Goal: Task Accomplishment & Management: Use online tool/utility

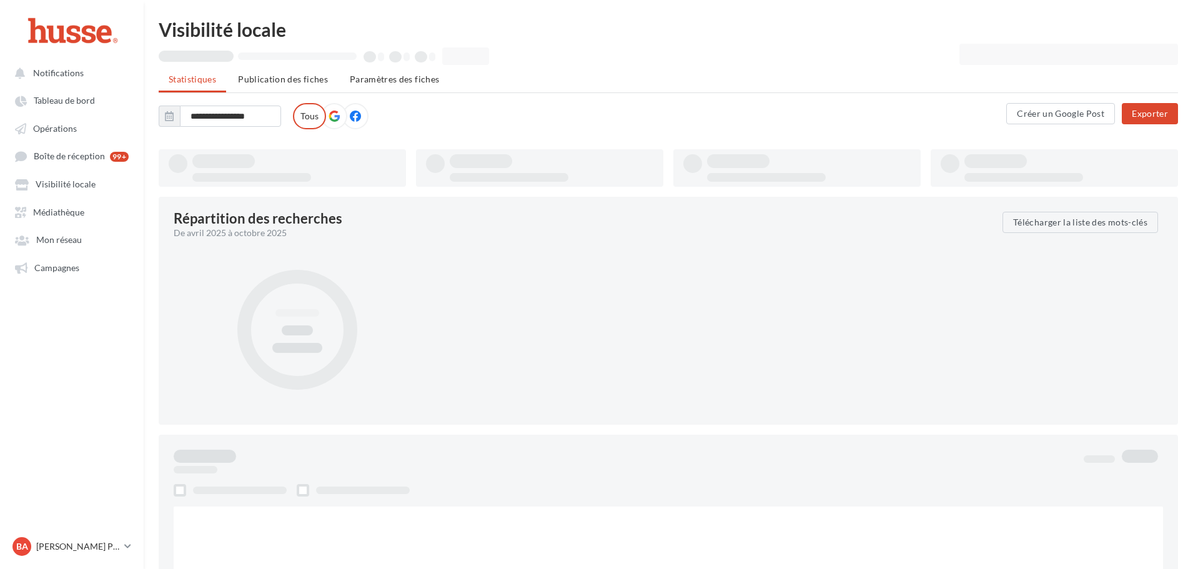
type input "**********"
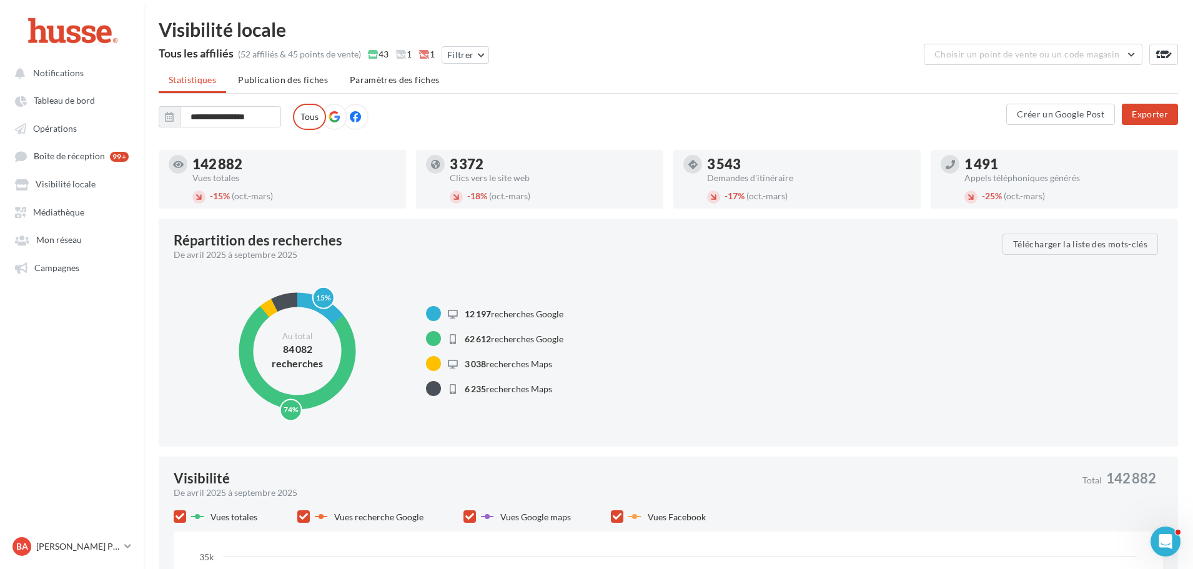
drag, startPoint x: 54, startPoint y: 124, endPoint x: 498, endPoint y: 2, distance: 459.8
click at [55, 124] on span "Opérations" at bounding box center [55, 128] width 44 height 11
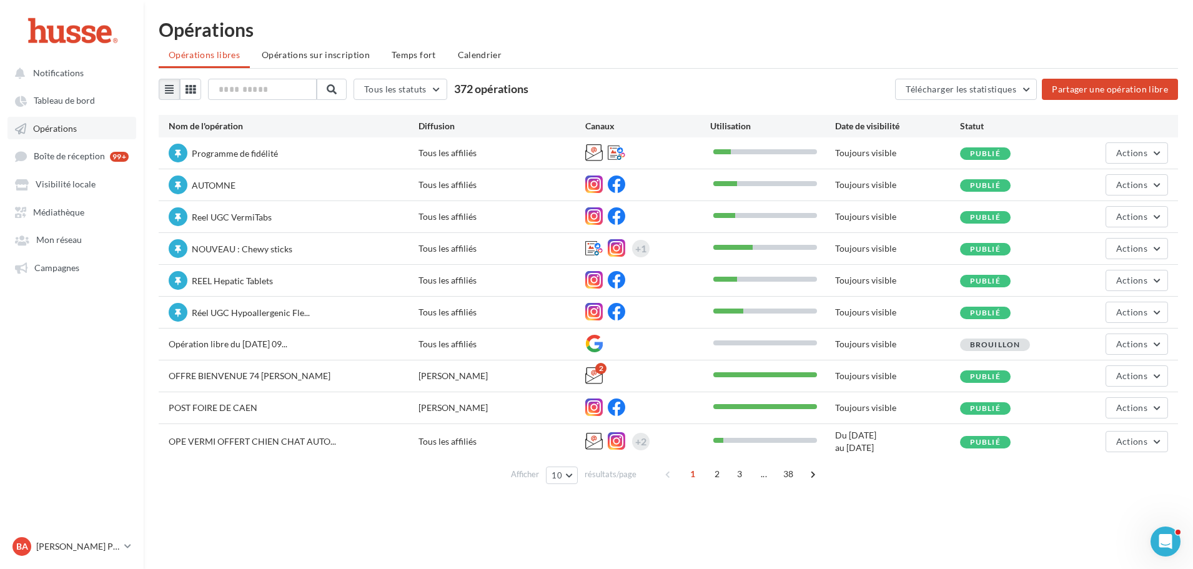
click at [78, 129] on link "Opérations" at bounding box center [71, 128] width 129 height 22
click at [319, 52] on span "Opérations sur inscription" at bounding box center [316, 54] width 108 height 11
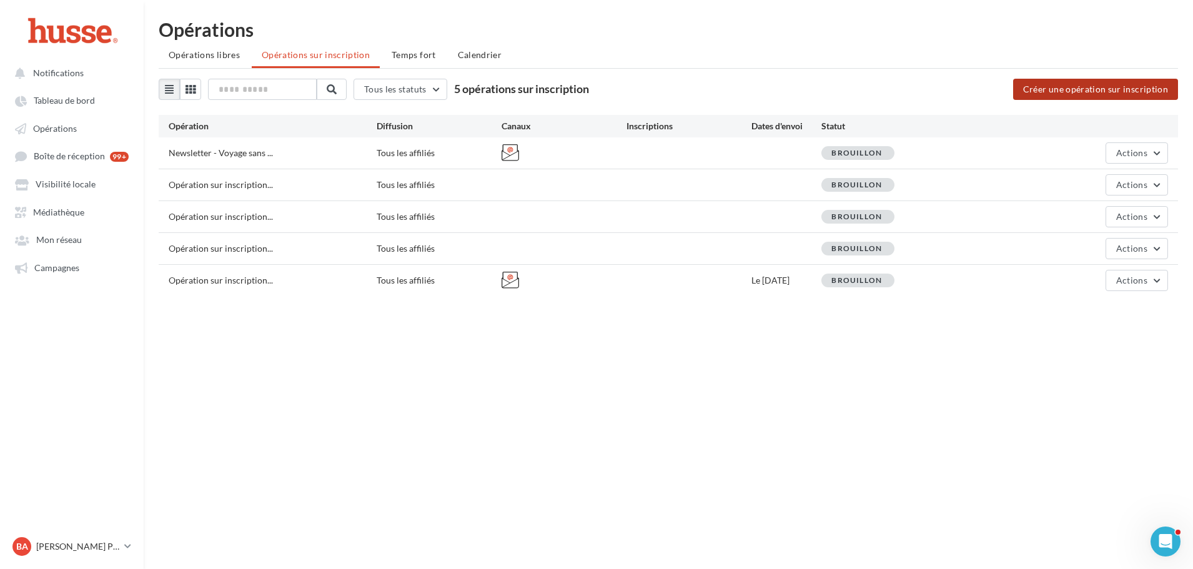
click at [1100, 89] on button "Créer une opération sur inscription" at bounding box center [1095, 89] width 165 height 21
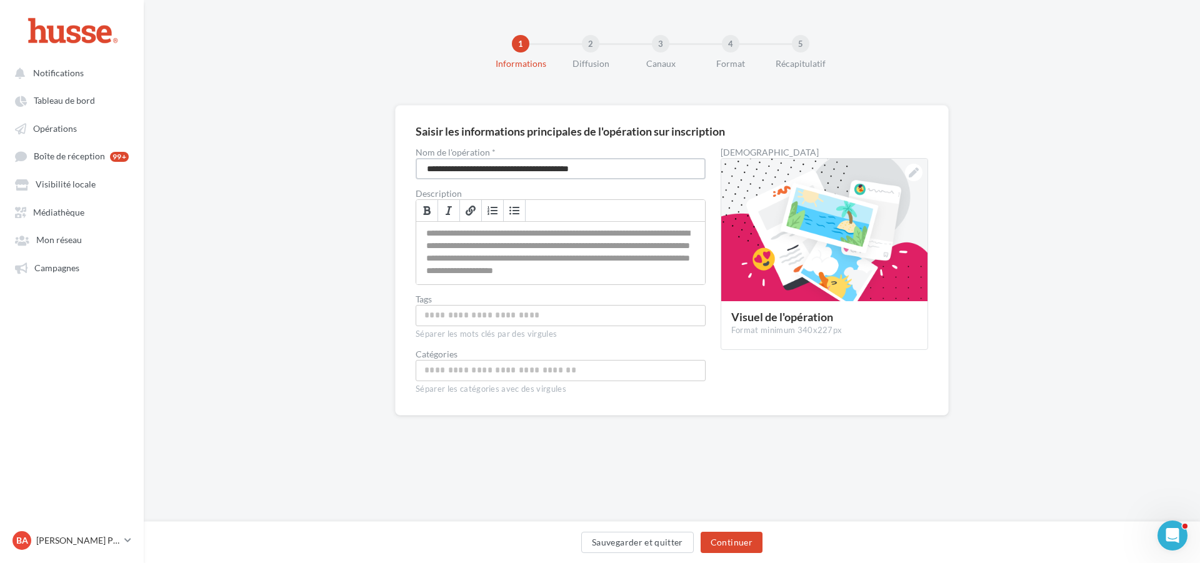
drag, startPoint x: 640, startPoint y: 166, endPoint x: 407, endPoint y: 167, distance: 232.4
click at [407, 167] on div "**********" at bounding box center [672, 260] width 554 height 310
drag, startPoint x: 522, startPoint y: 177, endPoint x: 337, endPoint y: 163, distance: 184.8
click at [337, 163] on div "**********" at bounding box center [672, 280] width 1056 height 350
type input "**********"
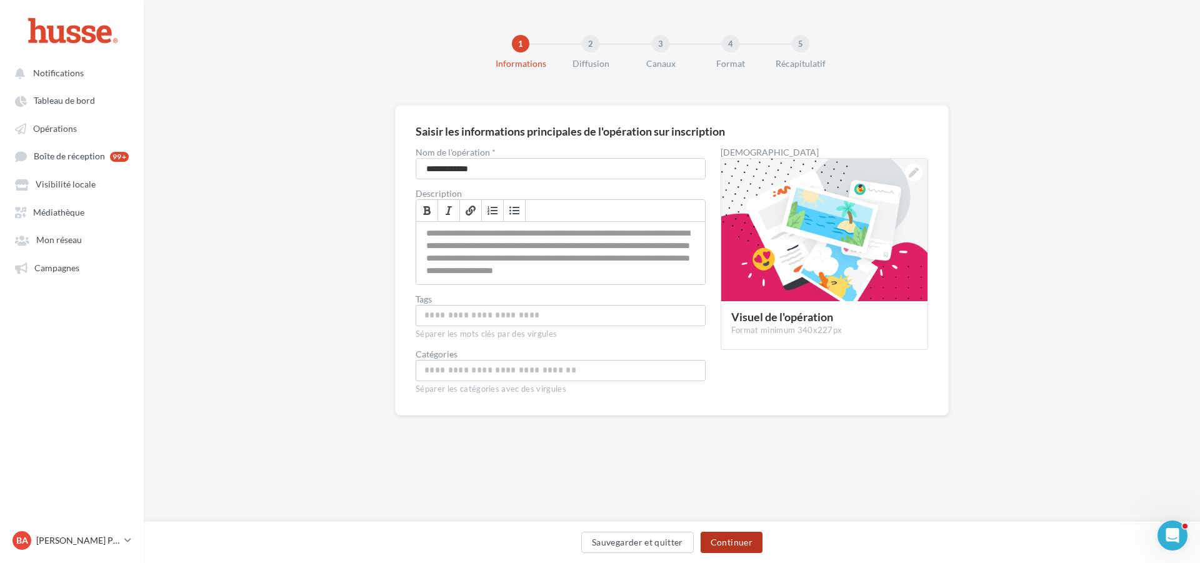
click at [732, 546] on button "Continuer" at bounding box center [731, 542] width 62 height 21
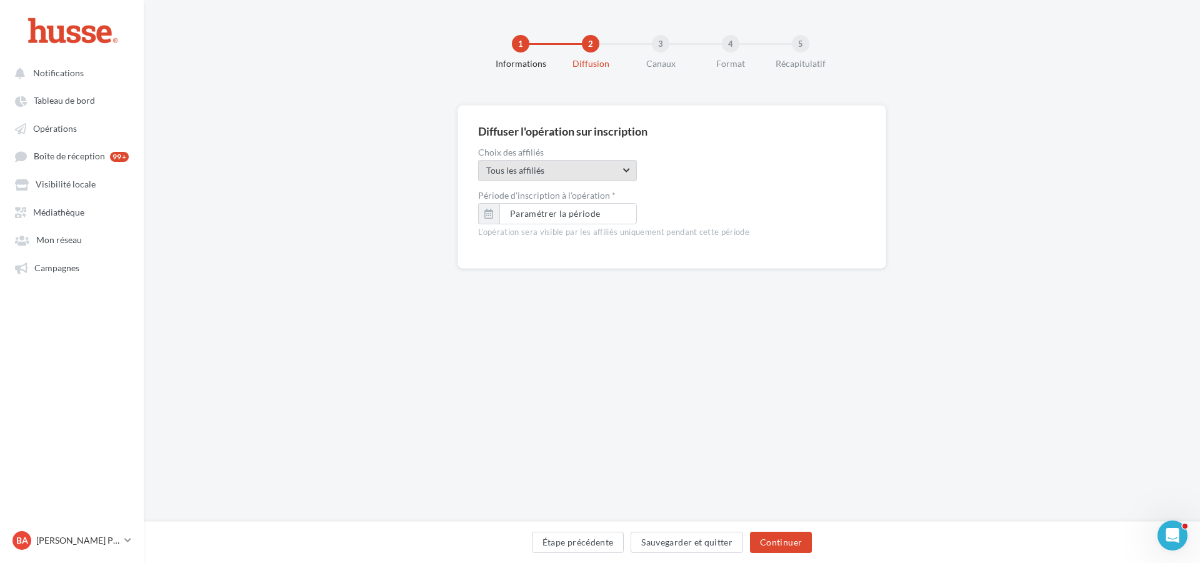
click at [610, 172] on span "Tous les affiliés" at bounding box center [553, 170] width 134 height 12
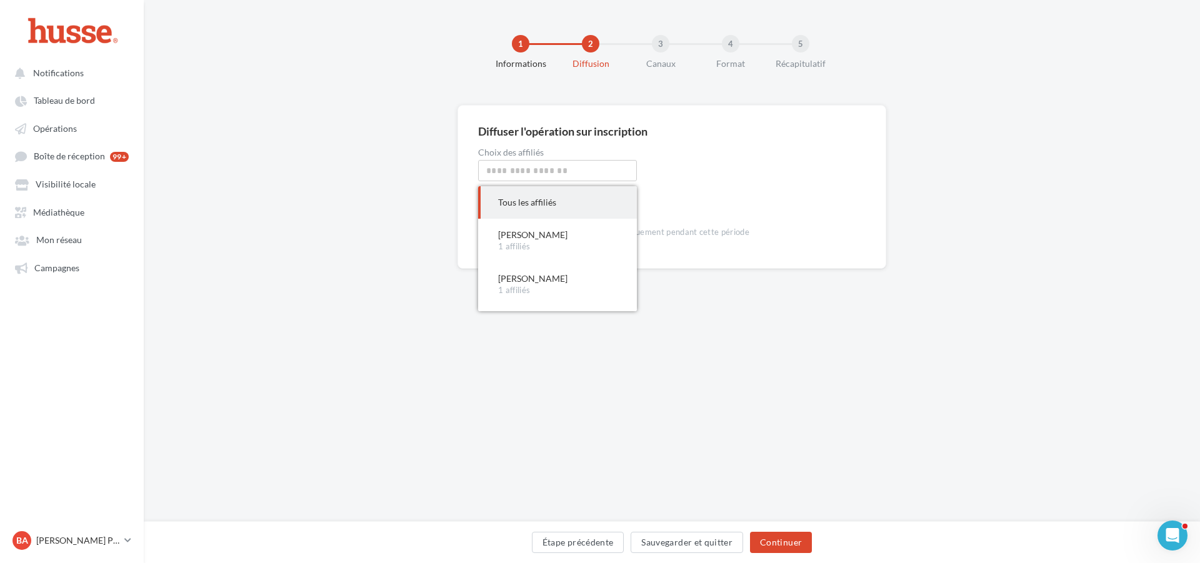
click at [750, 160] on div "Choix des affiliés Tous les affiliés Tous les affiliés Tous les affiliés [PERSO…" at bounding box center [671, 164] width 387 height 33
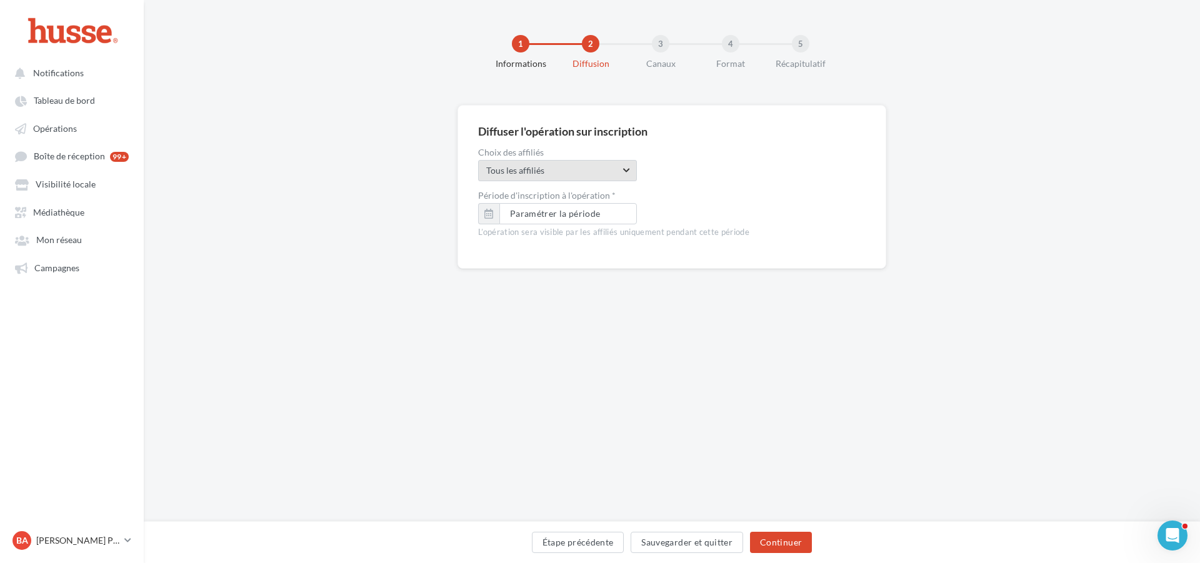
click at [588, 171] on span "Tous les affiliés" at bounding box center [553, 170] width 134 height 12
click at [568, 199] on div "Thie rry Bernard" at bounding box center [557, 202] width 119 height 12
click at [586, 164] on span "Thierry Bernard" at bounding box center [553, 170] width 134 height 12
click at [586, 164] on input "****" at bounding box center [557, 170] width 159 height 21
click at [742, 178] on div "Choix des affiliés Thierry Bernard Thierry Bernard **** Thie rry Bernard 1 affi…" at bounding box center [671, 164] width 387 height 33
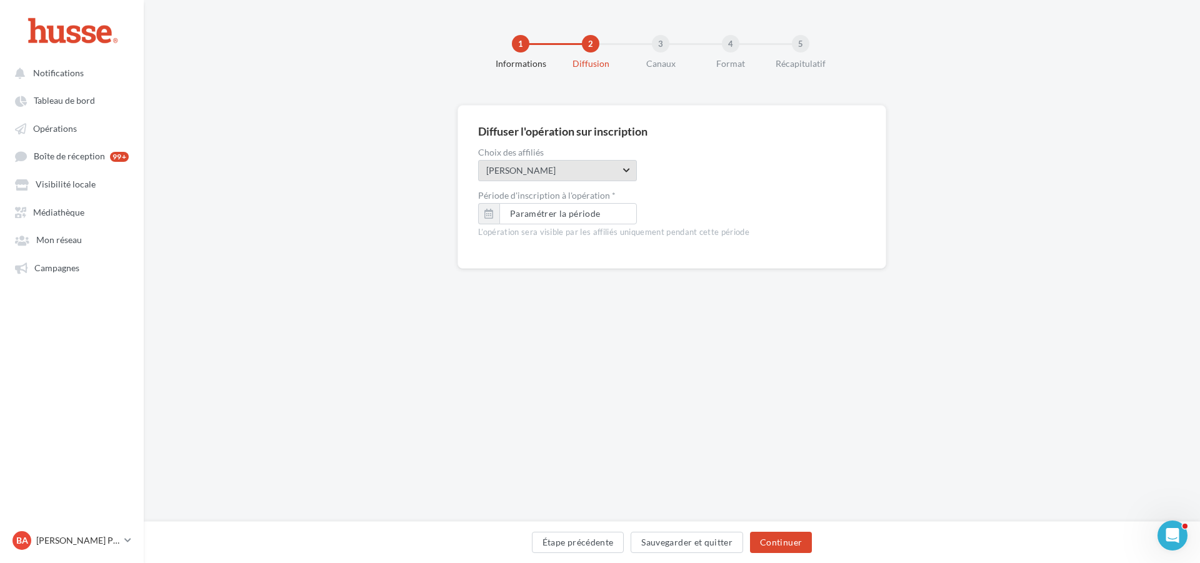
click at [613, 176] on span "Thierry Bernard" at bounding box center [553, 170] width 134 height 12
drag, startPoint x: 510, startPoint y: 171, endPoint x: 463, endPoint y: 171, distance: 47.5
click at [463, 171] on div "Diffuser l'opération sur inscription Choix des affiliés Thierry Bernard Thierry…" at bounding box center [671, 187] width 429 height 164
click at [542, 162] on span "Thierry Bernard Thierry Bernard" at bounding box center [557, 170] width 159 height 21
drag, startPoint x: 446, startPoint y: 166, endPoint x: 422, endPoint y: 161, distance: 24.8
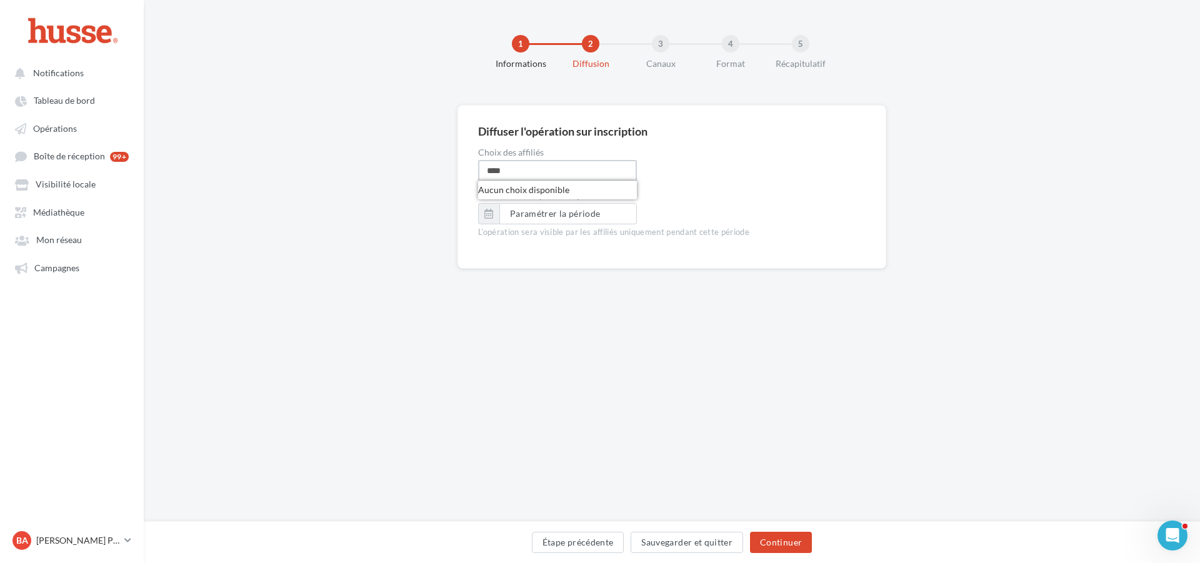
click at [420, 162] on div "Diffuser l'opération sur inscription Choix des affiliés Thierry Bernard Thierry…" at bounding box center [672, 207] width 1056 height 204
type input "****"
type input "*"
type input "*****"
click at [544, 204] on div "Laure nt Chevalier" at bounding box center [557, 202] width 119 height 12
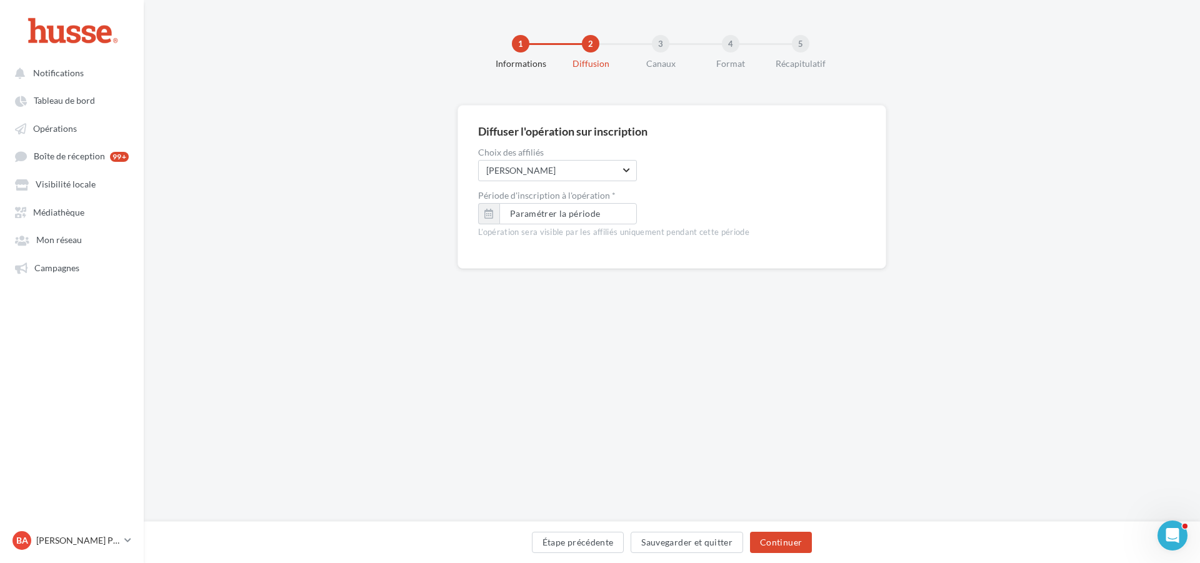
click at [752, 159] on div "Choix des affiliés Laurent Chevalier Laurent Chevalier ***** Aucun choix dispon…" at bounding box center [671, 164] width 387 height 33
click at [44, 114] on ul "Notifications Tableau de bord Opérations Boîte de réception 99+ Médiathèque" at bounding box center [72, 169] width 142 height 227
click at [73, 268] on span "Campagnes" at bounding box center [56, 267] width 45 height 11
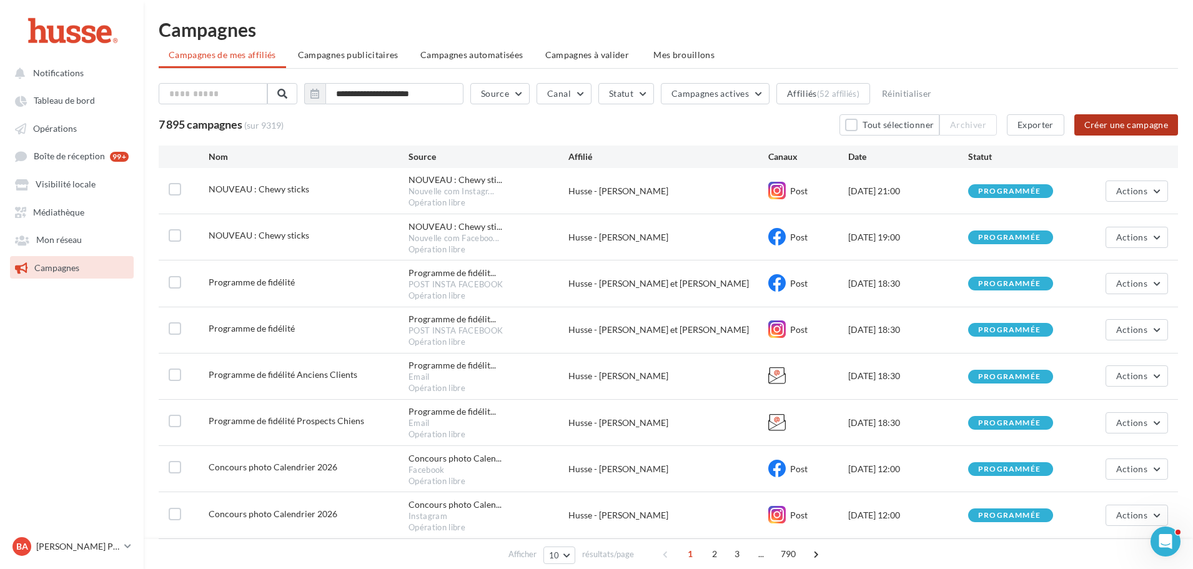
click at [1138, 121] on button "Créer une campagne" at bounding box center [1127, 124] width 104 height 21
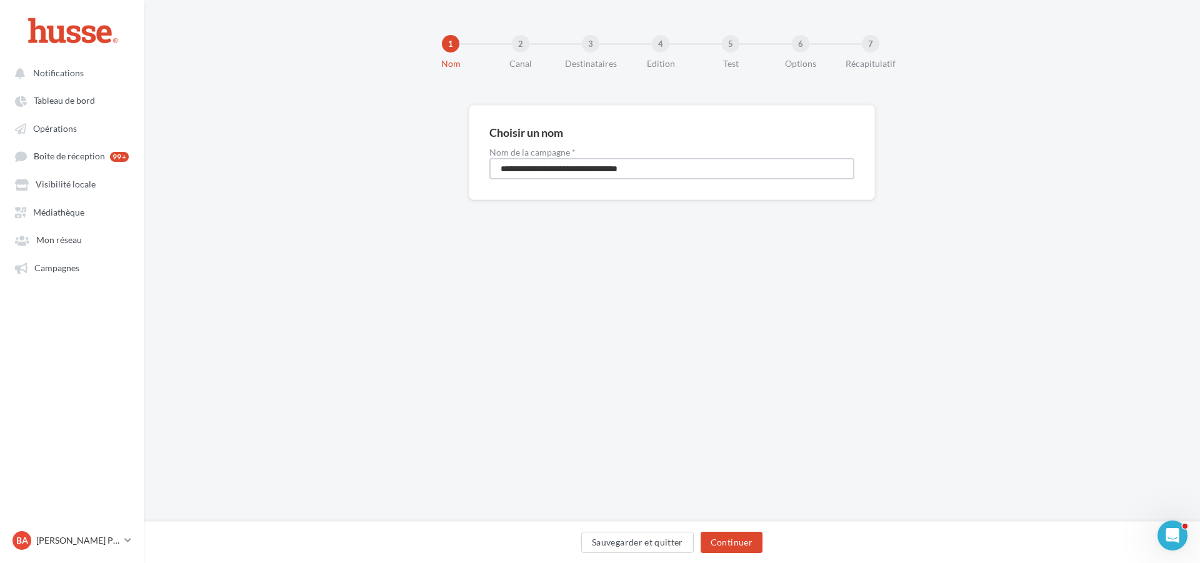
drag, startPoint x: 671, startPoint y: 167, endPoint x: 299, endPoint y: 181, distance: 372.6
click at [298, 181] on div "**********" at bounding box center [672, 172] width 1056 height 135
click at [510, 169] on input "*******" at bounding box center [671, 168] width 365 height 21
type input "********"
click at [735, 540] on button "Continuer" at bounding box center [731, 542] width 62 height 21
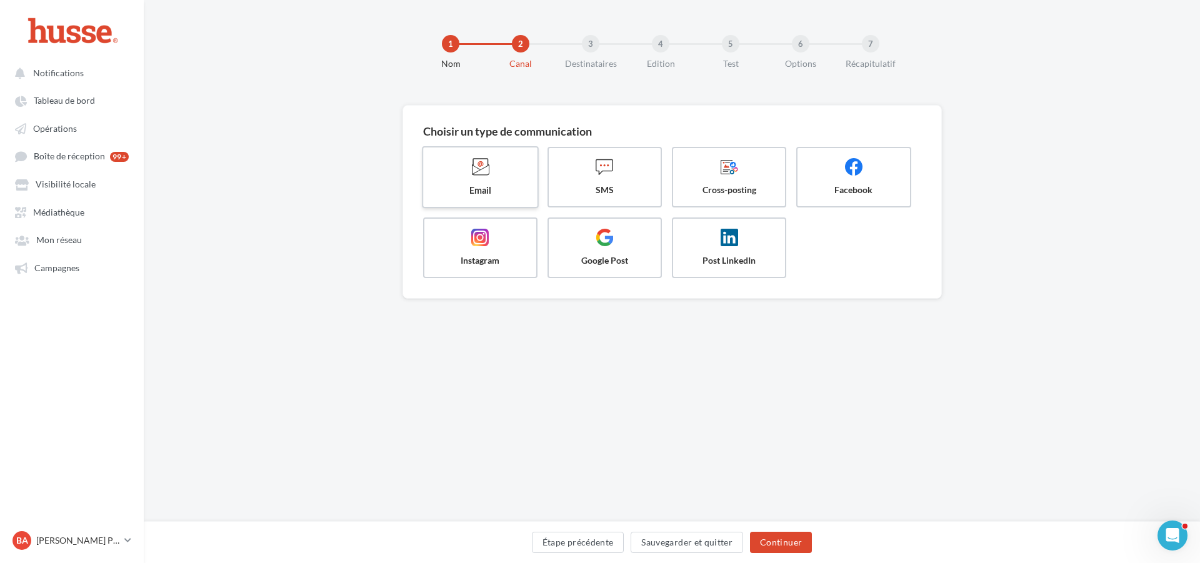
click at [474, 167] on icon at bounding box center [480, 166] width 18 height 18
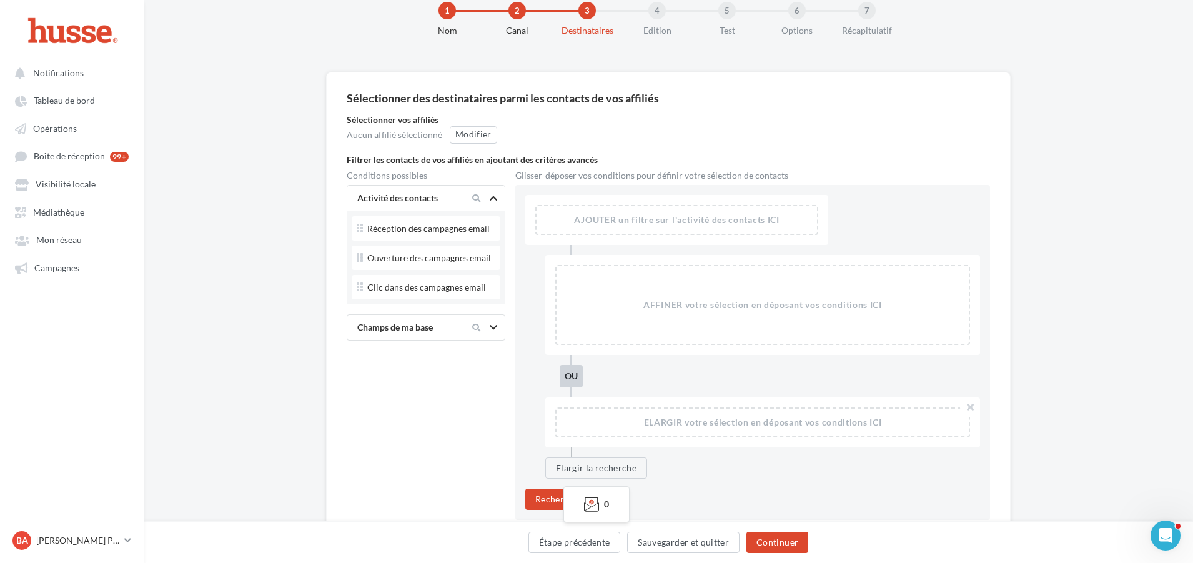
scroll to position [62, 0]
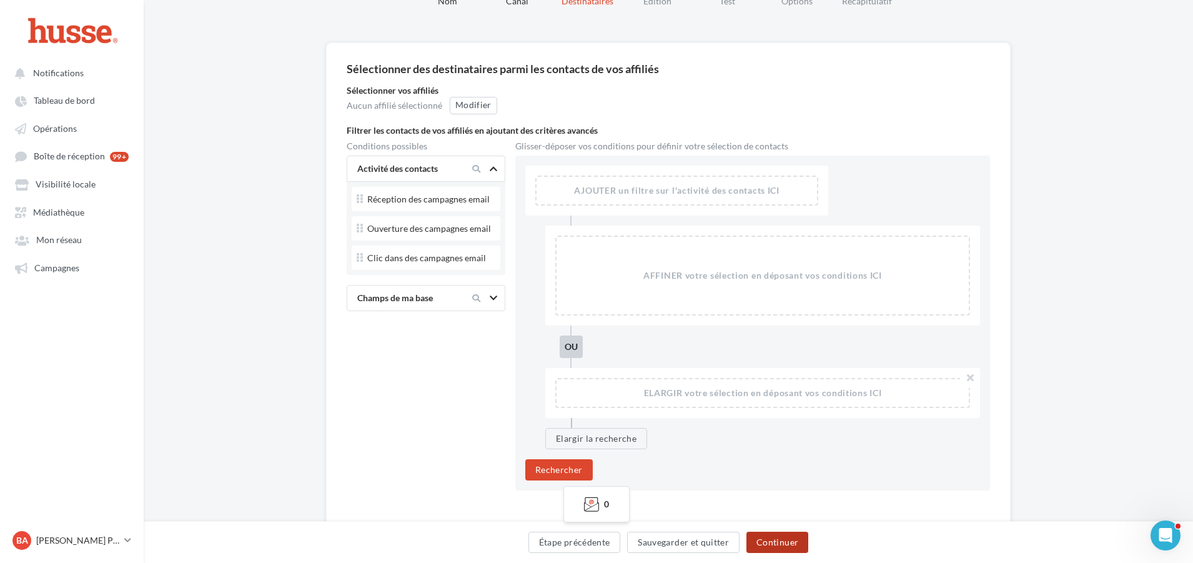
click at [772, 538] on button "Continuer" at bounding box center [778, 542] width 62 height 21
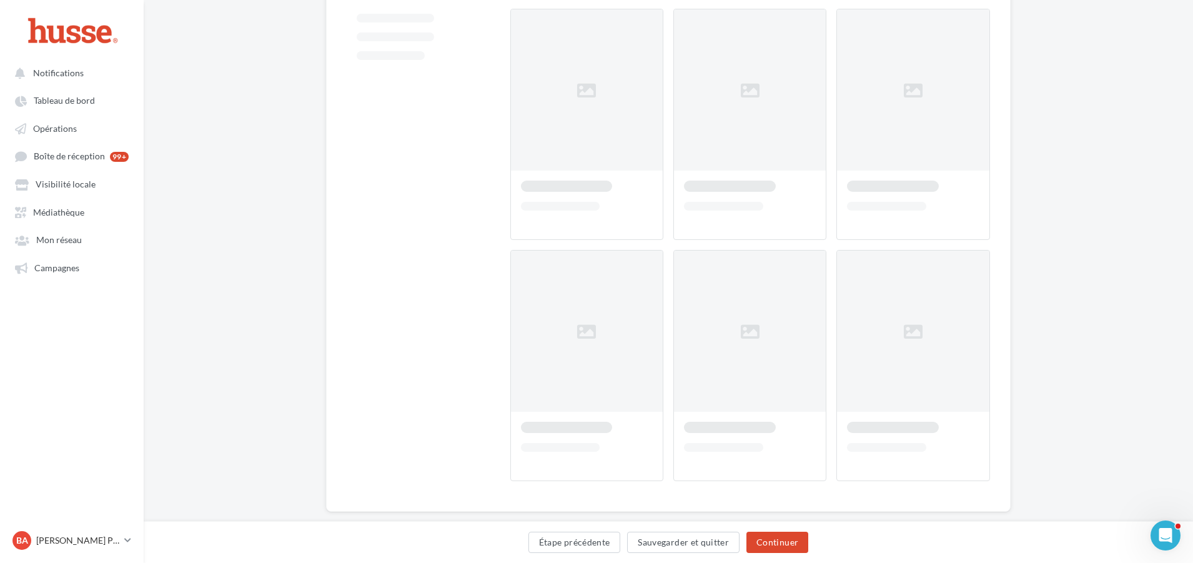
scroll to position [187, 0]
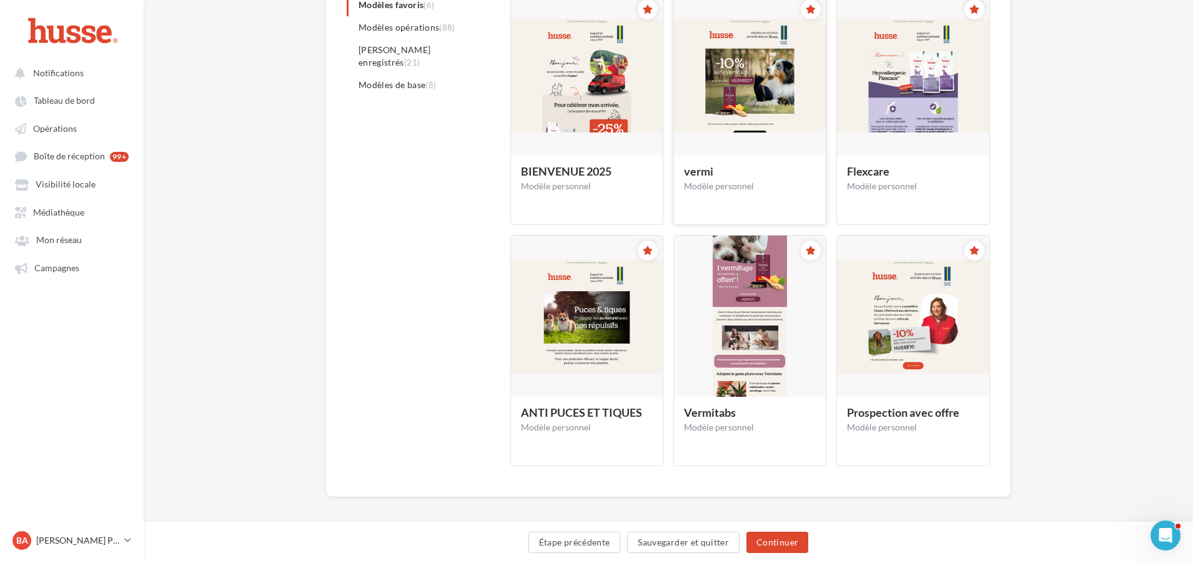
click at [756, 79] on img at bounding box center [750, 76] width 152 height 114
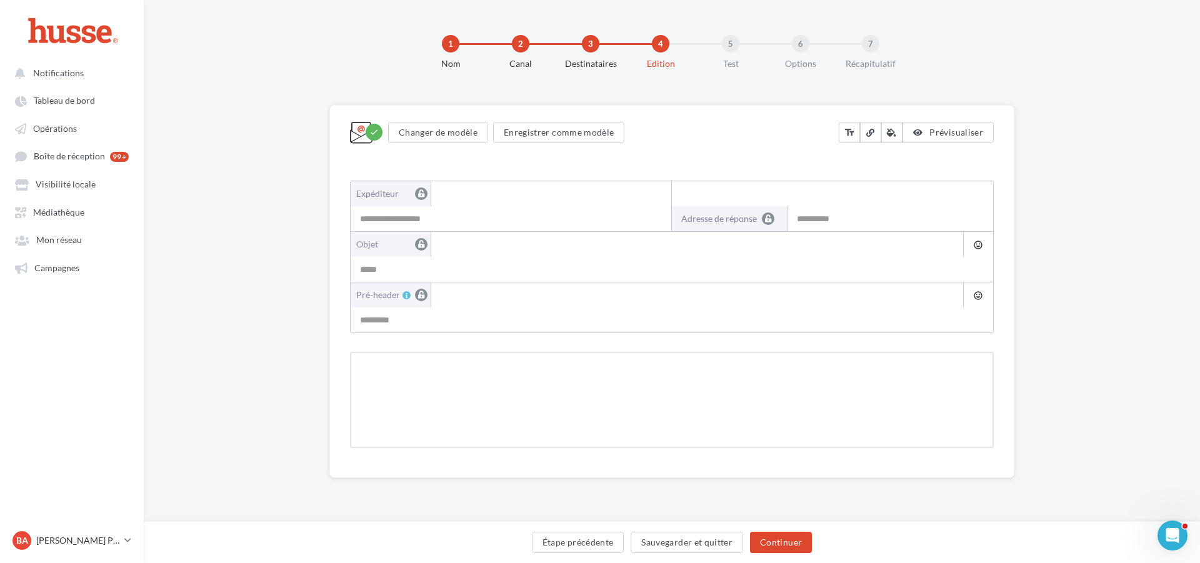
type input "**********"
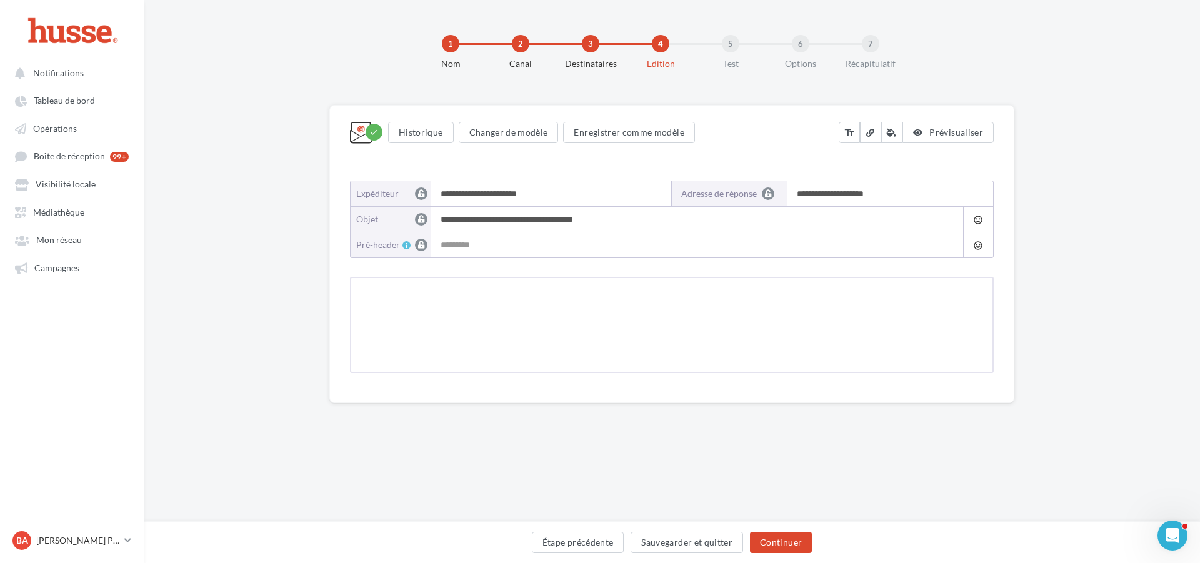
type input "**********"
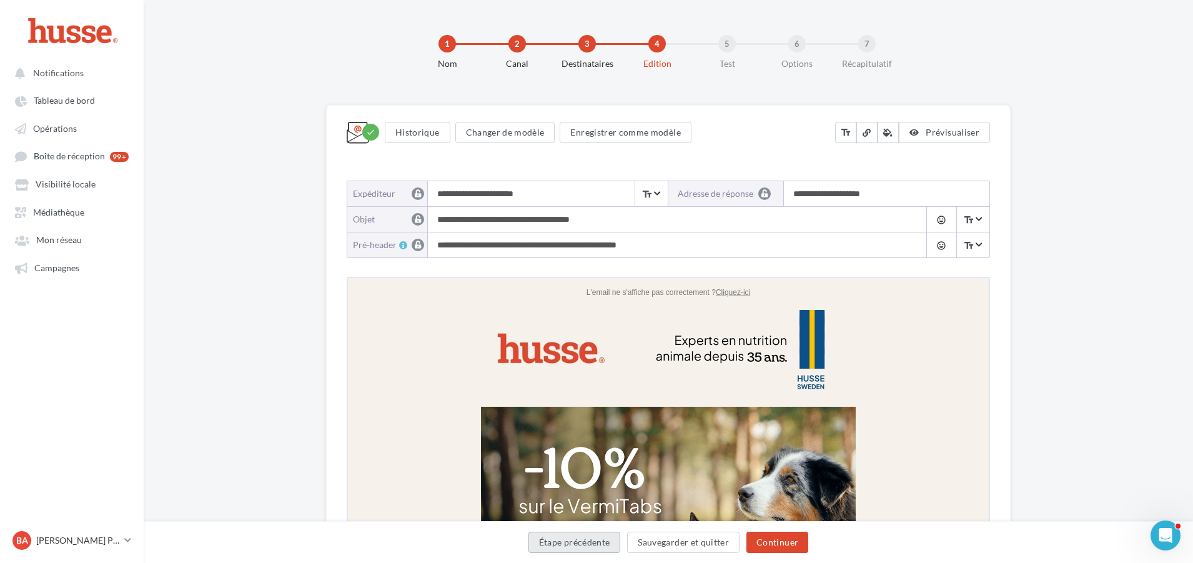
click at [560, 537] on button "Étape précédente" at bounding box center [575, 542] width 92 height 21
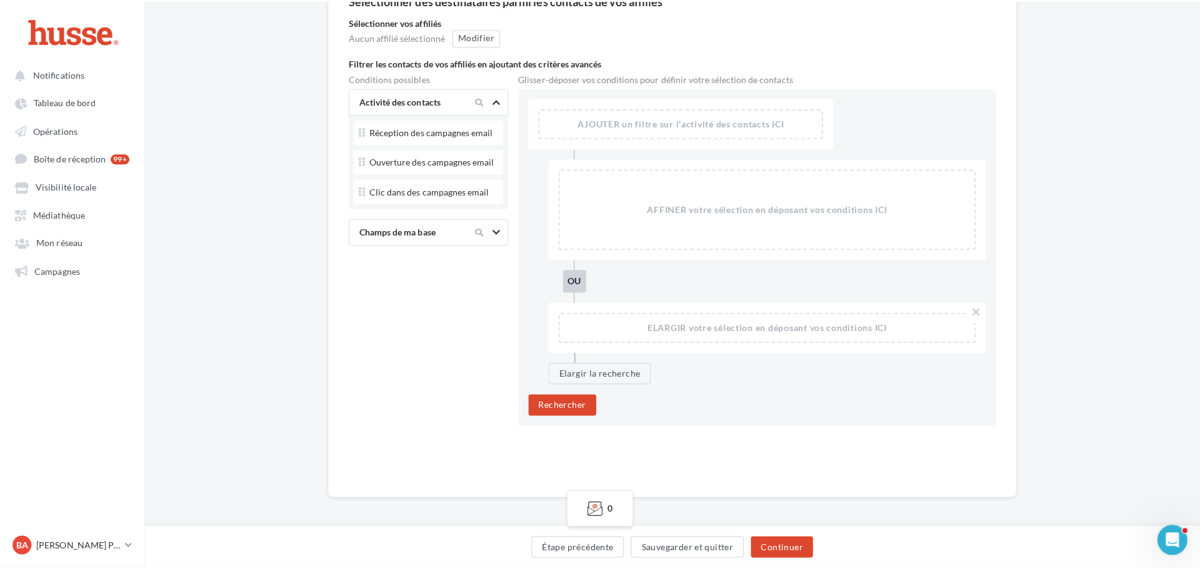
scroll to position [10, 0]
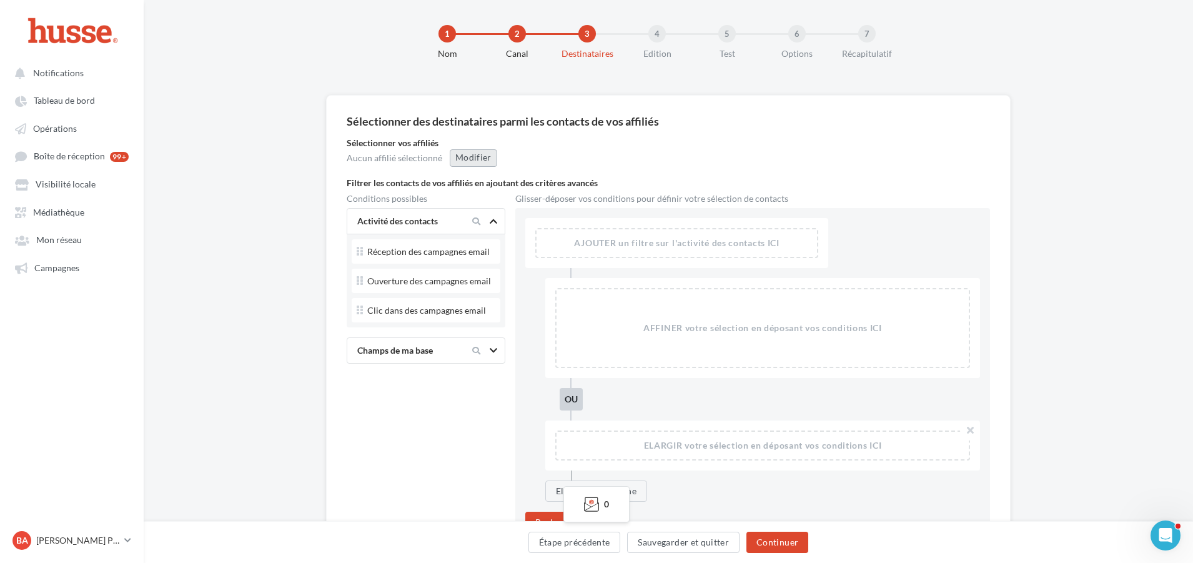
click at [464, 152] on div "Modifier" at bounding box center [473, 157] width 47 height 17
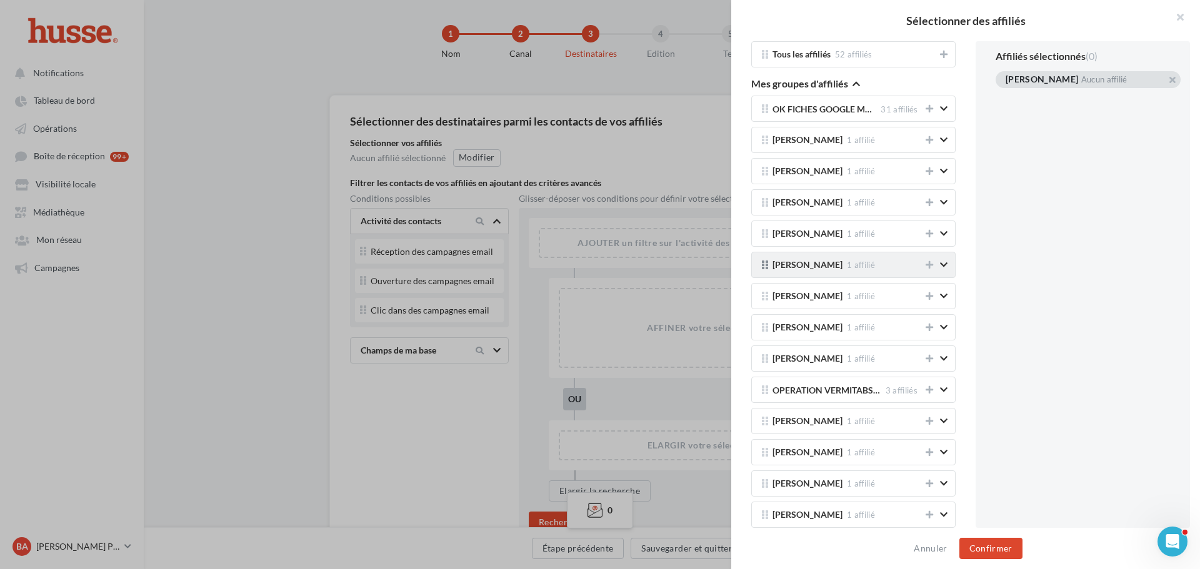
scroll to position [187, 0]
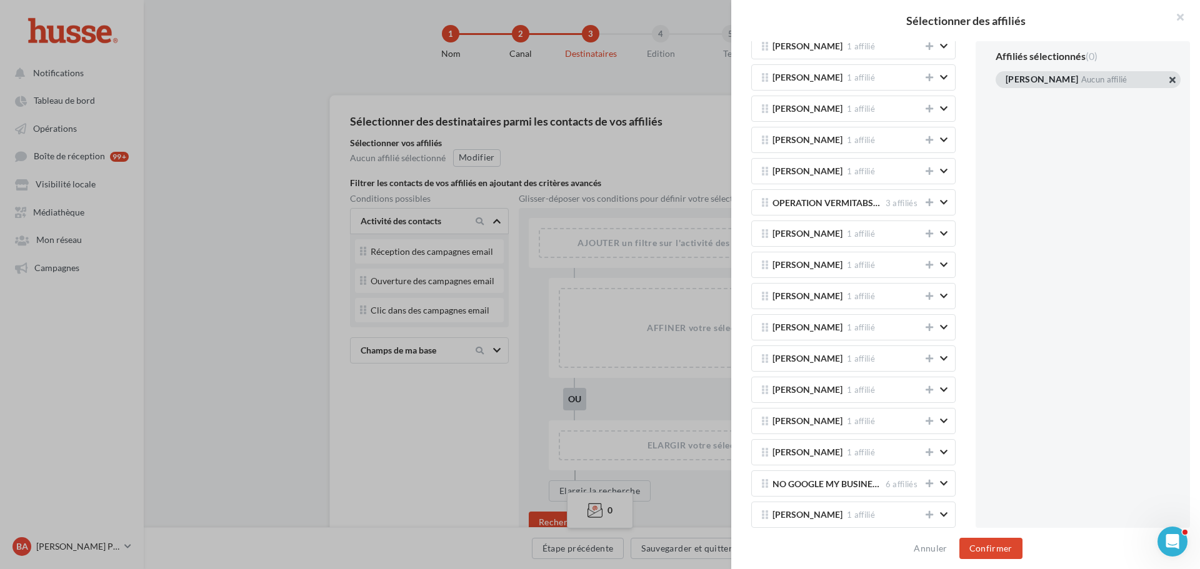
click at [1005, 95] on button "button" at bounding box center [1005, 95] width 0 height 0
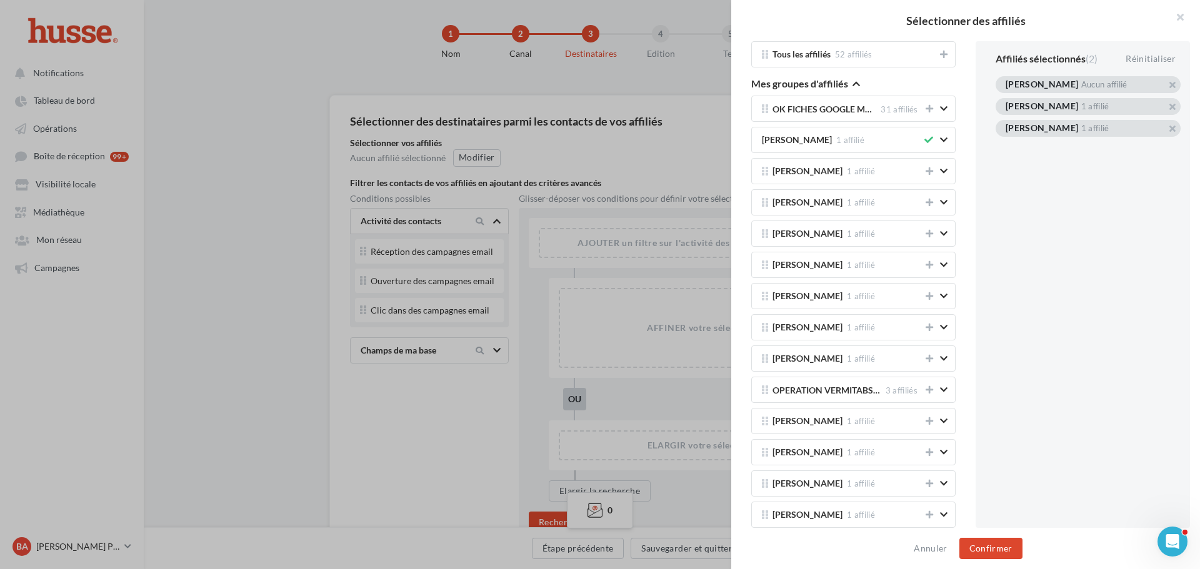
scroll to position [1355, 0]
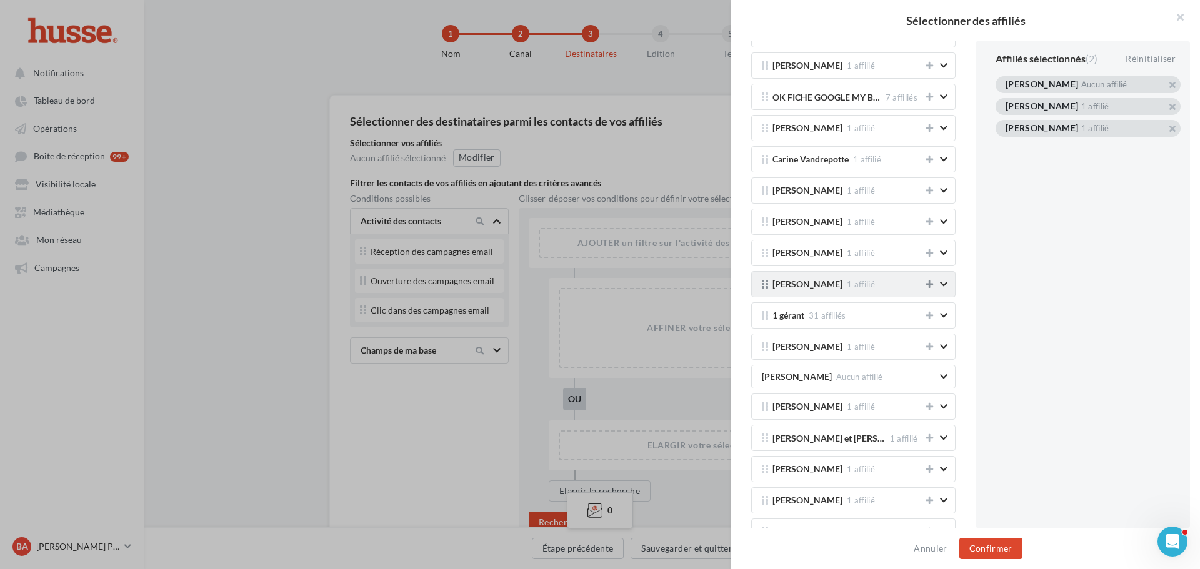
click at [925, 286] on icon at bounding box center [928, 284] width 7 height 9
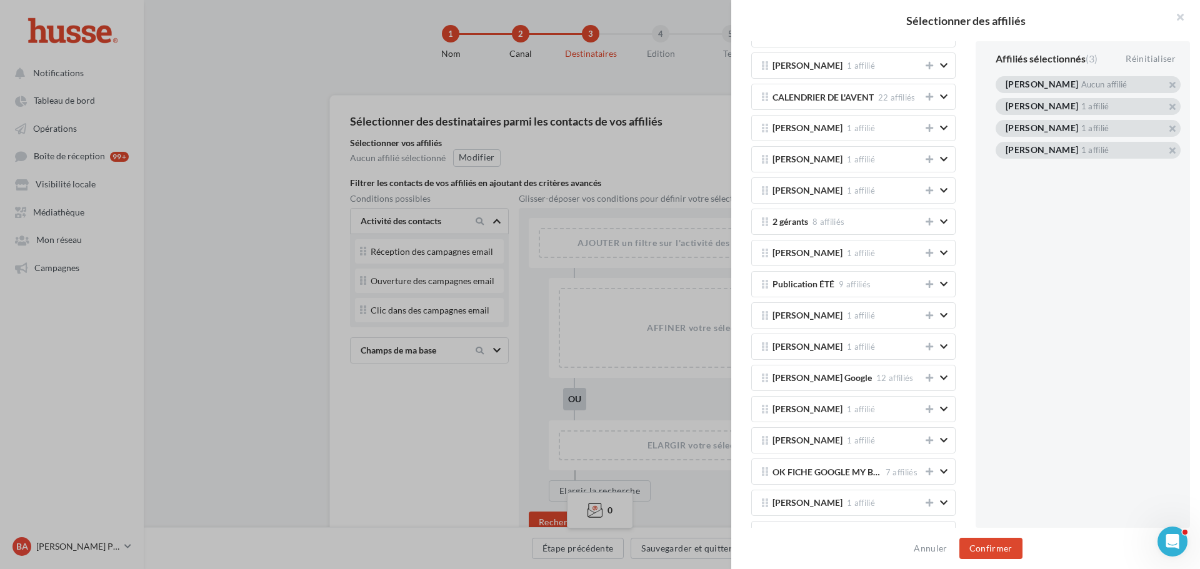
scroll to position [1540, 0]
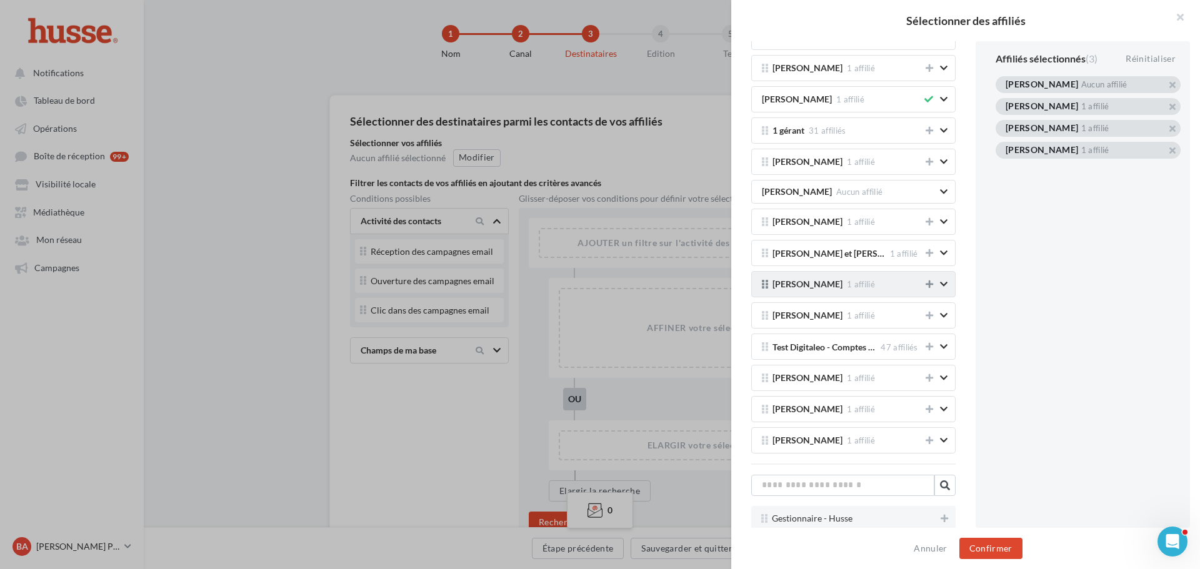
click at [925, 282] on icon at bounding box center [928, 284] width 7 height 9
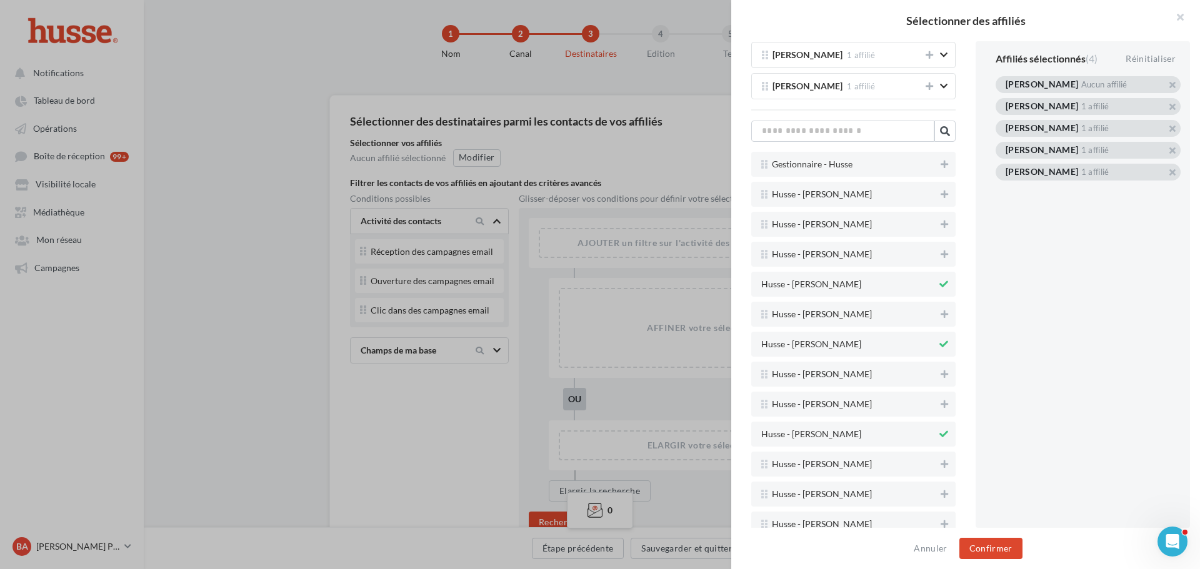
scroll to position [2254, 0]
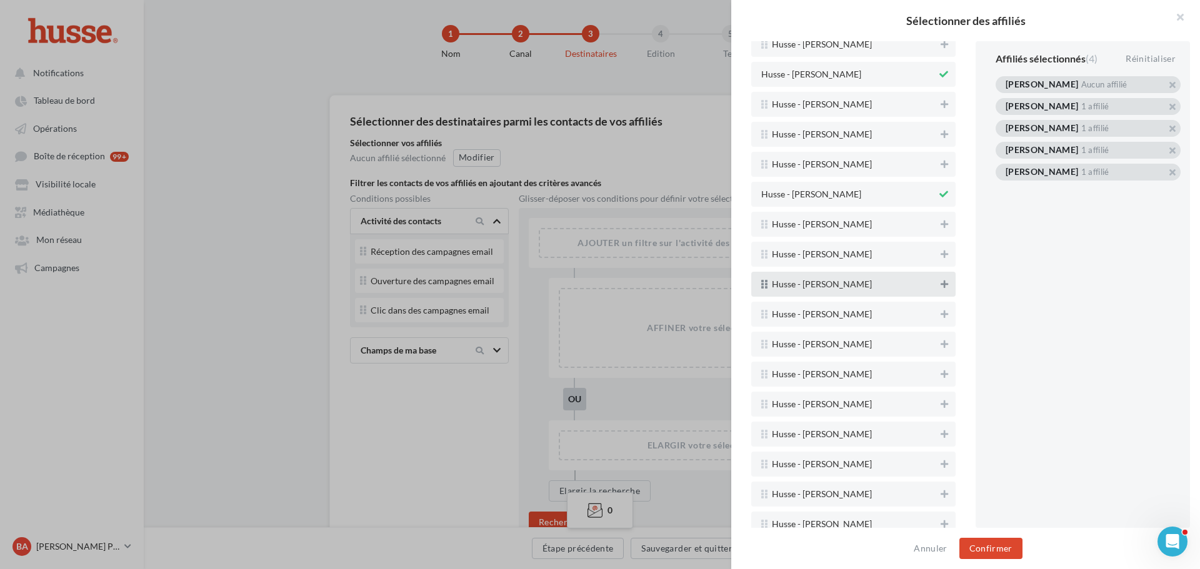
click at [940, 281] on icon at bounding box center [943, 284] width 7 height 9
click at [940, 286] on icon at bounding box center [943, 284] width 7 height 9
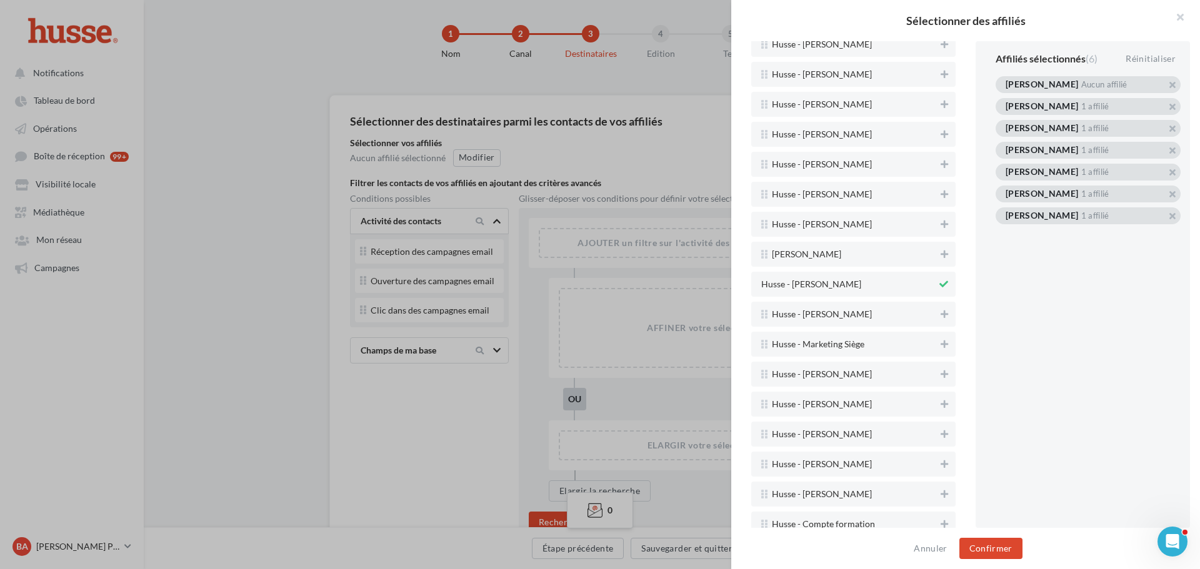
scroll to position [668, 0]
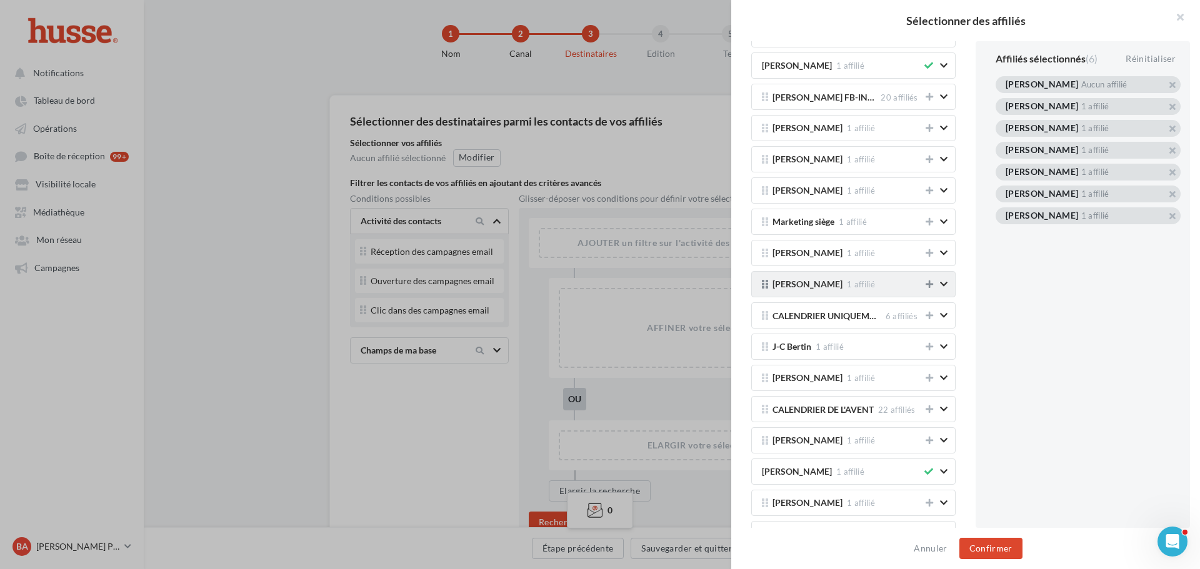
click at [925, 283] on icon at bounding box center [928, 284] width 7 height 9
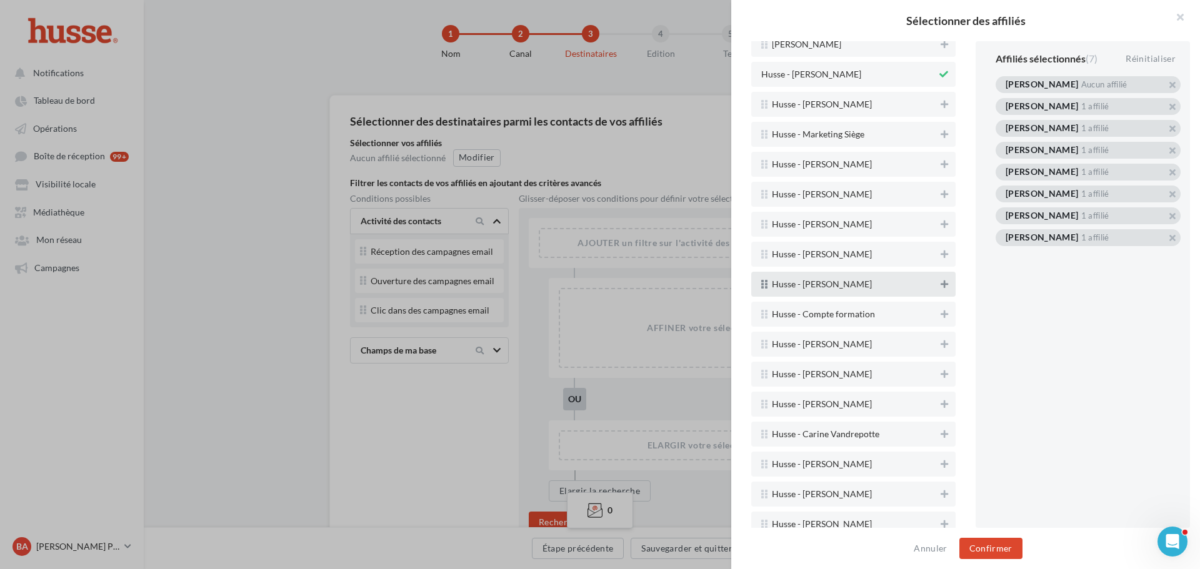
click at [940, 283] on icon at bounding box center [943, 284] width 7 height 9
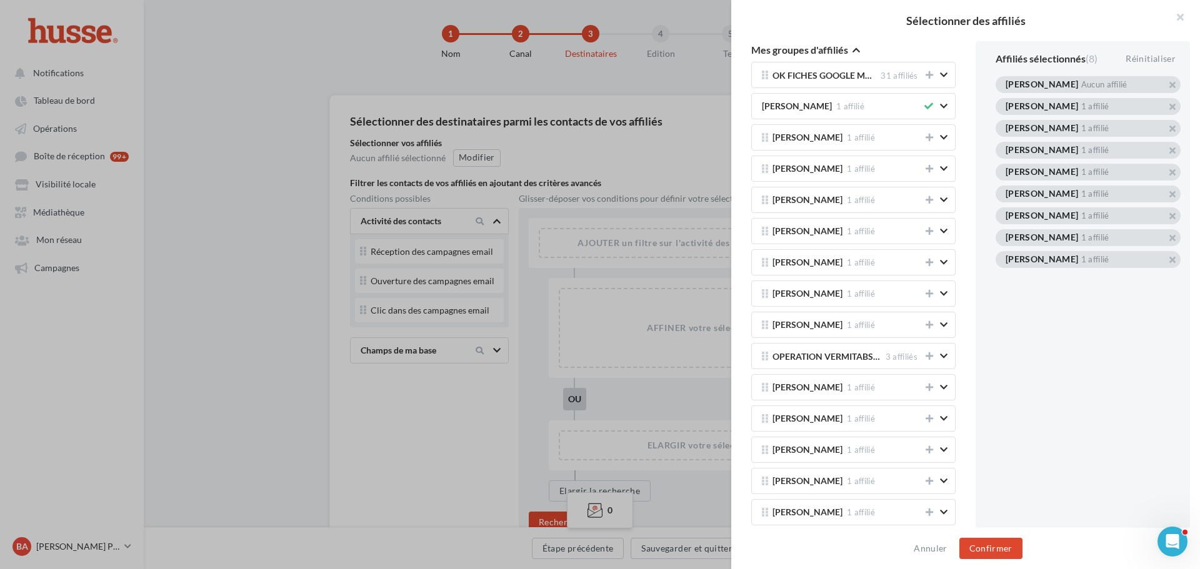
scroll to position [0, 0]
click at [859, 86] on icon "button" at bounding box center [855, 83] width 7 height 9
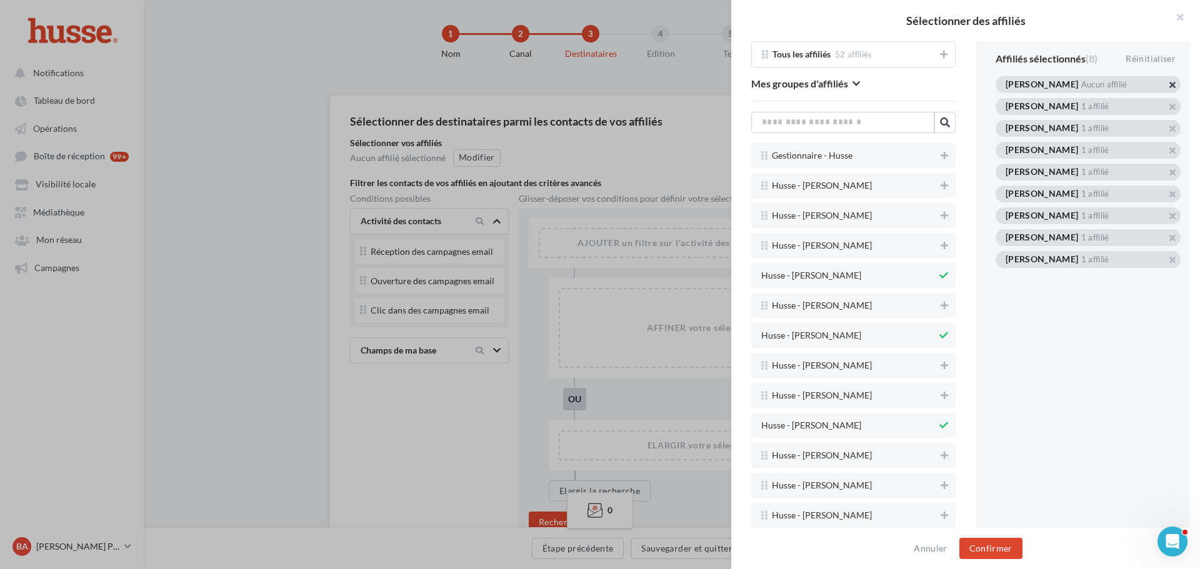
click at [1005, 100] on button "button" at bounding box center [1005, 100] width 0 height 0
click at [1005, 122] on button "button" at bounding box center [1005, 122] width 0 height 0
click at [1173, 124] on div "Valérie Busche 1 affilié" at bounding box center [1087, 128] width 185 height 17
click at [1005, 144] on button "button" at bounding box center [1005, 144] width 0 height 0
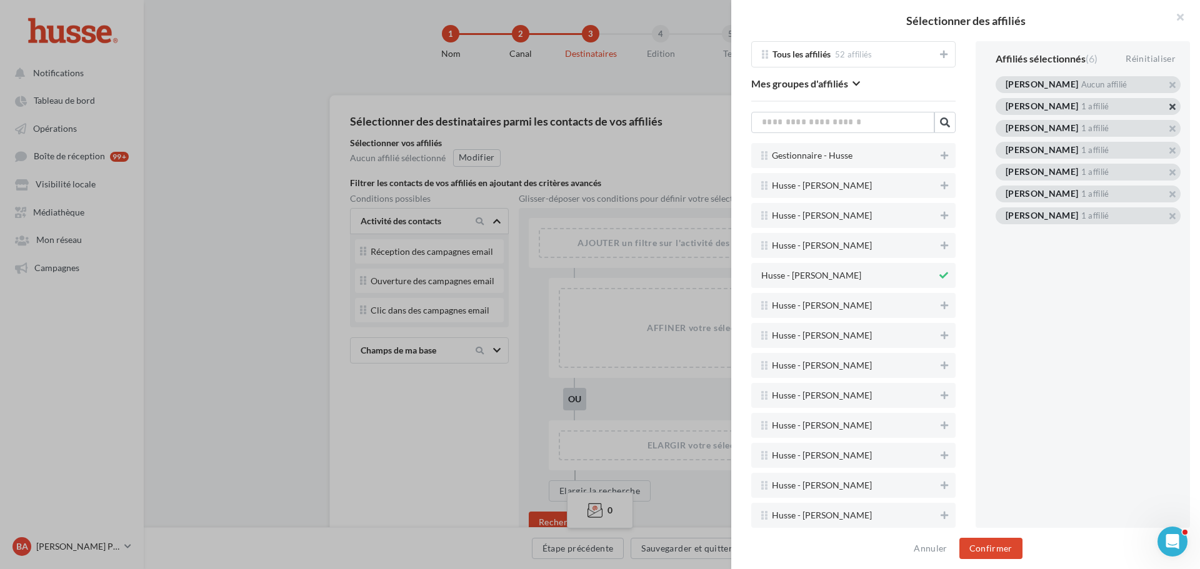
click at [1005, 122] on button "button" at bounding box center [1005, 122] width 0 height 0
click at [1005, 100] on button "button" at bounding box center [1005, 100] width 0 height 0
click at [1164, 106] on div "Laurent Chevalier 1 affilié" at bounding box center [1087, 106] width 185 height 17
click at [1005, 122] on button "button" at bounding box center [1005, 122] width 0 height 0
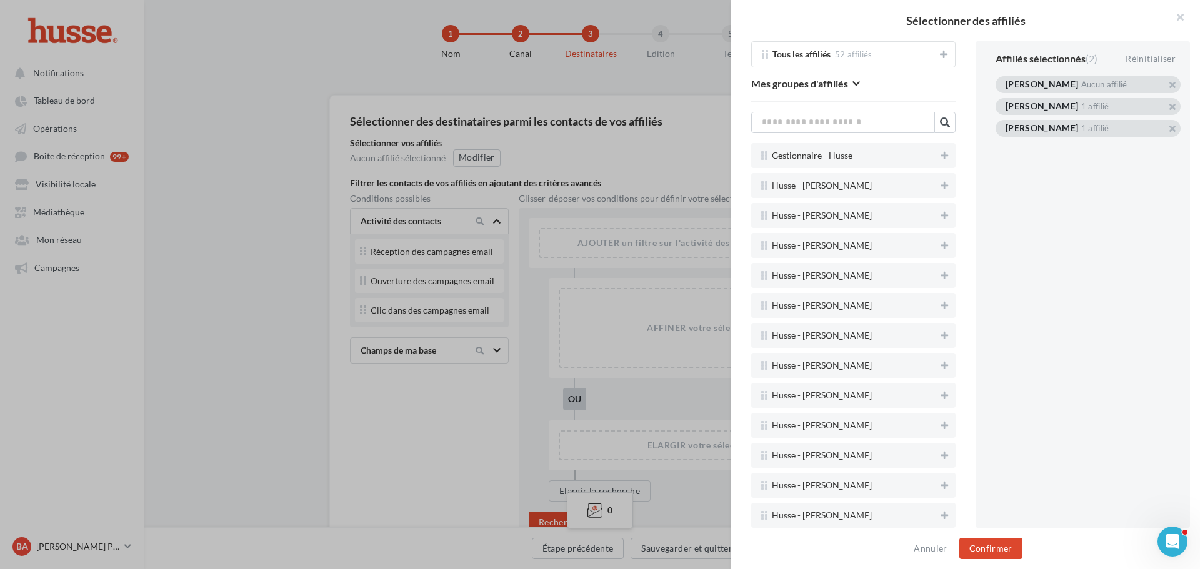
click at [1005, 122] on button "button" at bounding box center [1005, 122] width 0 height 0
click at [1169, 106] on div "Affiliés sélectionnés (0) Pauline Chatelain Aucun affilié" at bounding box center [1087, 284] width 225 height 487
click at [1005, 95] on button "button" at bounding box center [1005, 95] width 0 height 0
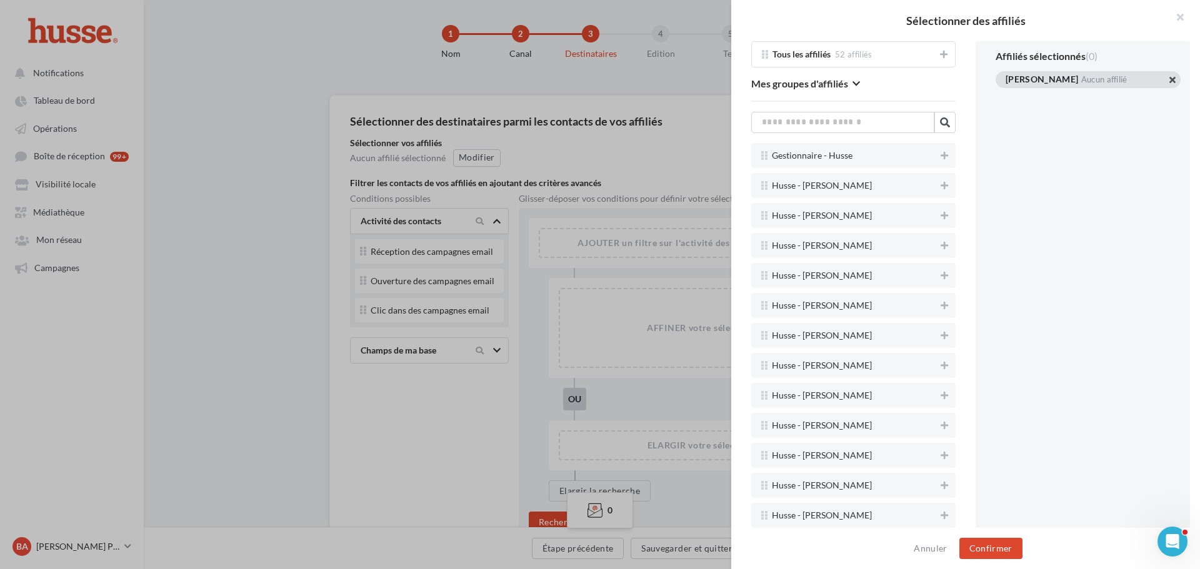
click at [1005, 95] on button "button" at bounding box center [1005, 95] width 0 height 0
click at [1120, 87] on div "Tous les affiliés 52 affiliés" at bounding box center [1085, 86] width 160 height 14
click at [1005, 100] on button "button" at bounding box center [1005, 100] width 0 height 0
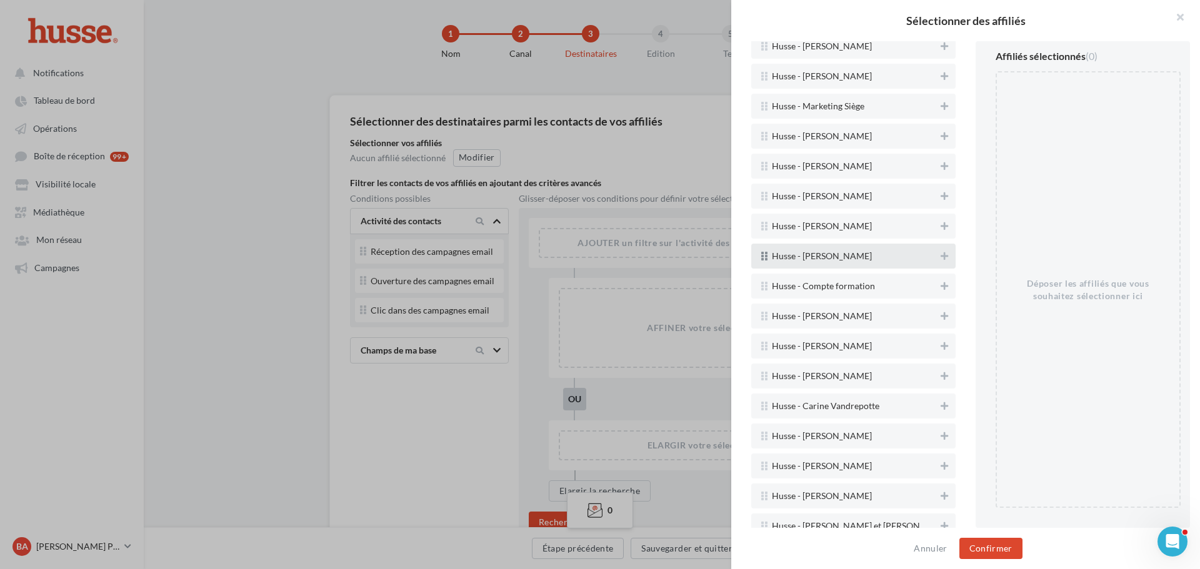
scroll to position [1170, 0]
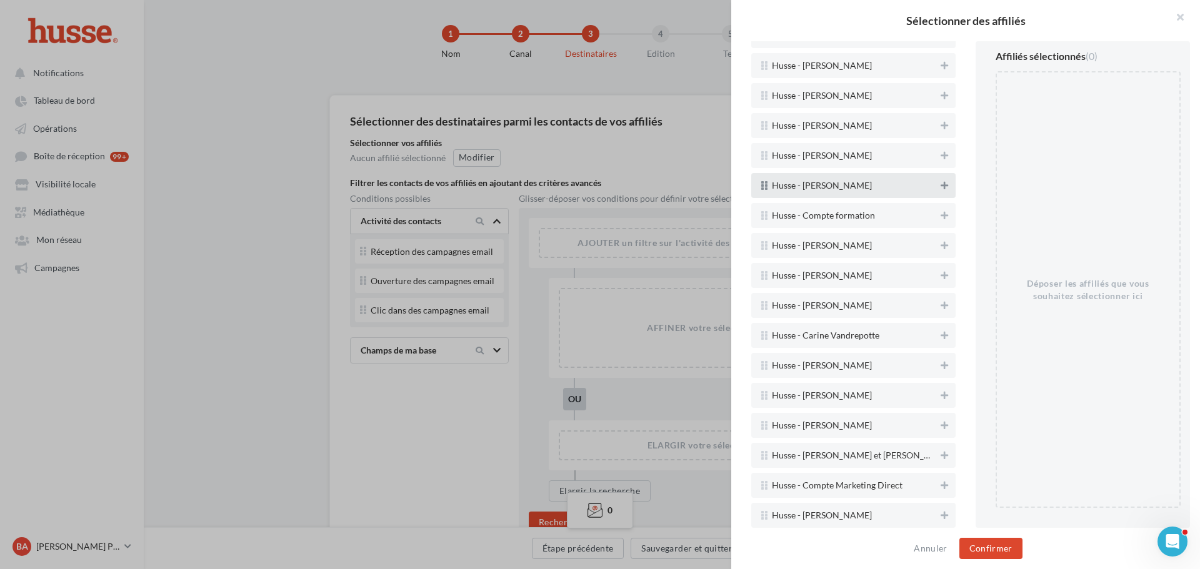
click at [940, 184] on icon at bounding box center [943, 185] width 7 height 9
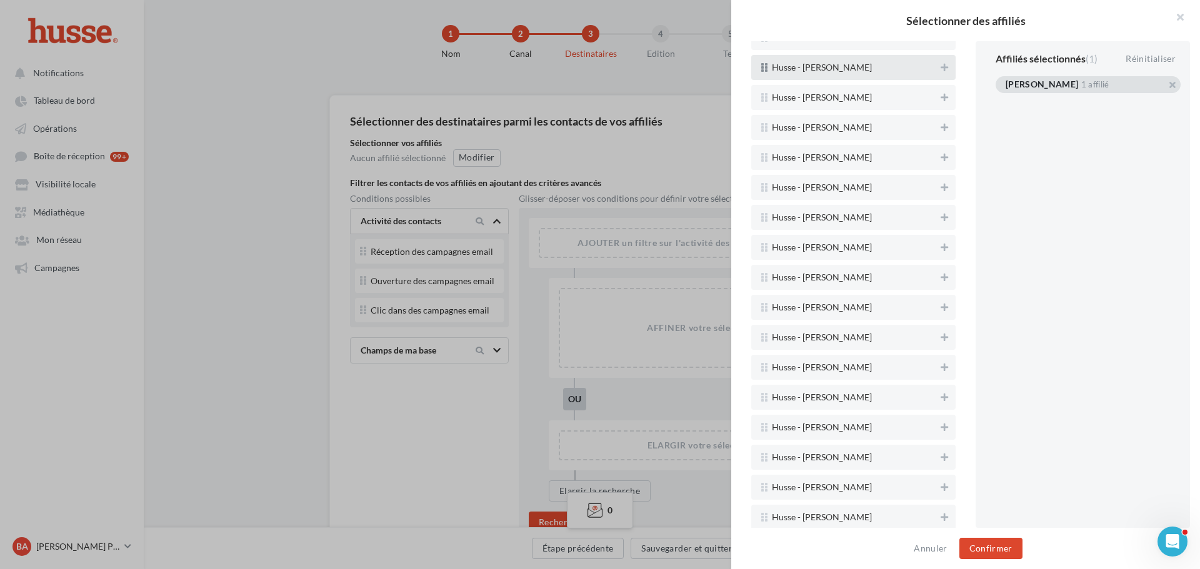
scroll to position [0, 0]
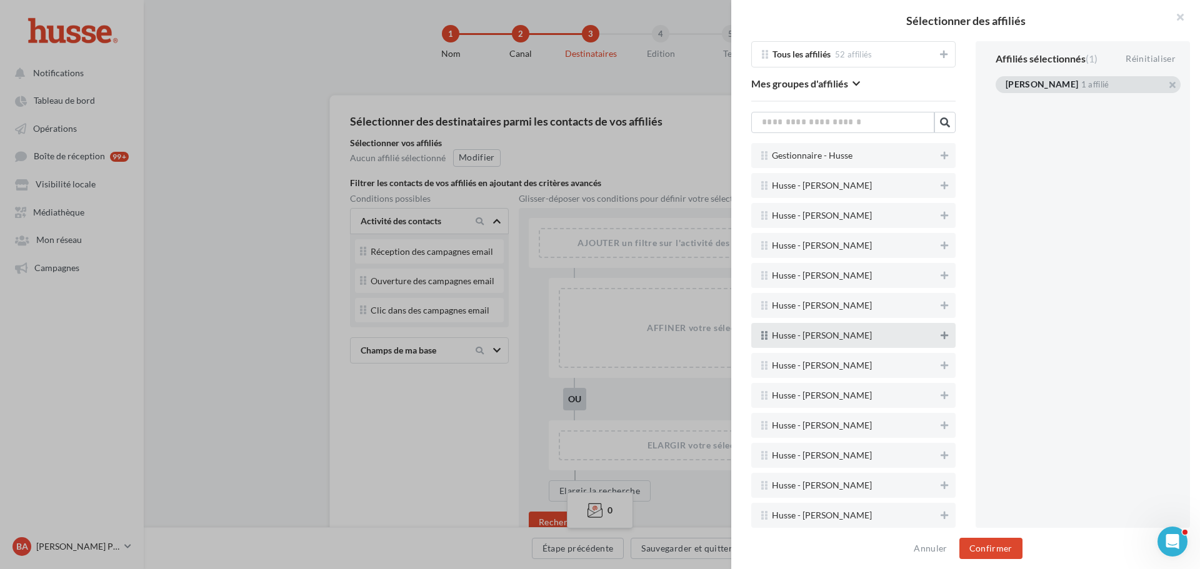
click at [940, 334] on icon at bounding box center [943, 335] width 7 height 9
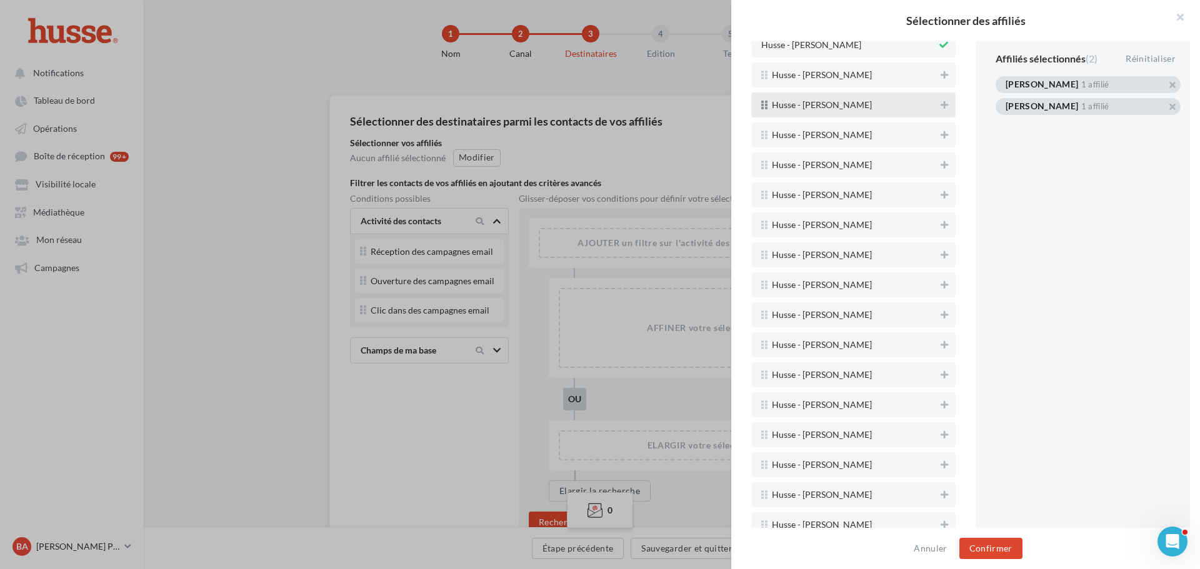
scroll to position [312, 0]
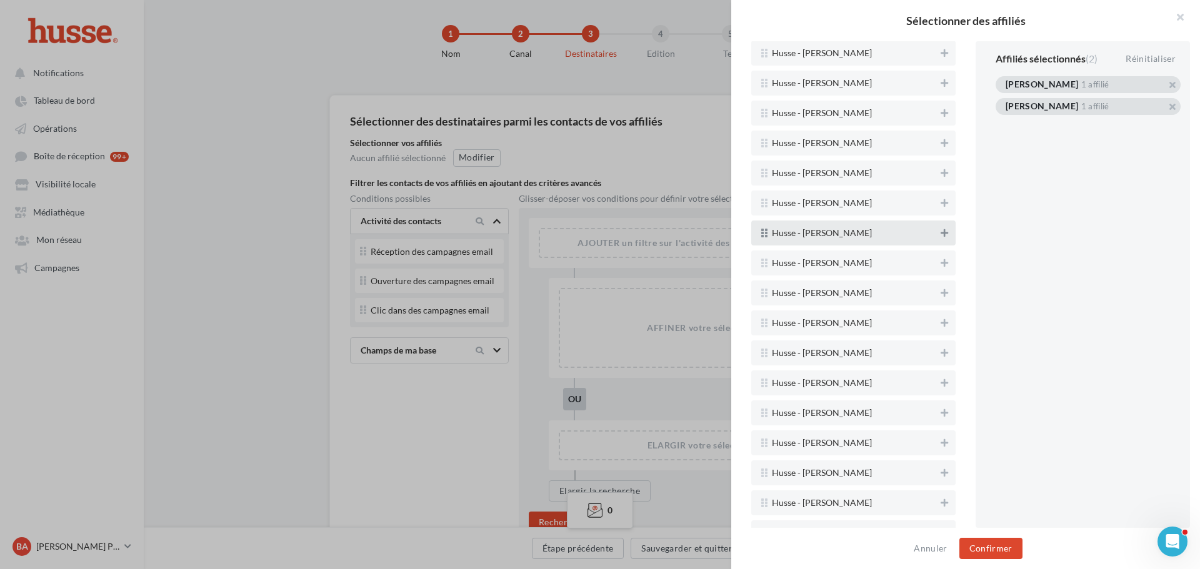
click at [940, 231] on icon at bounding box center [943, 233] width 7 height 9
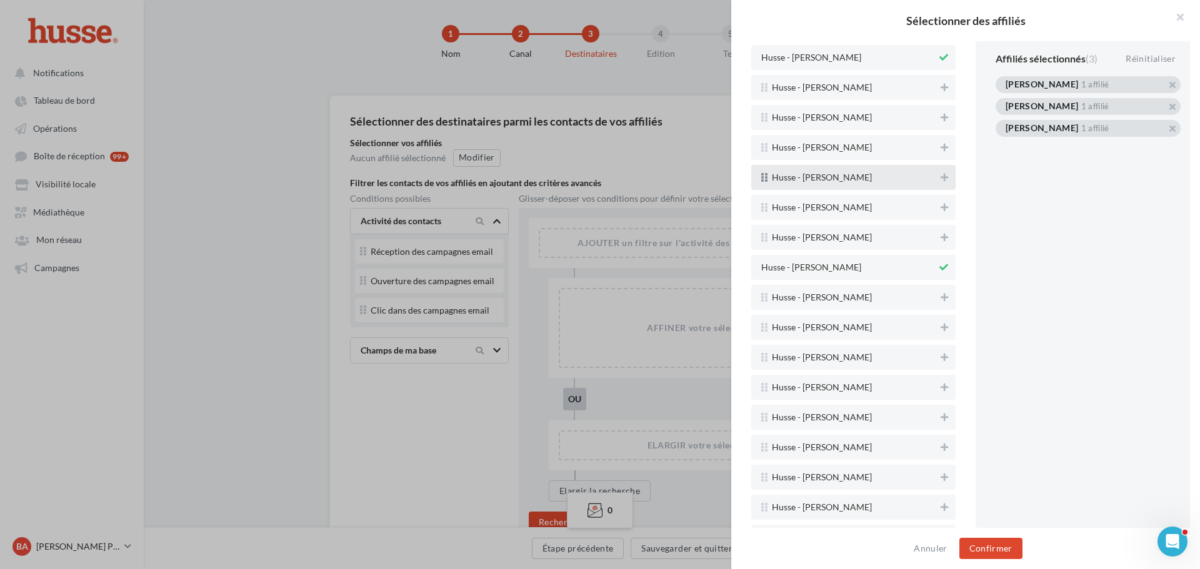
scroll to position [250, 0]
click at [940, 176] on icon at bounding box center [943, 175] width 7 height 9
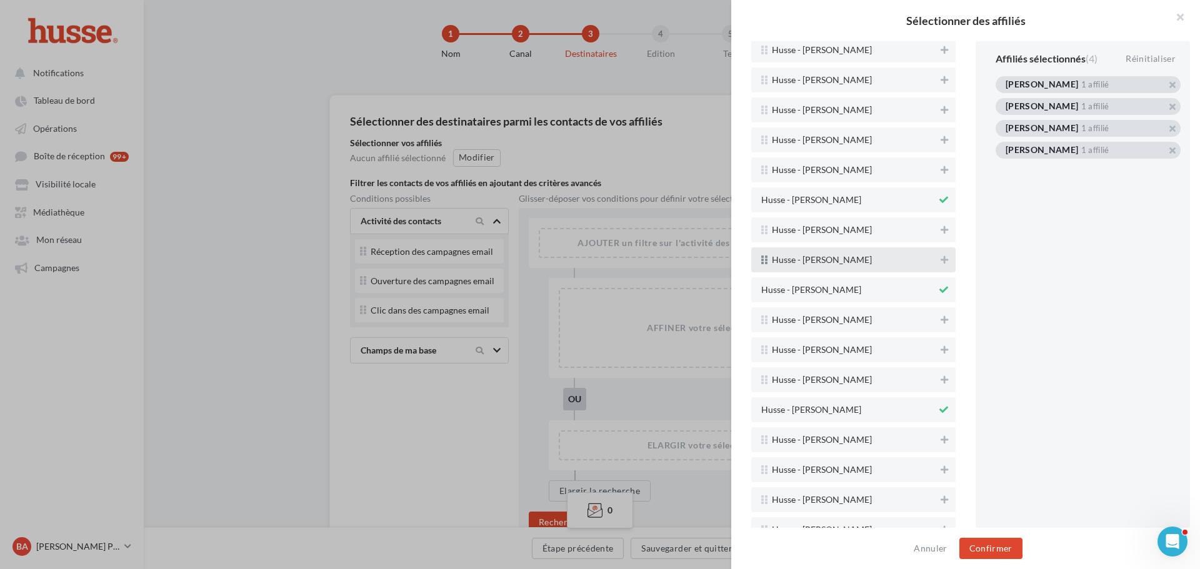
scroll to position [125, 0]
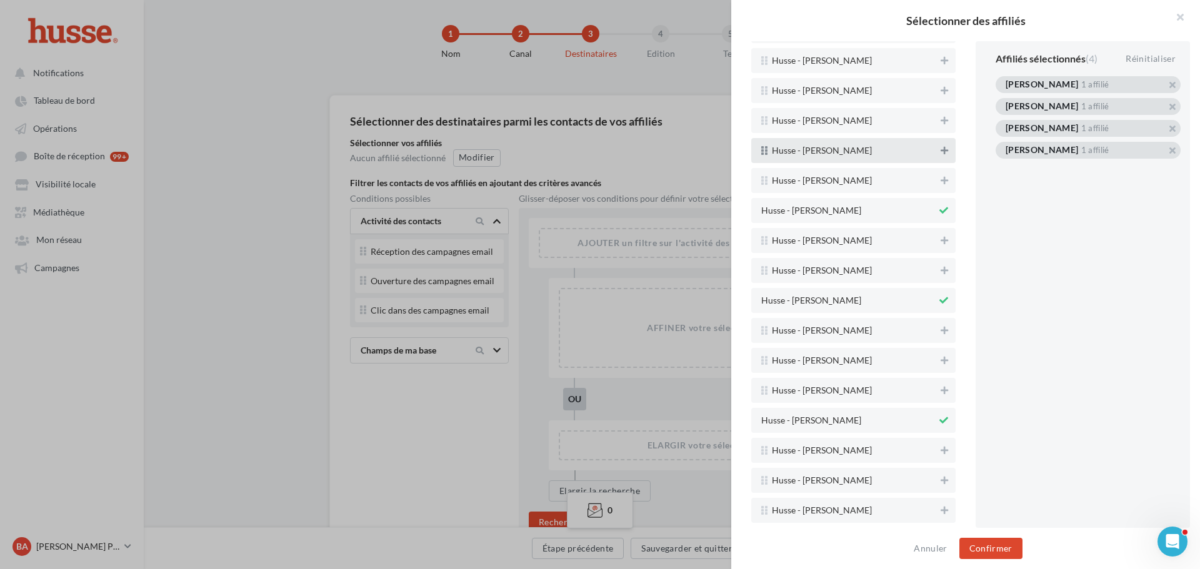
click at [940, 151] on icon at bounding box center [943, 150] width 7 height 9
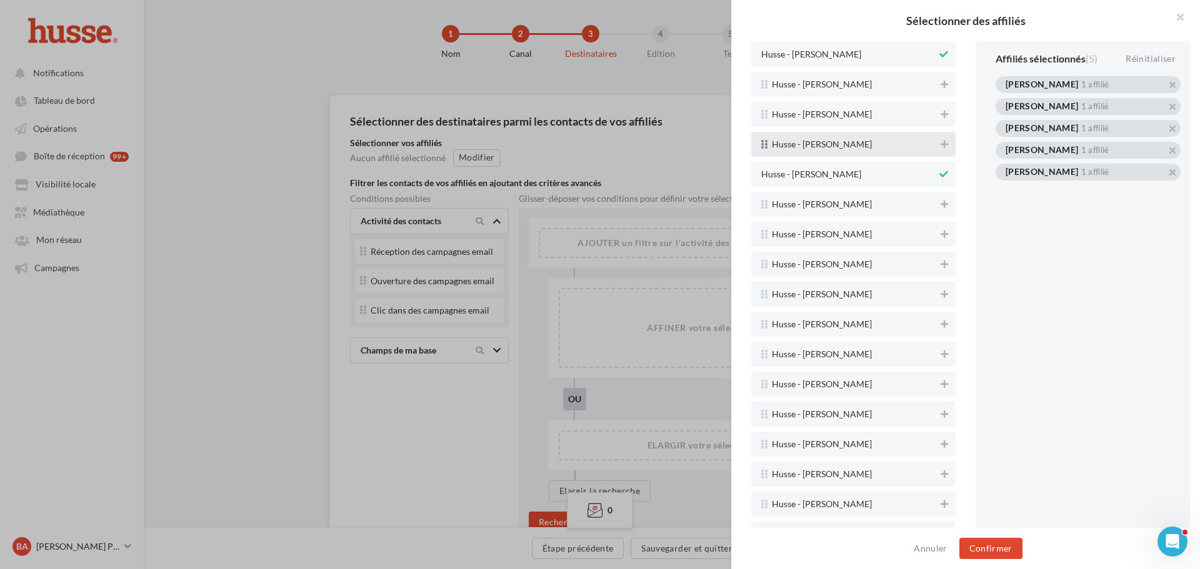
scroll to position [375, 0]
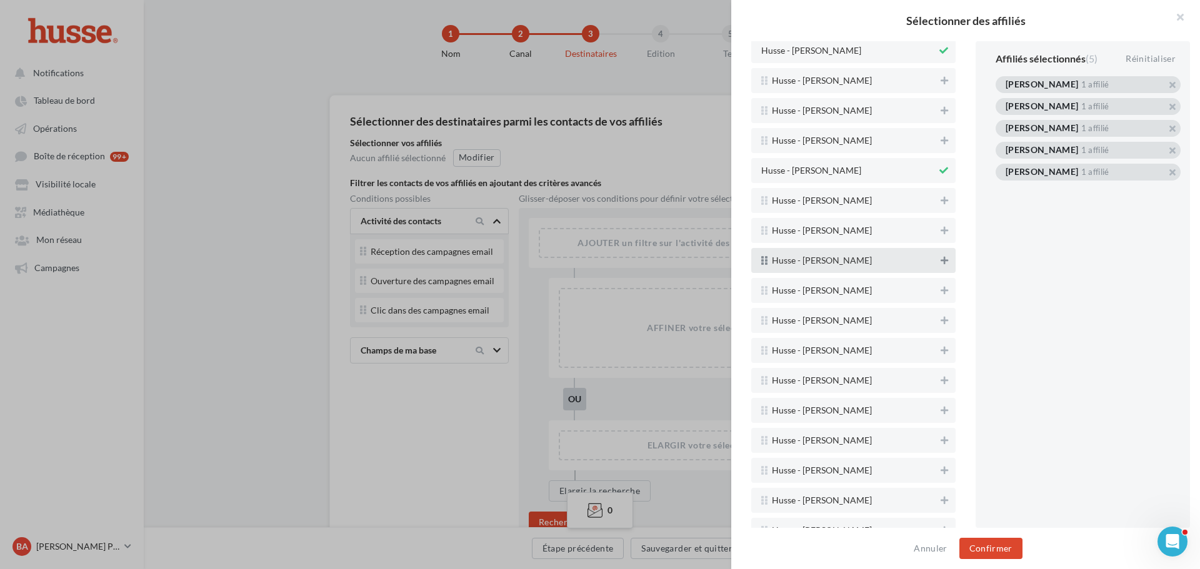
click at [940, 261] on icon at bounding box center [943, 260] width 7 height 9
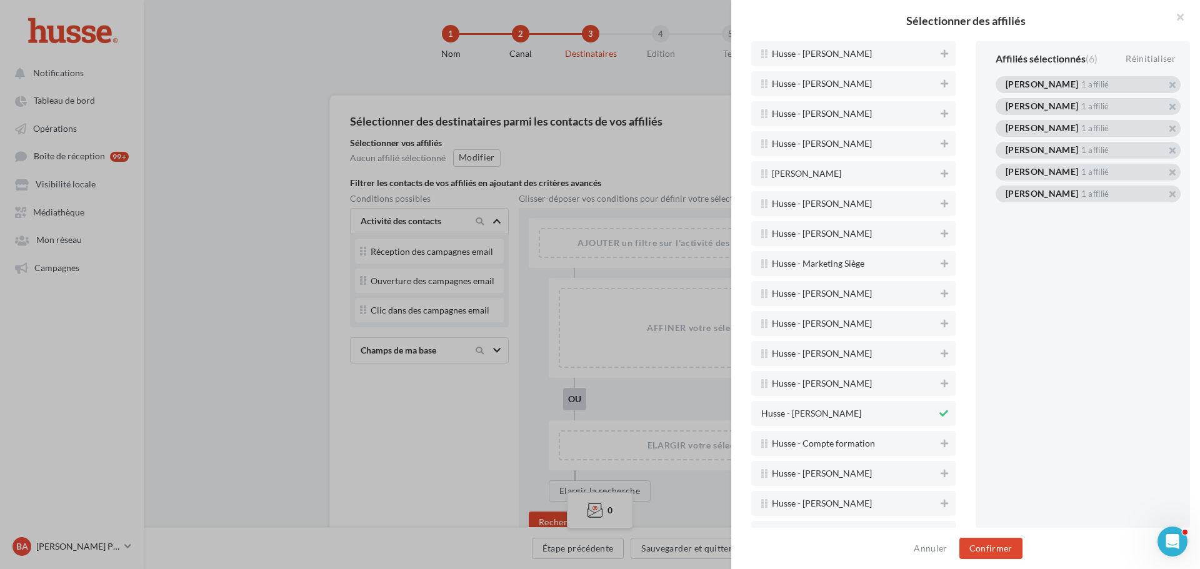
scroll to position [920, 0]
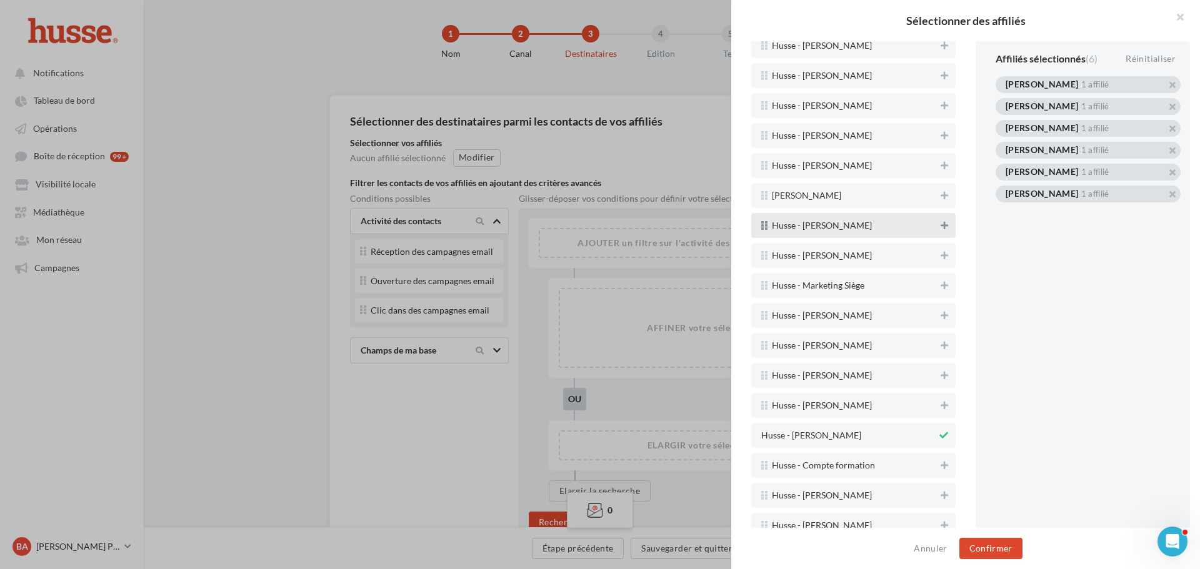
click at [940, 227] on icon at bounding box center [943, 225] width 7 height 9
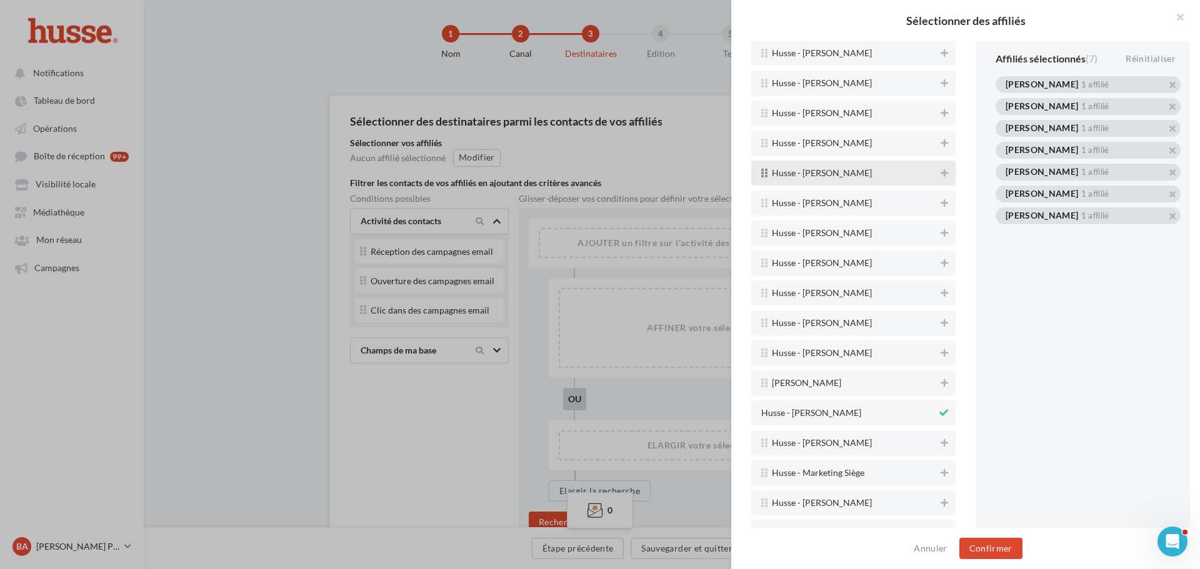
scroll to position [670, 0]
click at [940, 145] on icon at bounding box center [943, 145] width 7 height 9
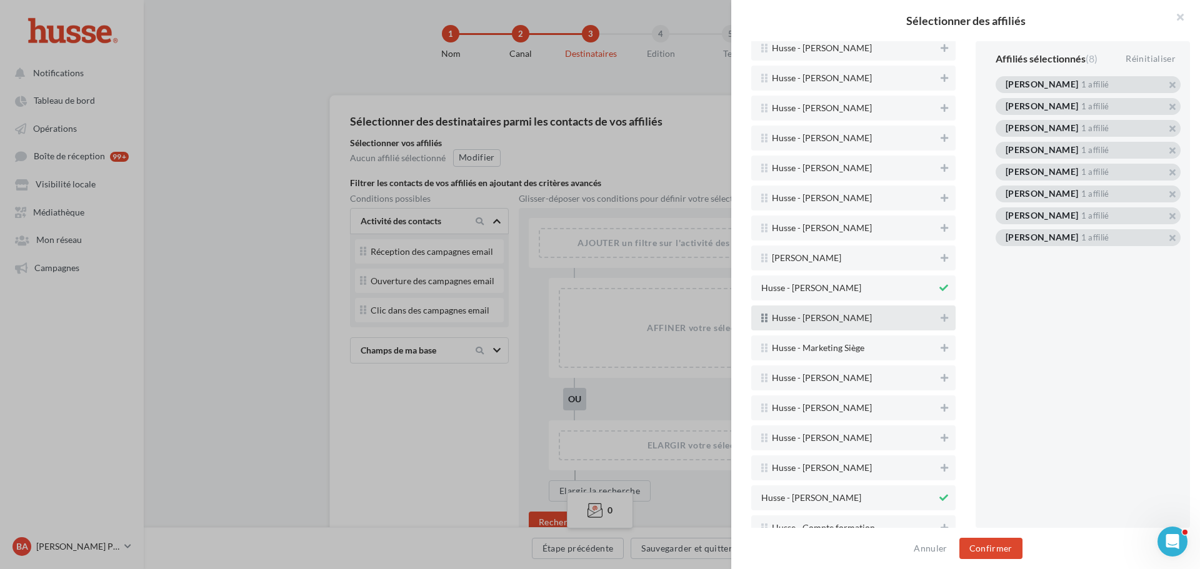
scroll to position [795, 0]
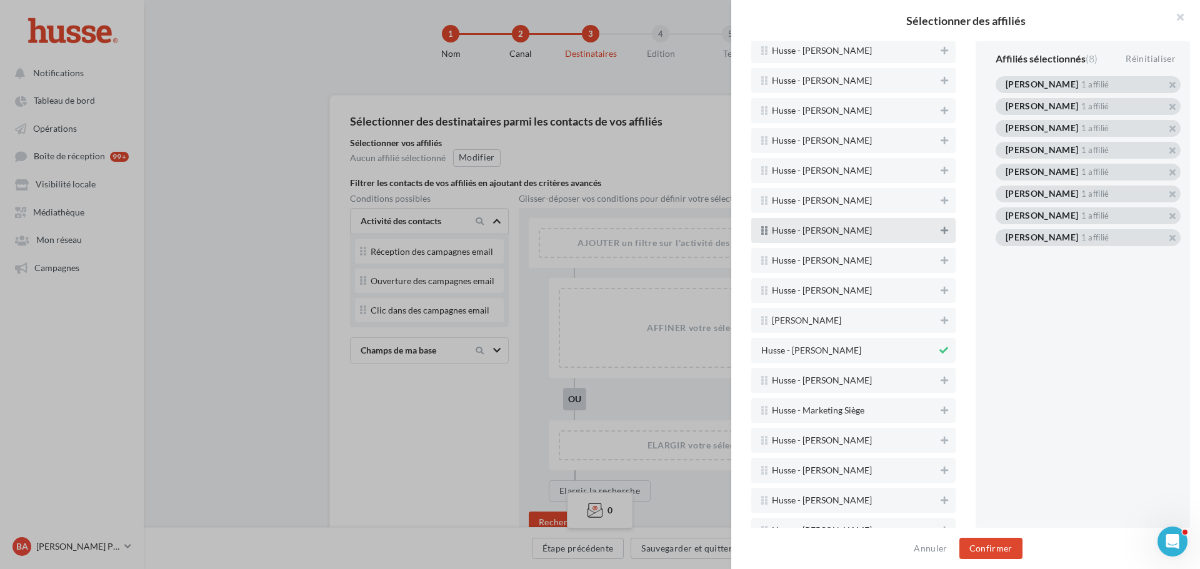
click at [940, 234] on icon at bounding box center [943, 230] width 7 height 9
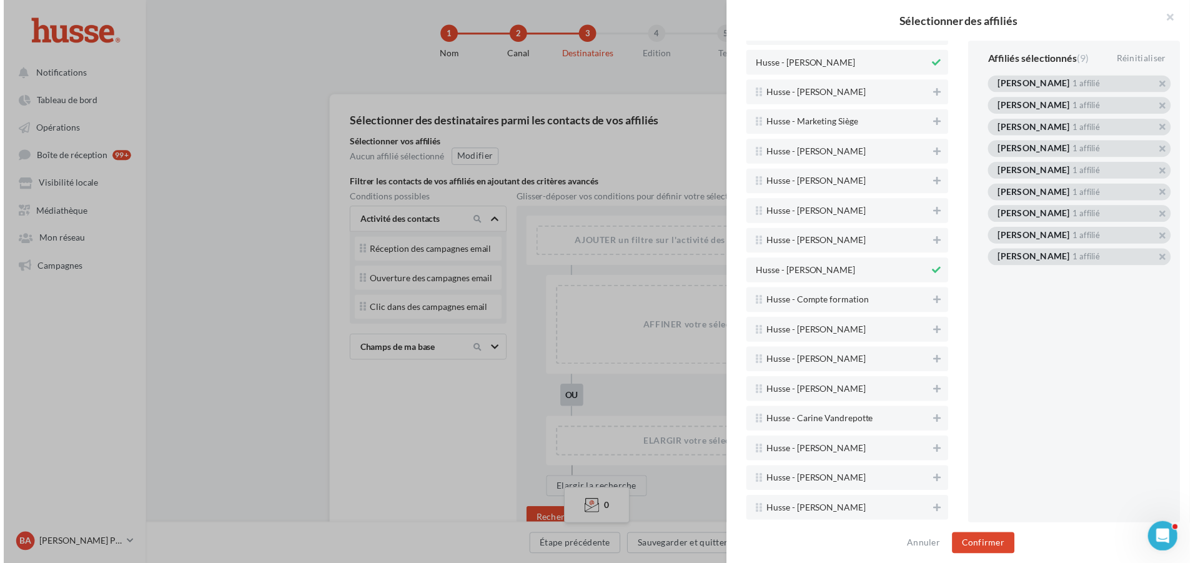
scroll to position [1170, 0]
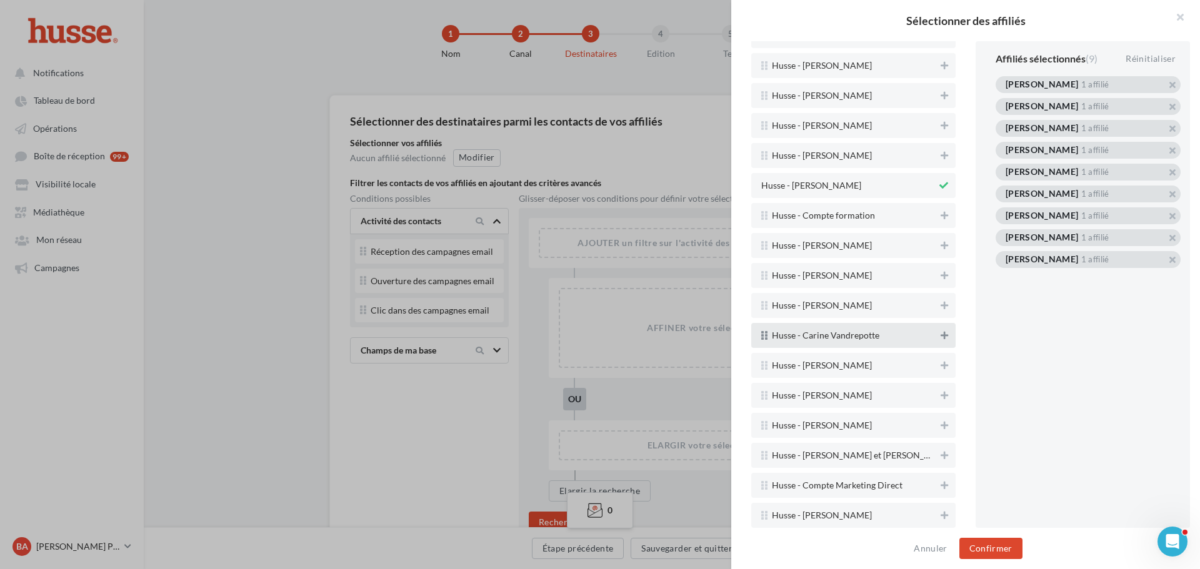
click at [940, 337] on icon at bounding box center [943, 335] width 7 height 9
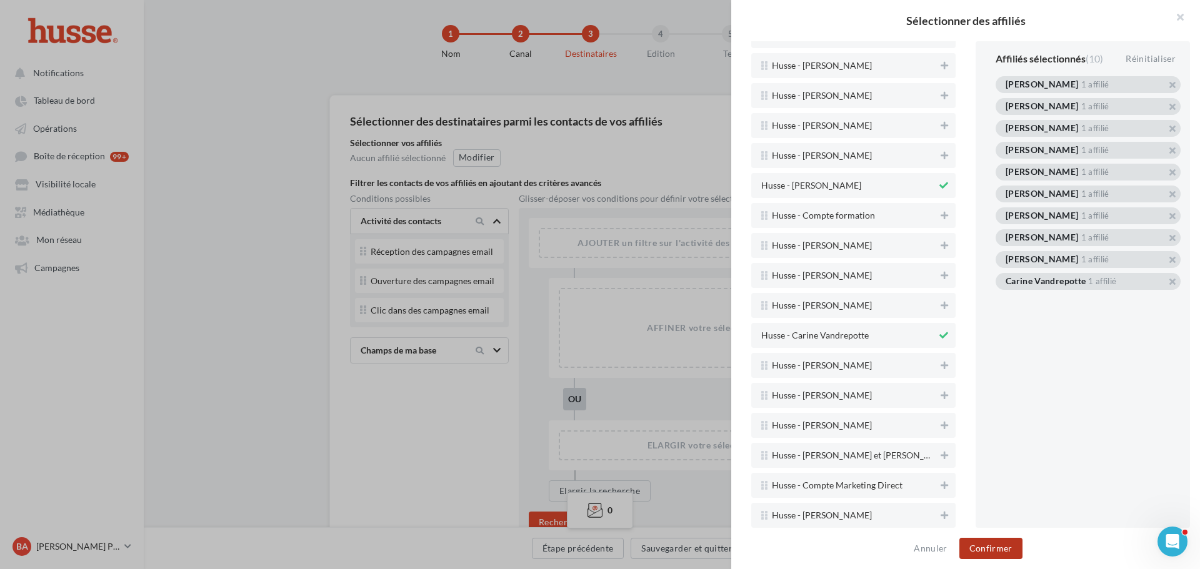
click at [989, 543] on button "Confirmer" at bounding box center [990, 548] width 63 height 21
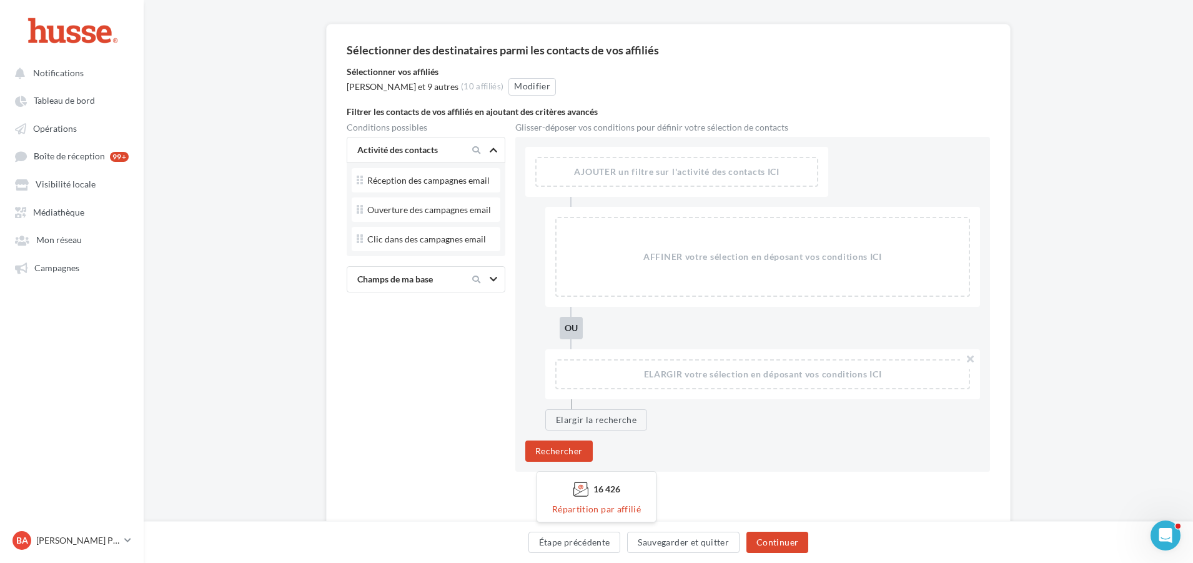
scroll to position [135, 0]
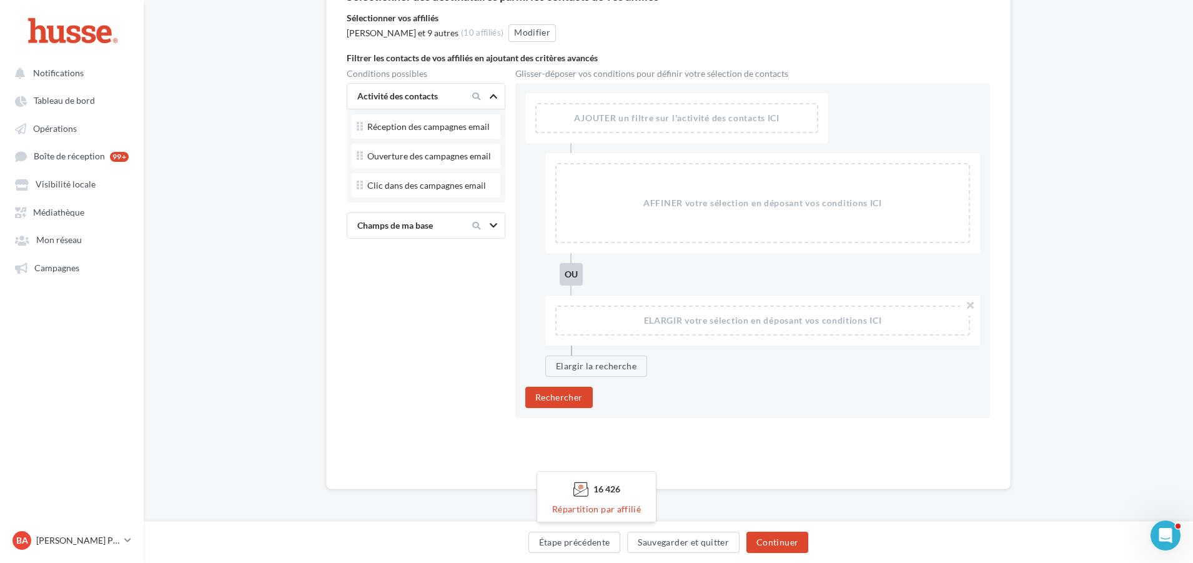
click at [492, 226] on icon at bounding box center [493, 225] width 7 height 6
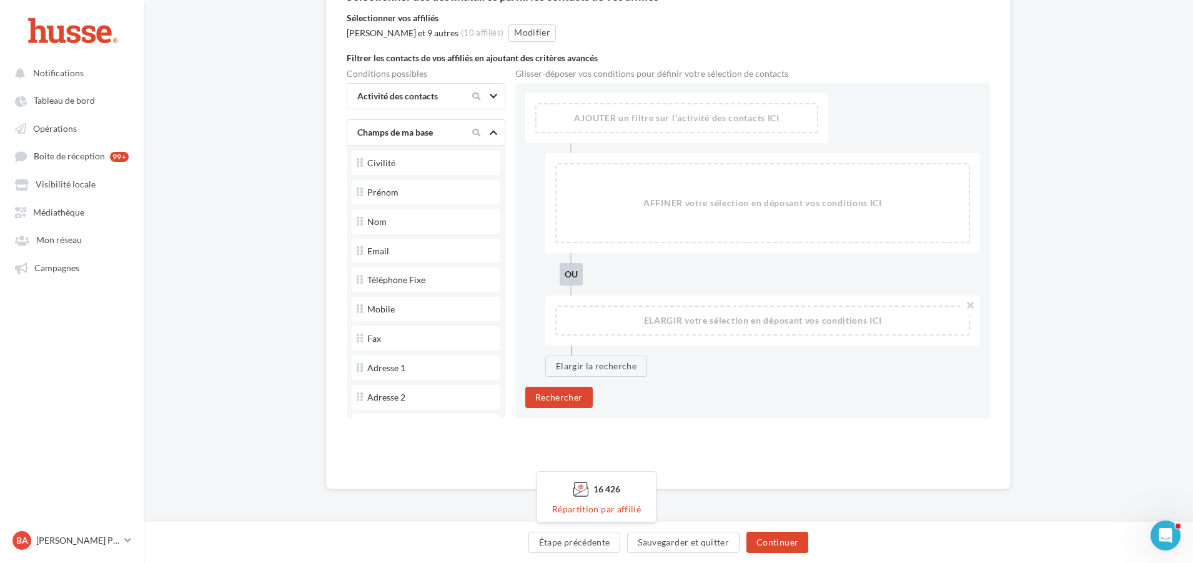
click at [495, 129] on icon at bounding box center [493, 132] width 7 height 6
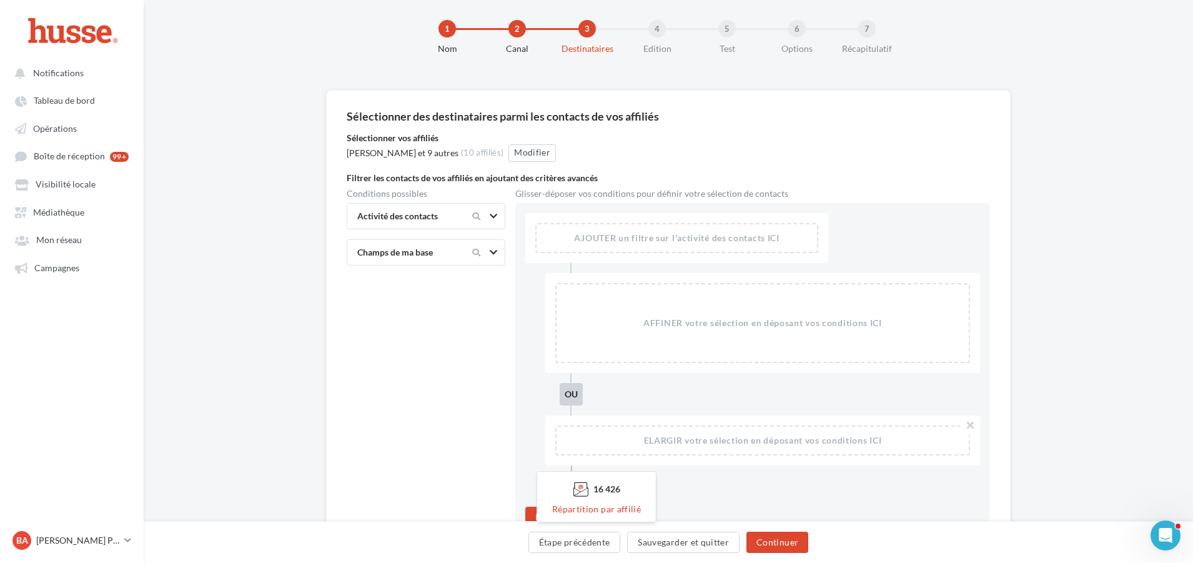
scroll to position [10, 0]
click at [607, 508] on button "Répartition par affilié" at bounding box center [596, 509] width 99 height 15
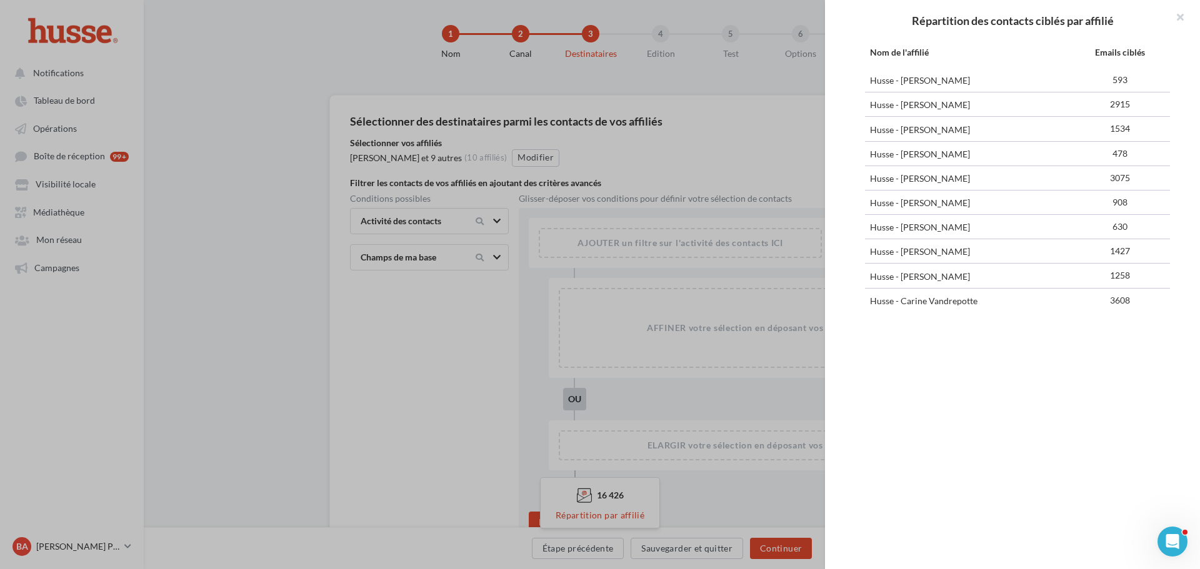
click at [788, 489] on div "Répartition des contacts ciblés par affilié Nom de l'affilié Emails ciblés Huss…" at bounding box center [600, 284] width 1200 height 569
click at [1180, 17] on button at bounding box center [1175, 18] width 50 height 37
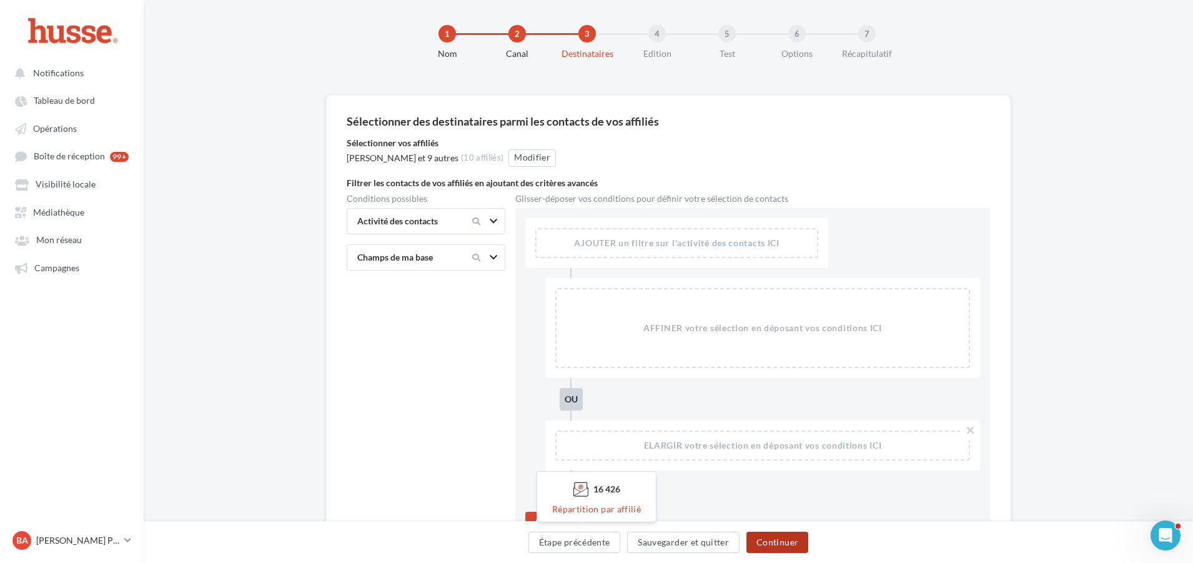
click at [773, 539] on button "Continuer" at bounding box center [778, 542] width 62 height 21
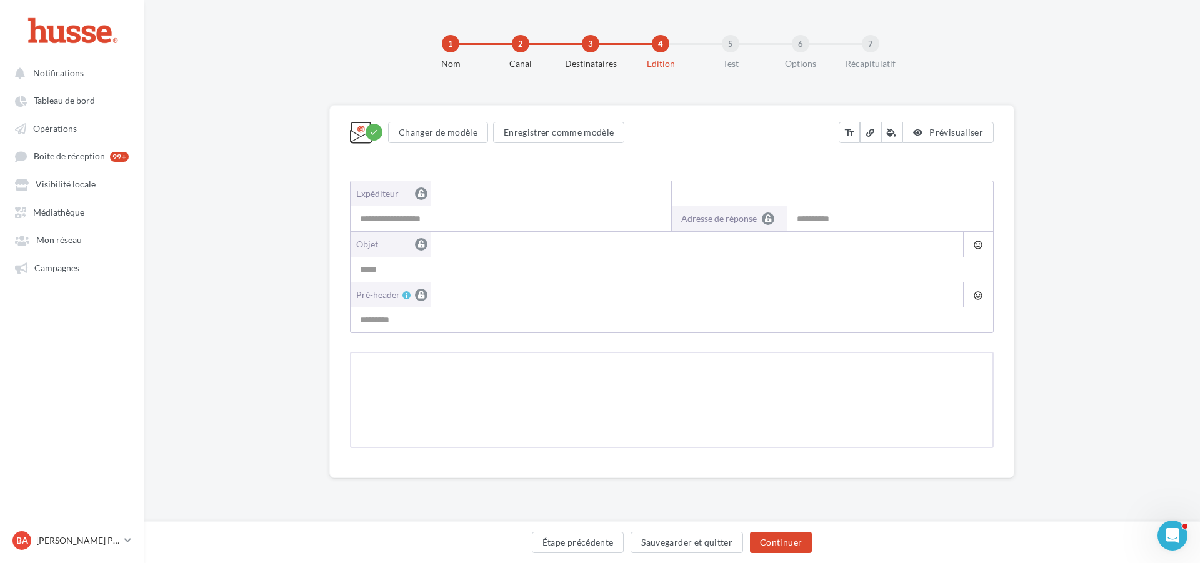
type input "**********"
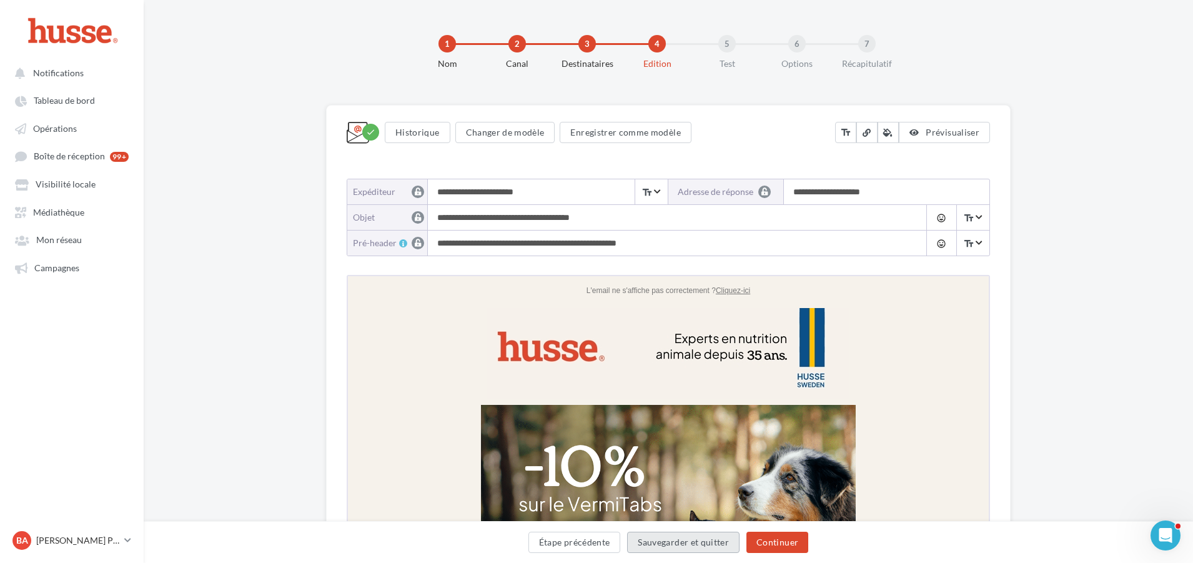
click at [687, 542] on button "Sauvegarder et quitter" at bounding box center [683, 542] width 112 height 21
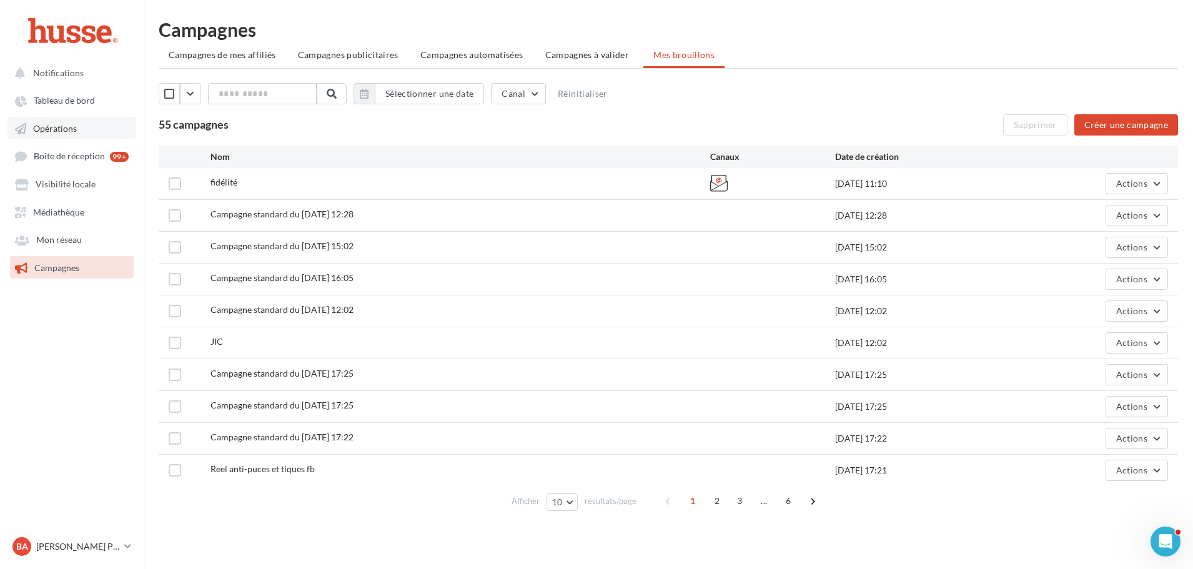
click at [69, 131] on span "Opérations" at bounding box center [55, 128] width 44 height 11
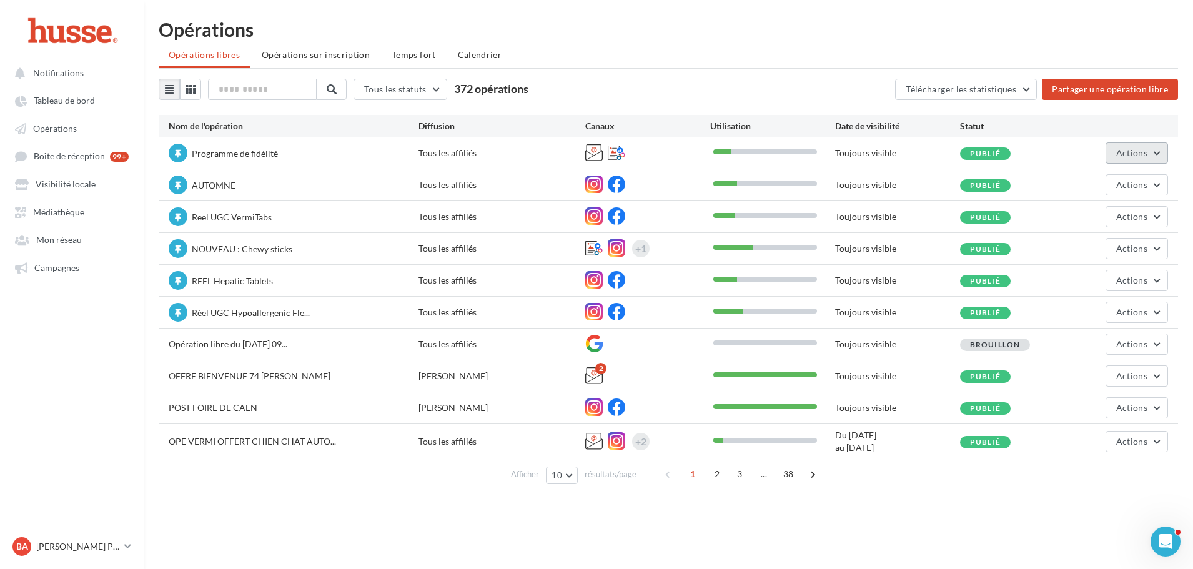
click at [1143, 154] on span "Actions" at bounding box center [1131, 152] width 31 height 11
click at [1095, 179] on button "Editer" at bounding box center [1102, 182] width 132 height 32
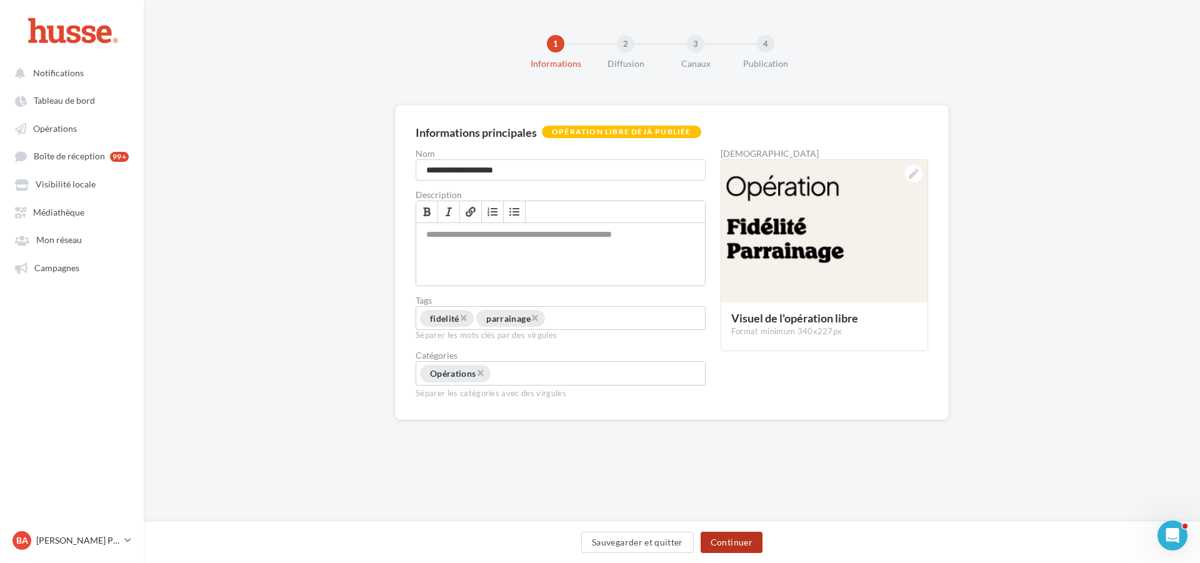
click at [740, 540] on button "Continuer" at bounding box center [731, 542] width 62 height 21
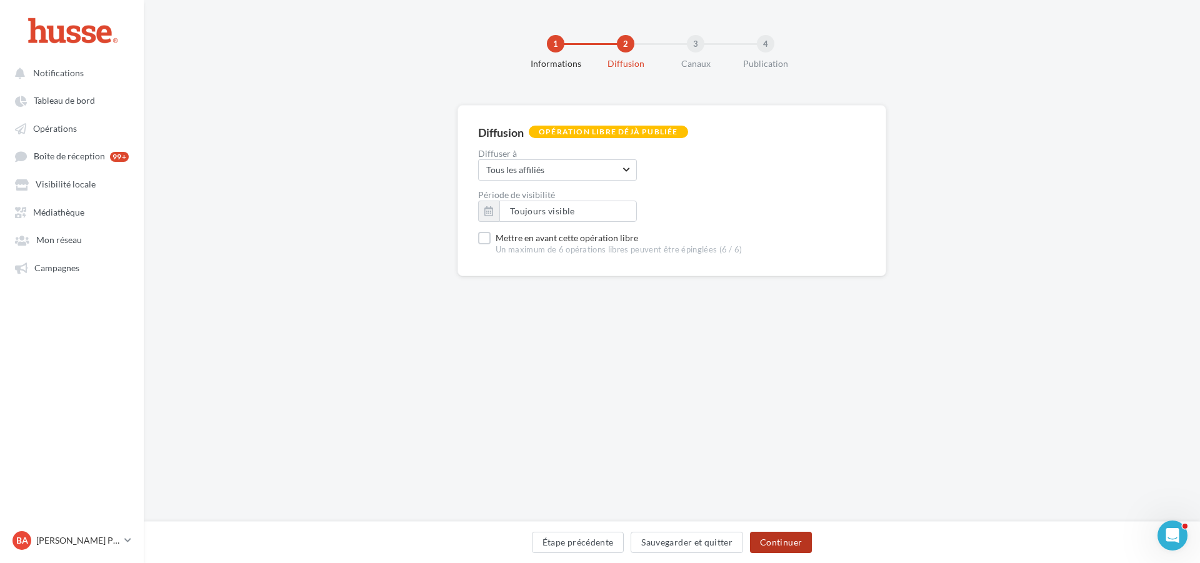
click at [770, 537] on button "Continuer" at bounding box center [781, 542] width 62 height 21
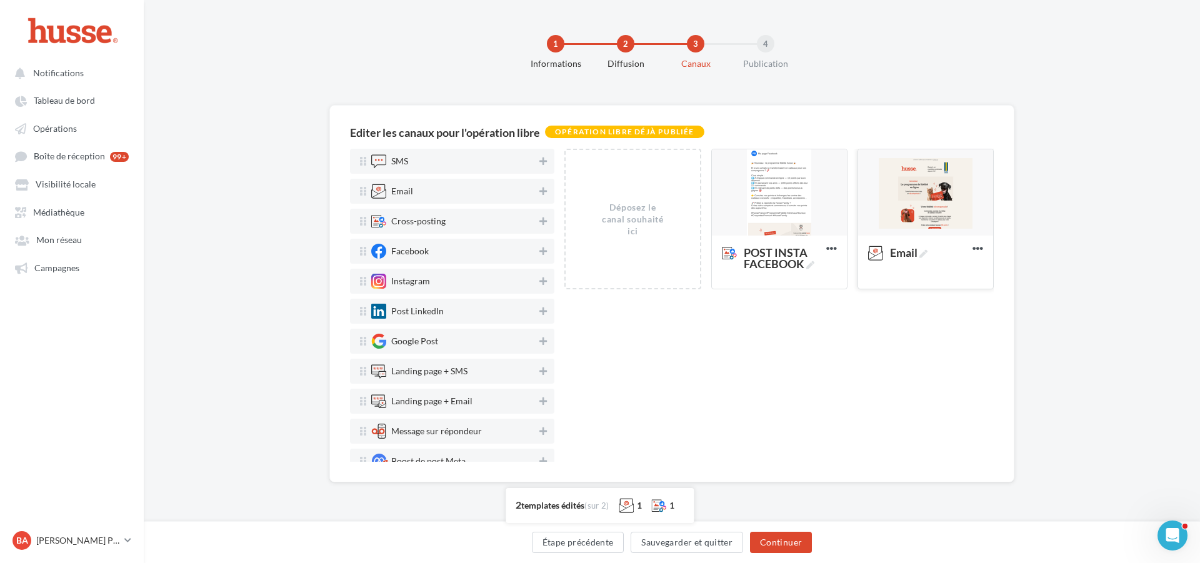
click at [937, 172] on div at bounding box center [925, 192] width 135 height 87
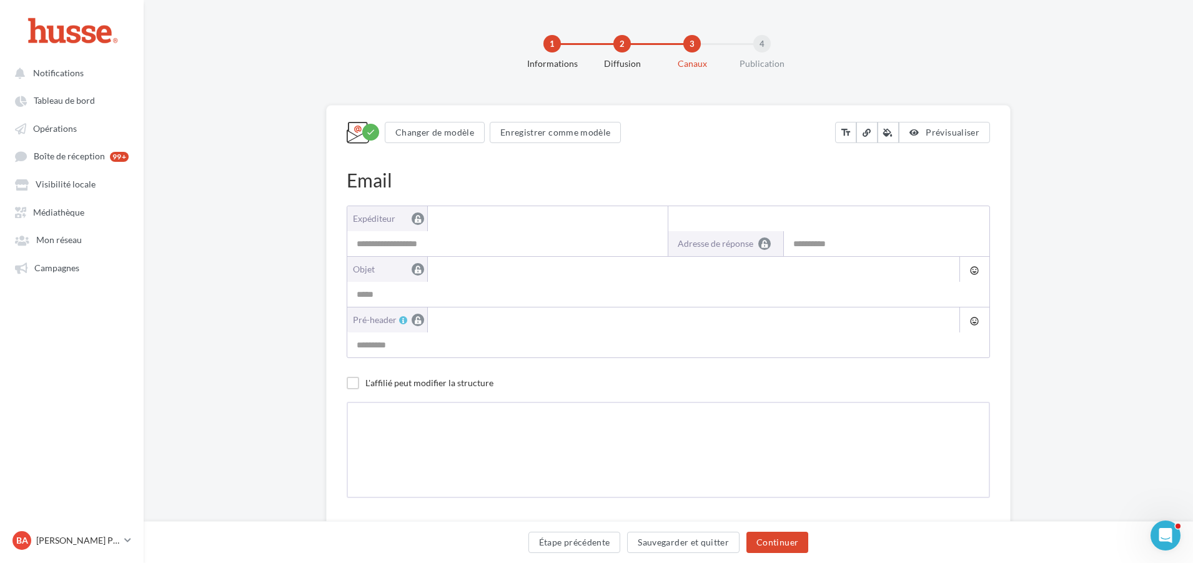
type input "**********"
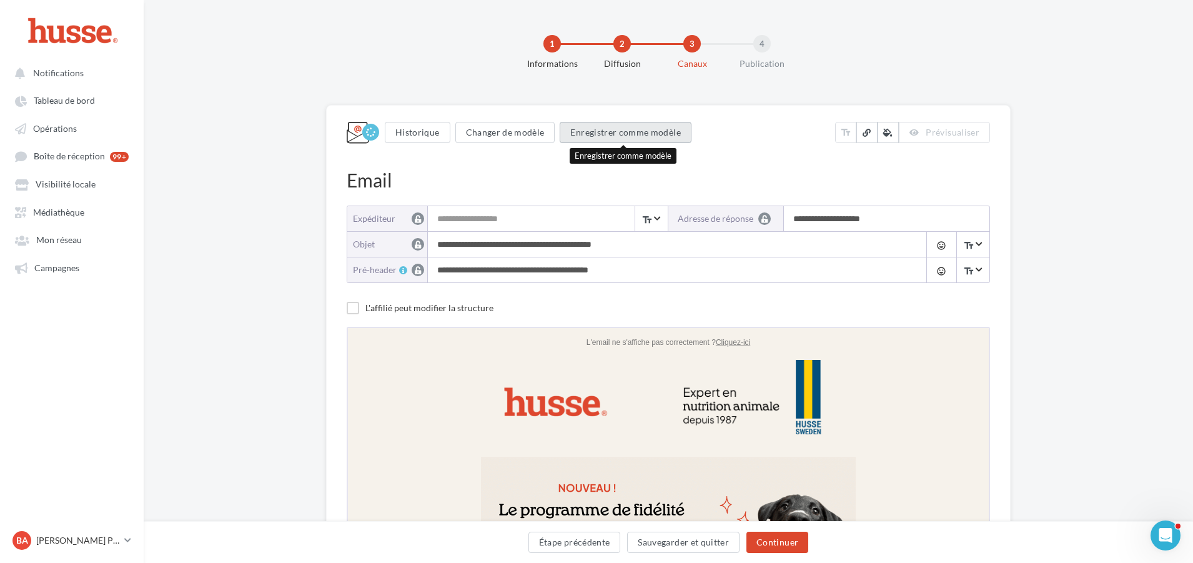
click at [617, 135] on button "Enregistrer comme modèle" at bounding box center [625, 132] width 131 height 21
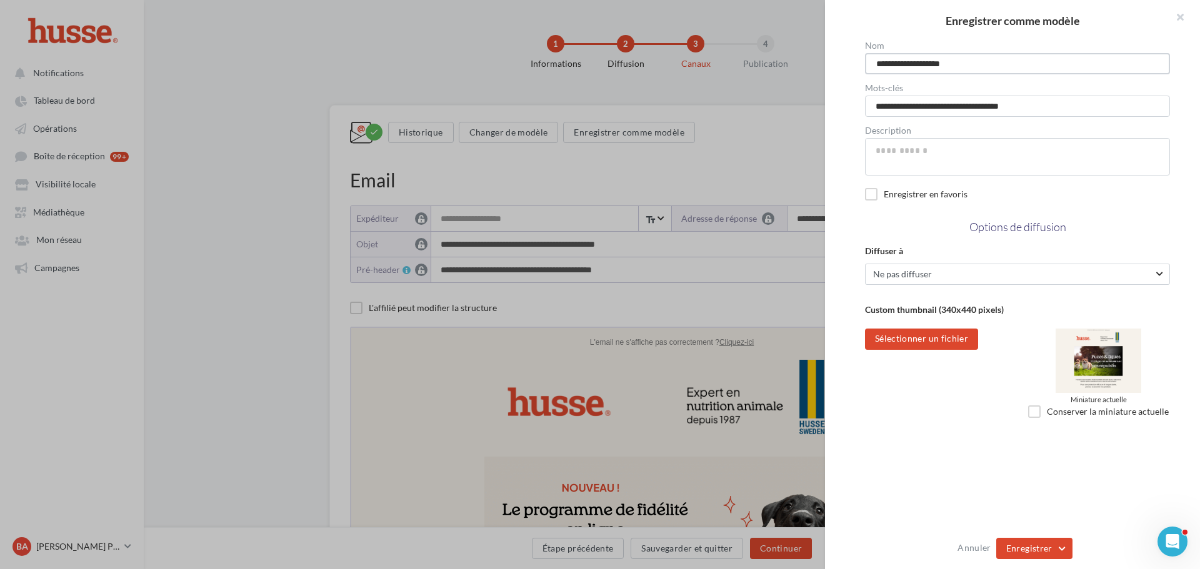
drag, startPoint x: 997, startPoint y: 60, endPoint x: 828, endPoint y: 57, distance: 169.3
click at [828, 57] on div "**********" at bounding box center [1017, 285] width 385 height 488
type input "********"
click at [965, 267] on span "Ne pas diffuser Ne pas diffuser" at bounding box center [1017, 274] width 305 height 21
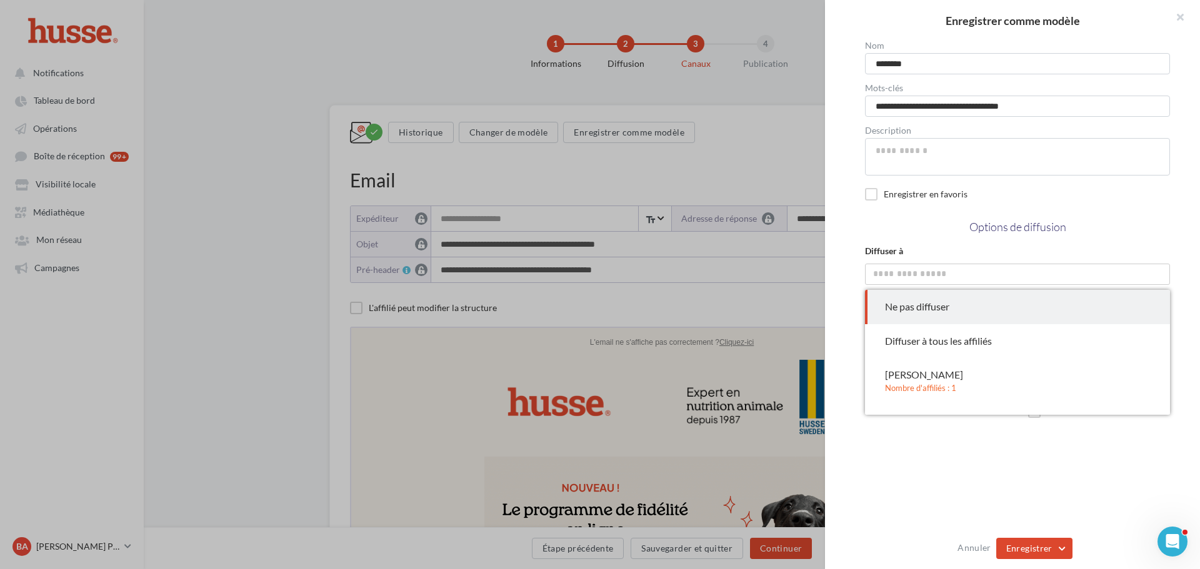
click at [1133, 211] on div "Options de diffusion" at bounding box center [1017, 227] width 324 height 35
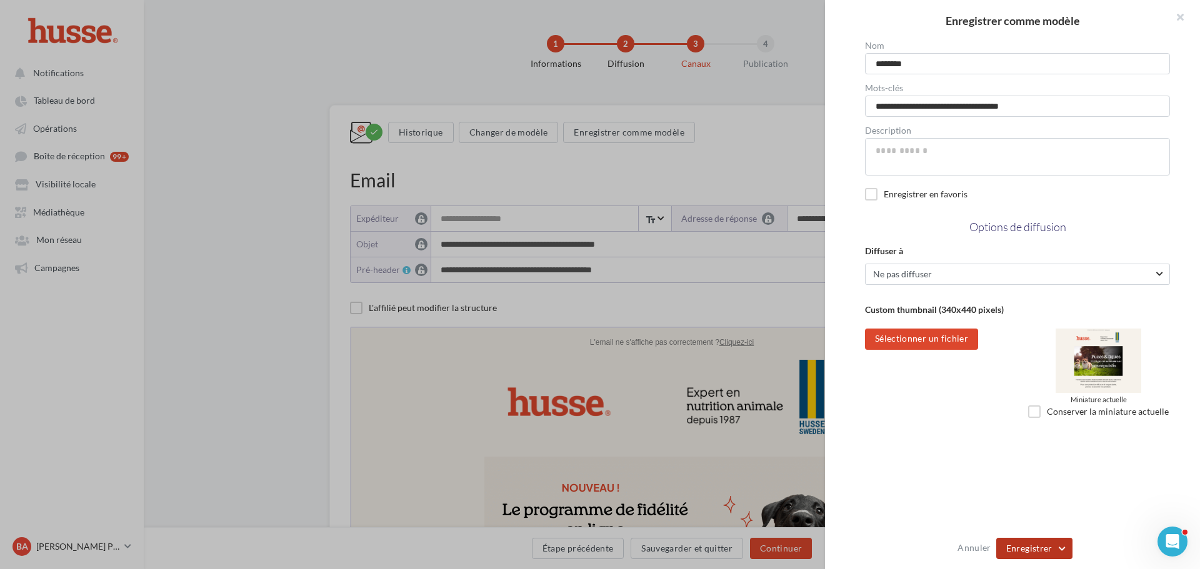
drag, startPoint x: 1030, startPoint y: 549, endPoint x: 1038, endPoint y: 67, distance: 481.7
click at [1061, 100] on div "**********" at bounding box center [1012, 284] width 375 height 569
click at [1031, 554] on button "Enregistrer" at bounding box center [1034, 548] width 76 height 21
click at [1035, 517] on button "Mettre à jour" at bounding box center [1066, 516] width 140 height 32
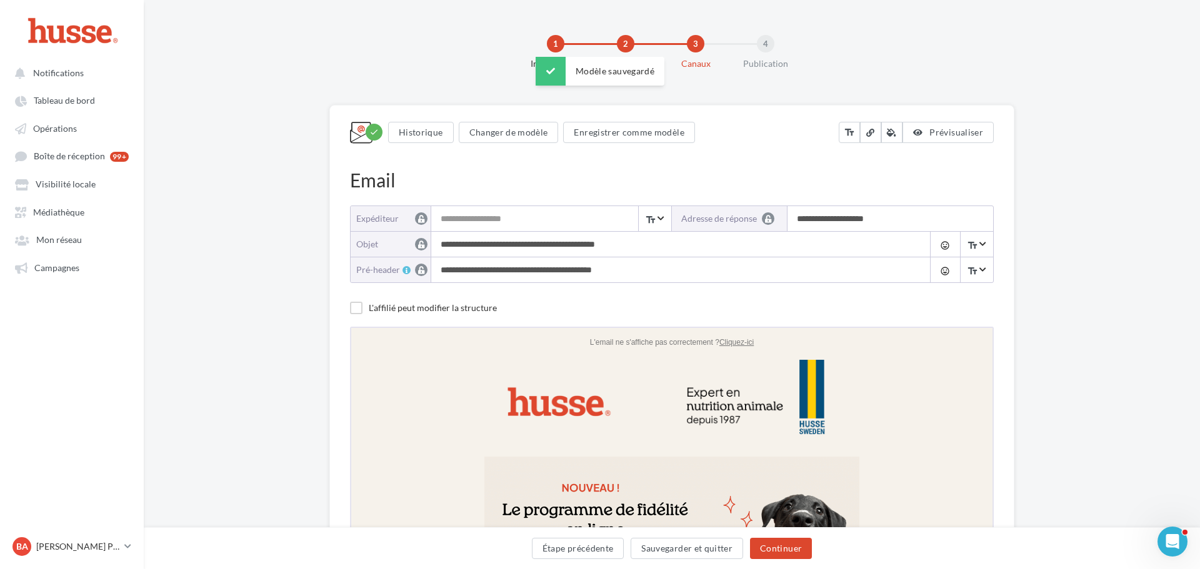
click at [1120, 181] on div "**********" at bounding box center [600, 284] width 1200 height 569
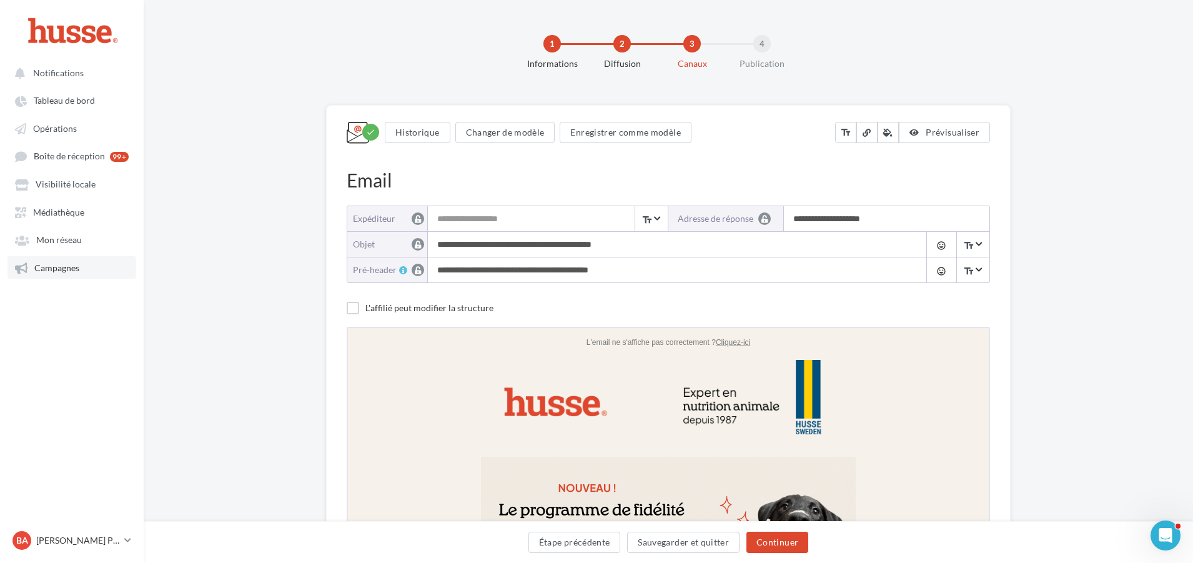
drag, startPoint x: 52, startPoint y: 266, endPoint x: 71, endPoint y: 273, distance: 20.0
click at [52, 266] on span "Campagnes" at bounding box center [56, 267] width 45 height 11
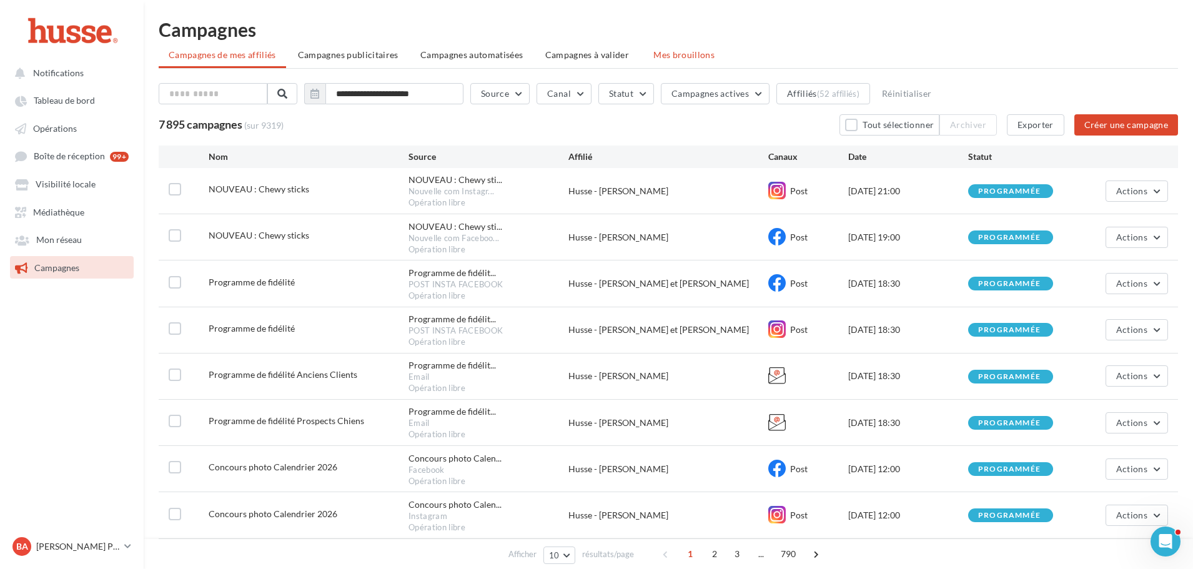
click at [685, 54] on span "Mes brouillons" at bounding box center [683, 54] width 61 height 11
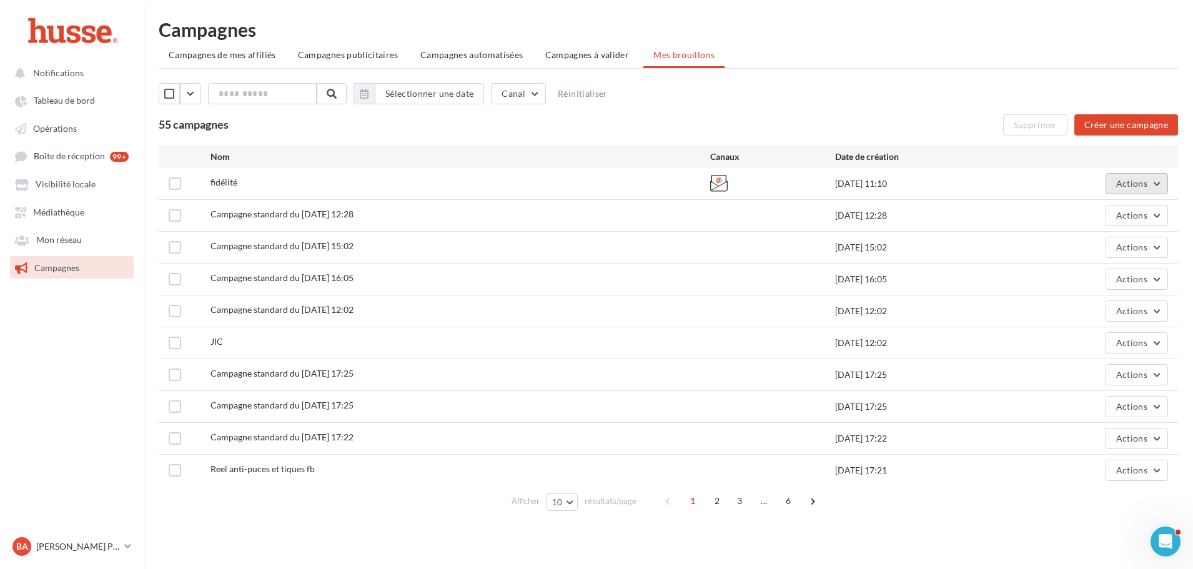
click at [1151, 183] on button "Actions" at bounding box center [1137, 183] width 62 height 21
click at [1123, 209] on button "Editer" at bounding box center [1105, 213] width 125 height 32
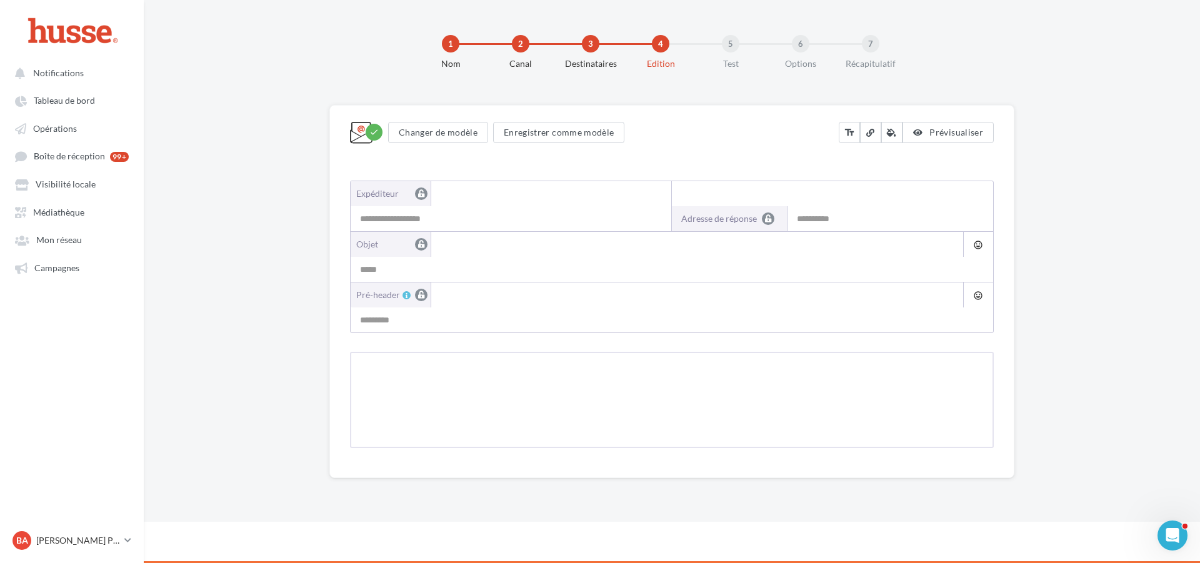
type input "**********"
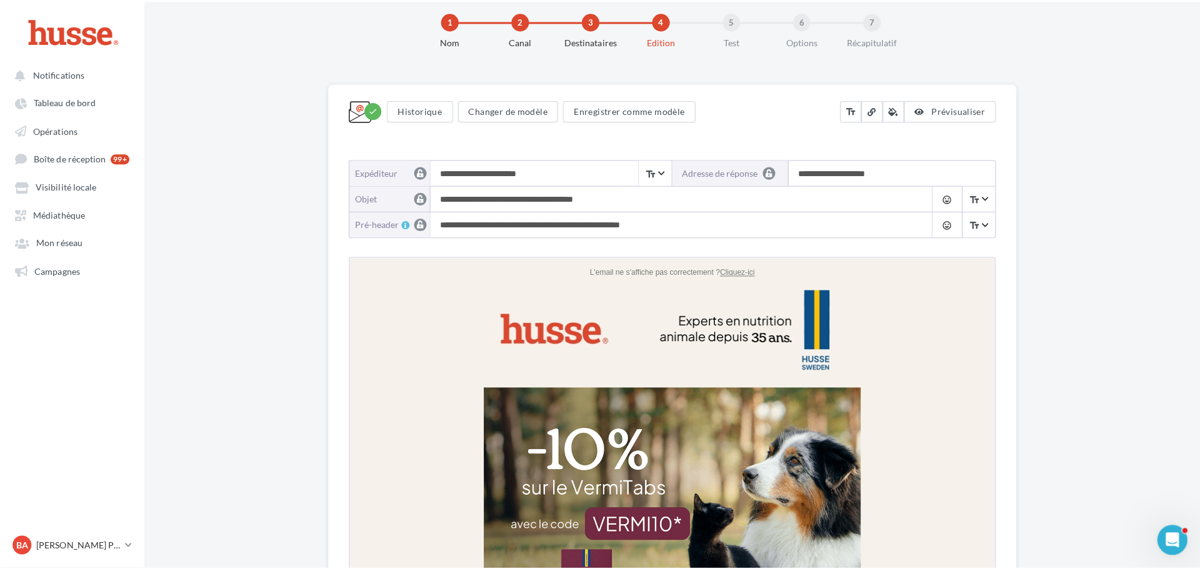
scroll to position [62, 0]
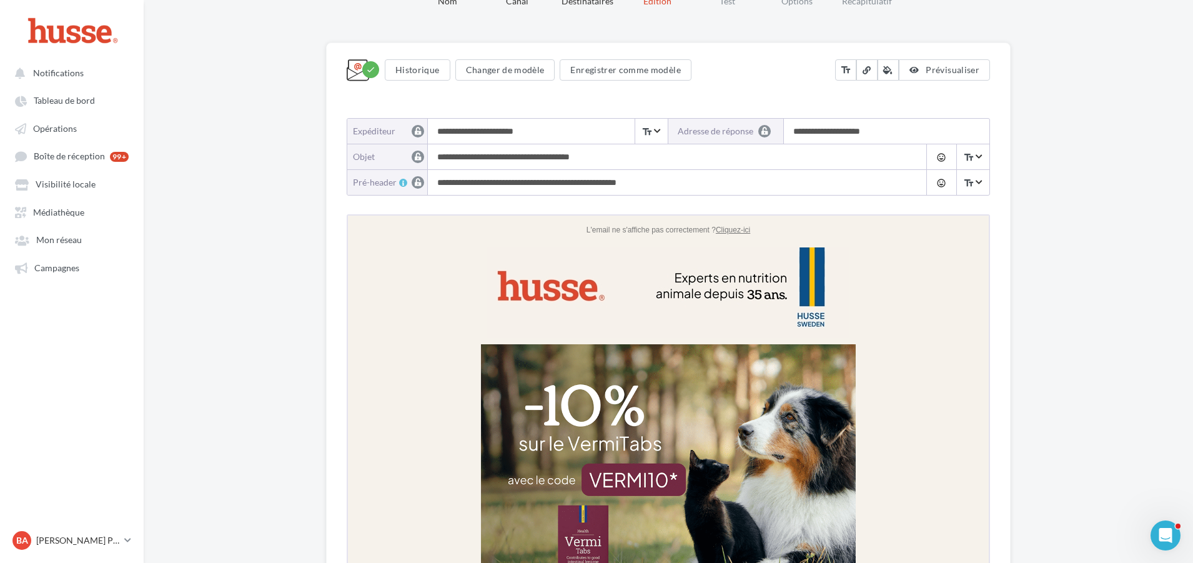
drag, startPoint x: 621, startPoint y: 154, endPoint x: 434, endPoint y: 154, distance: 187.4
click at [434, 154] on input "**********" at bounding box center [674, 156] width 492 height 25
paste input "*******"
type input "**********"
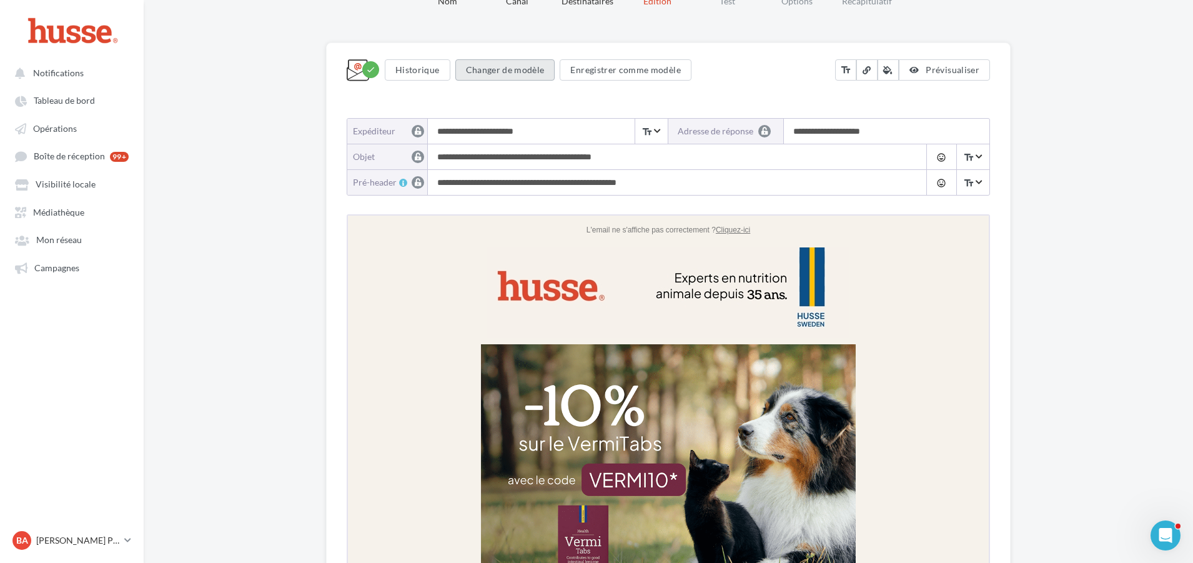
click at [492, 62] on button "Changer de modèle" at bounding box center [505, 69] width 100 height 21
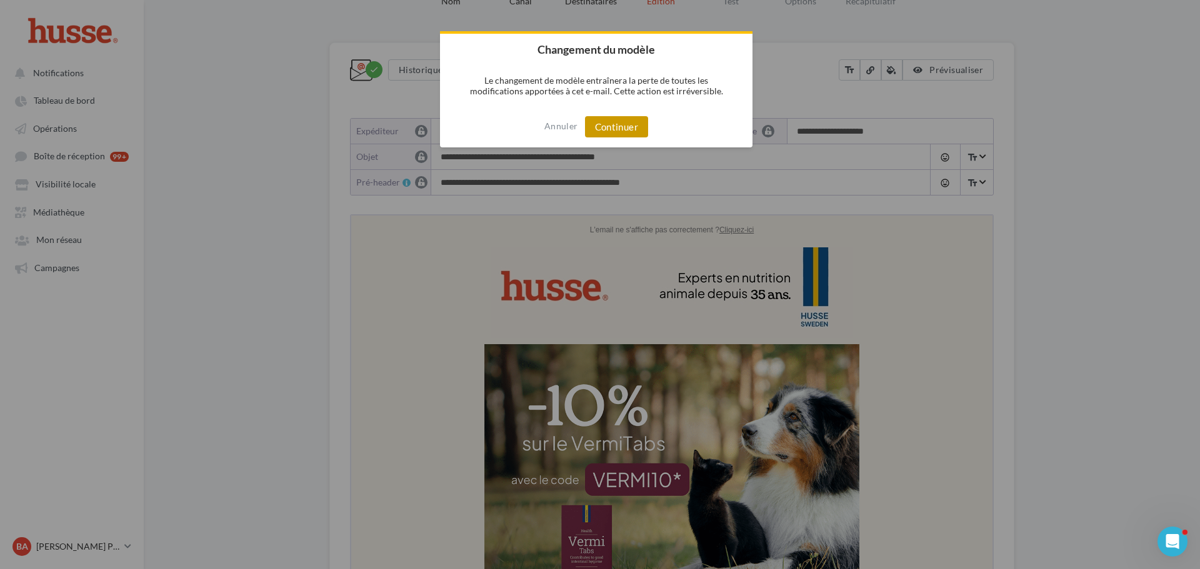
click at [618, 127] on button "Continuer" at bounding box center [616, 126] width 63 height 21
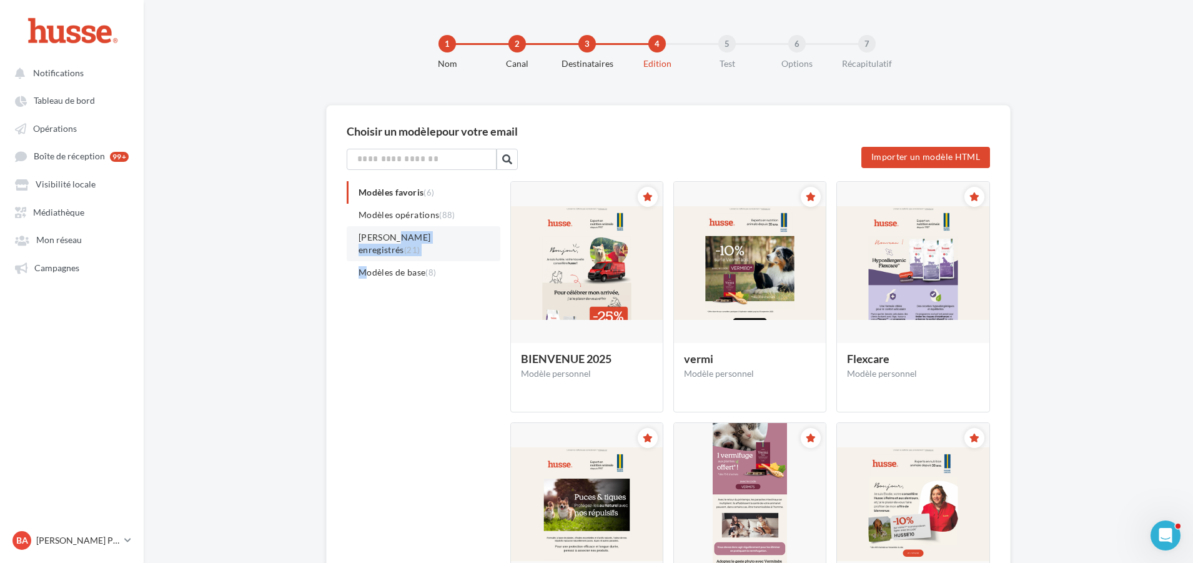
drag, startPoint x: 368, startPoint y: 249, endPoint x: 395, endPoint y: 238, distance: 29.5
click at [395, 238] on ul "Modèles favoris (6) Modèles opérations (88) Modèles enregistrés (21) Modèles de…" at bounding box center [424, 232] width 154 height 102
click at [395, 234] on span "Modèles enregistrés (21)" at bounding box center [395, 243] width 72 height 23
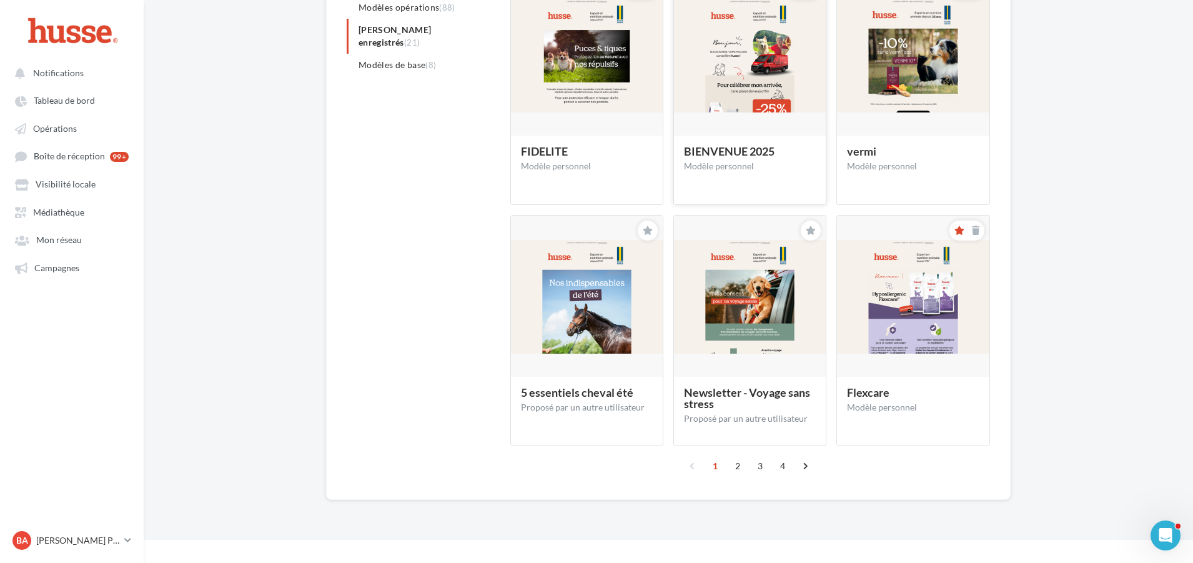
scroll to position [218, 0]
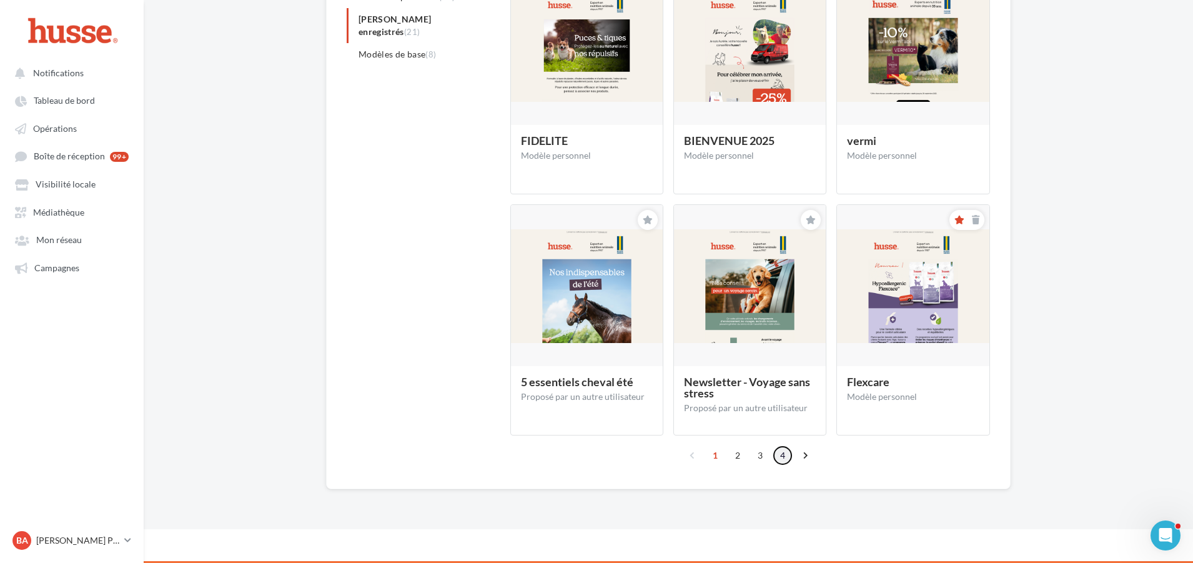
click at [781, 457] on link "4" at bounding box center [783, 455] width 20 height 20
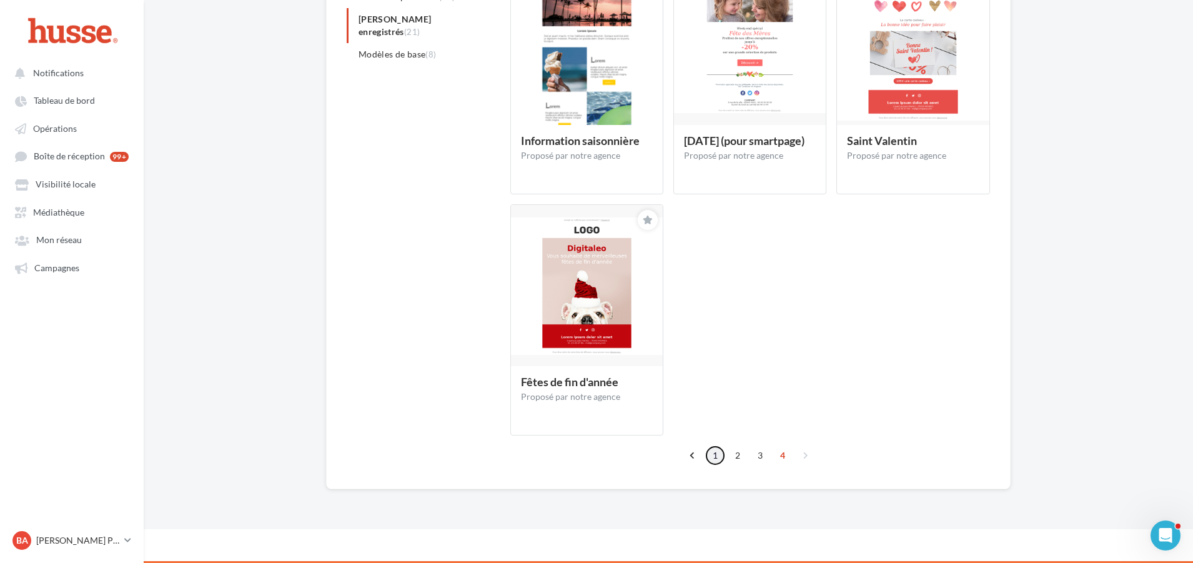
click at [716, 454] on link "1" at bounding box center [715, 455] width 20 height 20
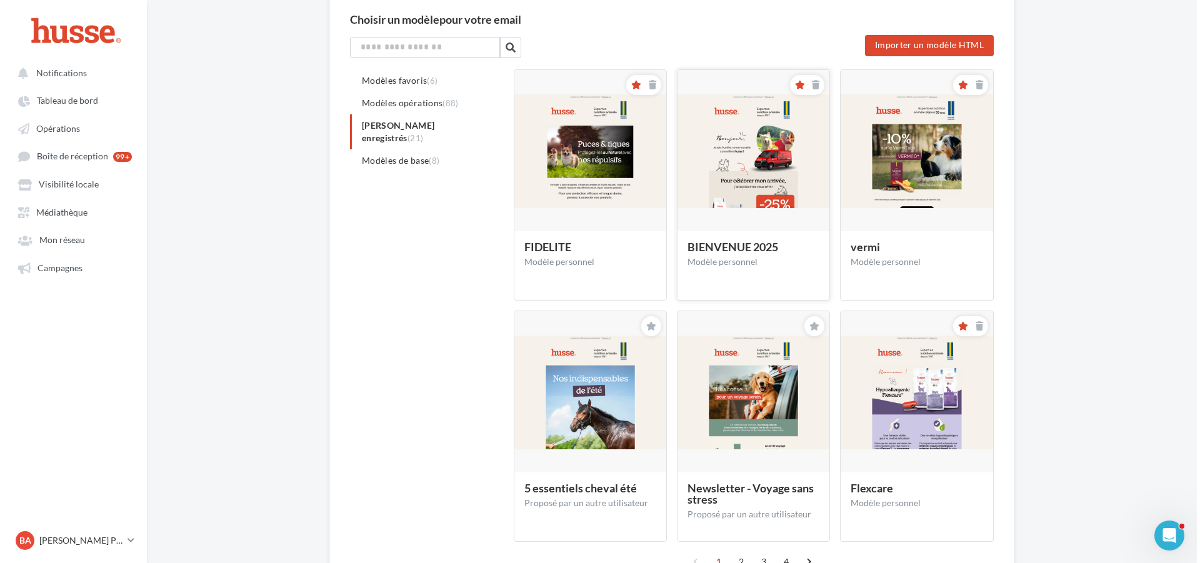
scroll to position [0, 0]
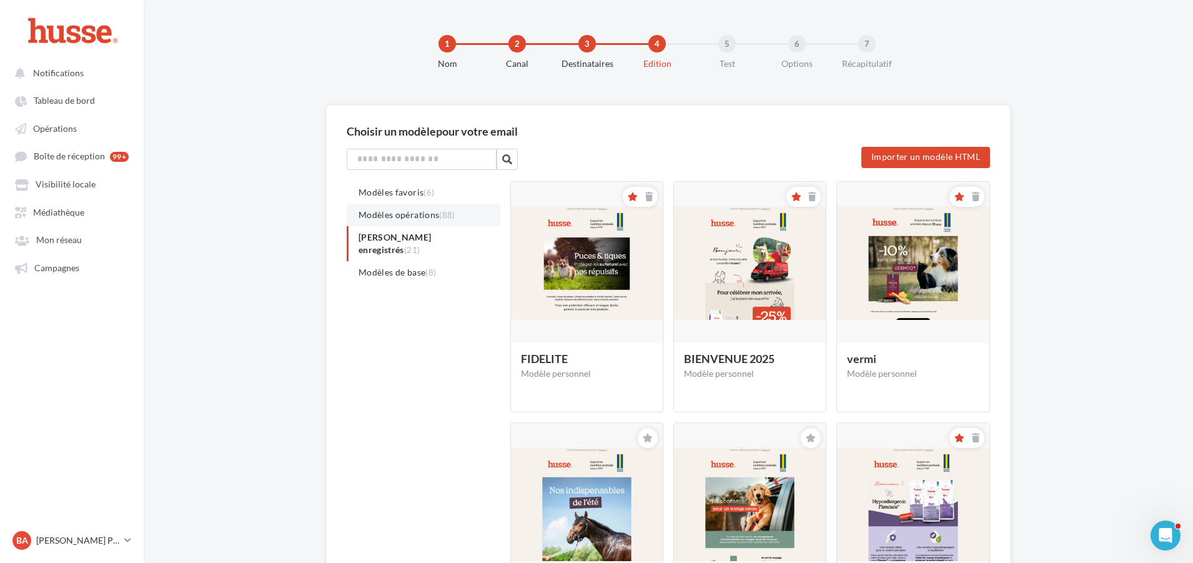
click at [402, 212] on span "Modèles opérations (88)" at bounding box center [407, 214] width 97 height 11
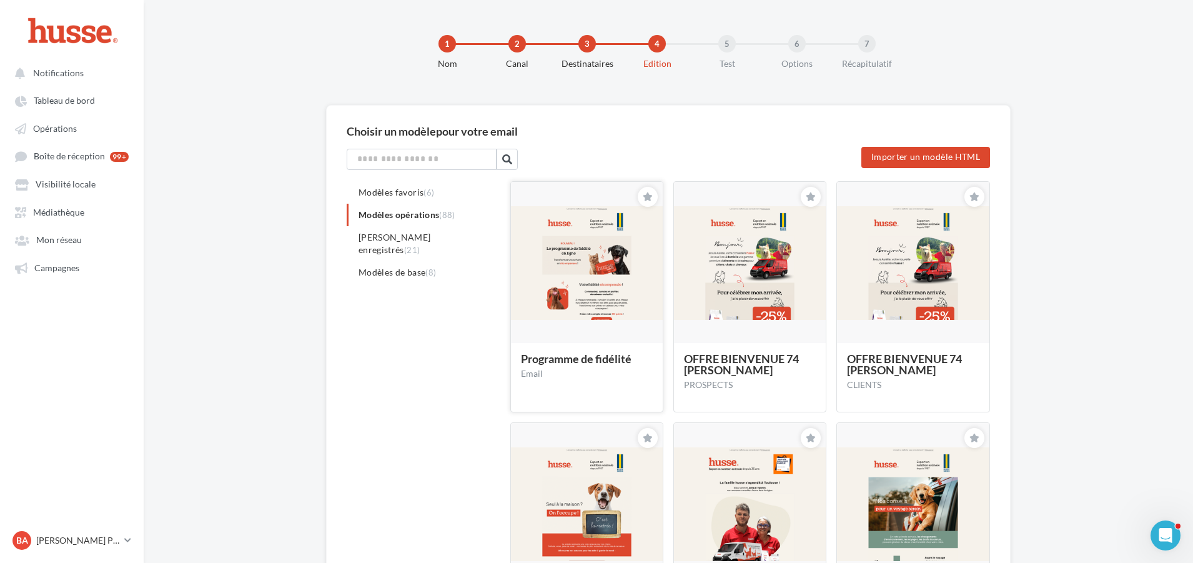
click at [582, 256] on img at bounding box center [587, 263] width 152 height 114
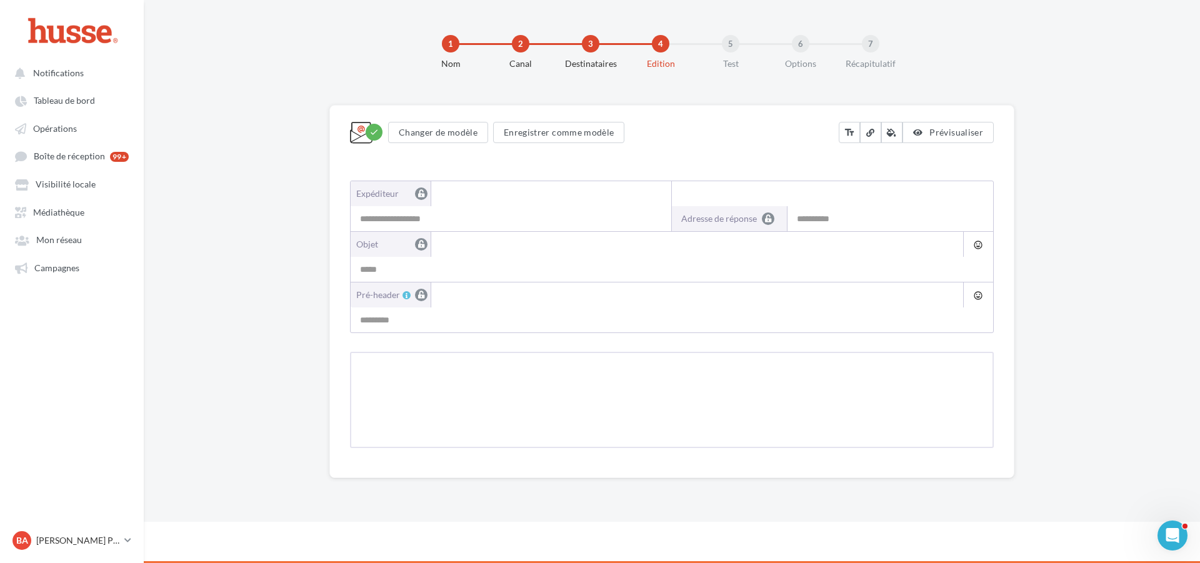
type input "**********"
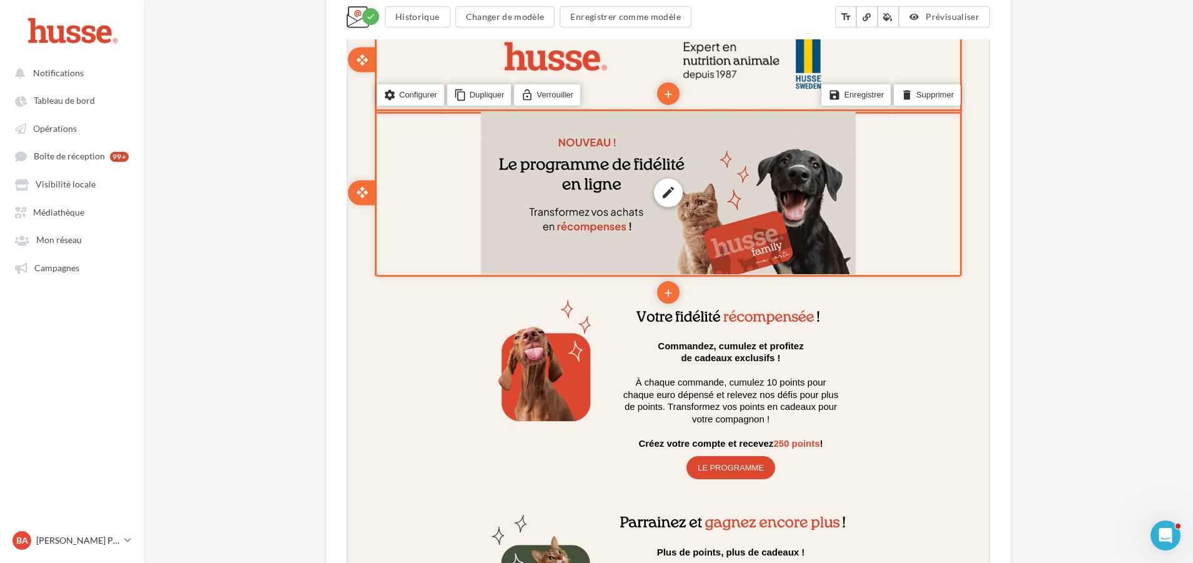
scroll to position [375, 0]
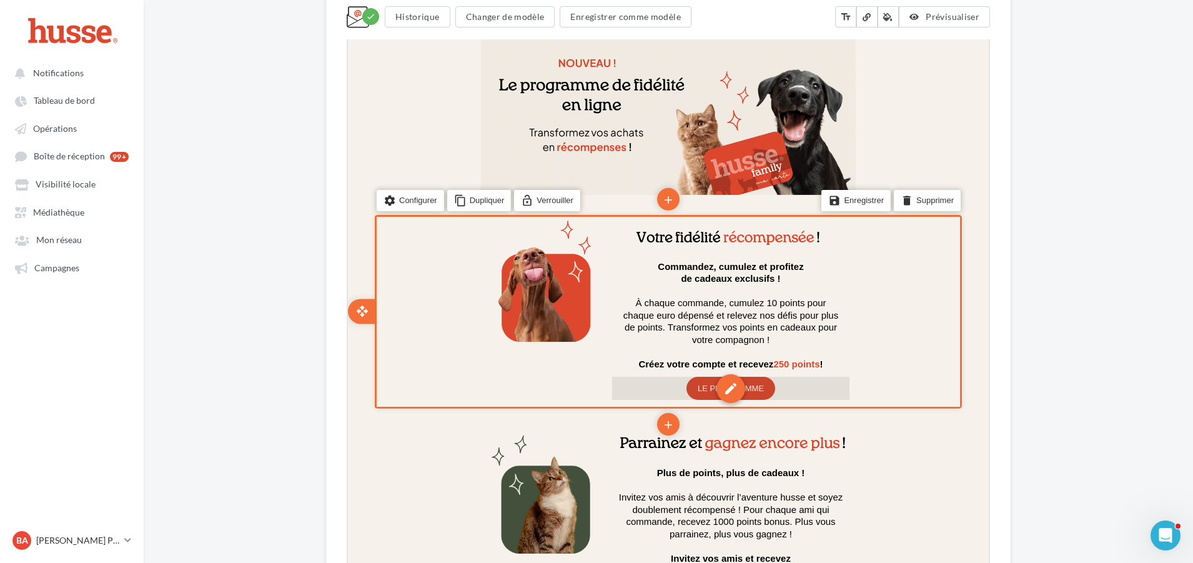
click at [728, 386] on div "edit" at bounding box center [729, 387] width 29 height 29
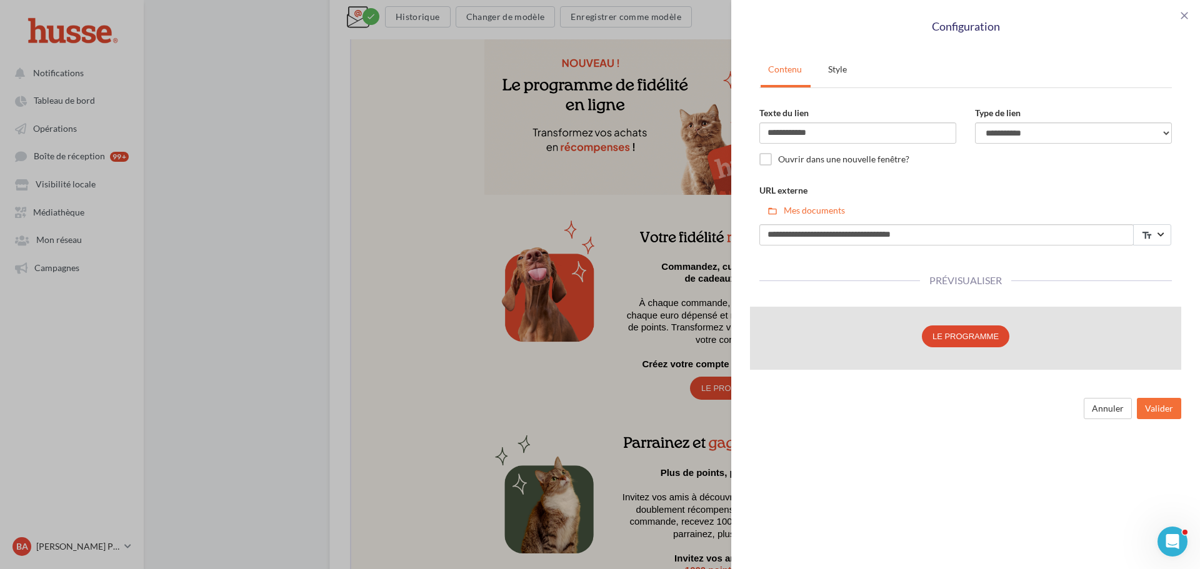
click at [400, 212] on div "**********" at bounding box center [600, 284] width 1200 height 569
click at [1153, 407] on button "Valider" at bounding box center [1158, 408] width 44 height 21
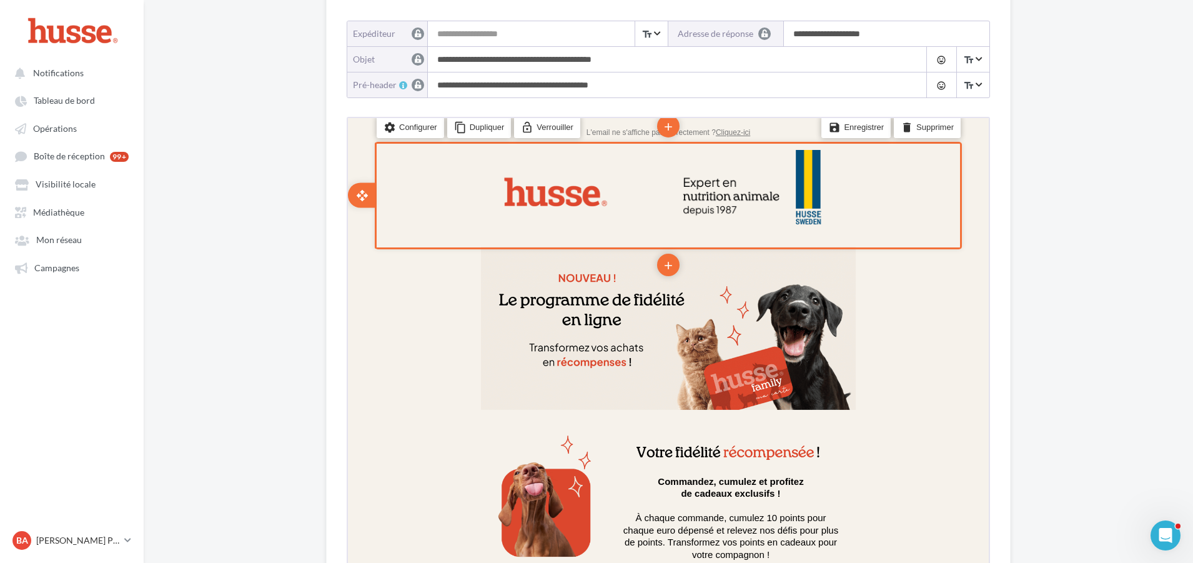
scroll to position [0, 0]
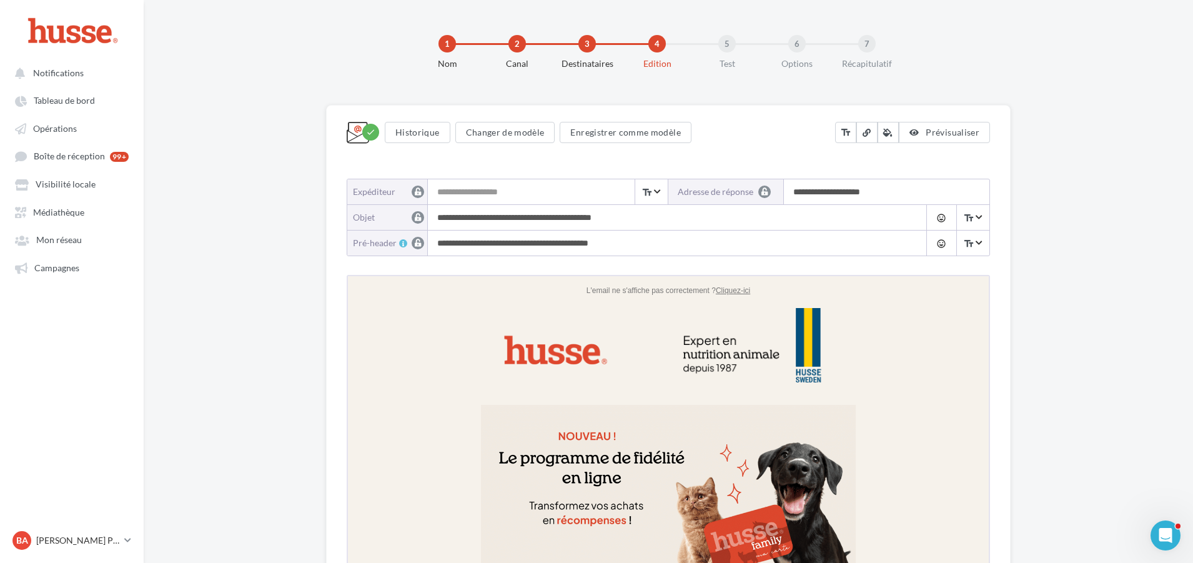
click at [479, 188] on input "Expéditeur" at bounding box center [547, 191] width 239 height 25
type input "**********"
click at [1119, 96] on div "1 Nom 2 Canal 3 Destinataires 4 Edition 5 Test 6 Options 7 Récapitulatif" at bounding box center [669, 52] width 1050 height 105
click at [965, 134] on span "Prévisualiser" at bounding box center [953, 132] width 54 height 11
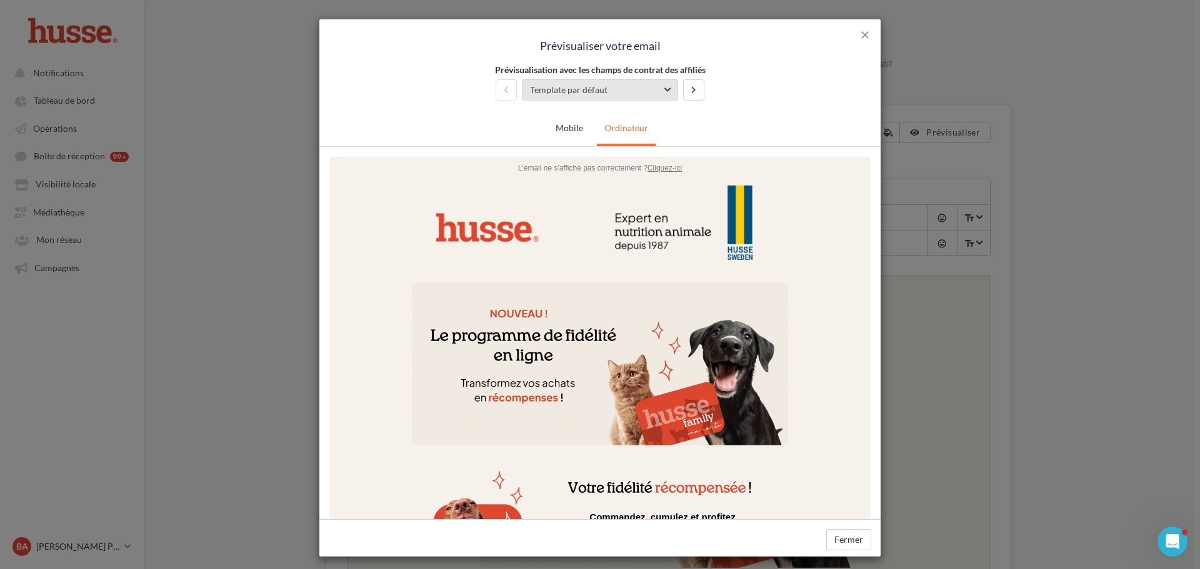
click at [643, 91] on span "Template par défaut" at bounding box center [595, 90] width 131 height 12
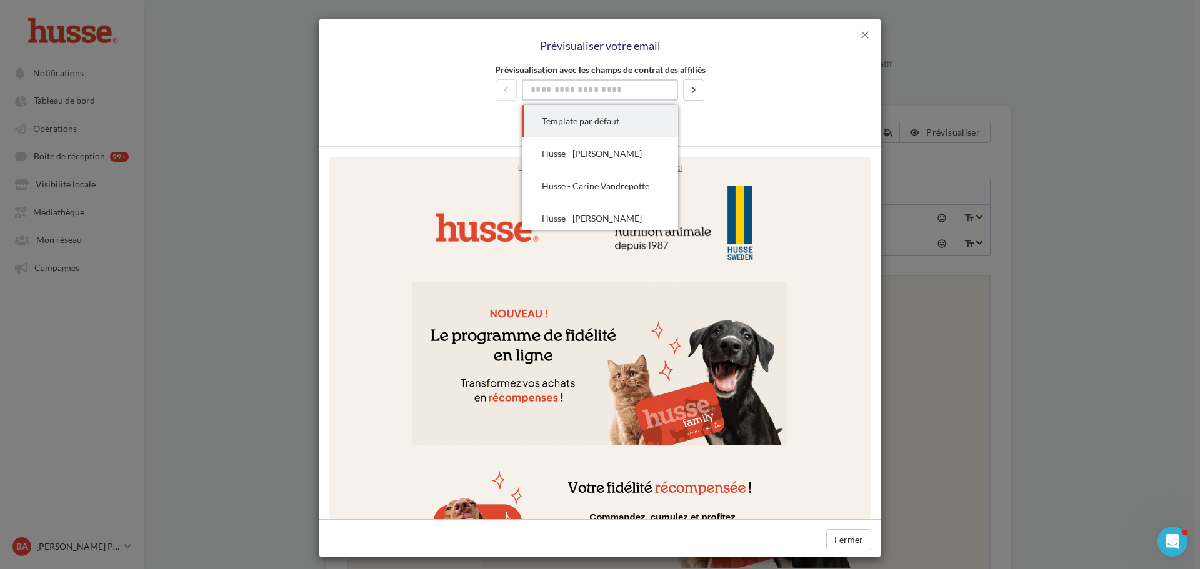
click at [643, 91] on input "Select box" at bounding box center [600, 89] width 156 height 21
click at [619, 155] on div "Husse - [PERSON_NAME]" at bounding box center [600, 153] width 116 height 12
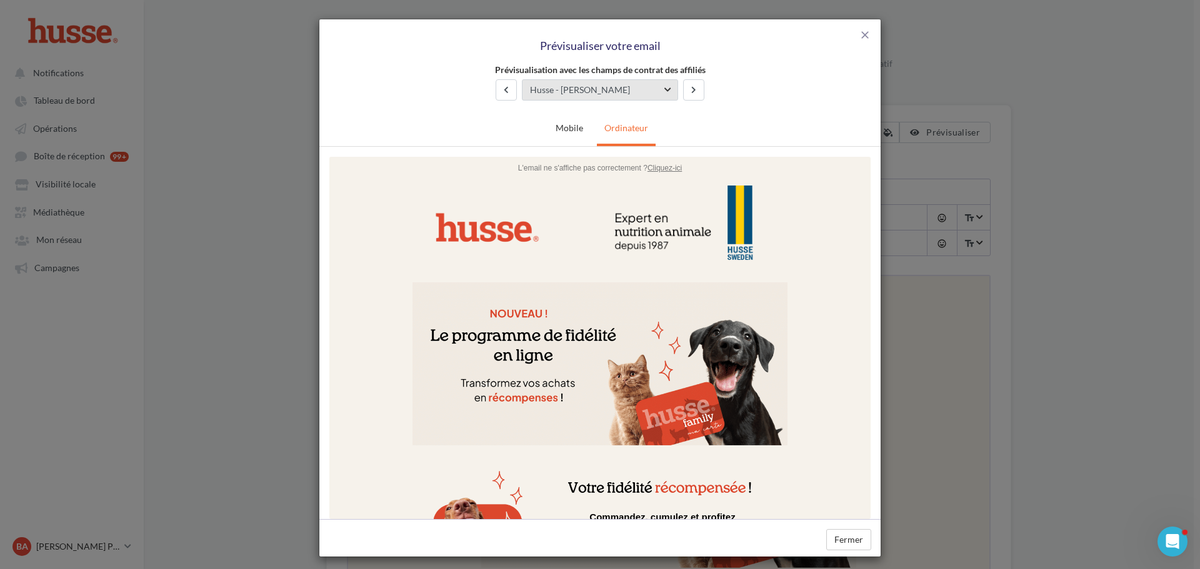
click at [622, 84] on span "Husse - [PERSON_NAME]" at bounding box center [595, 90] width 131 height 12
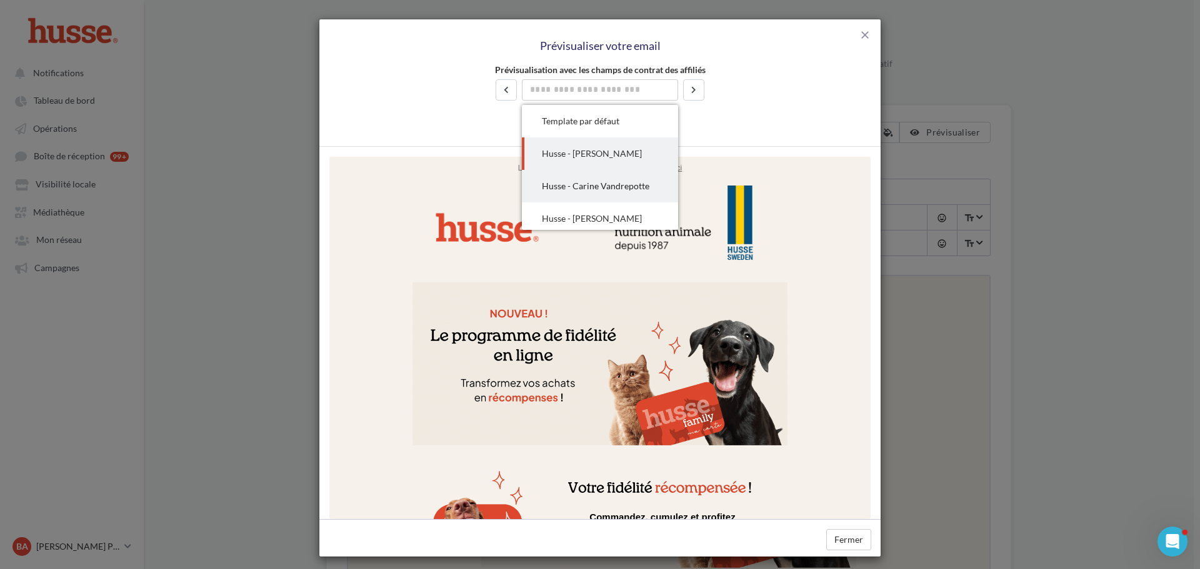
click at [602, 184] on div "Husse - Carine Vandrepotte" at bounding box center [600, 186] width 116 height 12
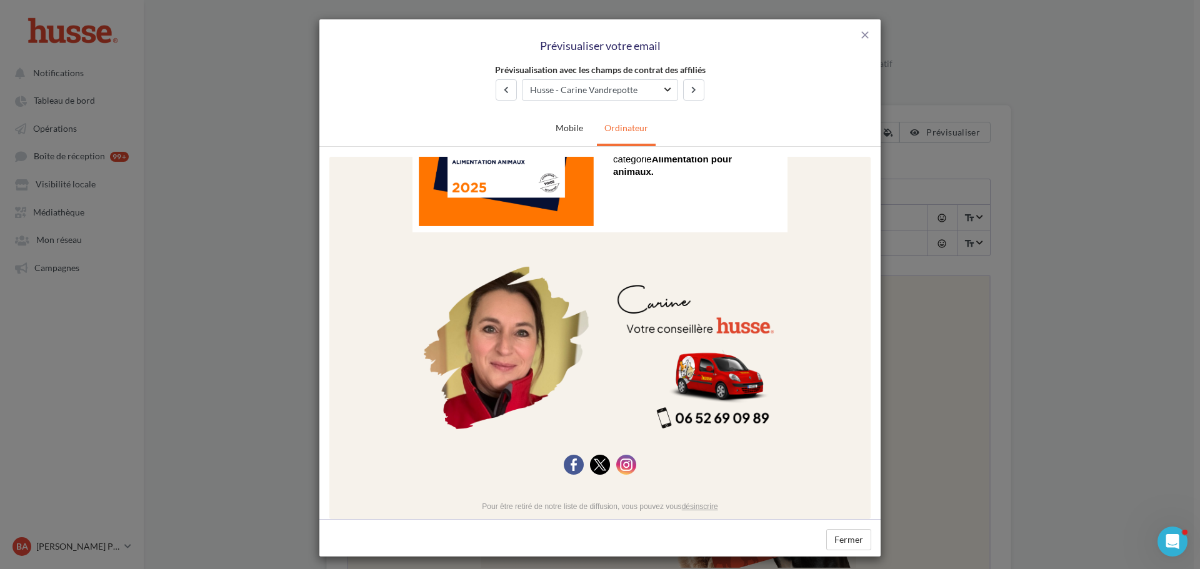
scroll to position [1105, 0]
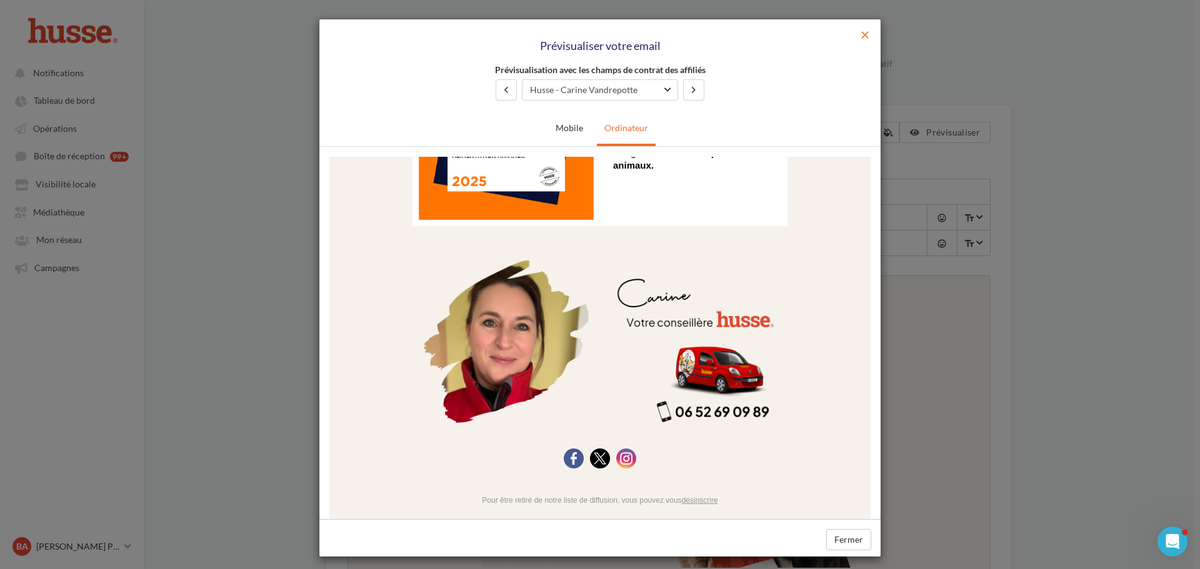
click at [858, 34] on span "close" at bounding box center [864, 35] width 12 height 12
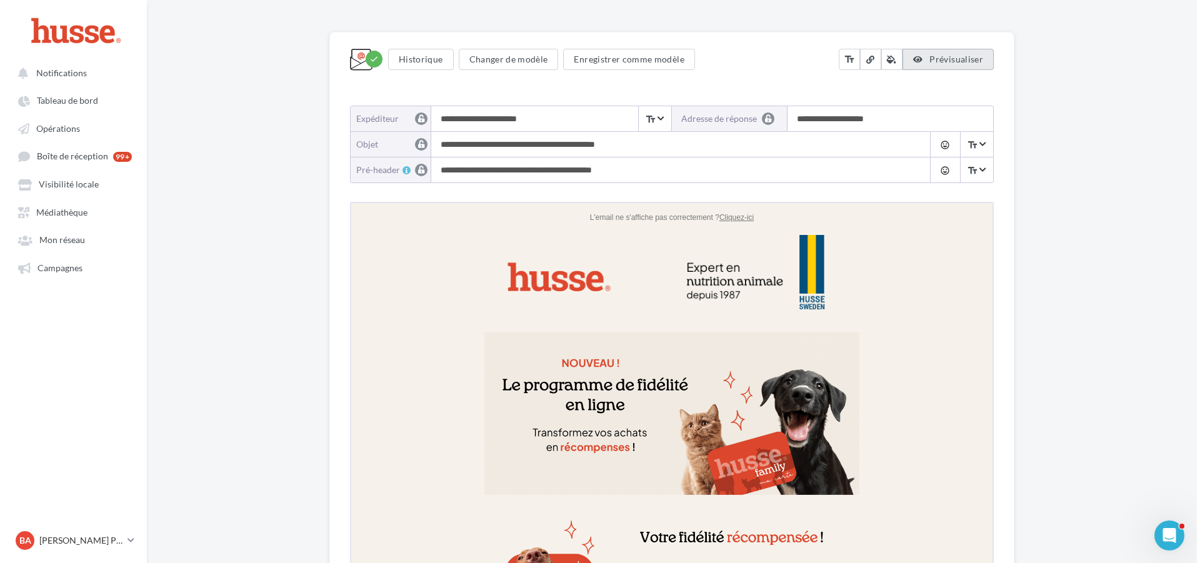
scroll to position [0, 0]
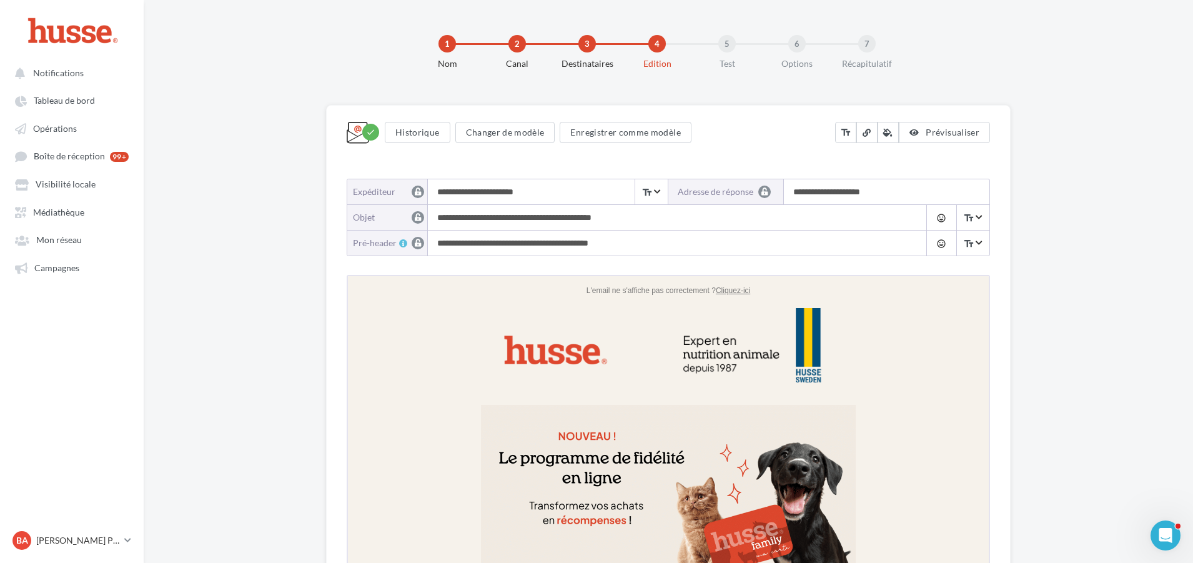
drag, startPoint x: 589, startPoint y: 47, endPoint x: 644, endPoint y: 51, distance: 55.1
click at [590, 47] on div "3" at bounding box center [587, 43] width 17 height 17
drag, startPoint x: 650, startPoint y: 48, endPoint x: 660, endPoint y: 48, distance: 10.0
click at [653, 48] on div "4" at bounding box center [656, 43] width 17 height 17
click at [717, 48] on div "4" at bounding box center [688, 43] width 80 height 17
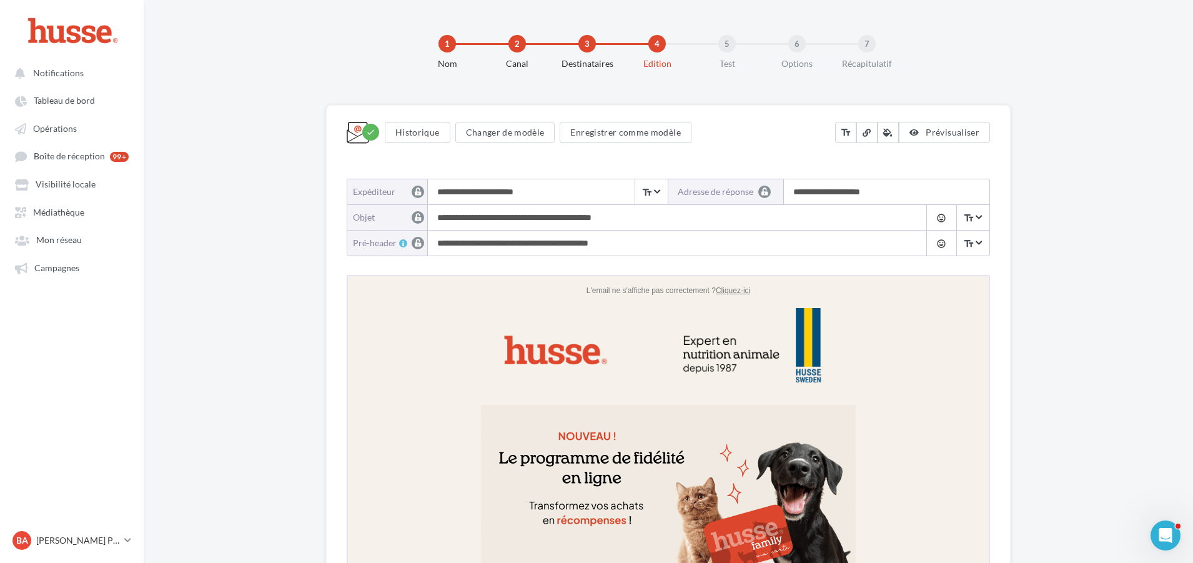
click at [732, 45] on div "5" at bounding box center [726, 43] width 17 height 17
click at [728, 45] on div "5" at bounding box center [726, 43] width 17 height 17
click at [69, 266] on span "Campagnes" at bounding box center [56, 267] width 45 height 11
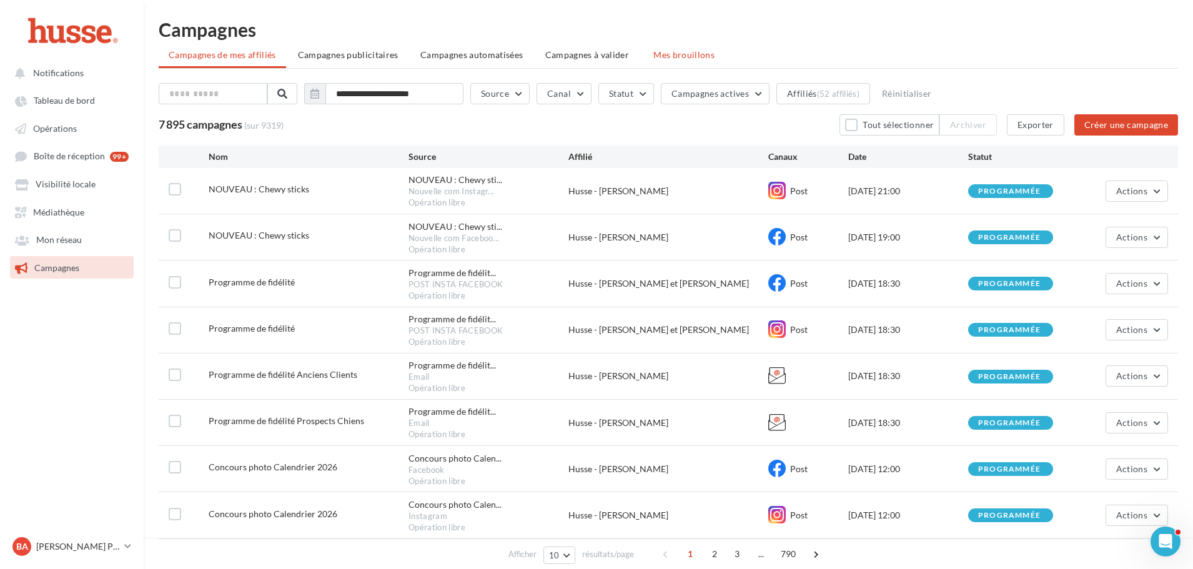
click at [695, 51] on span "Mes brouillons" at bounding box center [683, 54] width 61 height 11
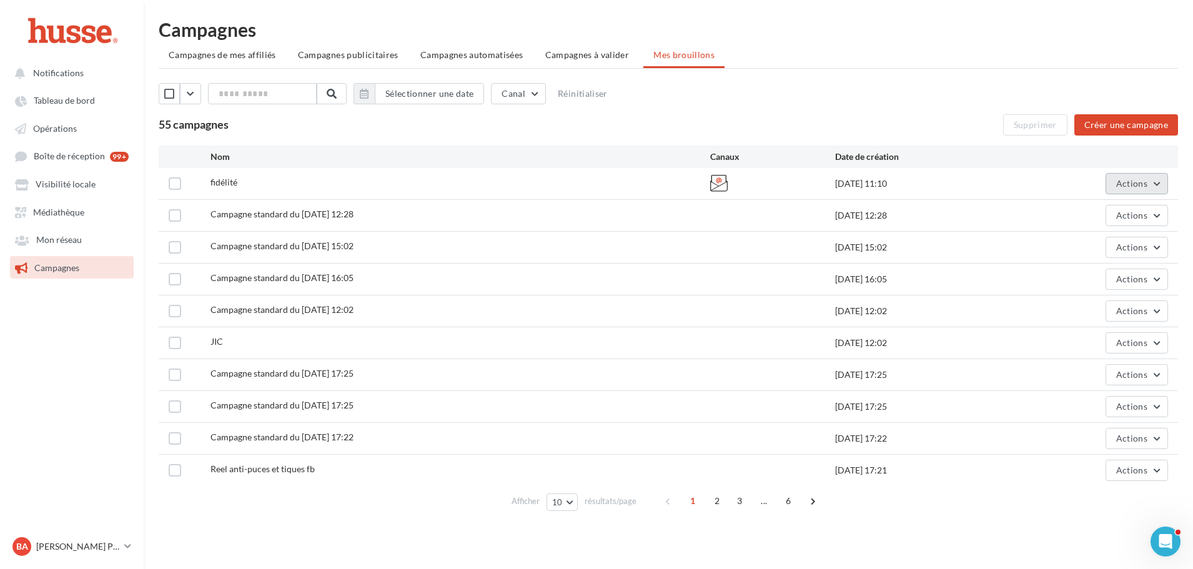
click at [1147, 181] on span "Actions" at bounding box center [1131, 183] width 31 height 11
click at [1113, 211] on button "Editer" at bounding box center [1105, 213] width 125 height 32
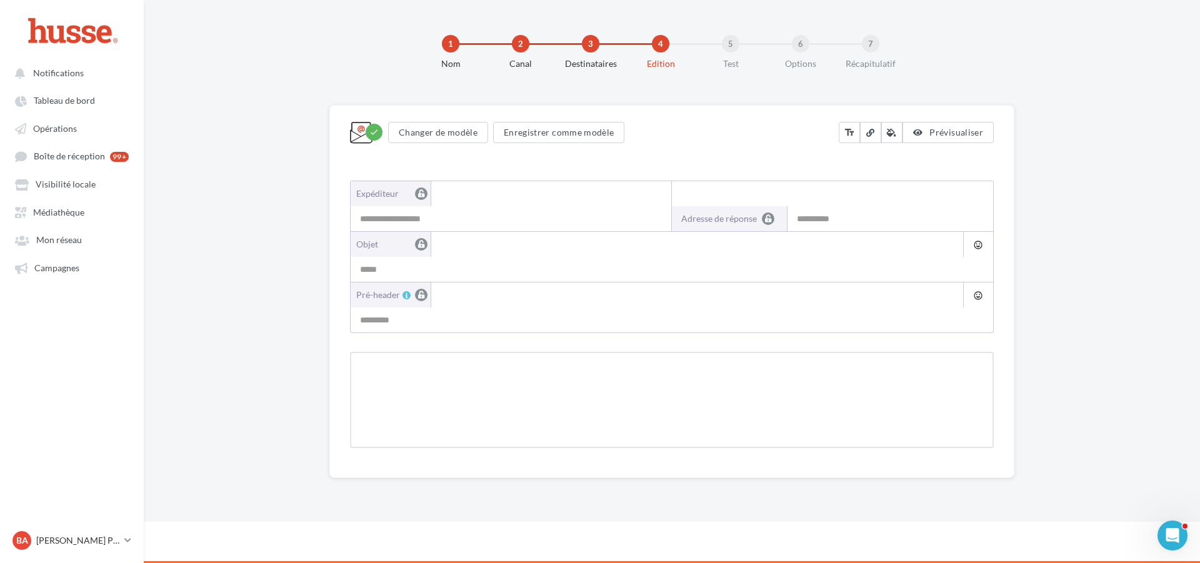
type input "**********"
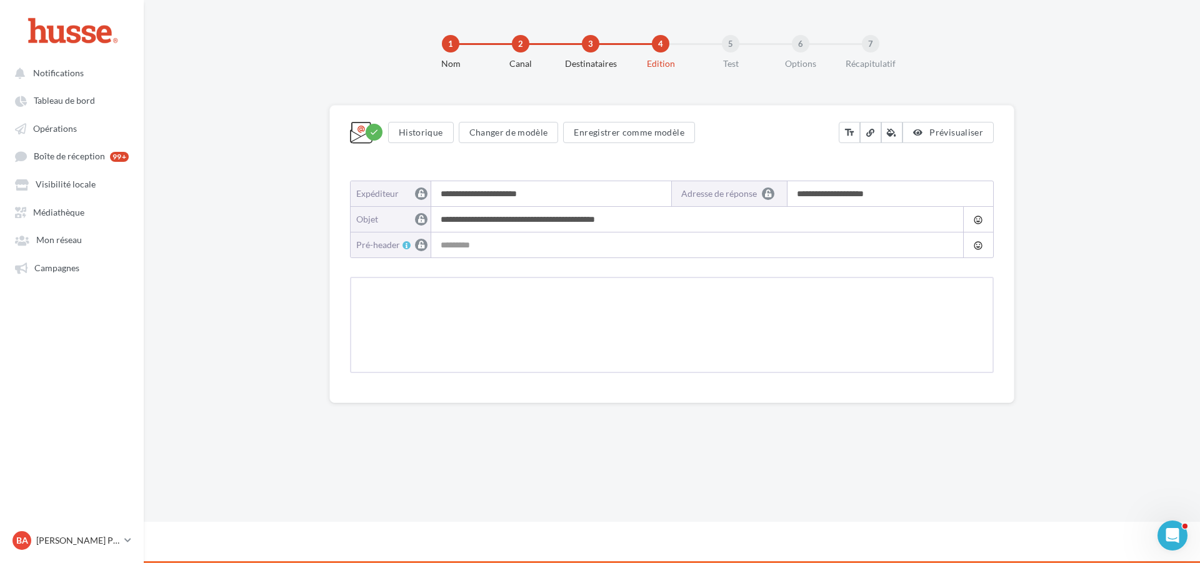
type input "**********"
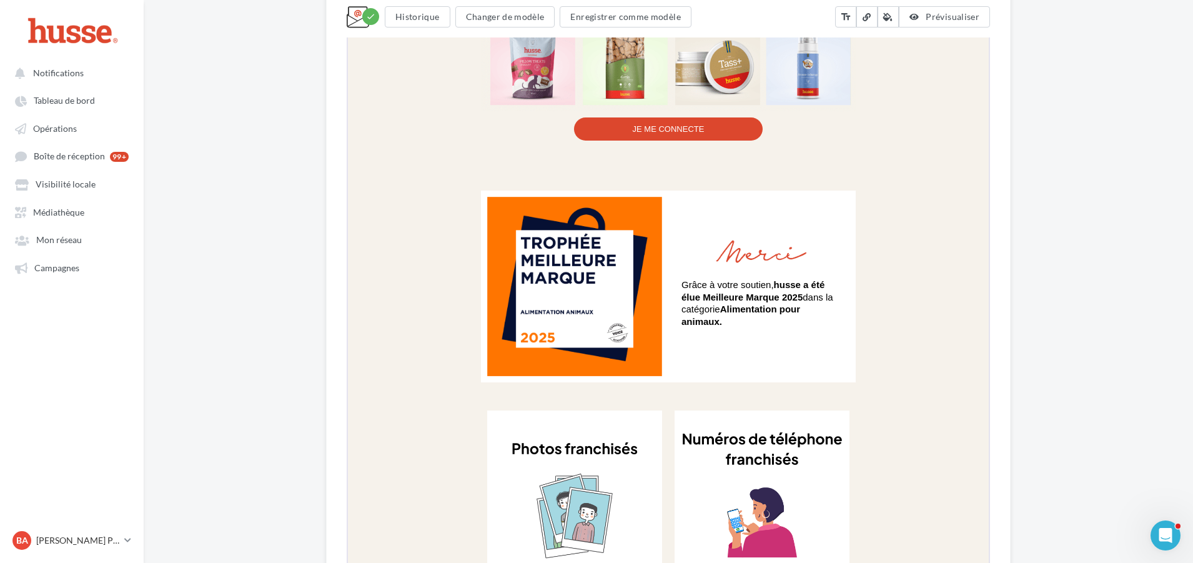
scroll to position [1345, 0]
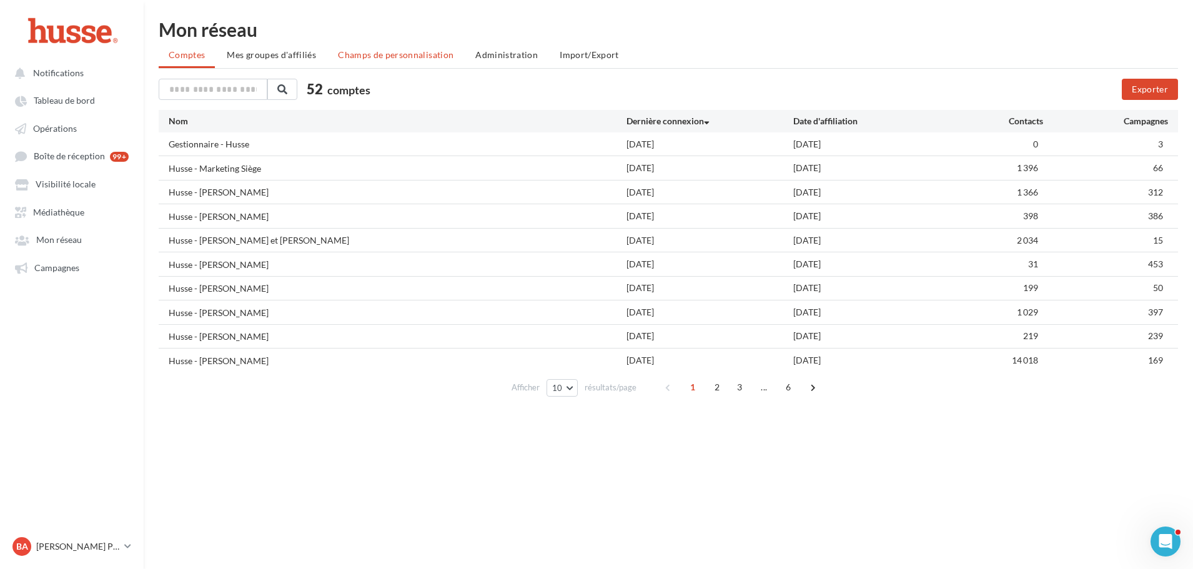
click at [419, 51] on span "Champs de personnalisation" at bounding box center [396, 54] width 116 height 11
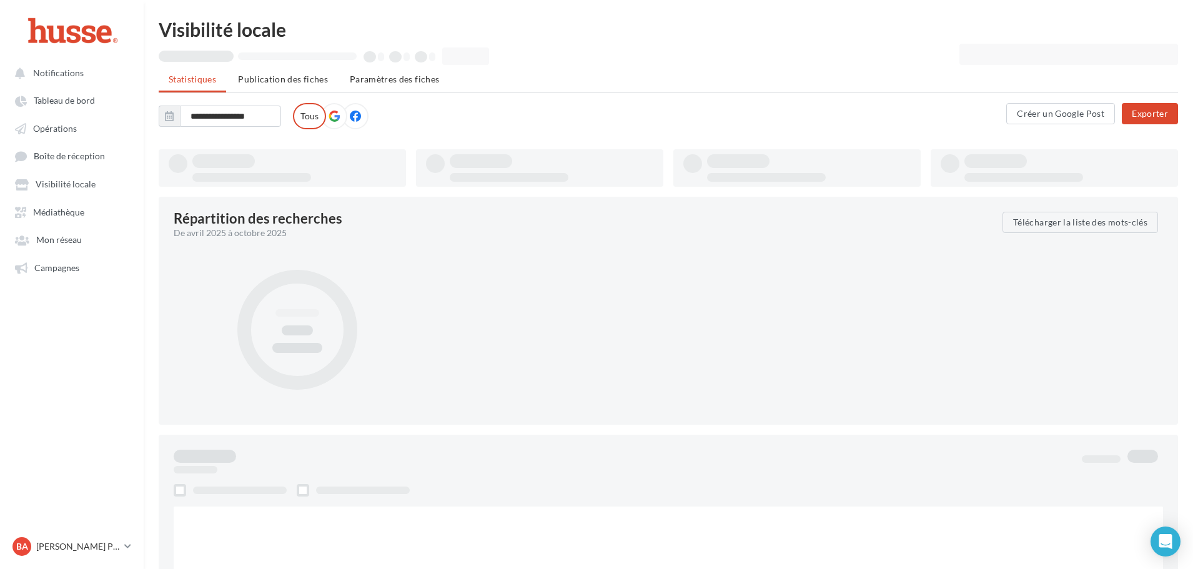
type input "**********"
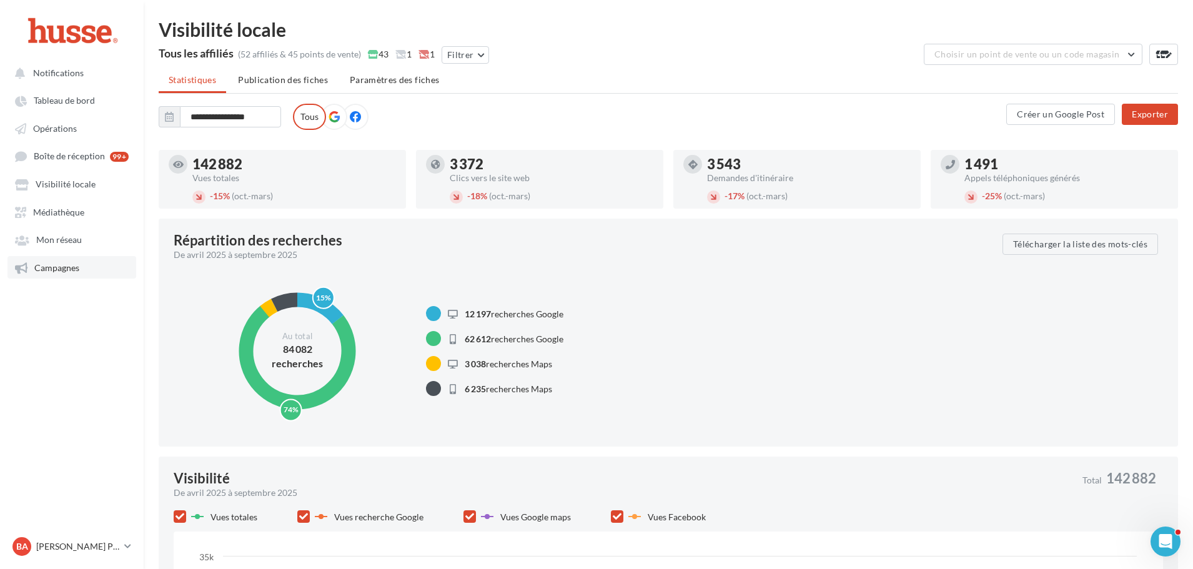
click at [64, 265] on span "Campagnes" at bounding box center [56, 267] width 45 height 11
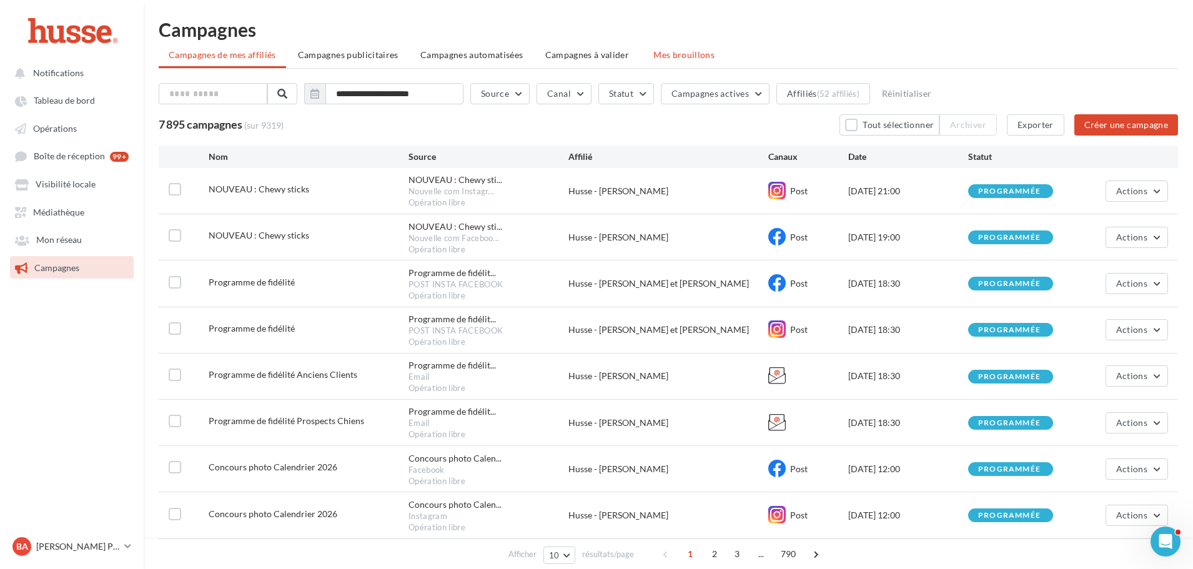
click at [696, 53] on span "Mes brouillons" at bounding box center [683, 54] width 61 height 11
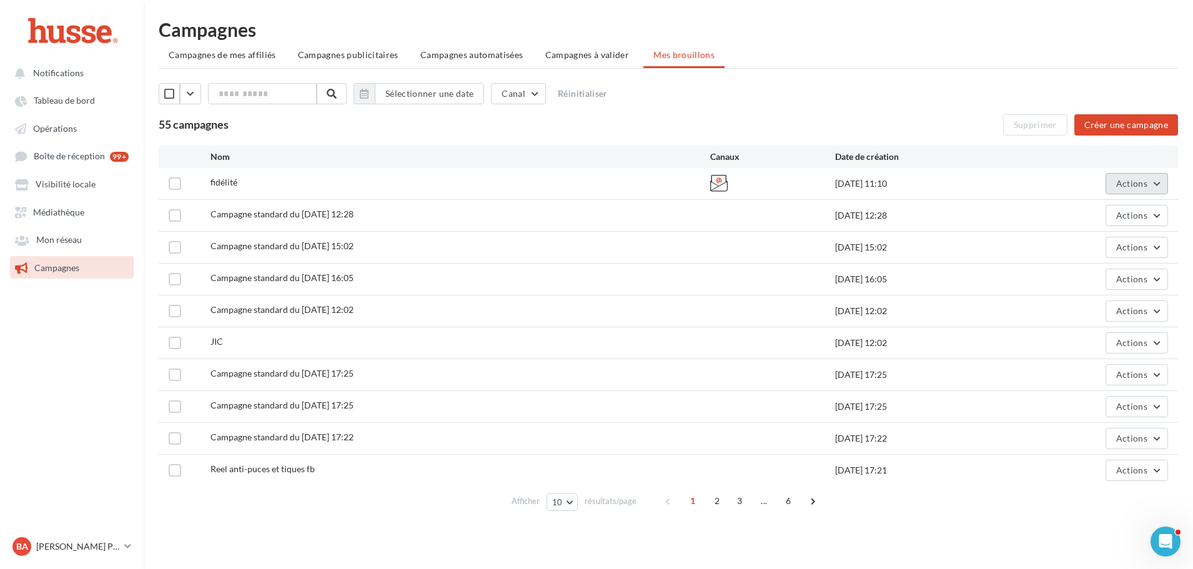
click at [1136, 186] on span "Actions" at bounding box center [1131, 183] width 31 height 11
click at [1091, 207] on button "Editer" at bounding box center [1105, 213] width 125 height 32
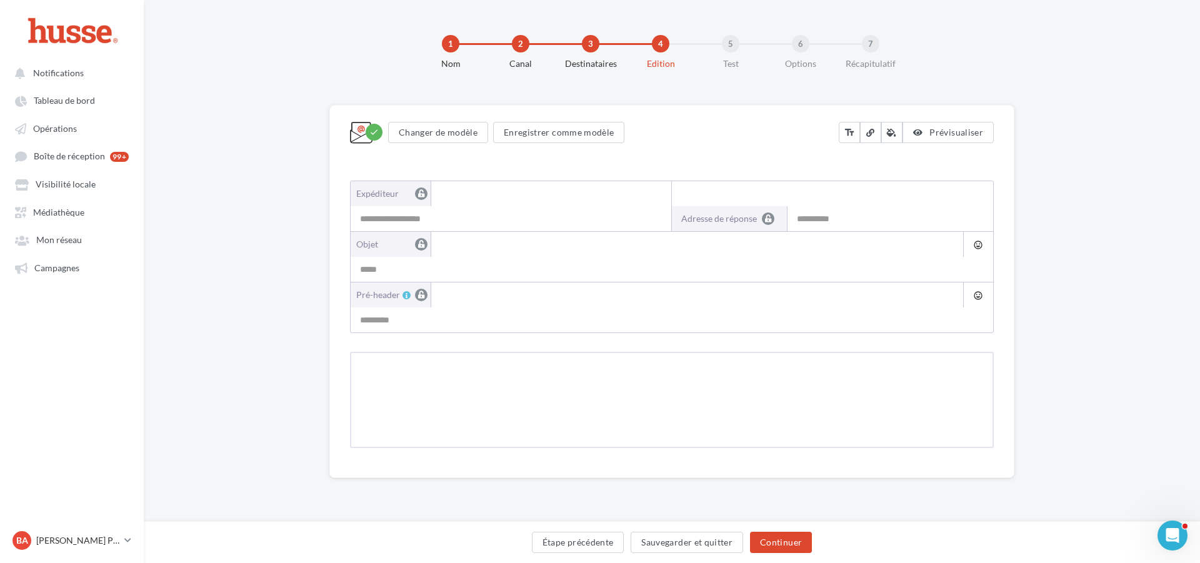
type input "**********"
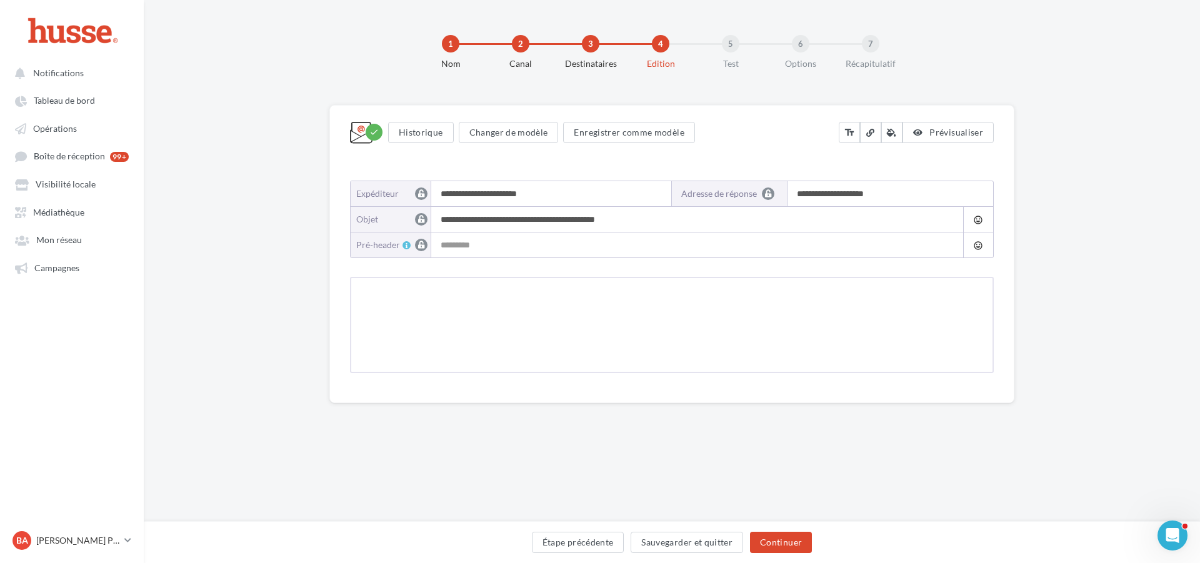
type input "**********"
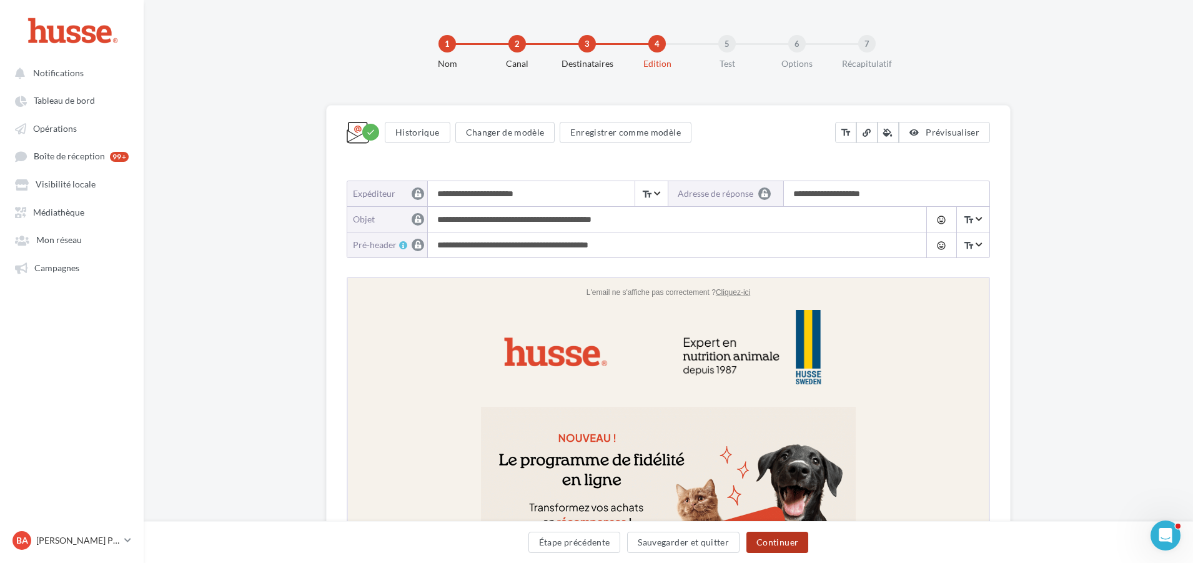
click at [777, 535] on button "Continuer" at bounding box center [778, 542] width 62 height 21
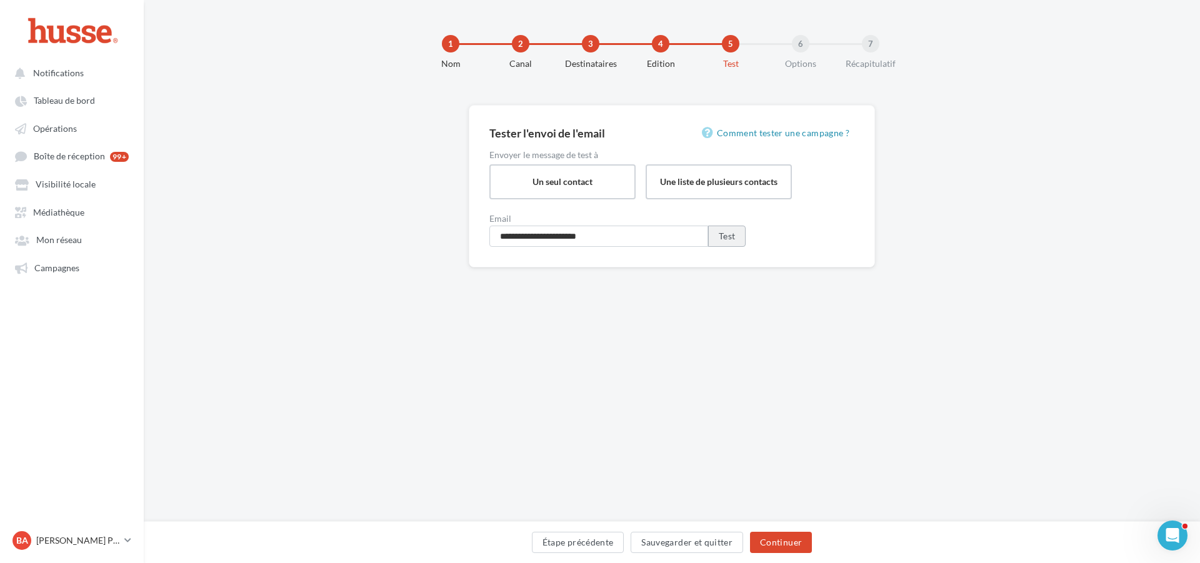
click at [731, 233] on button "Test" at bounding box center [726, 236] width 37 height 21
click at [787, 542] on button "Continuer" at bounding box center [781, 542] width 62 height 21
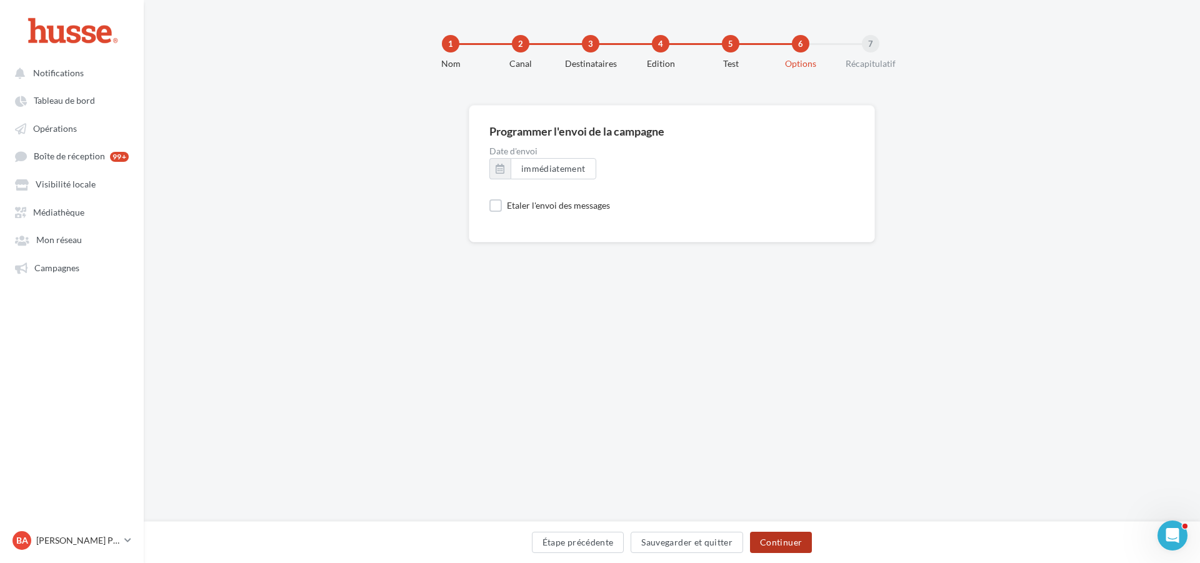
click at [786, 539] on button "Continuer" at bounding box center [781, 542] width 62 height 21
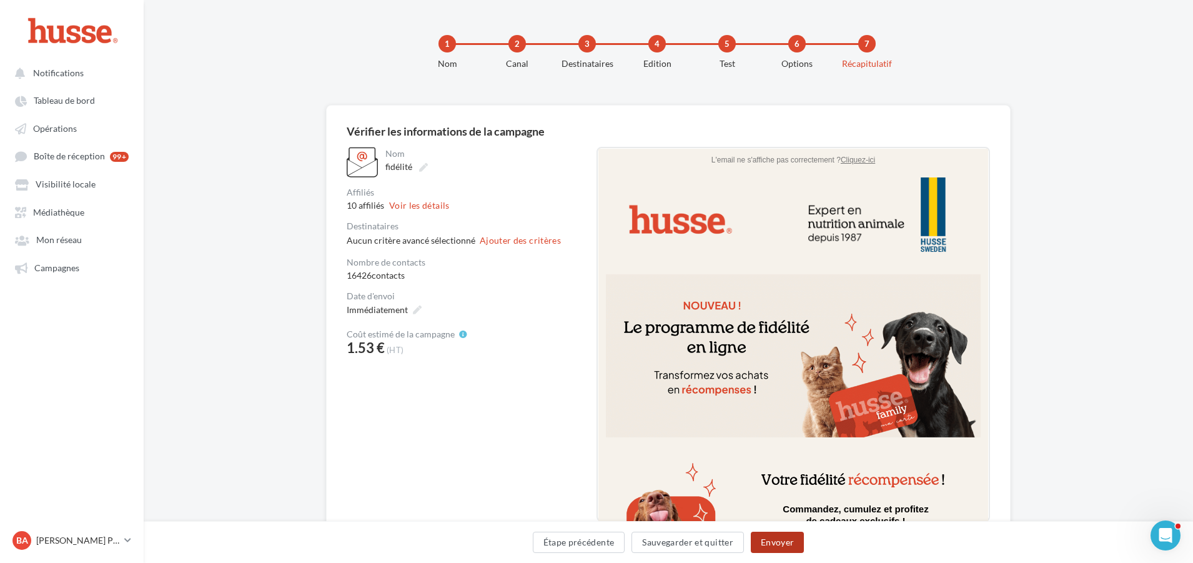
click at [773, 542] on button "Envoyer" at bounding box center [777, 542] width 53 height 21
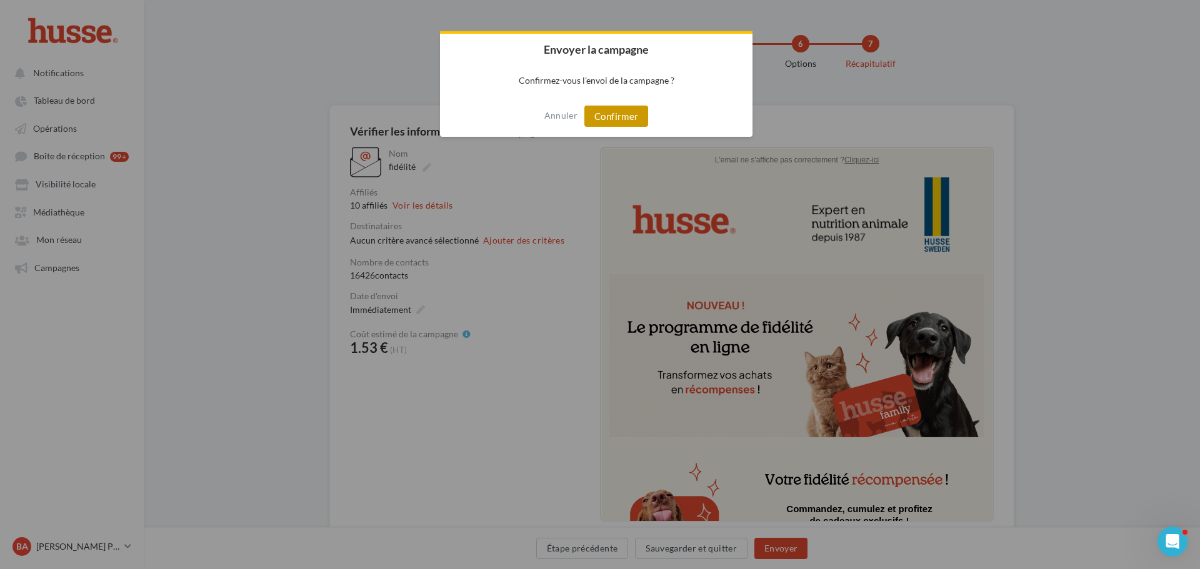
click at [625, 115] on button "Confirmer" at bounding box center [616, 116] width 64 height 21
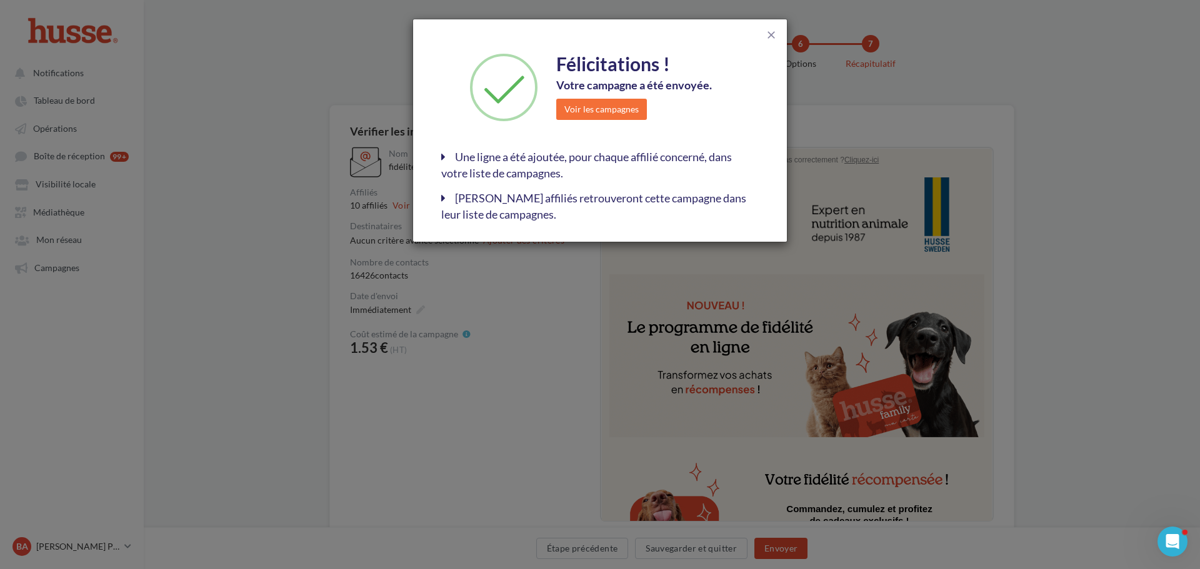
click at [1122, 163] on div "close Félicitations ! Votre campagne a été envoyée. Voir les campagnes Une lign…" at bounding box center [600, 284] width 1200 height 569
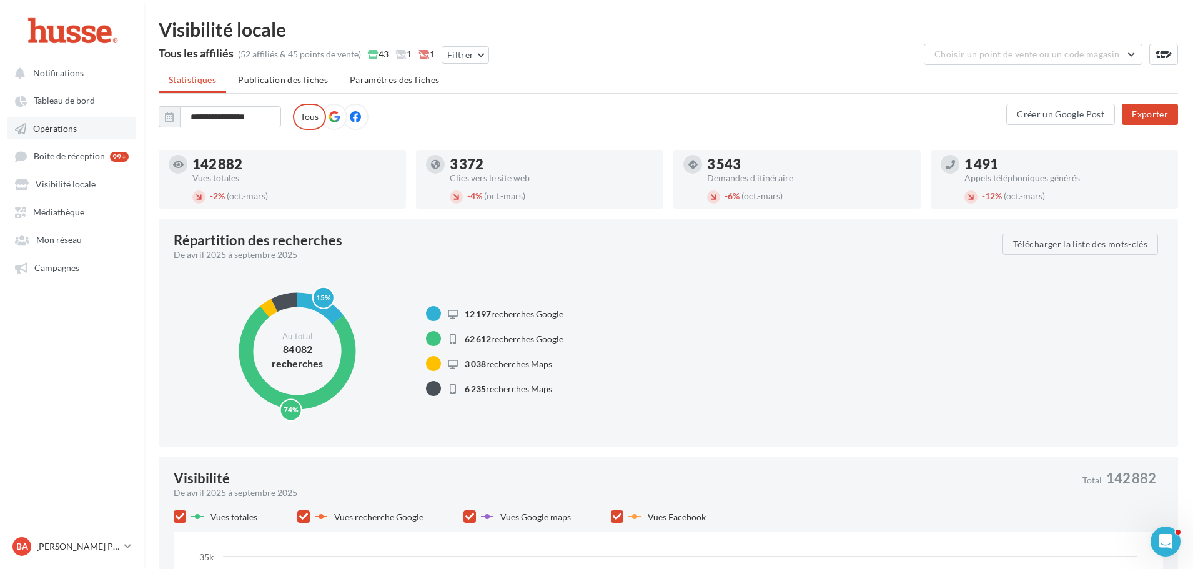
click at [73, 124] on span "Opérations" at bounding box center [55, 128] width 44 height 11
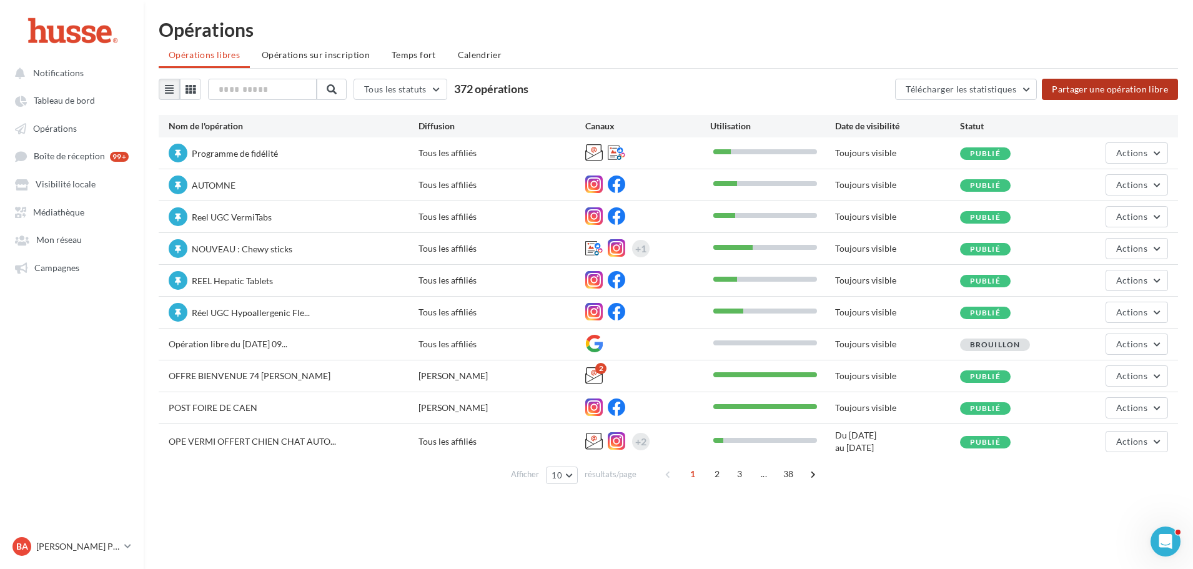
click at [1105, 86] on button "Partager une opération libre" at bounding box center [1110, 89] width 136 height 21
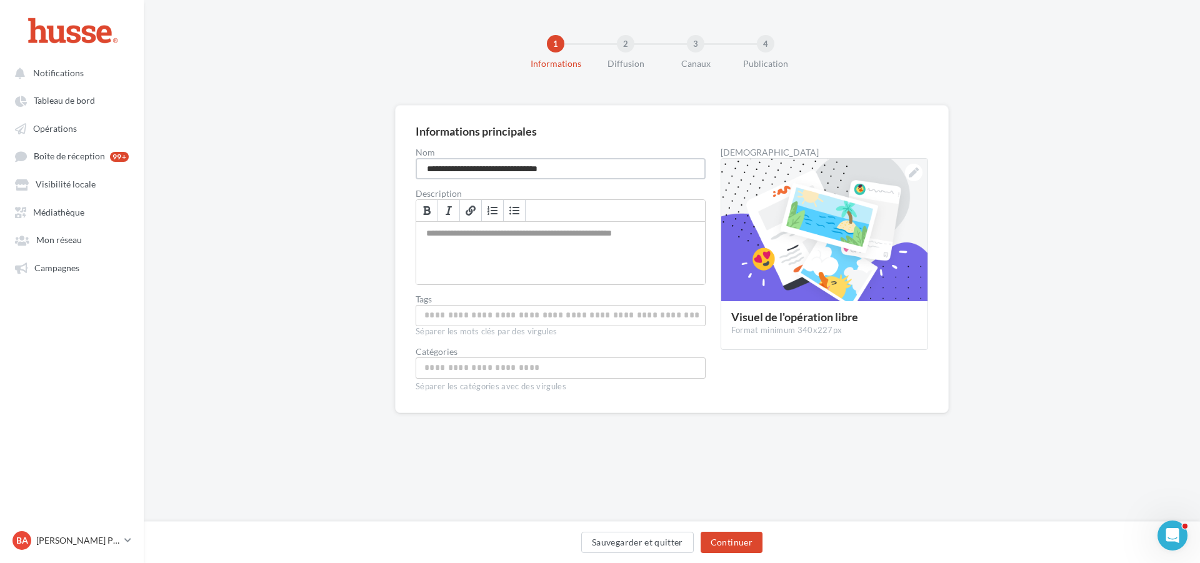
click at [498, 167] on input "**********" at bounding box center [560, 168] width 290 height 21
type input "**********"
click at [731, 544] on button "Continuer" at bounding box center [731, 542] width 62 height 21
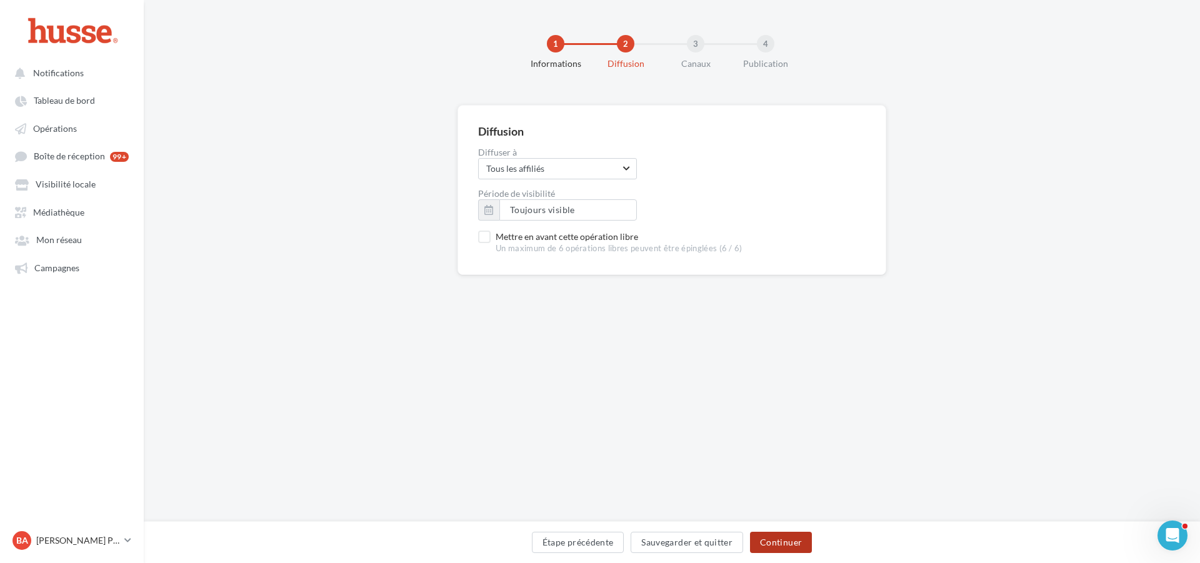
click at [783, 537] on button "Continuer" at bounding box center [781, 542] width 62 height 21
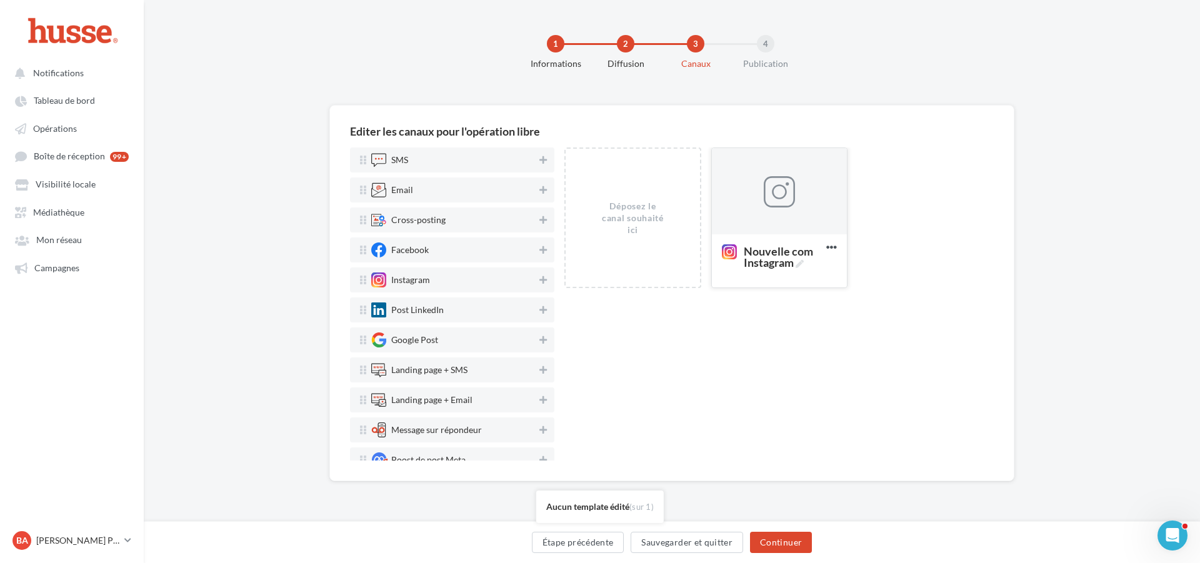
click at [799, 194] on div at bounding box center [779, 191] width 135 height 87
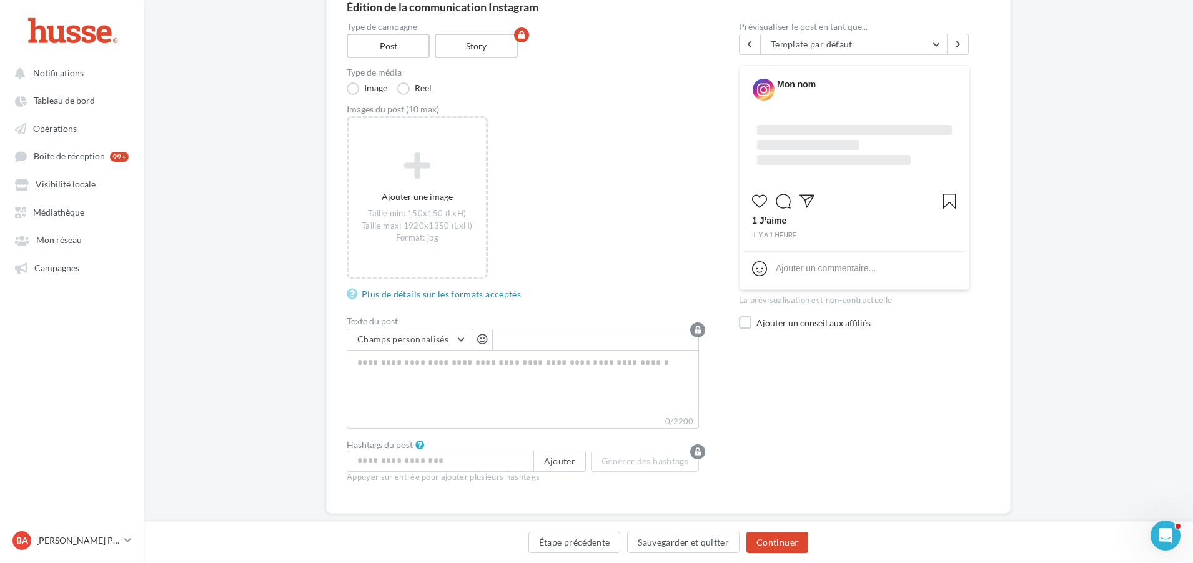
scroll to position [125, 0]
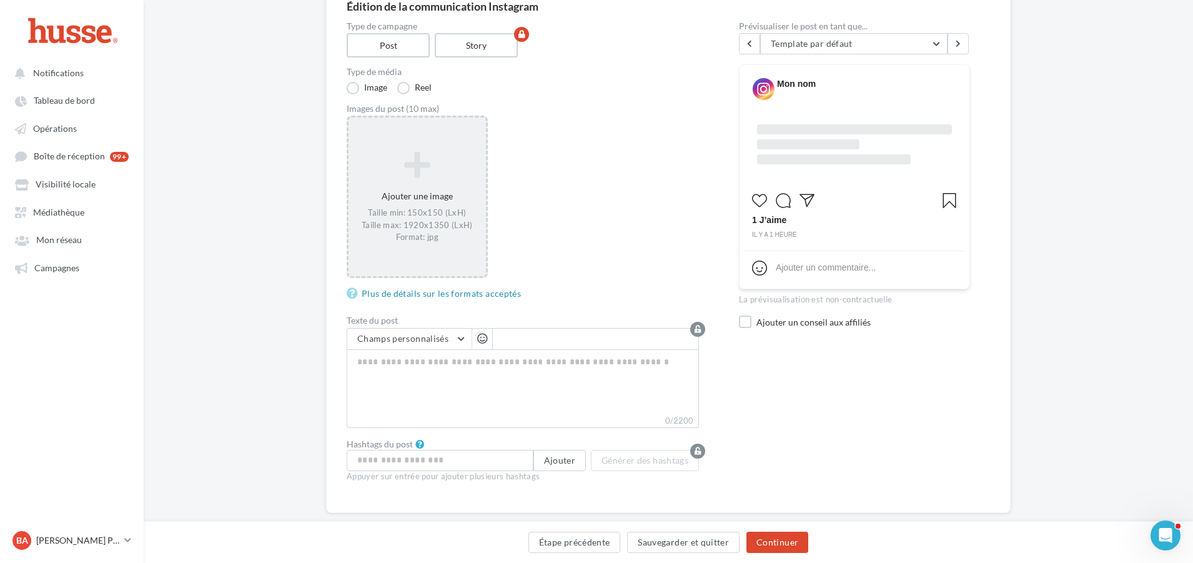
click at [405, 181] on div "Ajouter une image Taille min: 150x150 (LxH) Taille max: 1920x1350 (LxH) Format:…" at bounding box center [417, 197] width 137 height 104
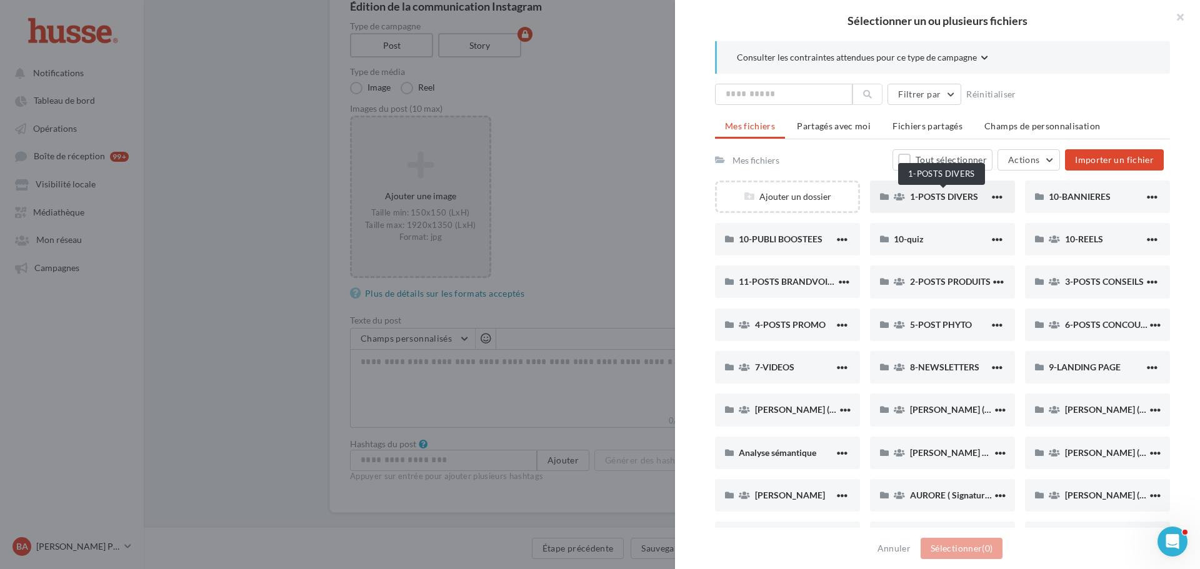
click at [963, 197] on span "1-POSTS DIVERS" at bounding box center [944, 196] width 68 height 11
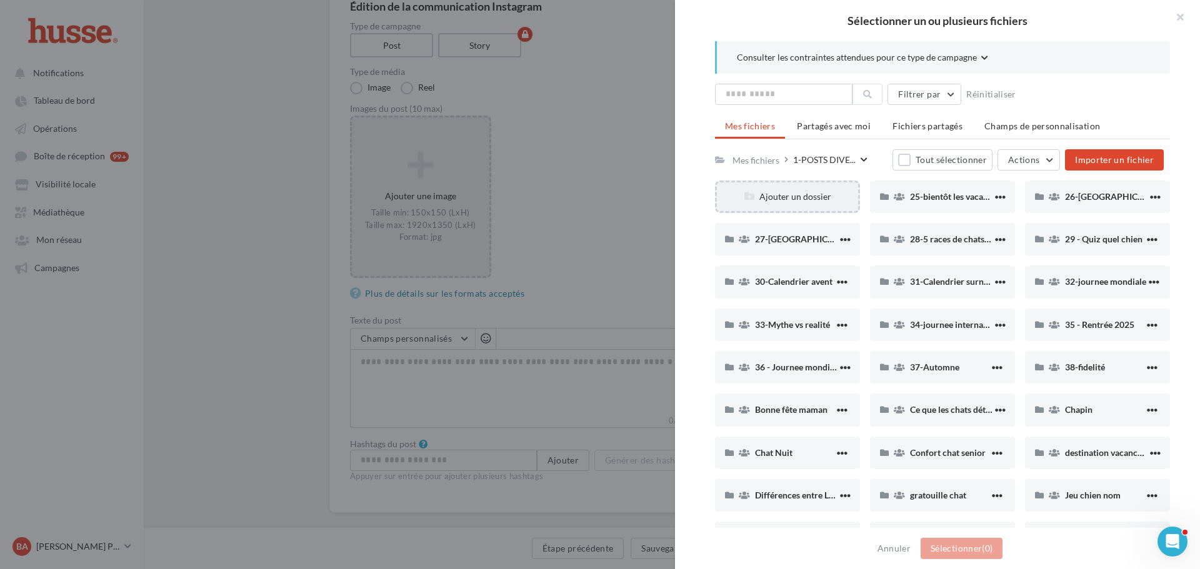
click at [796, 197] on div "Ajouter un dossier" at bounding box center [787, 197] width 141 height 12
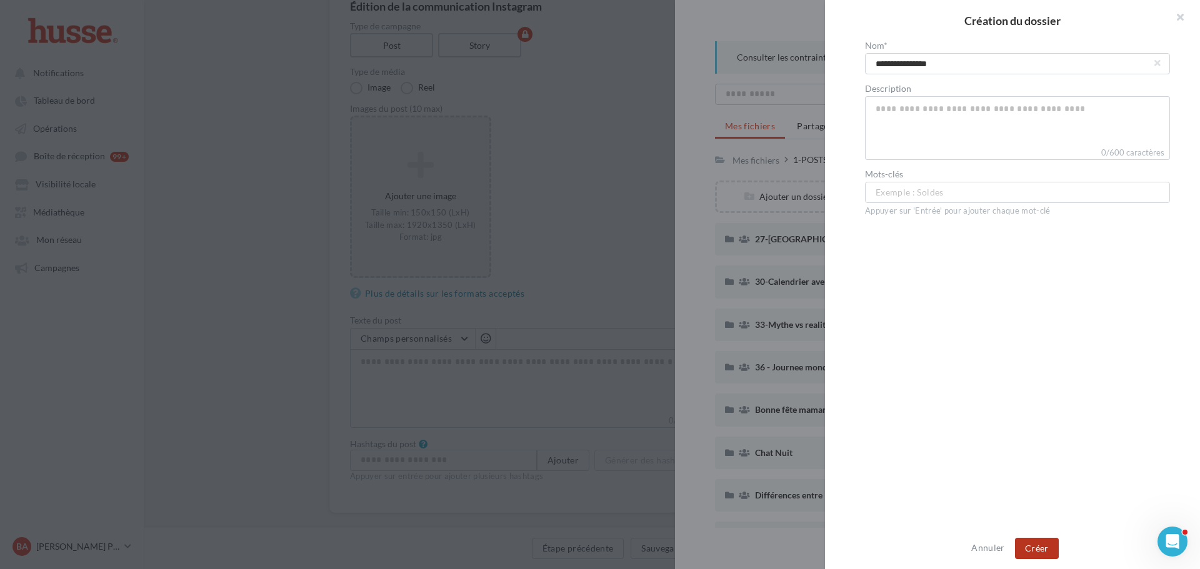
type input "**********"
click at [1035, 548] on button "Créer" at bounding box center [1037, 548] width 44 height 21
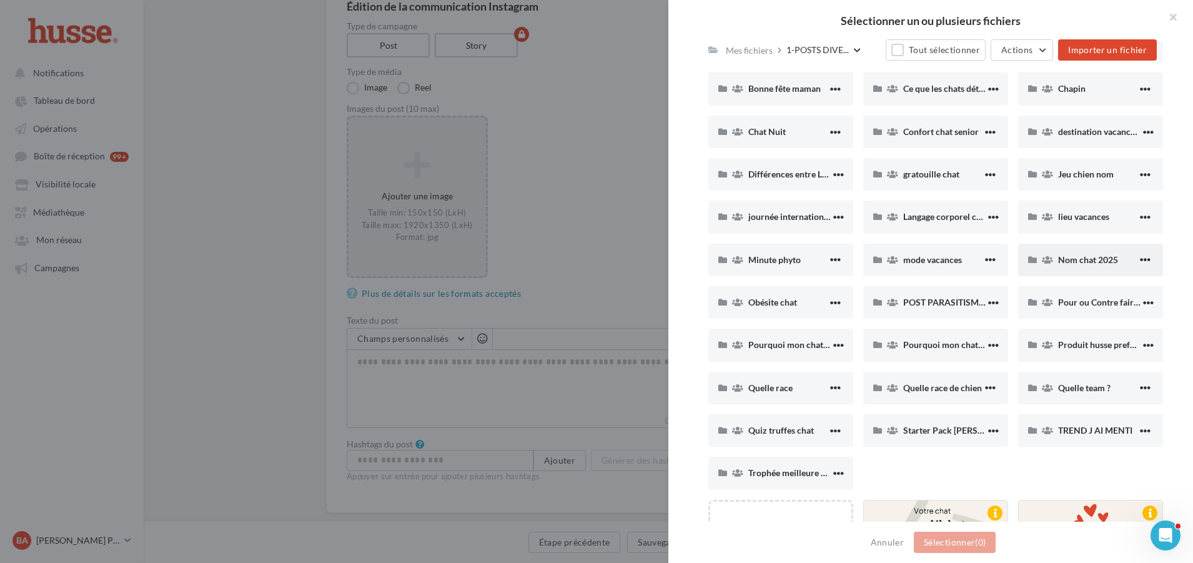
scroll to position [500, 0]
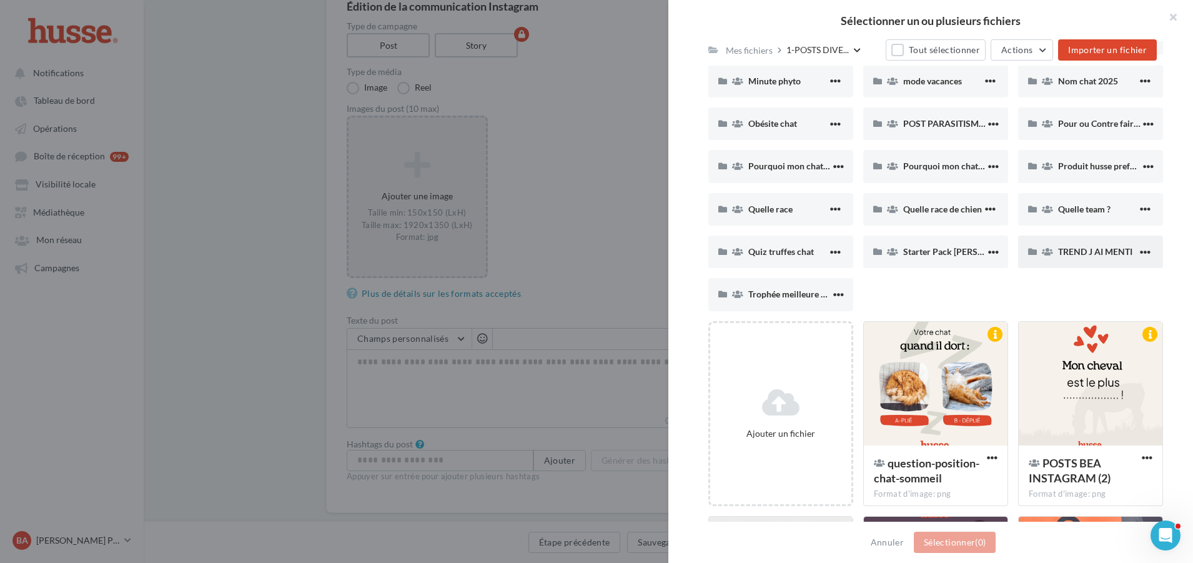
click at [1083, 264] on div "TREND J AI MENTI" at bounding box center [1090, 252] width 145 height 32
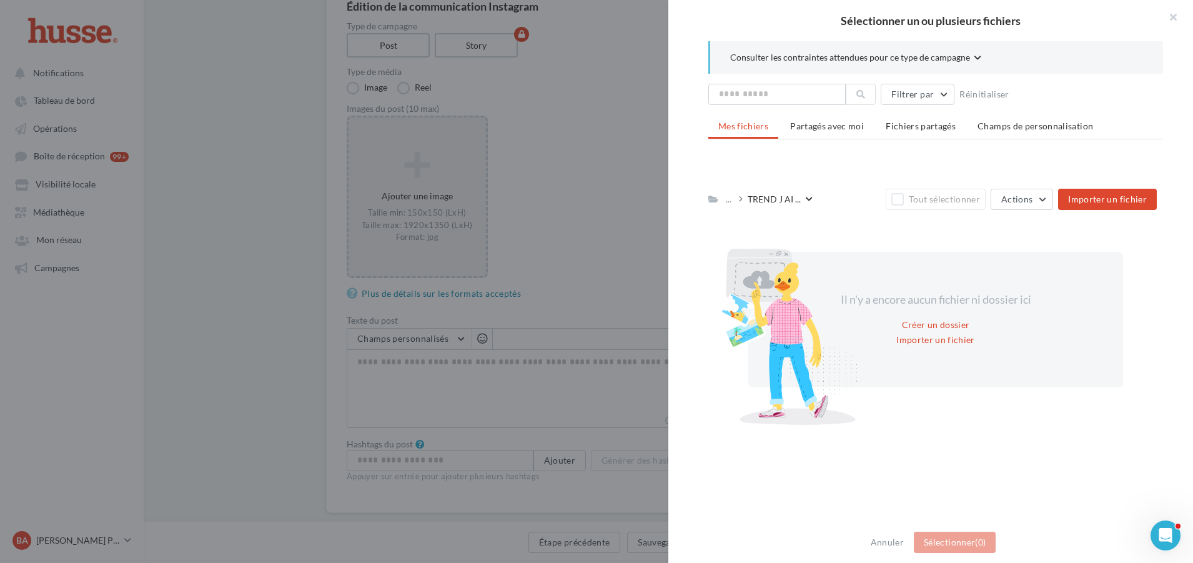
click at [810, 197] on icon at bounding box center [809, 199] width 7 height 7
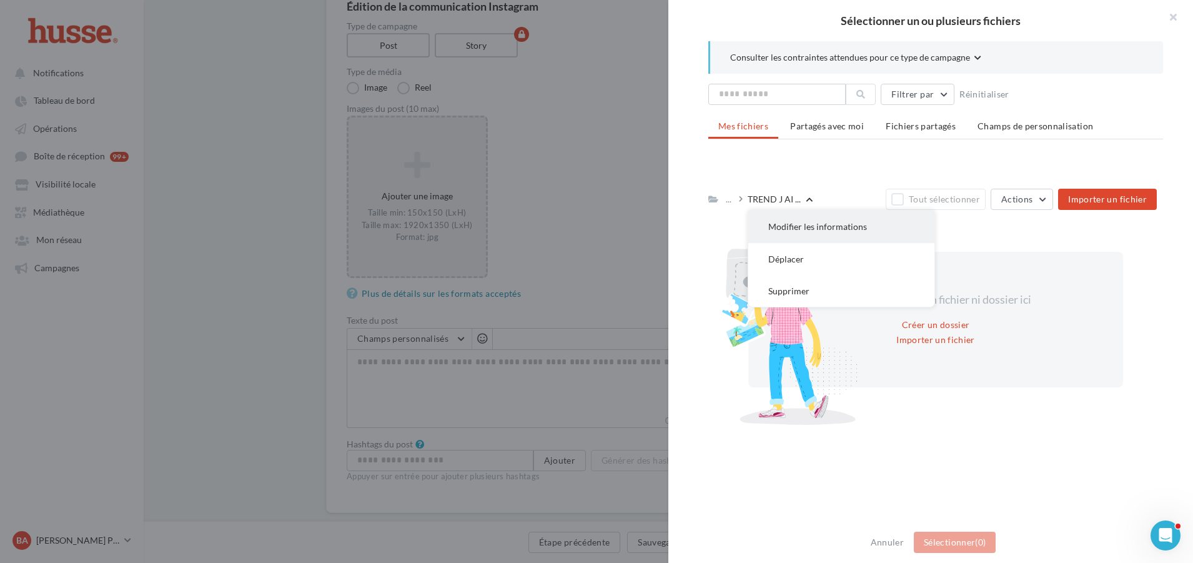
click at [808, 224] on button "Modifier les informations" at bounding box center [841, 227] width 186 height 32
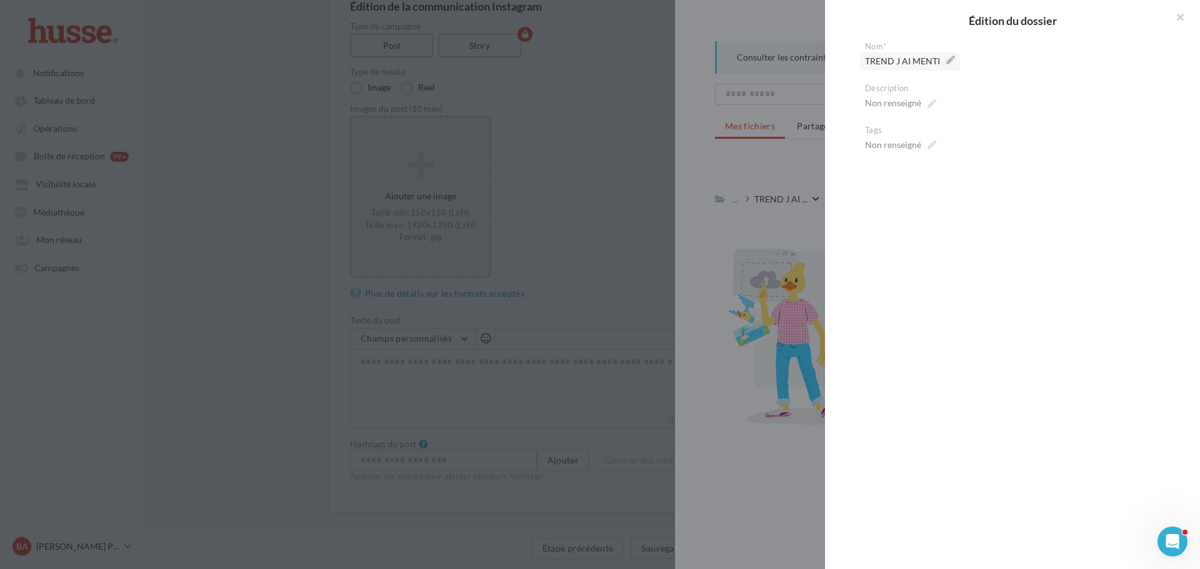
click at [869, 55] on span "TREND J AI MENTI" at bounding box center [910, 60] width 90 height 17
click at [0, 0] on textarea "**********" at bounding box center [0, 0] width 0 height 0
click at [879, 60] on textarea "**********" at bounding box center [1017, 62] width 305 height 21
type textarea "**********"
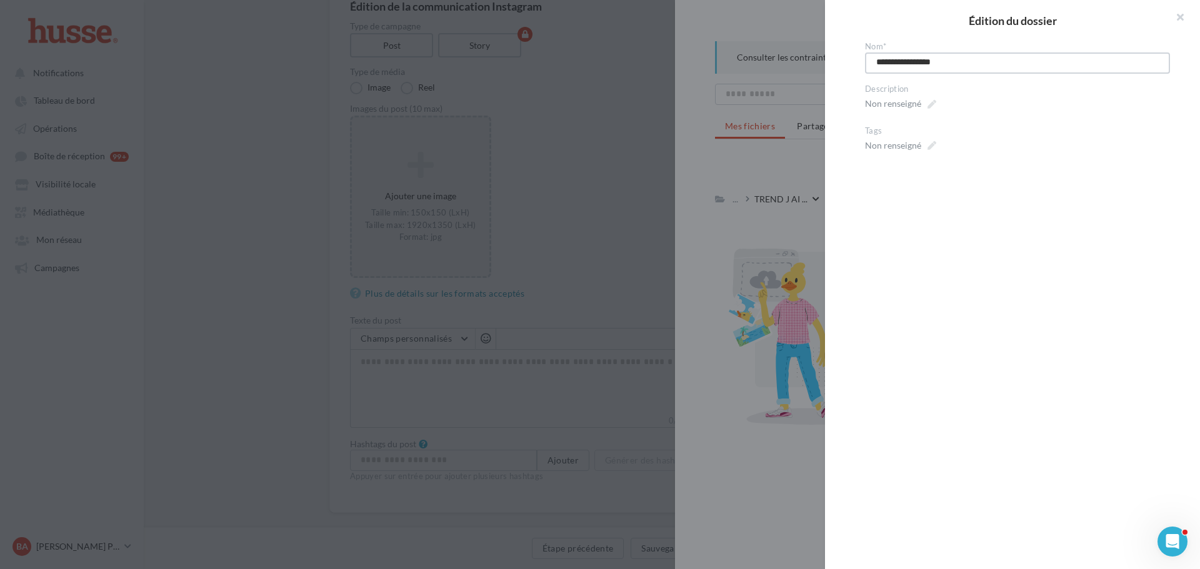
type textarea "**********"
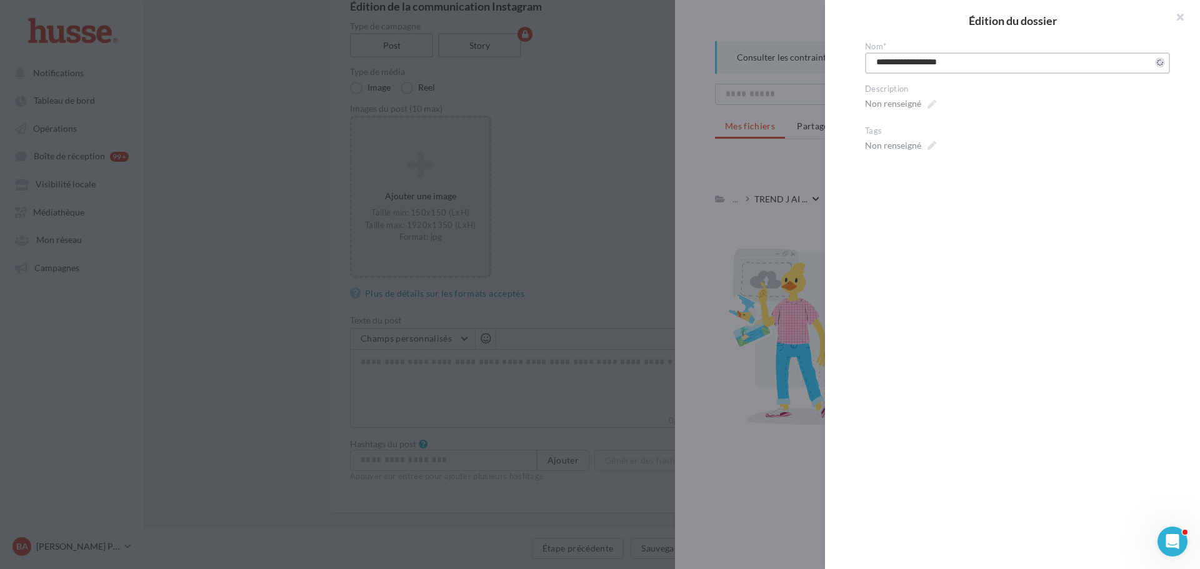
drag, startPoint x: 1091, startPoint y: 111, endPoint x: 1103, endPoint y: 149, distance: 39.9
click at [1091, 124] on div "**********" at bounding box center [1017, 99] width 305 height 116
click at [720, 179] on div at bounding box center [600, 284] width 1200 height 569
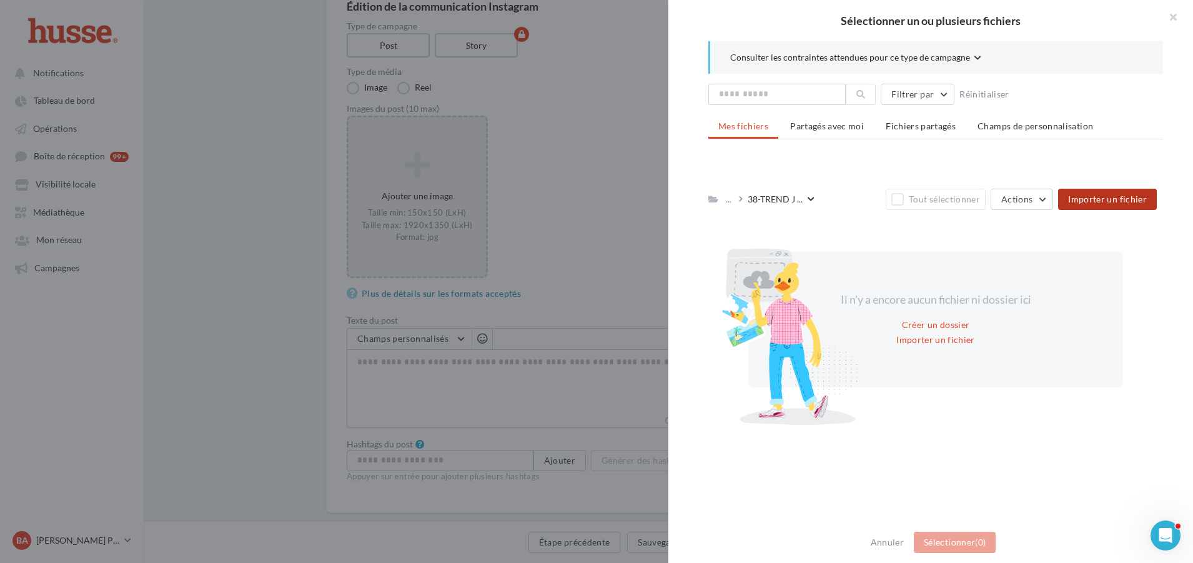
click at [1095, 200] on span "Importer un fichier" at bounding box center [1107, 199] width 79 height 11
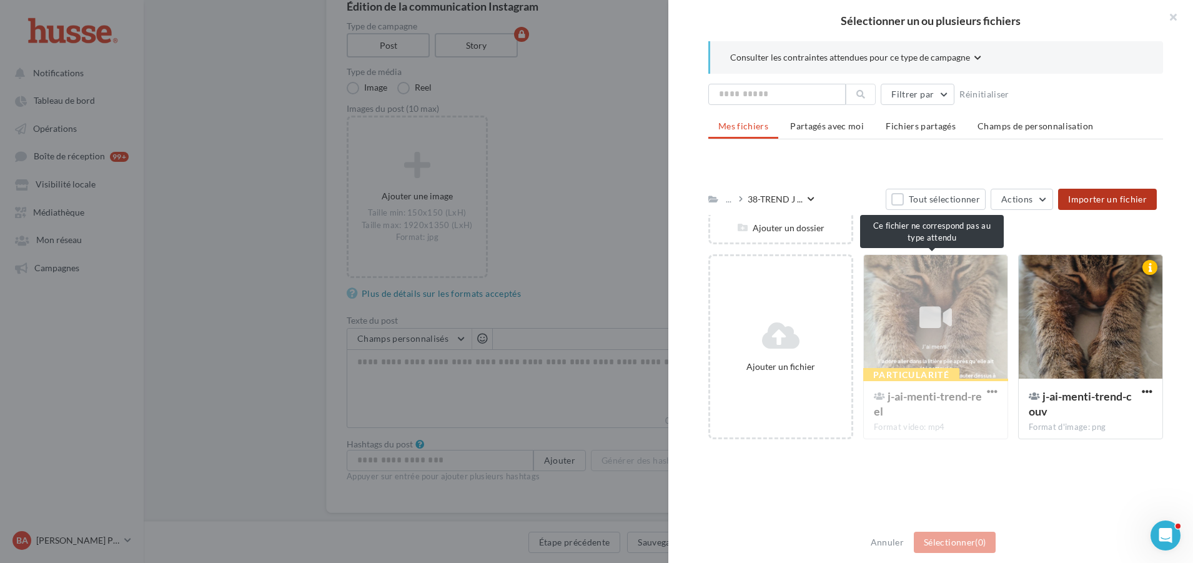
click at [923, 306] on div "Particularité j-ai-menti-trend-reel Format video: mp4" at bounding box center [935, 346] width 145 height 185
click at [506, 140] on div at bounding box center [596, 281] width 1193 height 563
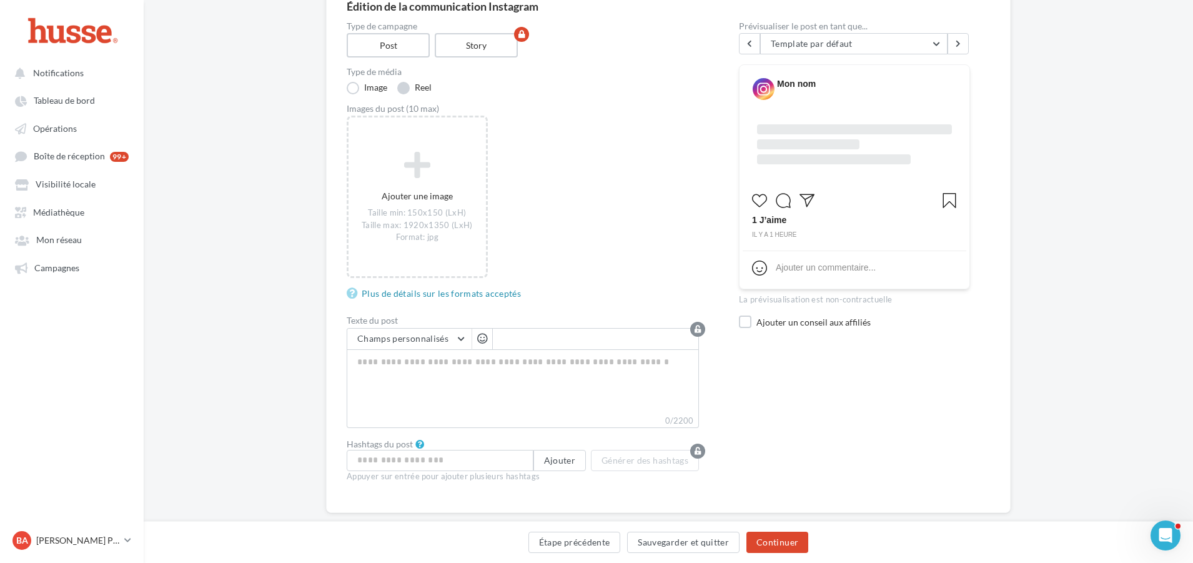
click at [409, 85] on label "Reel" at bounding box center [414, 88] width 34 height 12
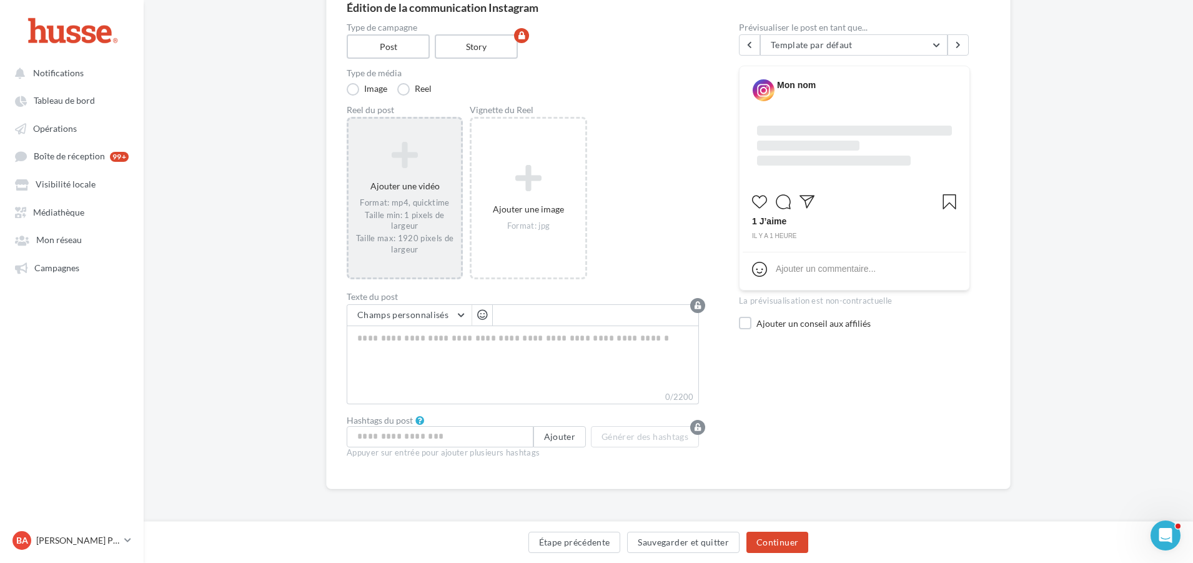
click at [416, 183] on div "Ajouter une vidéo Format: mp4, quicktime Taille min: 1 pixels de largeur Taille…" at bounding box center [405, 198] width 112 height 127
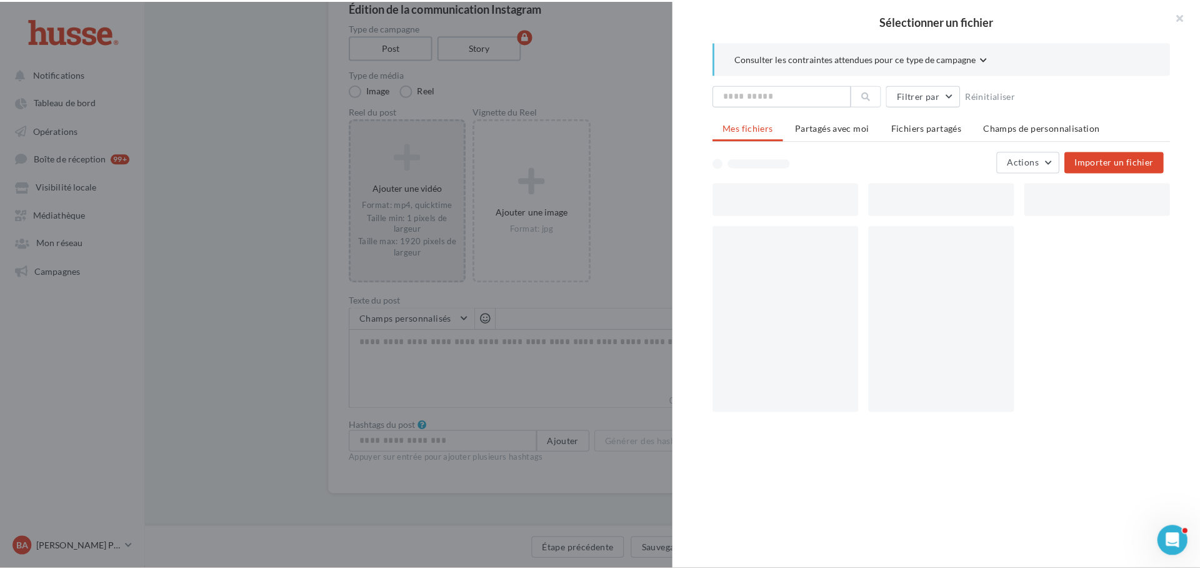
scroll to position [117, 0]
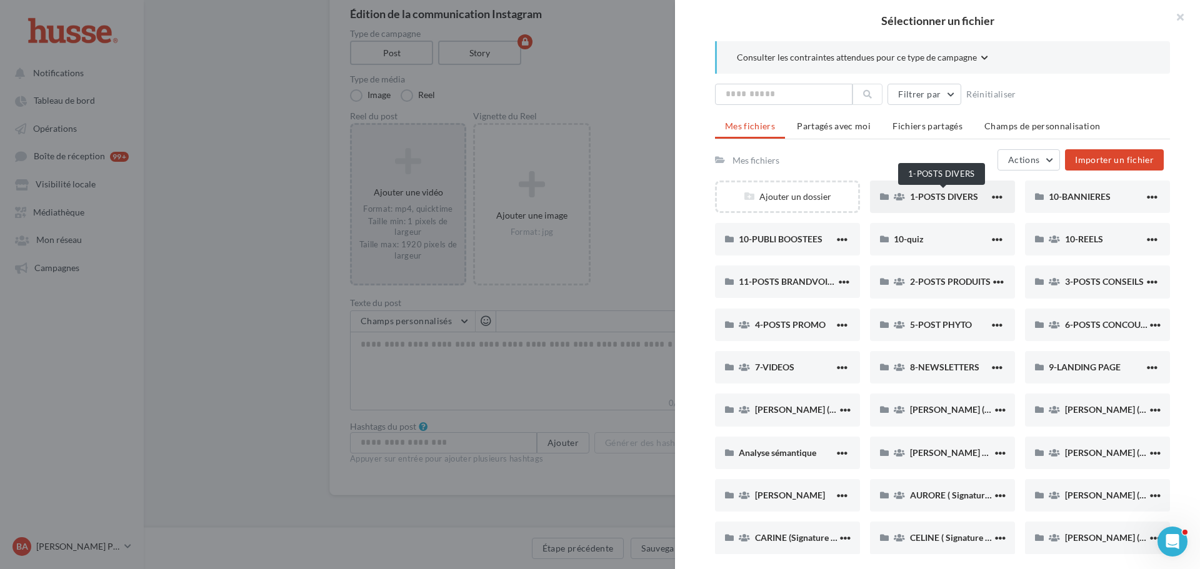
click at [938, 192] on span "1-POSTS DIVERS" at bounding box center [944, 196] width 68 height 11
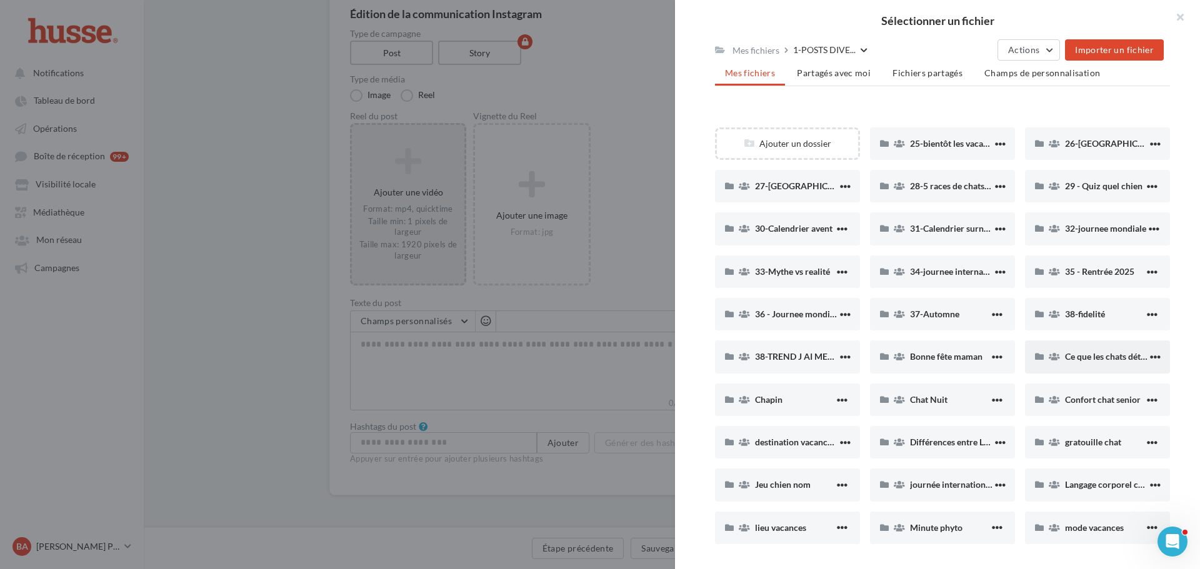
scroll to position [125, 0]
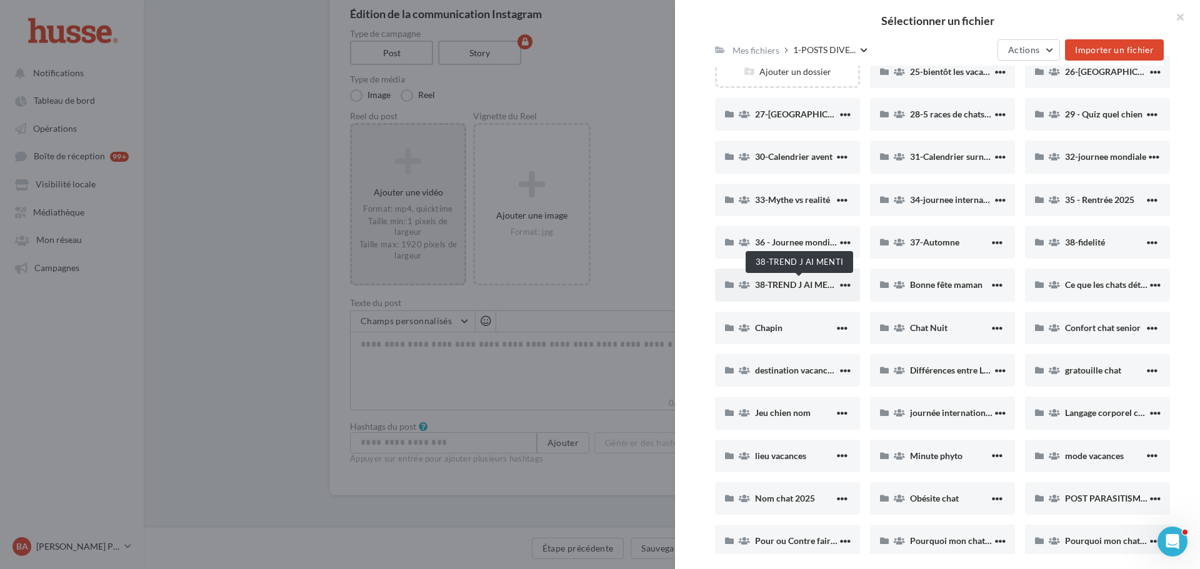
click at [793, 285] on span "38-TREND J AI MENTI" at bounding box center [798, 284] width 87 height 11
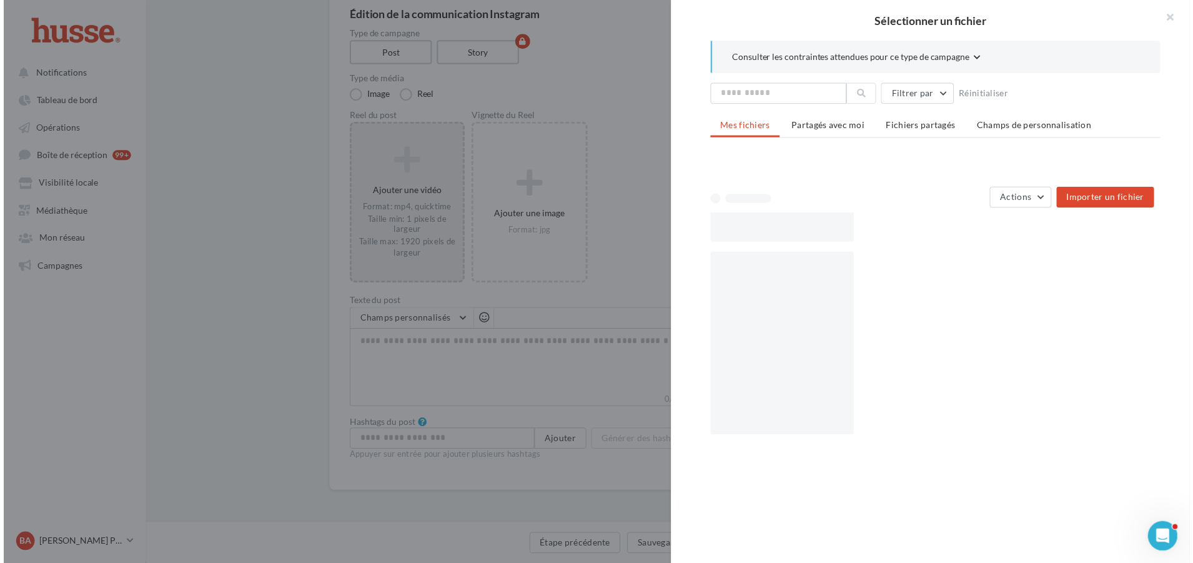
scroll to position [0, 0]
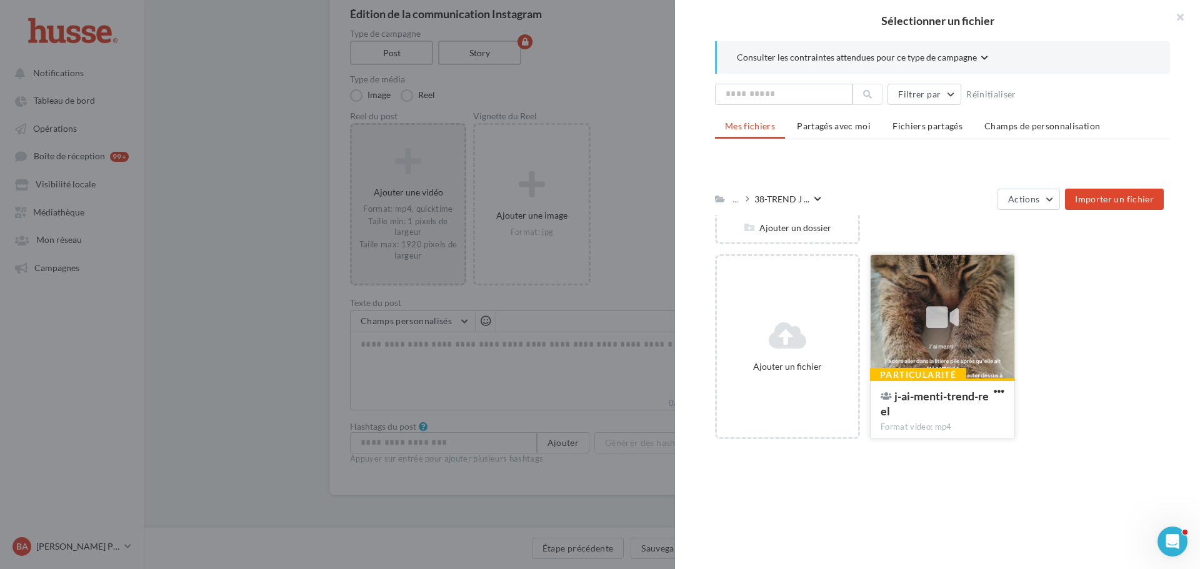
click at [945, 312] on icon at bounding box center [942, 317] width 32 height 29
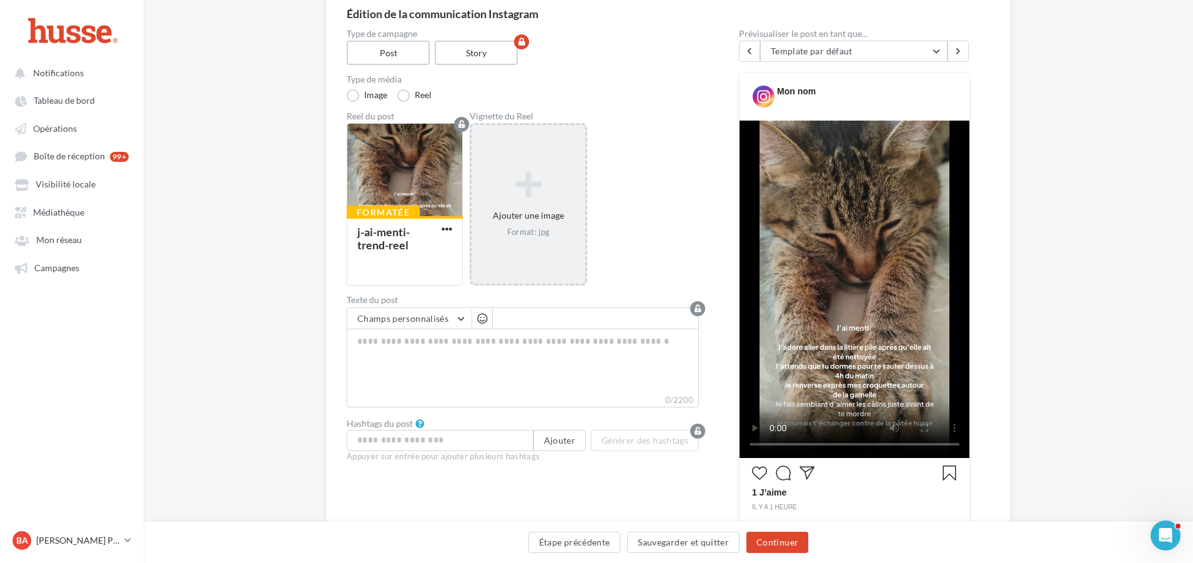
click at [543, 180] on icon at bounding box center [529, 185] width 104 height 30
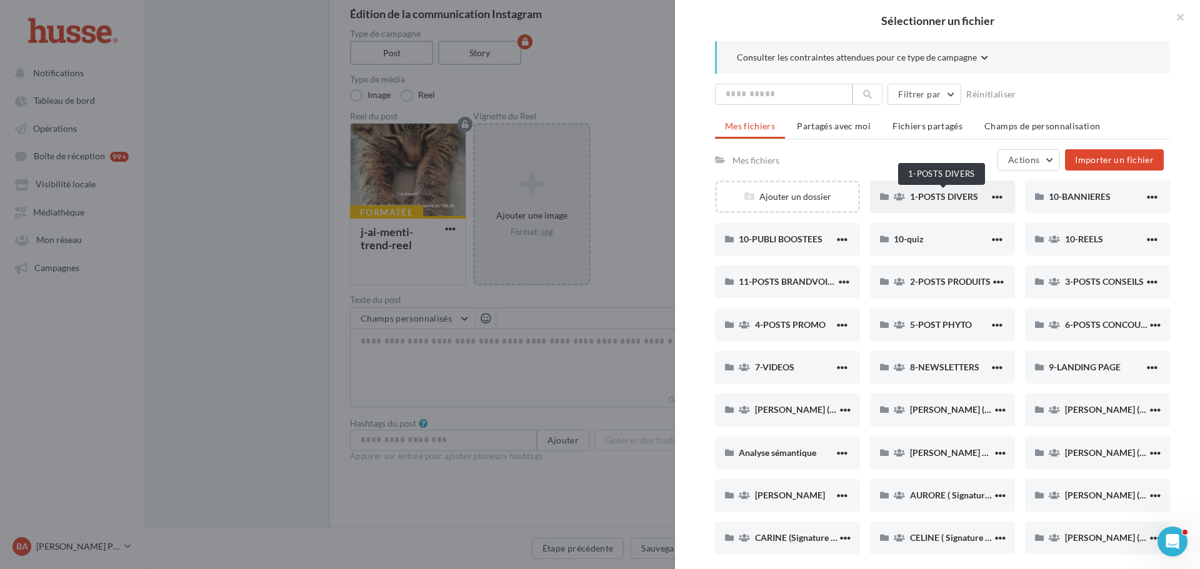
click at [948, 191] on span "1-POSTS DIVERS" at bounding box center [944, 196] width 68 height 11
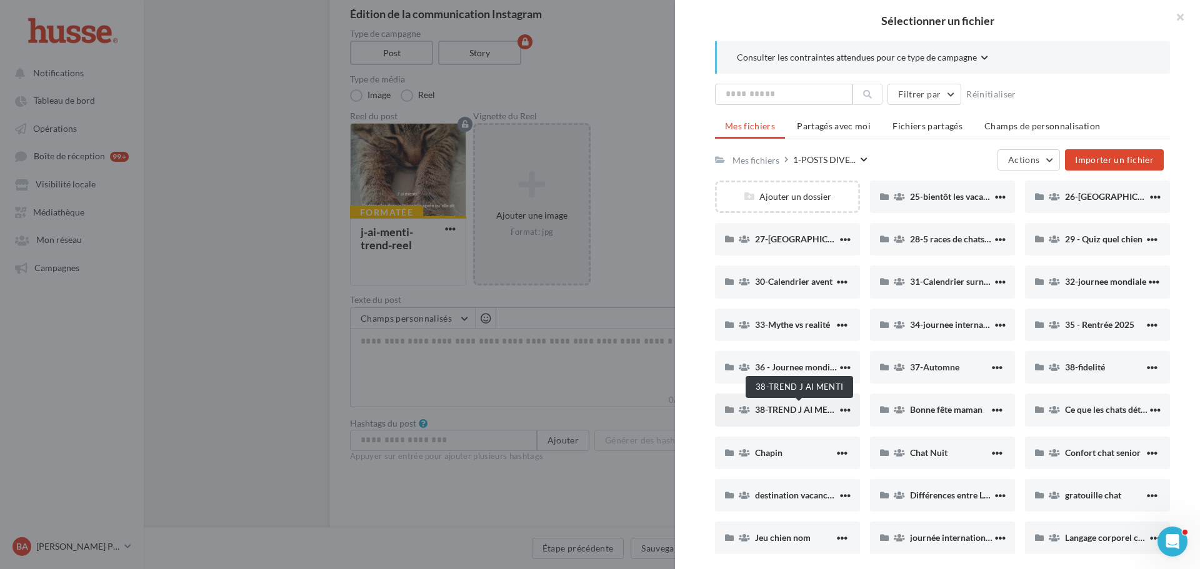
click at [792, 411] on span "38-TREND J AI MENTI" at bounding box center [798, 409] width 87 height 11
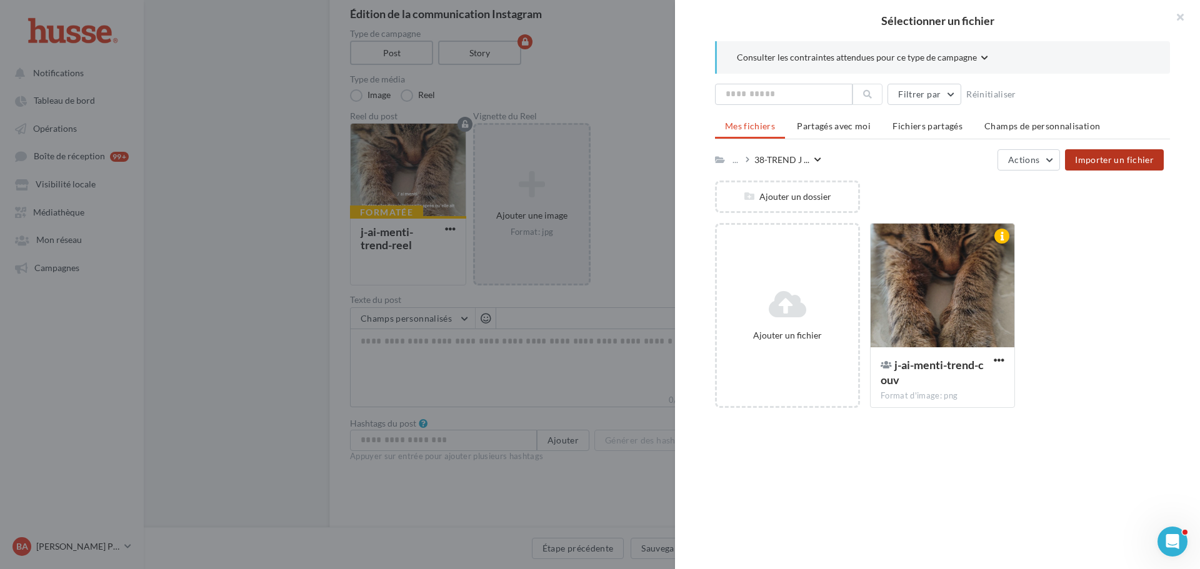
click at [1110, 156] on span "Importer un fichier" at bounding box center [1114, 159] width 79 height 11
click at [928, 262] on div at bounding box center [942, 286] width 144 height 125
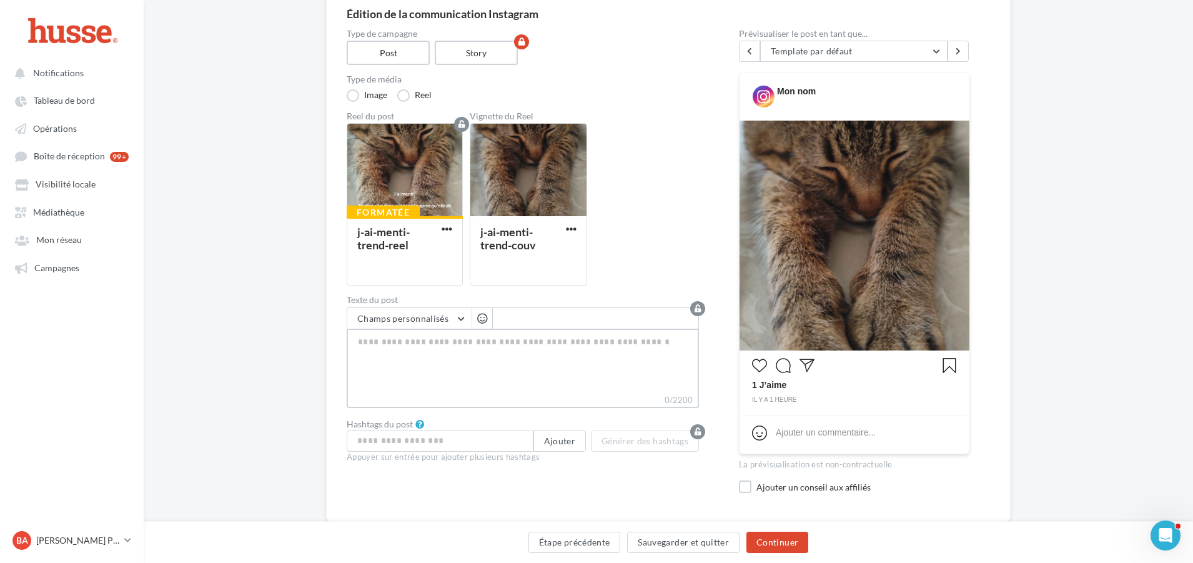
click at [382, 355] on textarea "0/2200" at bounding box center [523, 361] width 352 height 65
paste textarea "**********"
type textarea "**********"
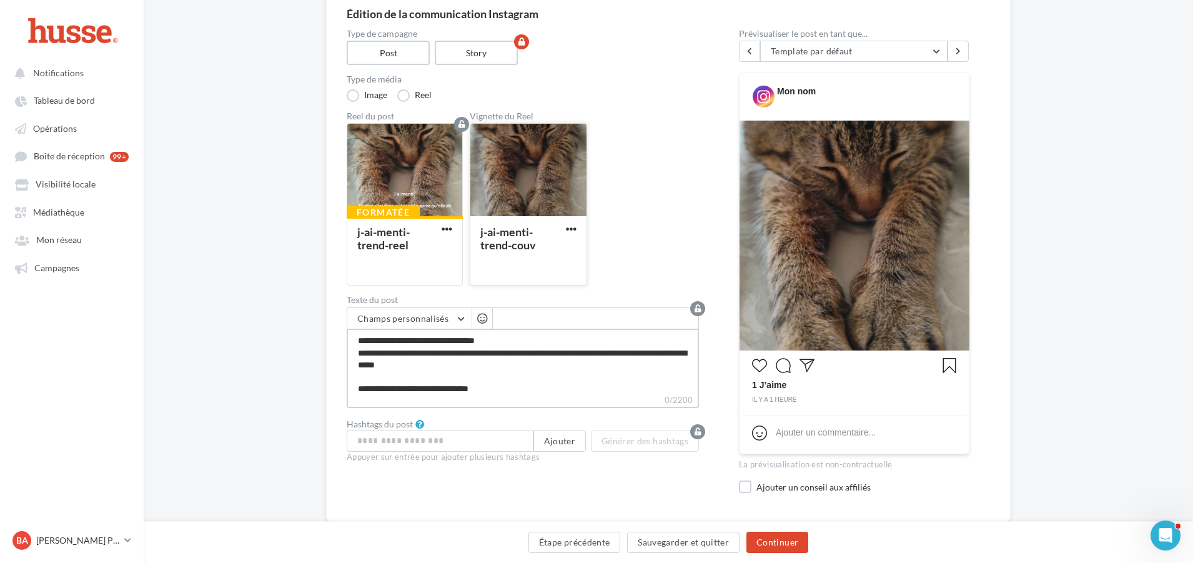
type textarea "**********"
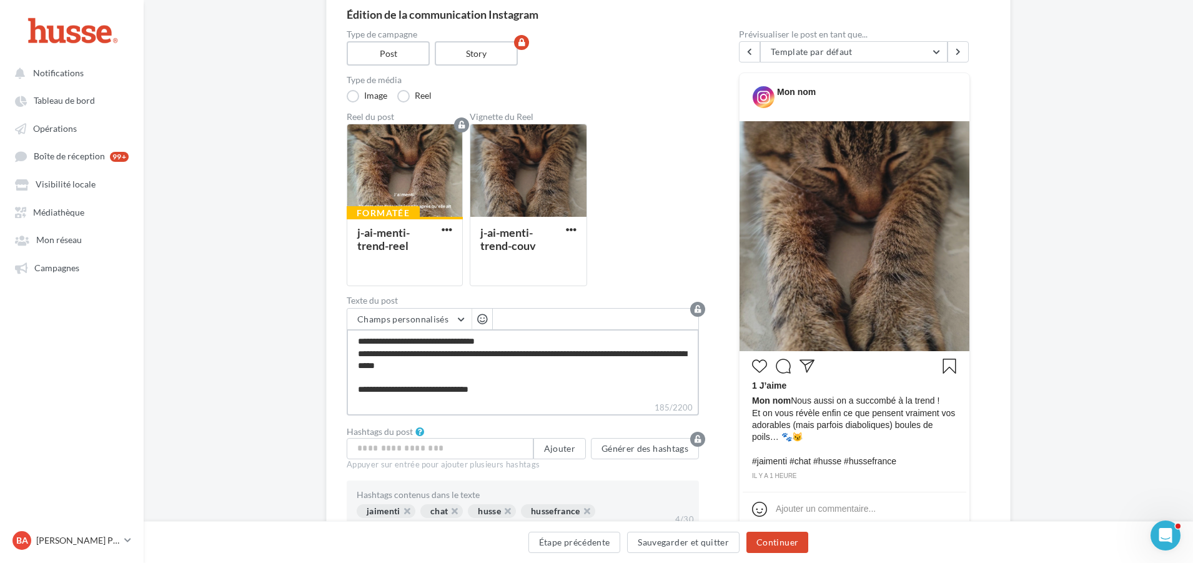
scroll to position [226, 0]
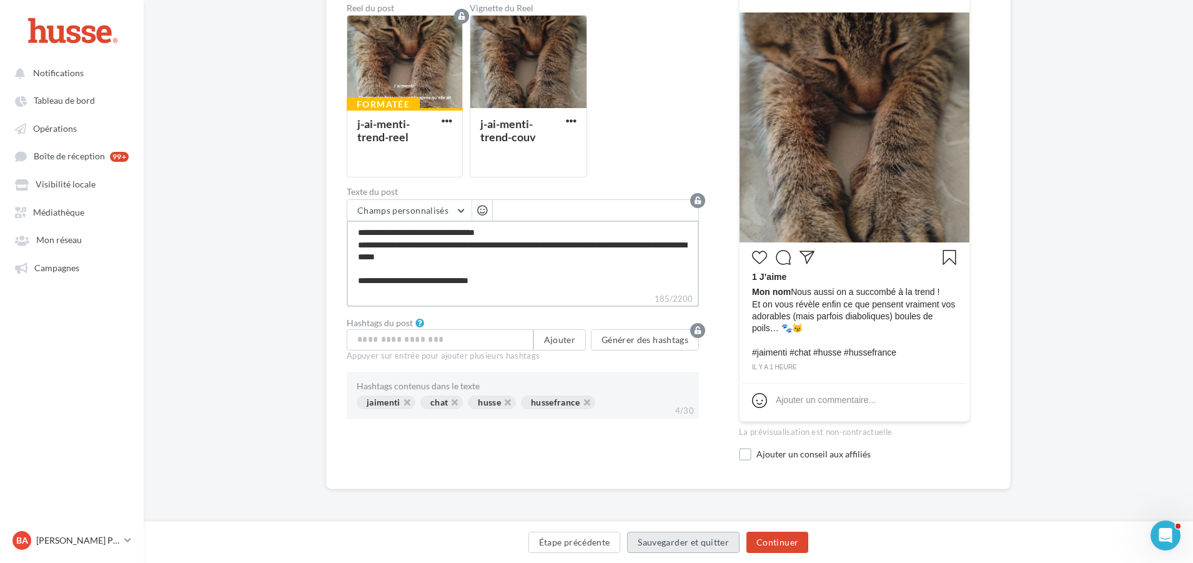
type textarea "**********"
click at [695, 540] on button "Sauvegarder et quitter" at bounding box center [683, 542] width 112 height 21
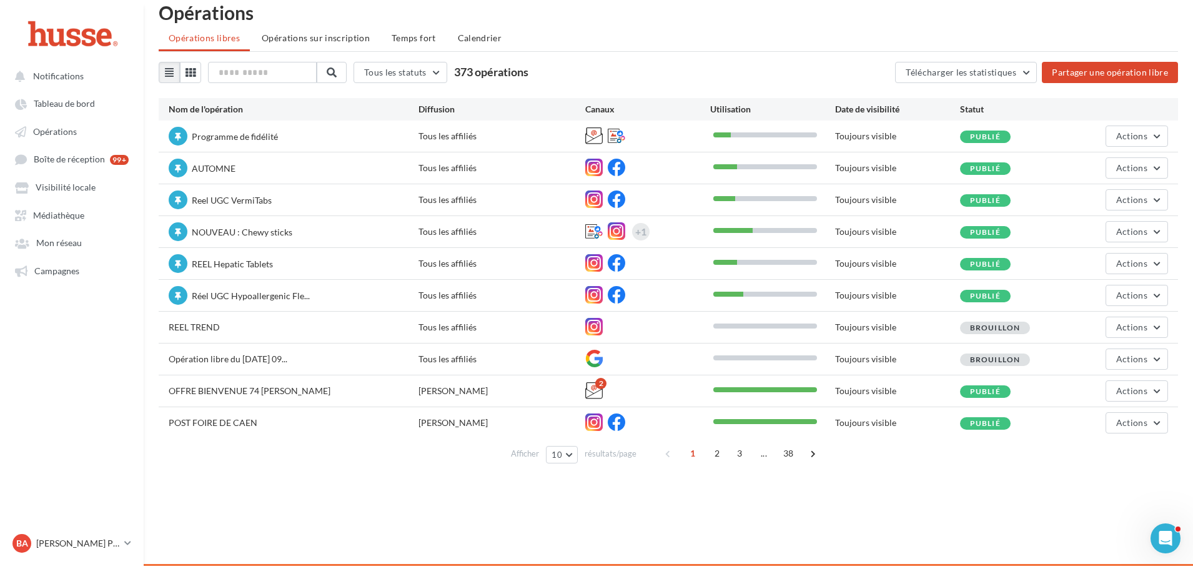
scroll to position [20, 0]
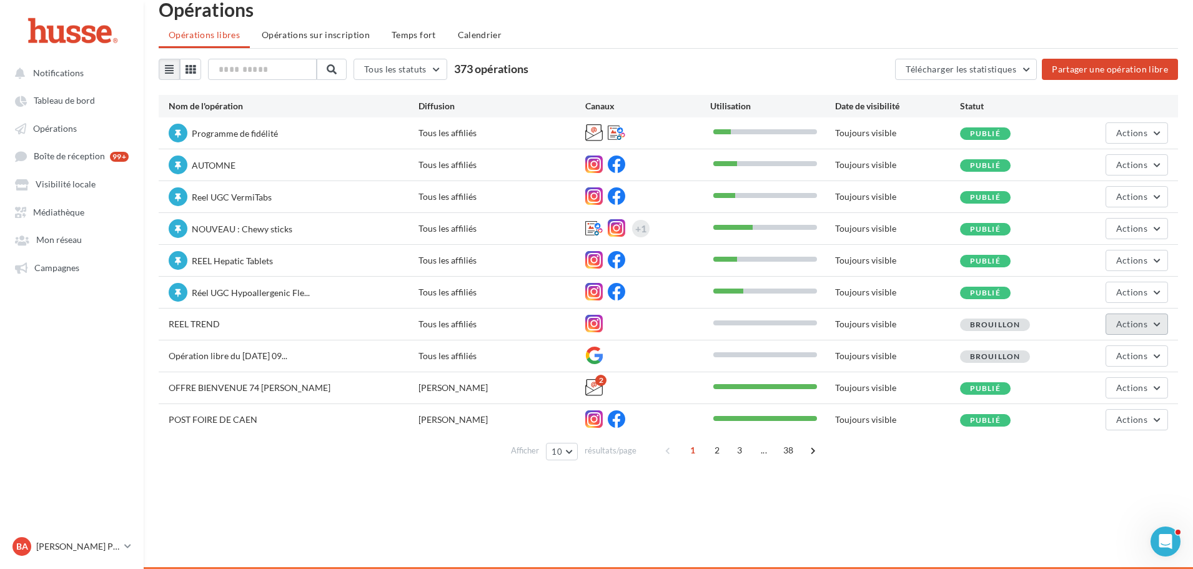
click at [1147, 323] on span "Actions" at bounding box center [1131, 324] width 31 height 11
click at [1076, 359] on button "Editer" at bounding box center [1105, 353] width 125 height 32
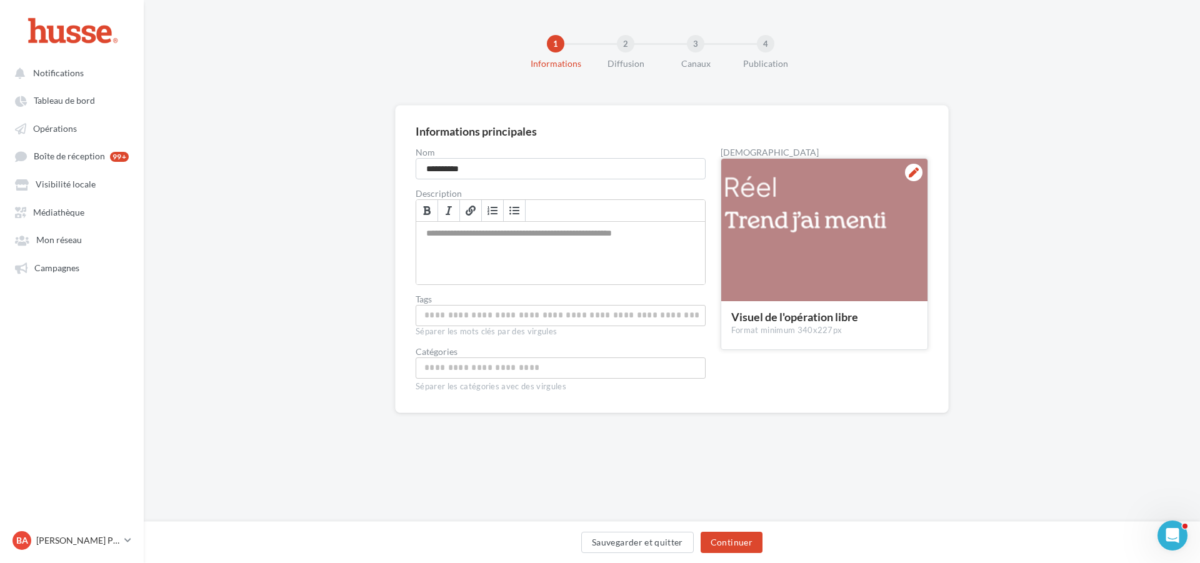
click at [805, 230] on div at bounding box center [824, 231] width 206 height 144
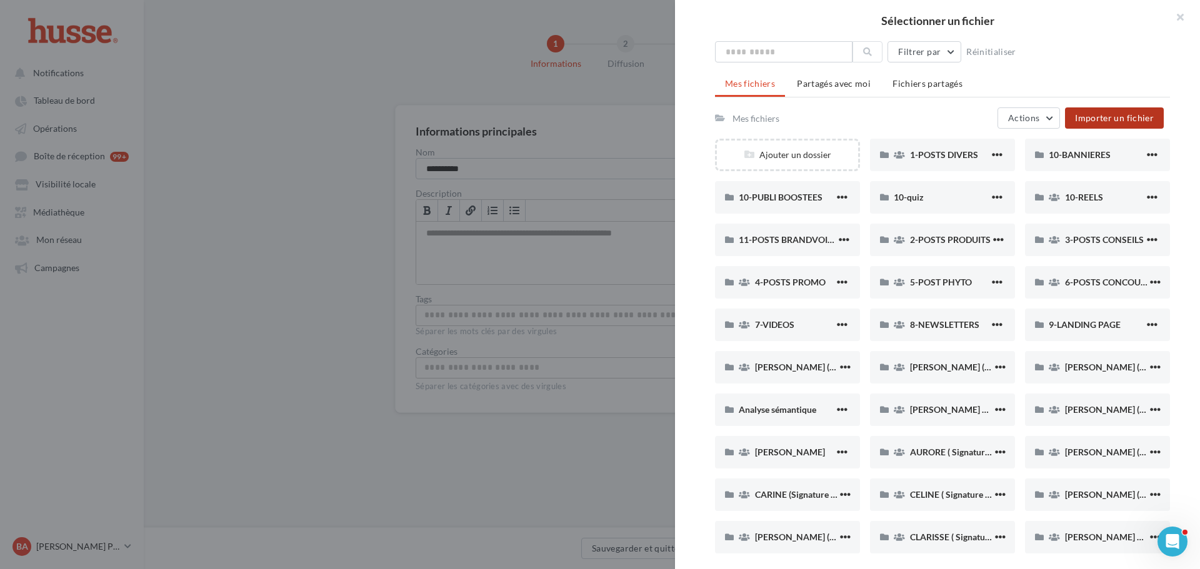
click at [1122, 114] on span "Importer un fichier" at bounding box center [1114, 117] width 79 height 11
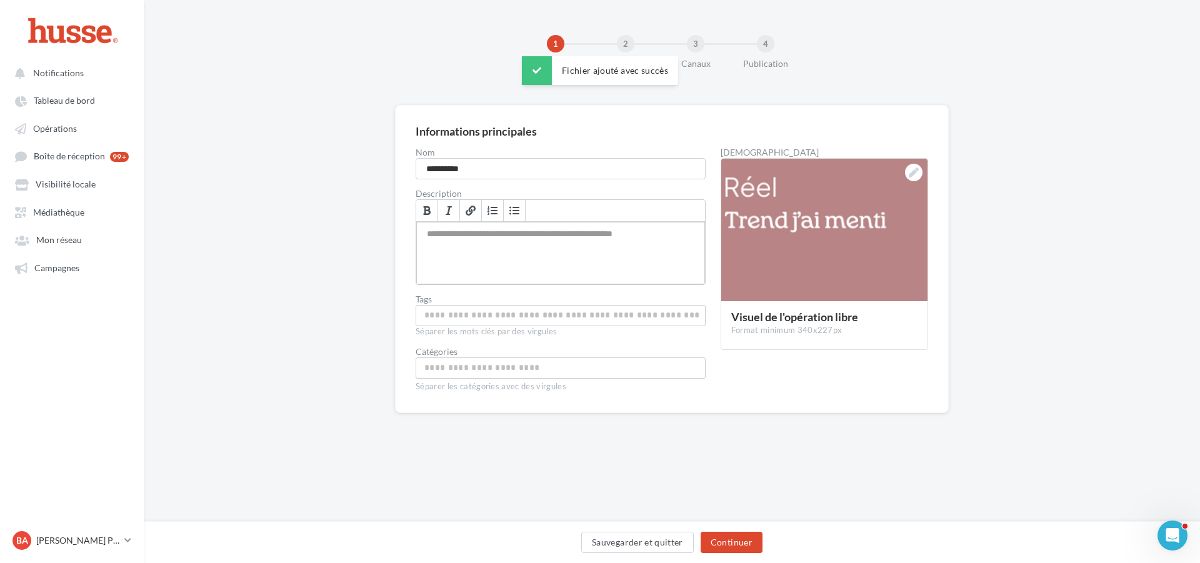
click at [437, 239] on div "Permet de préciser les enjeux de la campagne à vos affiliés" at bounding box center [560, 253] width 289 height 62
click at [827, 221] on div at bounding box center [824, 231] width 206 height 144
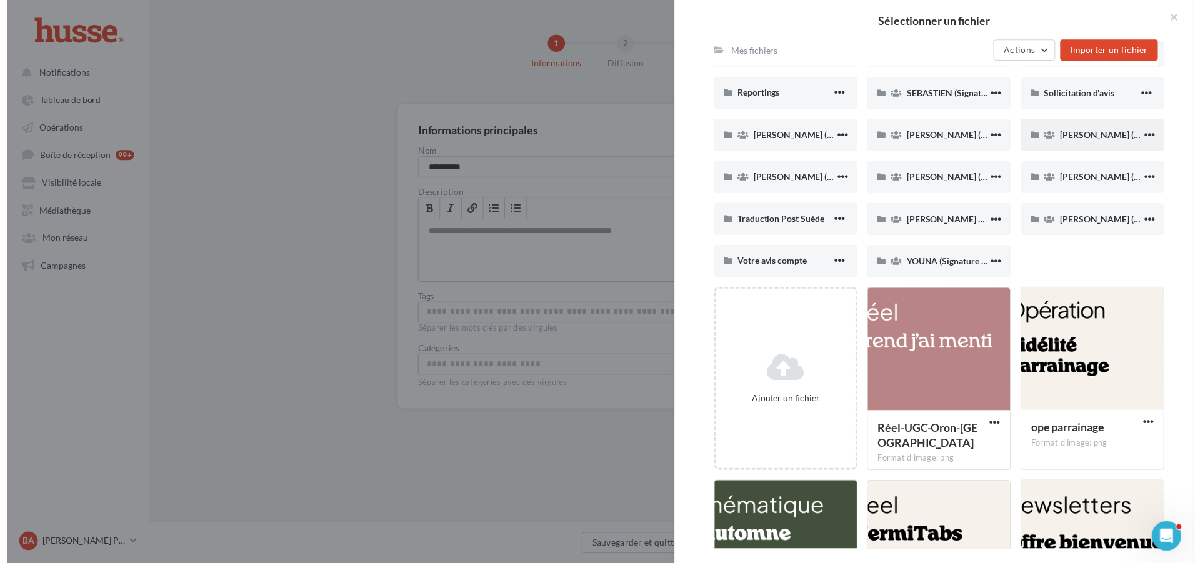
scroll to position [1164, 0]
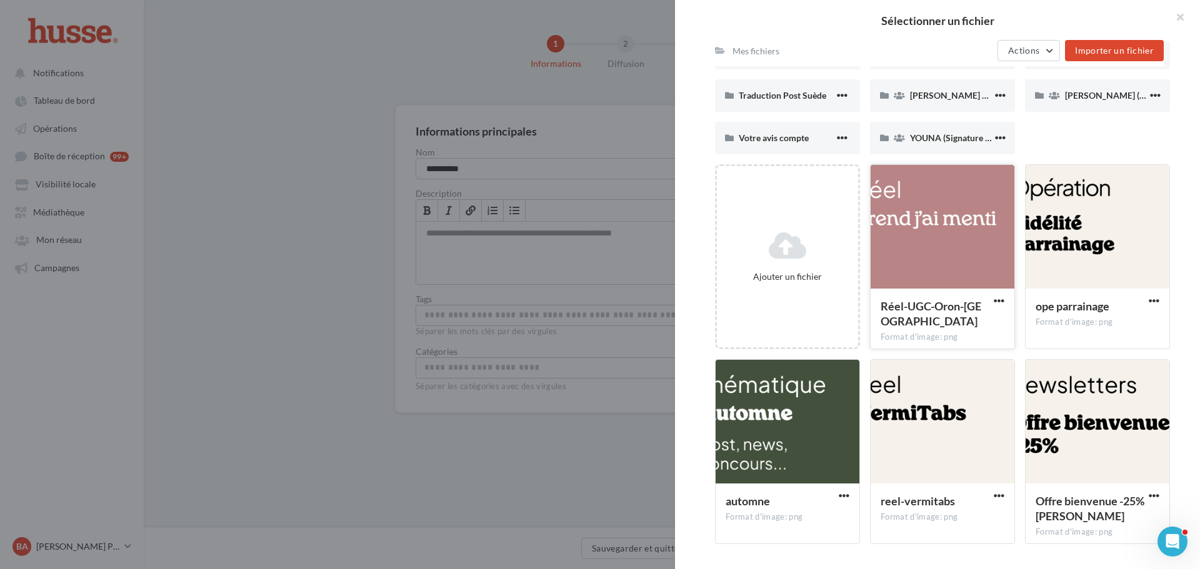
click at [956, 263] on div at bounding box center [942, 227] width 144 height 125
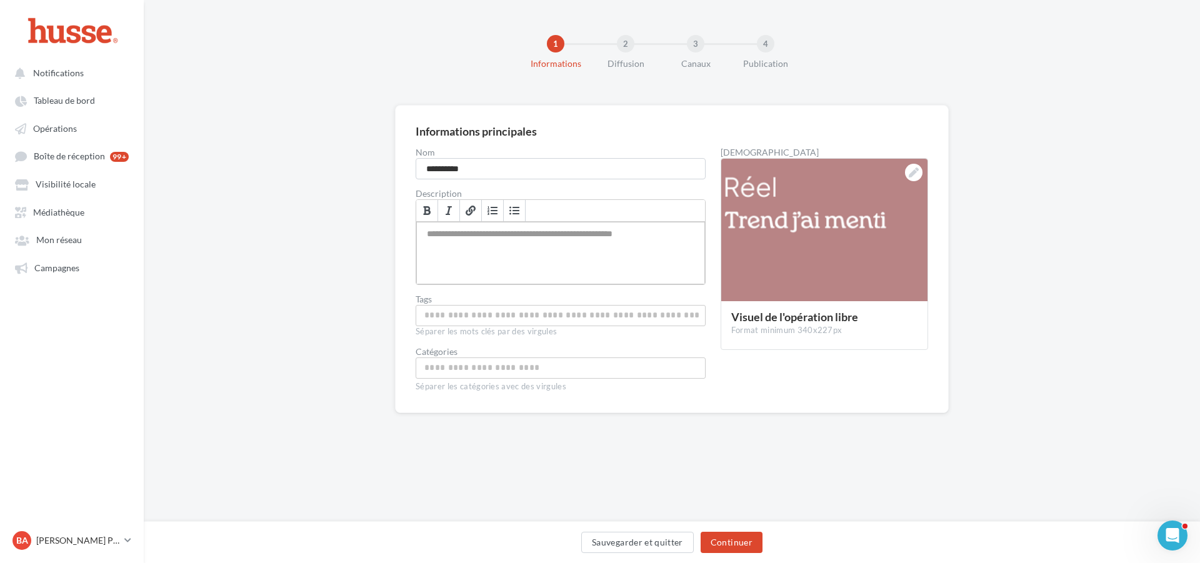
click at [477, 238] on div "Permet de préciser les enjeux de la campagne à vos affiliés" at bounding box center [560, 253] width 289 height 62
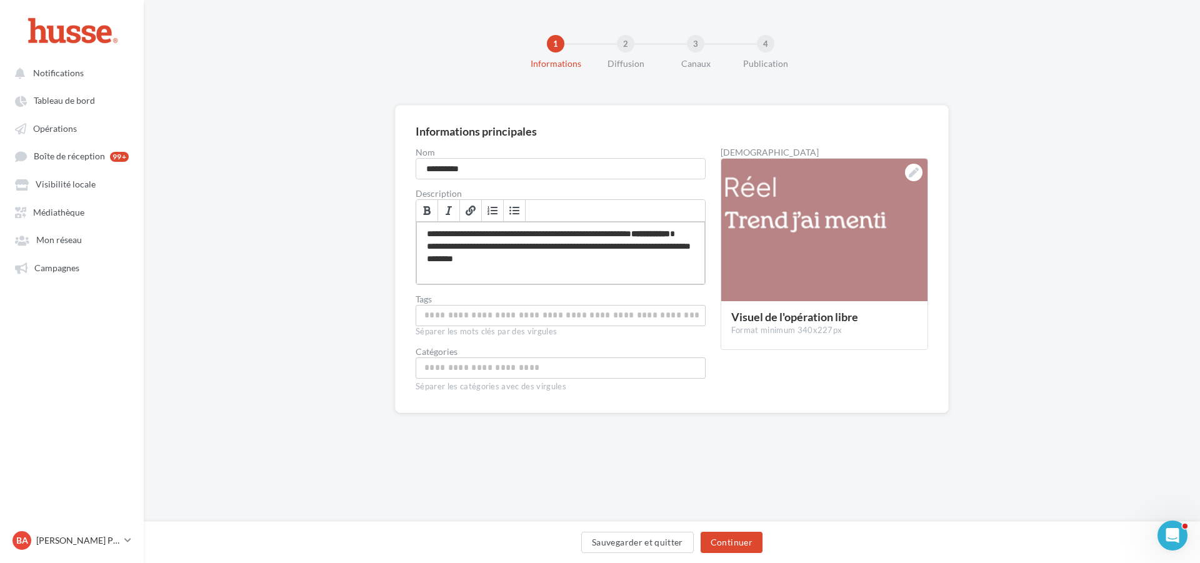
click at [610, 236] on div "**********" at bounding box center [560, 253] width 289 height 62
click at [469, 316] on input "Permet aux affiliés de trouver l'opération libre plus facilement" at bounding box center [561, 315] width 284 height 14
type input "*****"
type input "****"
click at [505, 317] on span "×" at bounding box center [501, 317] width 7 height 12
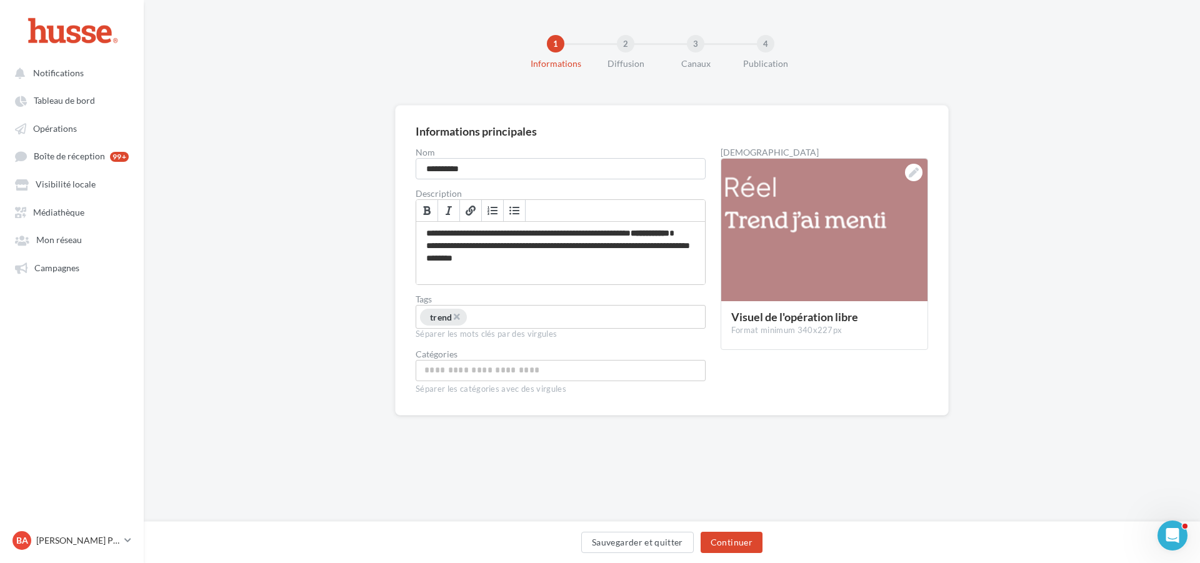
click at [493, 317] on input "Permet aux affiliés de trouver l'opération libre plus facilement" at bounding box center [514, 318] width 93 height 14
type input "****"
click at [448, 369] on input "Choisissez une catégorie" at bounding box center [561, 371] width 284 height 14
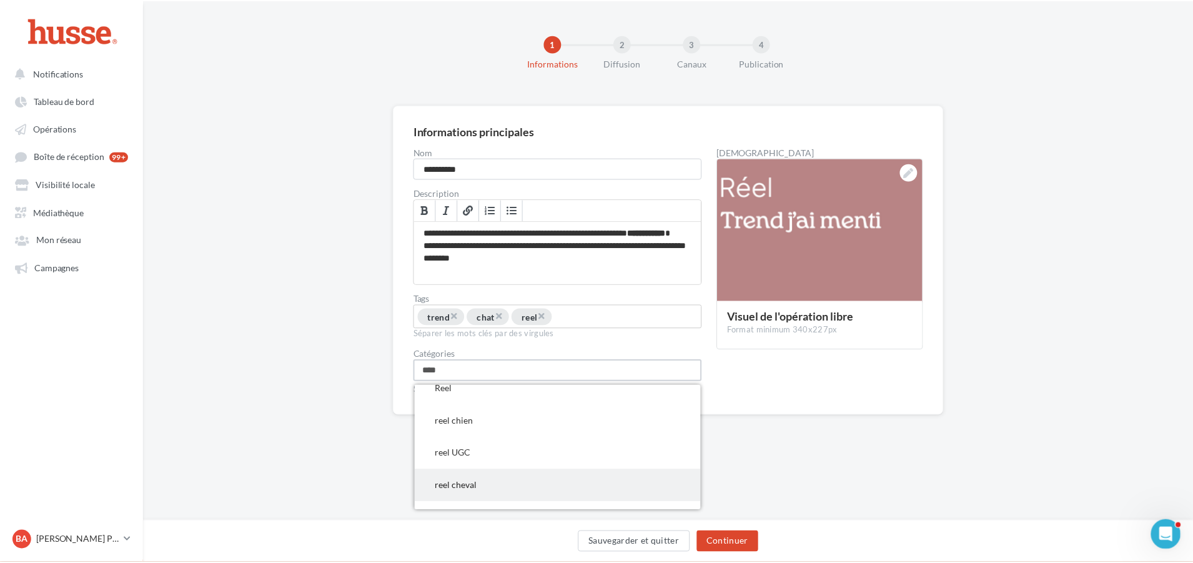
scroll to position [0, 0]
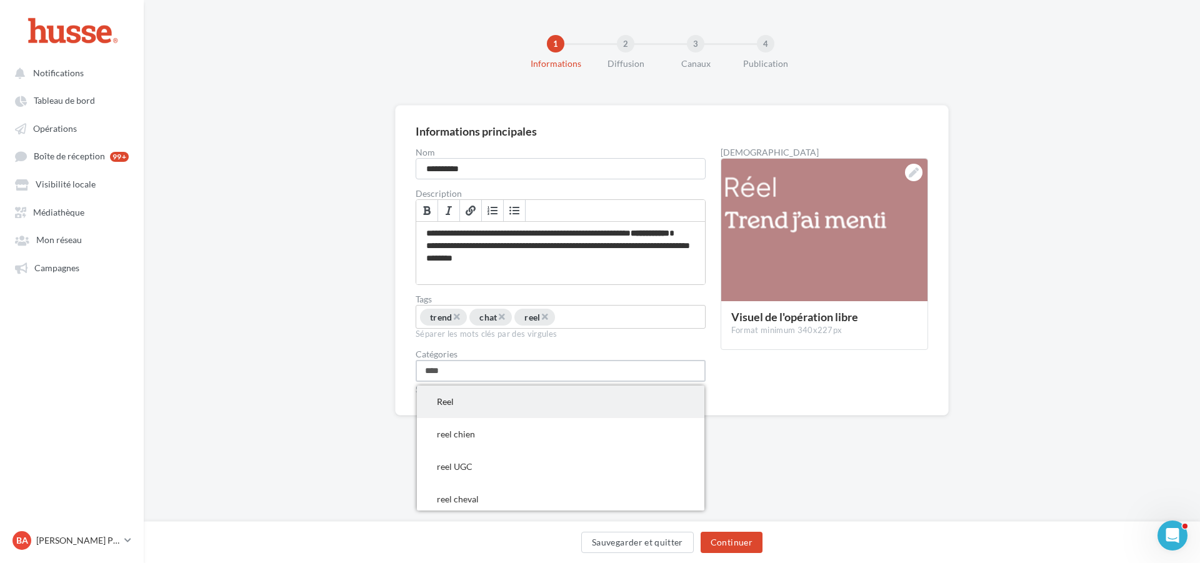
type input "****"
click at [478, 398] on span "Reel" at bounding box center [560, 401] width 287 height 32
click at [501, 370] on input "Choisissez une catégorie" at bounding box center [510, 374] width 93 height 14
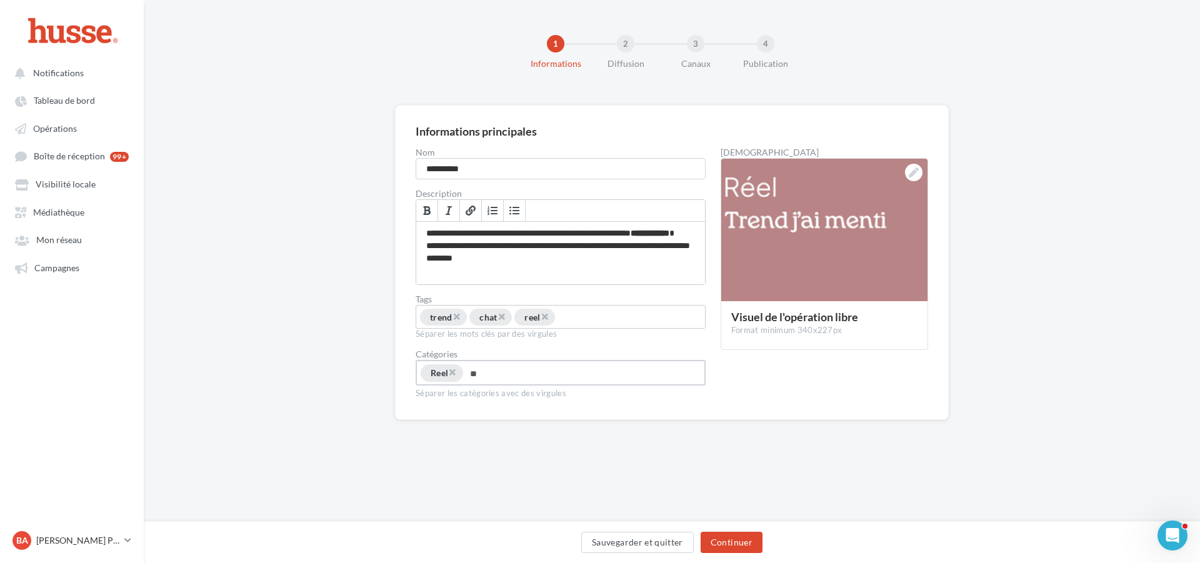
type input "*"
type input "*********"
type input "*****"
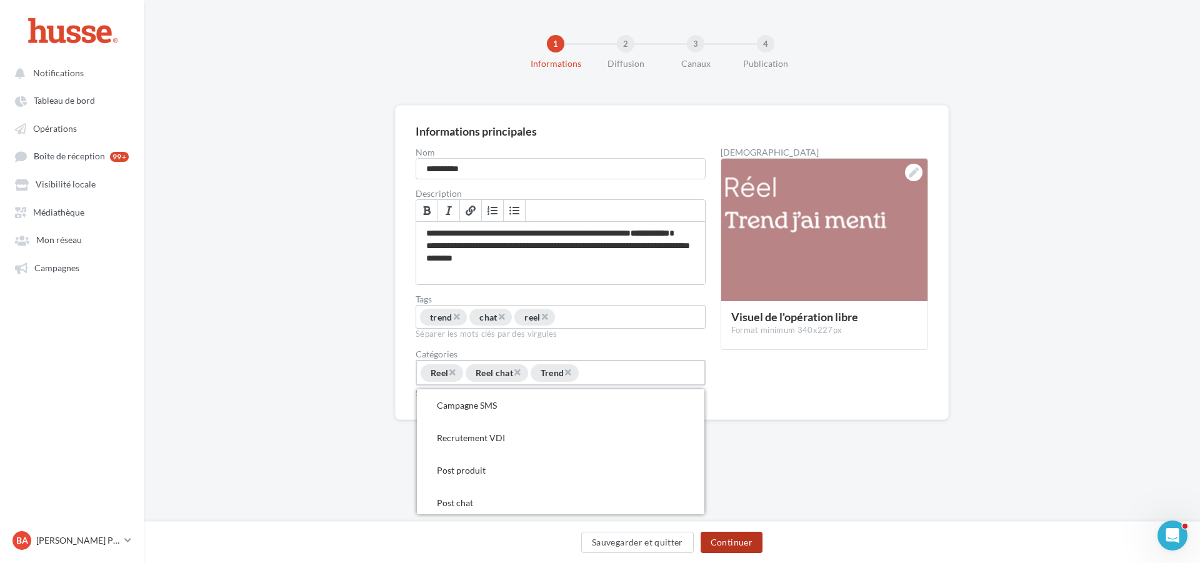
click at [742, 537] on button "Continuer" at bounding box center [731, 542] width 62 height 21
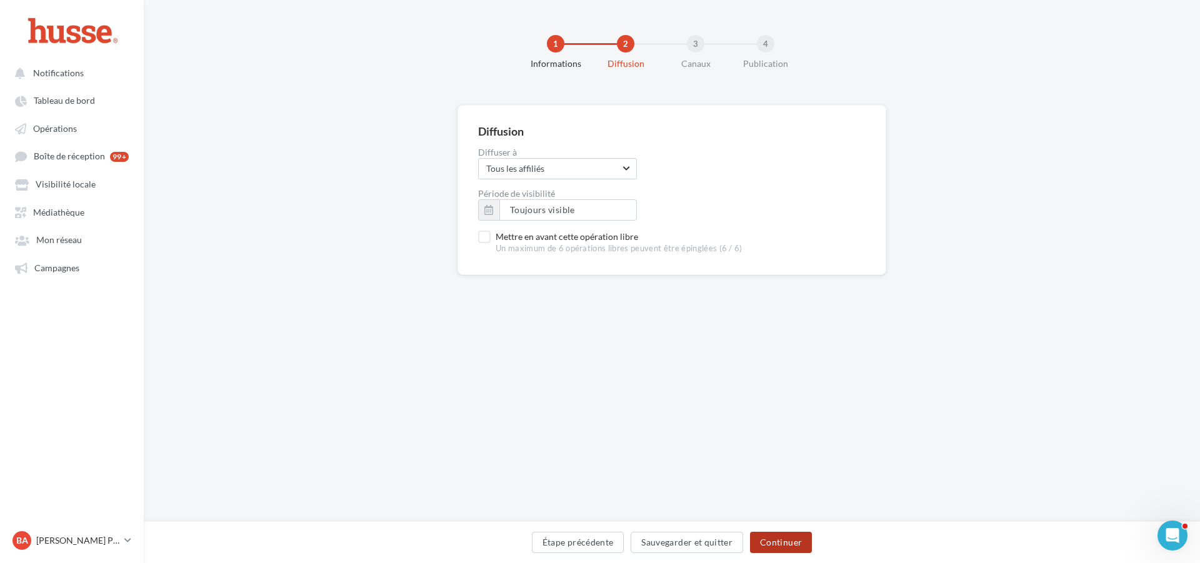
click at [784, 541] on button "Continuer" at bounding box center [781, 542] width 62 height 21
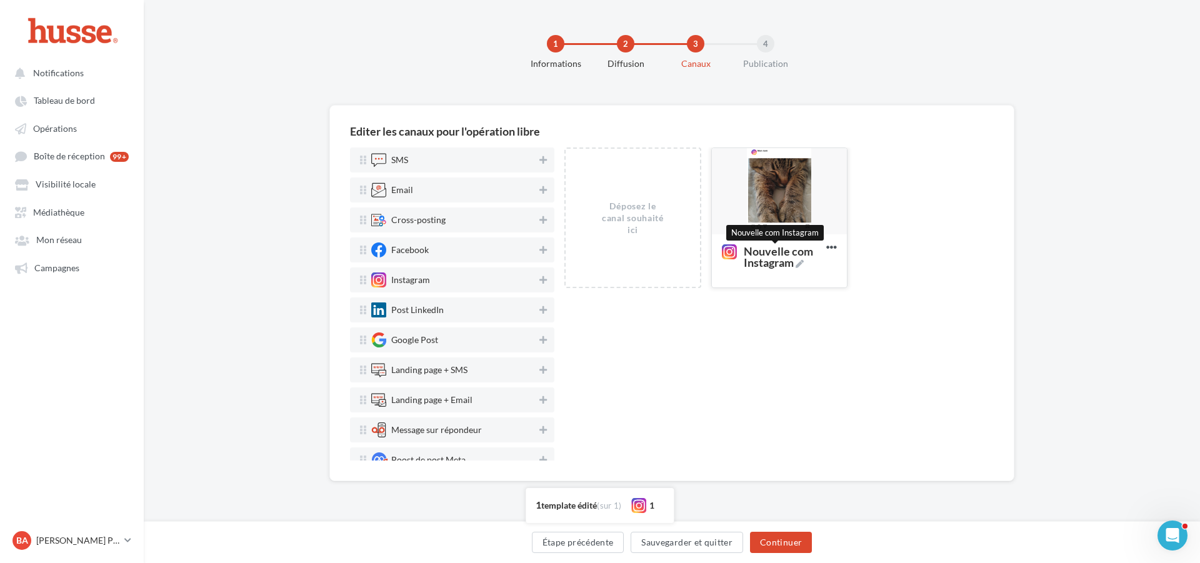
click at [802, 264] on icon at bounding box center [799, 264] width 8 height 8
click at [802, 264] on textarea "Nouvelle com Instagram Nouvelle com Instagram" at bounding box center [765, 257] width 101 height 36
click at [785, 251] on textarea "Nouvelle com Instagram" at bounding box center [765, 257] width 101 height 36
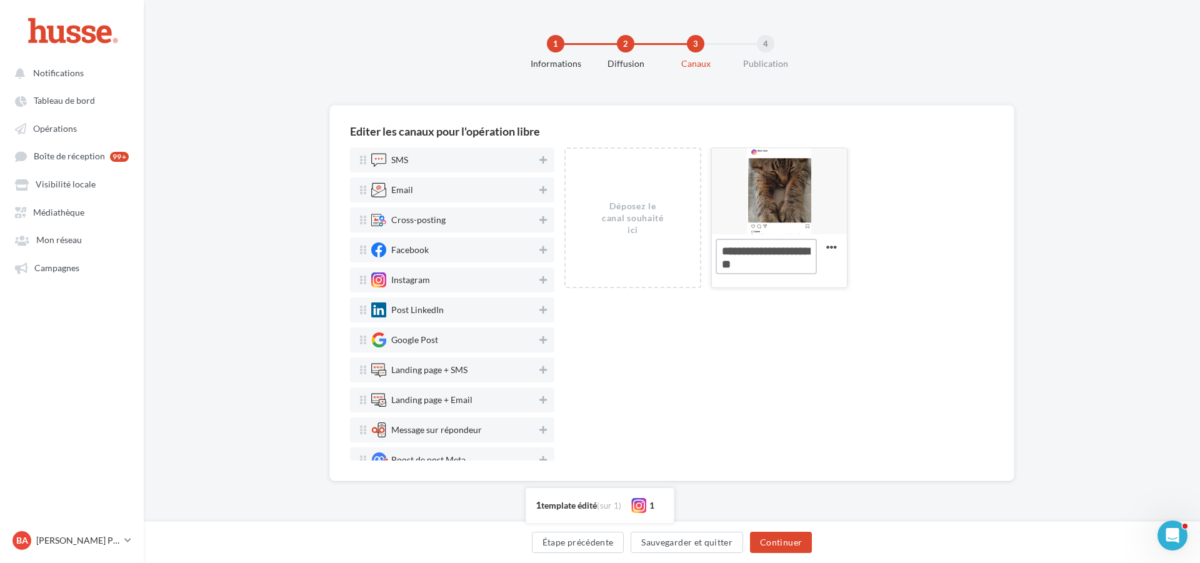
click at [797, 249] on textarea "Nouvelle com Instagram" at bounding box center [765, 257] width 101 height 36
drag, startPoint x: 800, startPoint y: 249, endPoint x: 722, endPoint y: 251, distance: 78.7
click at [722, 251] on textarea "Nouvelle com Instagram" at bounding box center [765, 257] width 101 height 36
type textarea "*********"
click at [855, 329] on div "Déposez le canal souhaité ici Nouvelle com Instagram Editer Prévisualiser Dupli…" at bounding box center [778, 303] width 429 height 313
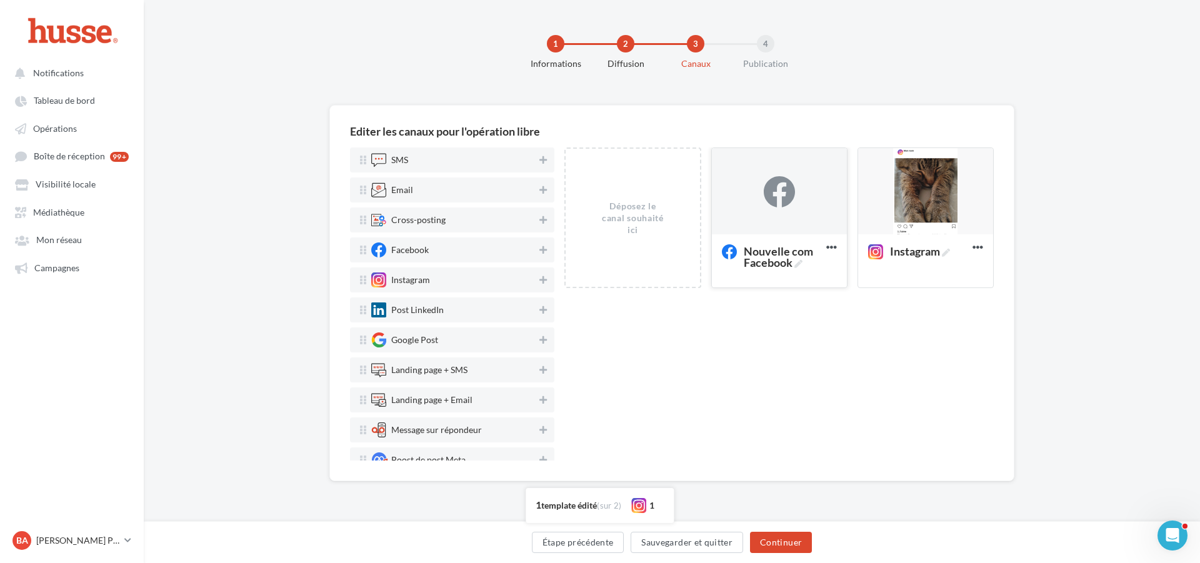
click at [783, 187] on div at bounding box center [778, 191] width 31 height 31
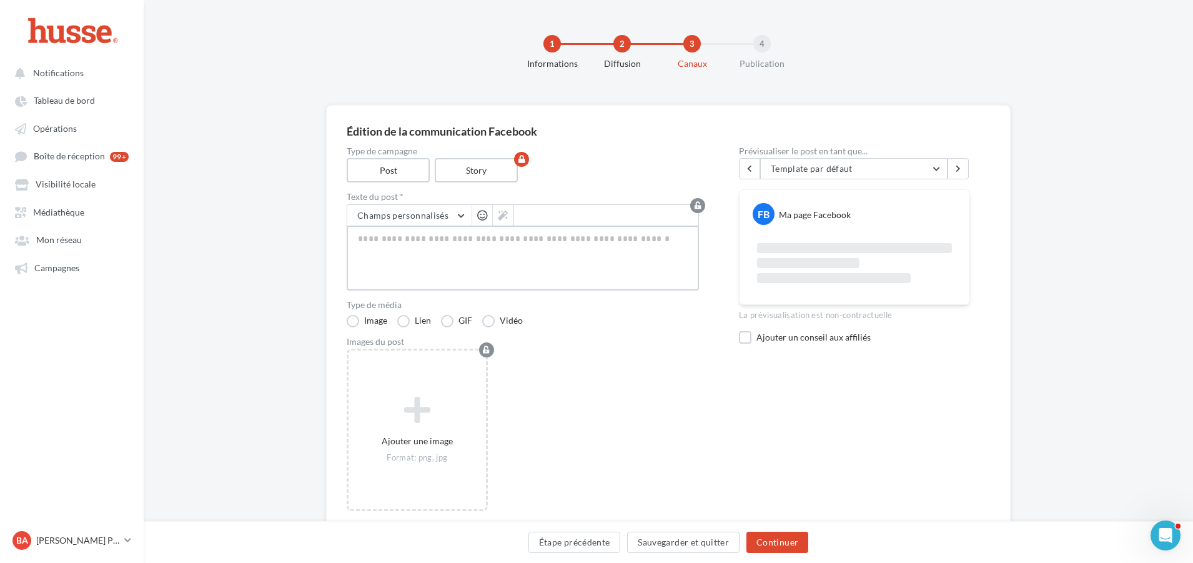
click at [424, 241] on textarea at bounding box center [523, 258] width 352 height 65
paste textarea "**********"
type textarea "**********"
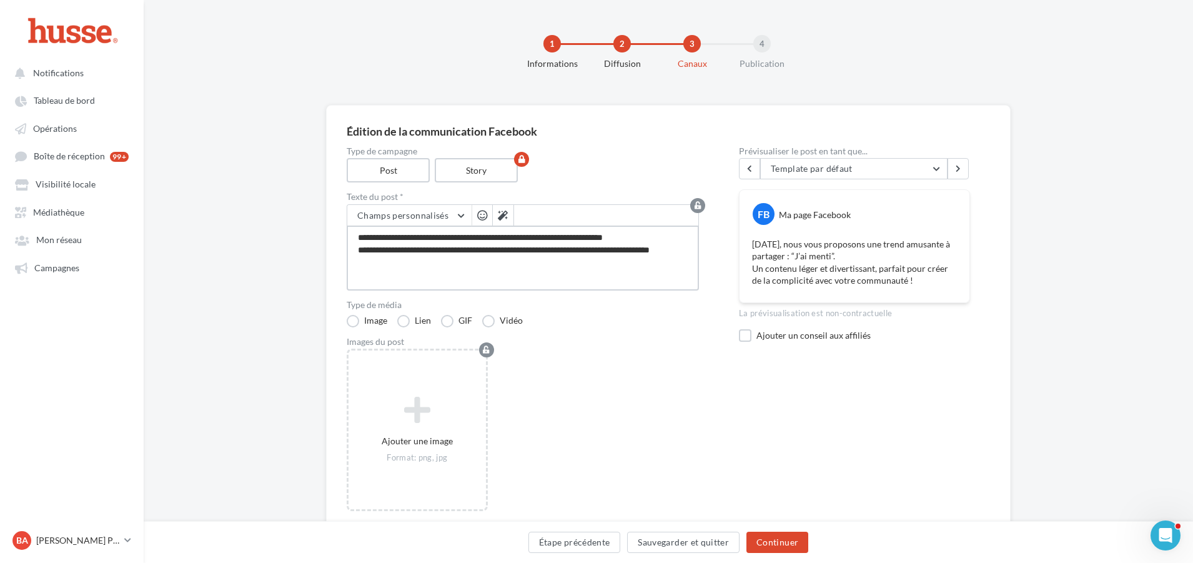
type textarea "**********"
drag, startPoint x: 457, startPoint y: 262, endPoint x: 313, endPoint y: 222, distance: 149.9
click at [313, 222] on div "**********" at bounding box center [669, 342] width 1050 height 475
paste textarea "**********"
type textarea "**********"
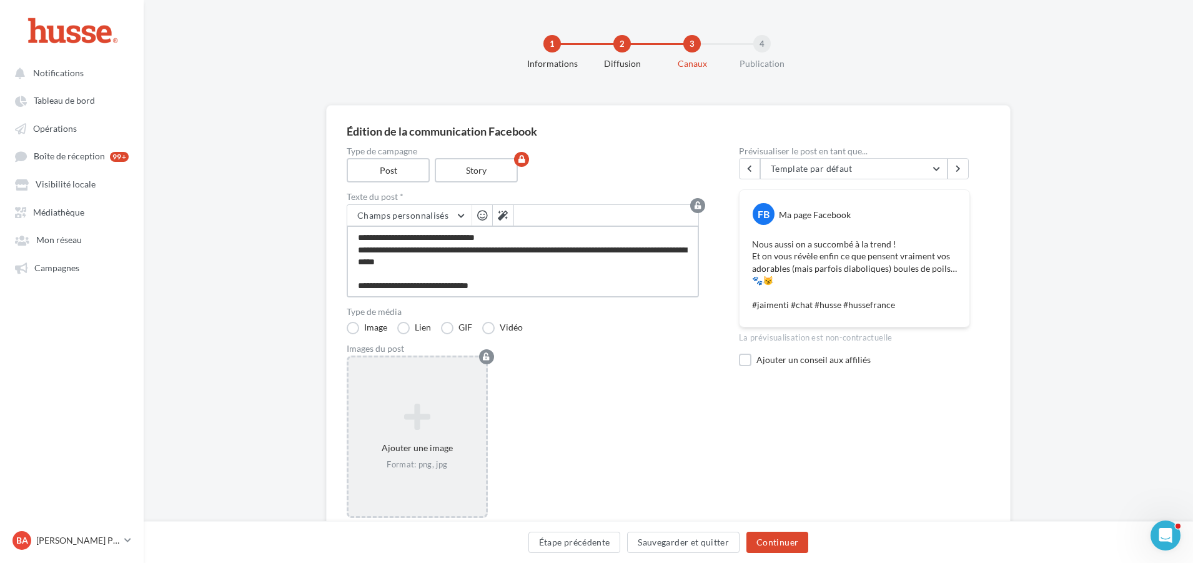
type textarea "**********"
click at [417, 424] on icon at bounding box center [417, 417] width 127 height 30
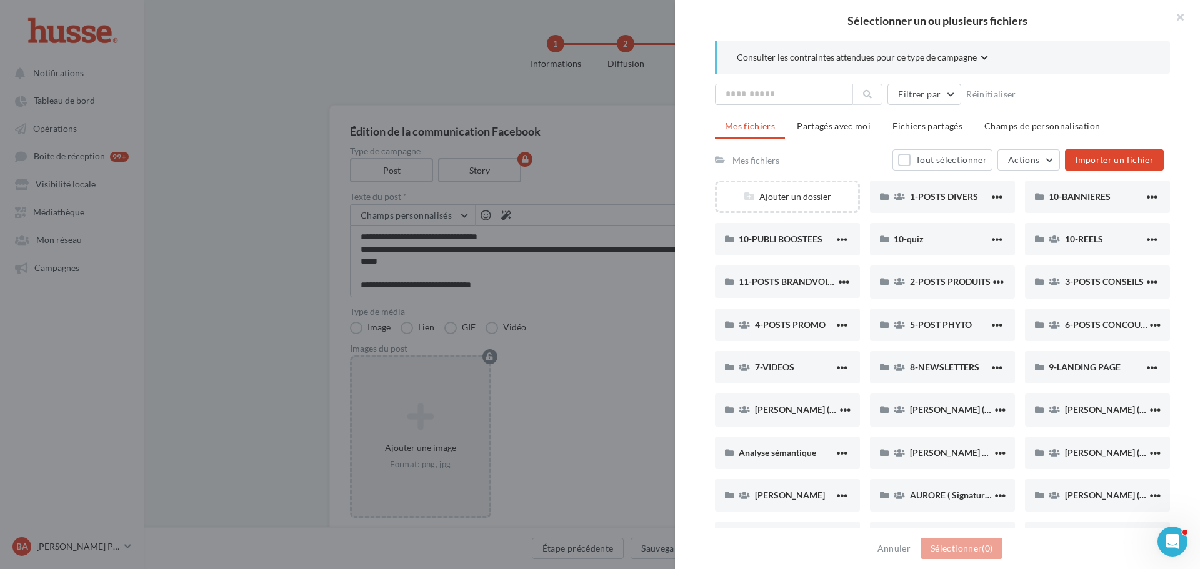
click at [545, 427] on div at bounding box center [600, 284] width 1200 height 569
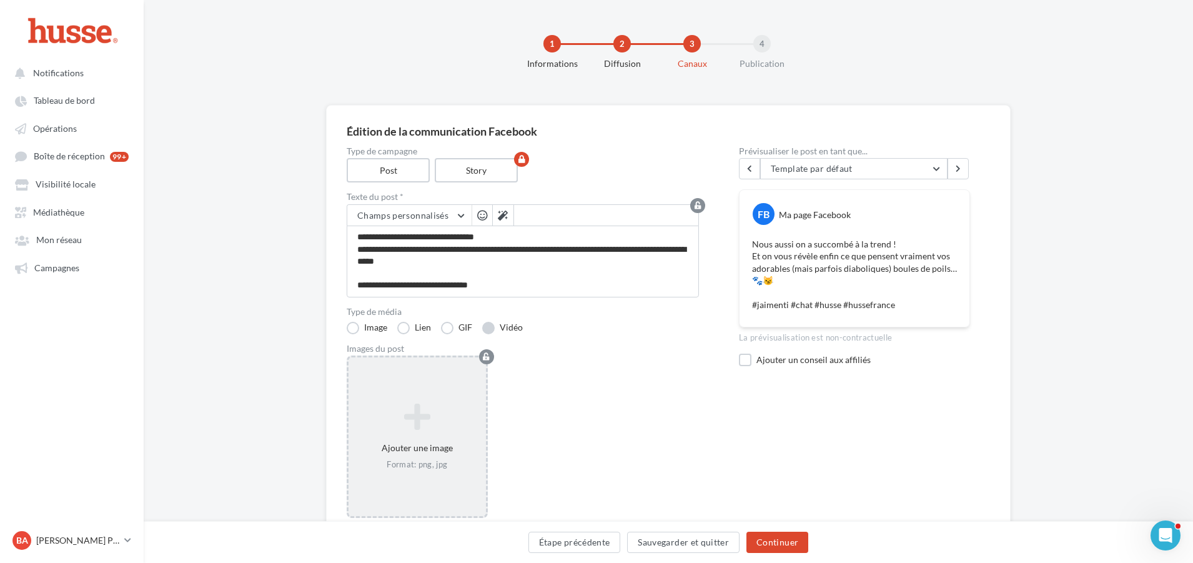
click at [495, 324] on label "Vidéo" at bounding box center [502, 328] width 41 height 12
click at [397, 413] on icon at bounding box center [405, 417] width 102 height 30
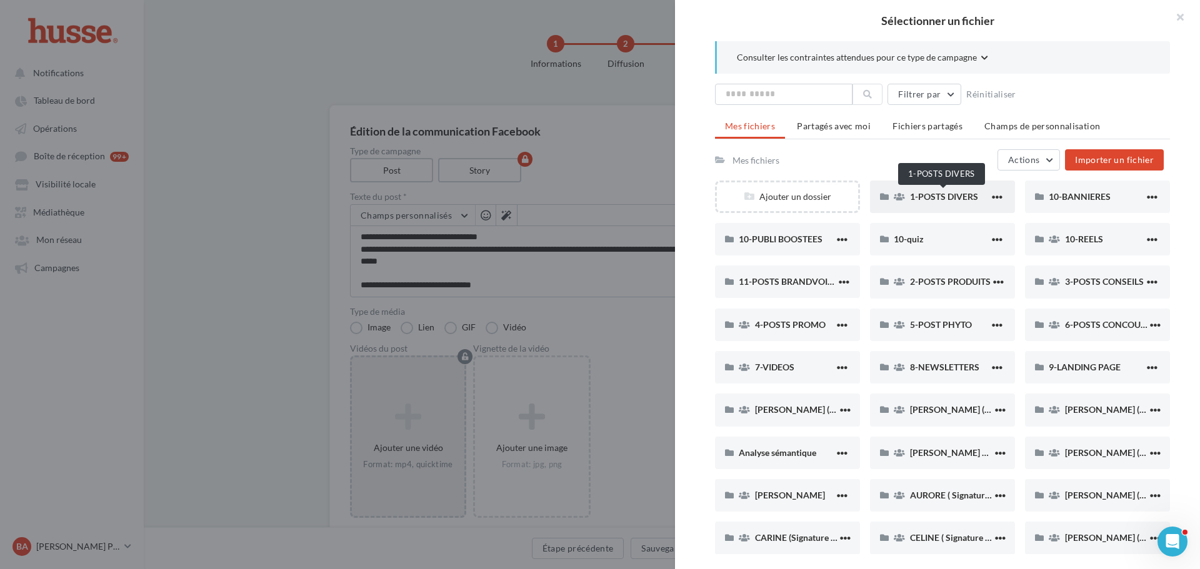
click at [939, 194] on span "1-POSTS DIVERS" at bounding box center [944, 196] width 68 height 11
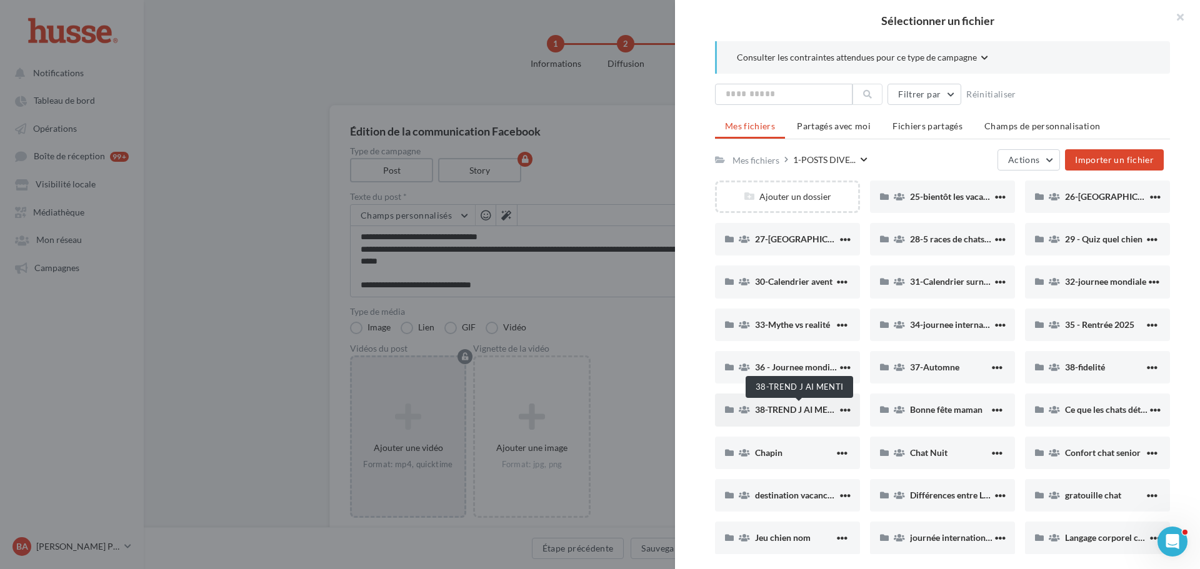
click at [805, 408] on span "38-TREND J AI MENTI" at bounding box center [798, 409] width 87 height 11
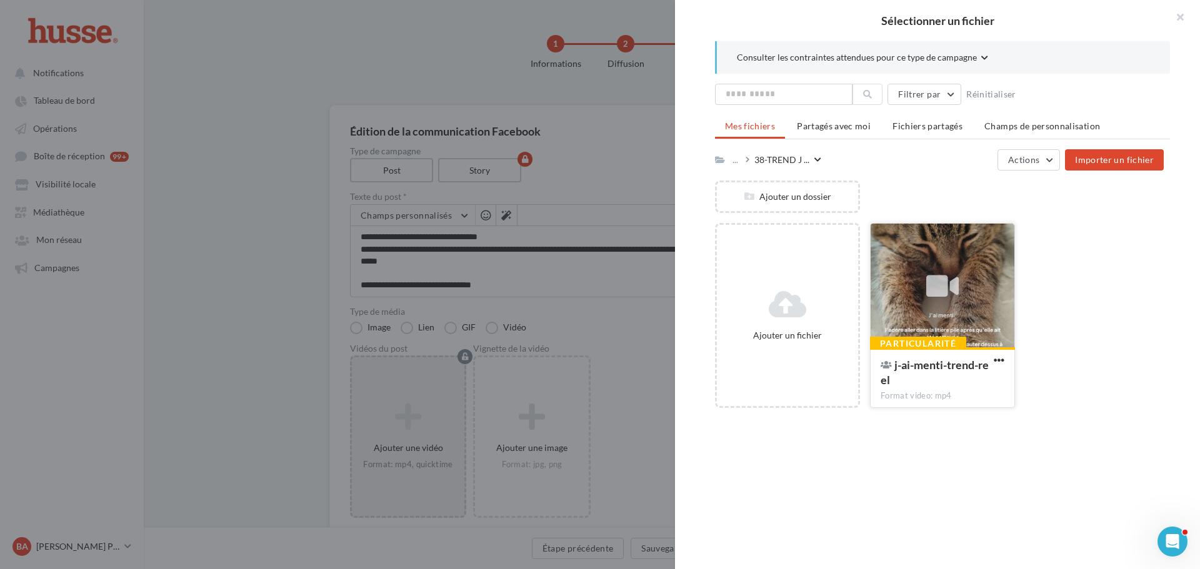
click at [934, 283] on icon at bounding box center [942, 286] width 32 height 29
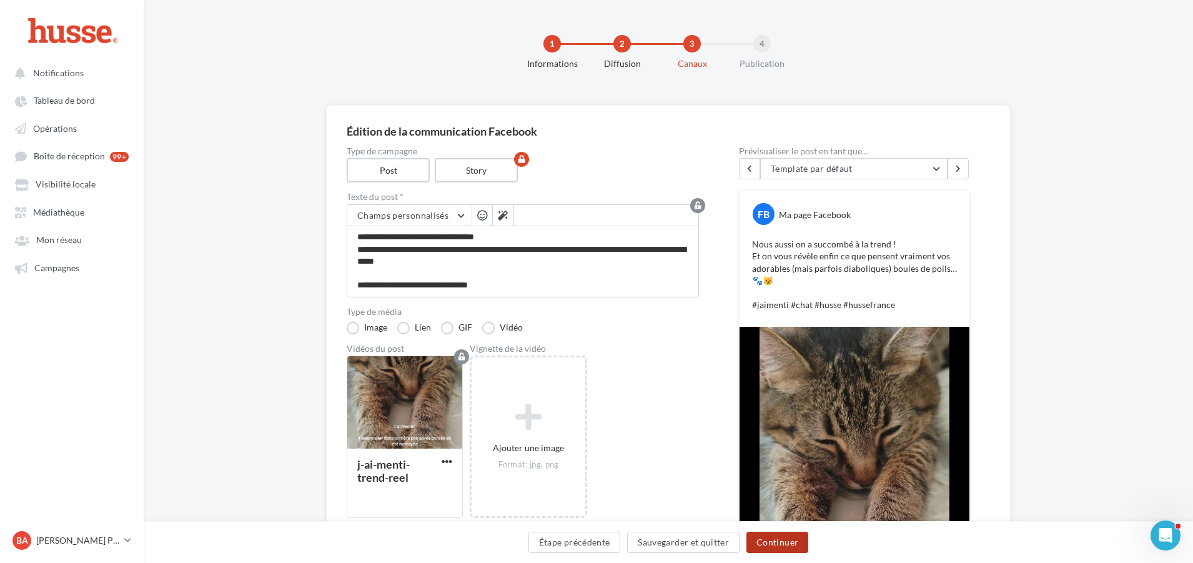
click at [781, 540] on button "Continuer" at bounding box center [778, 542] width 62 height 21
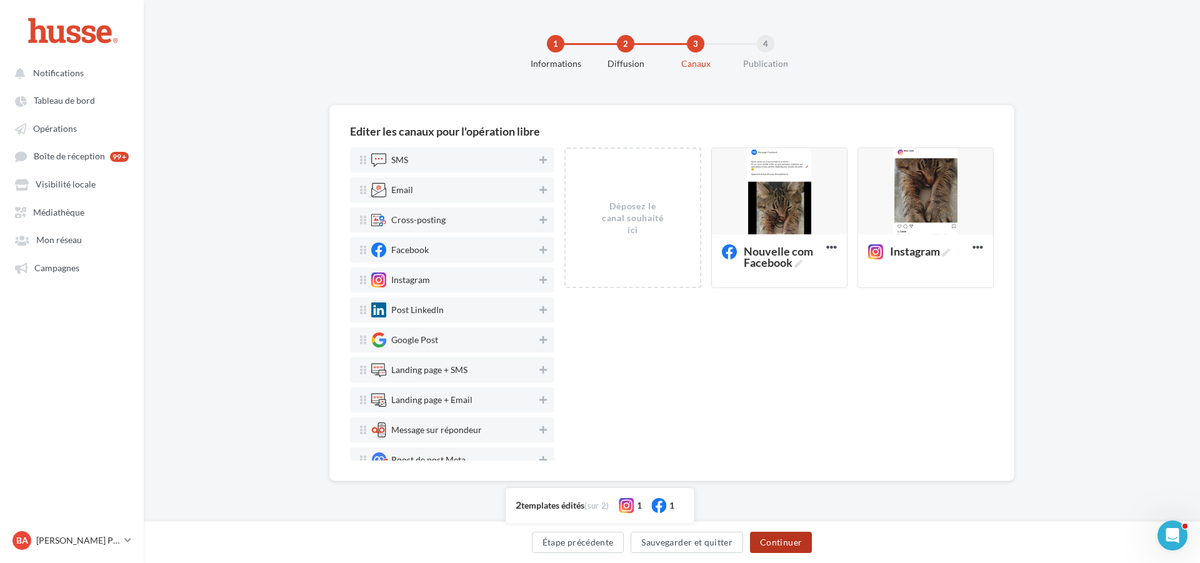
click at [778, 542] on button "Continuer" at bounding box center [781, 542] width 62 height 21
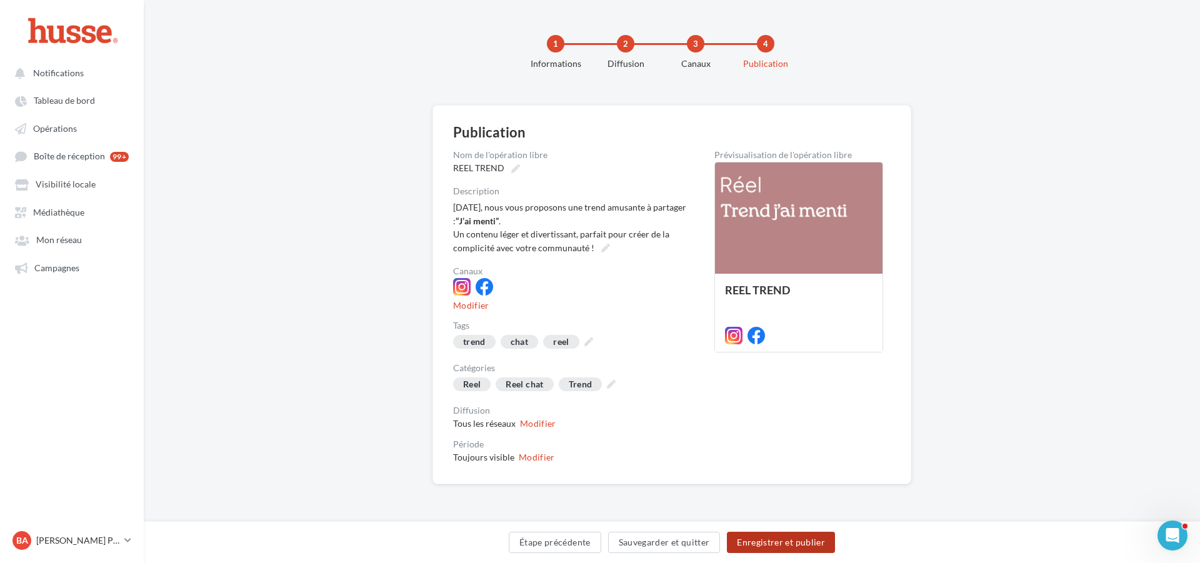
drag, startPoint x: 781, startPoint y: 539, endPoint x: 883, endPoint y: 519, distance: 104.4
click at [782, 539] on button "Enregistrer et publier" at bounding box center [781, 542] width 108 height 21
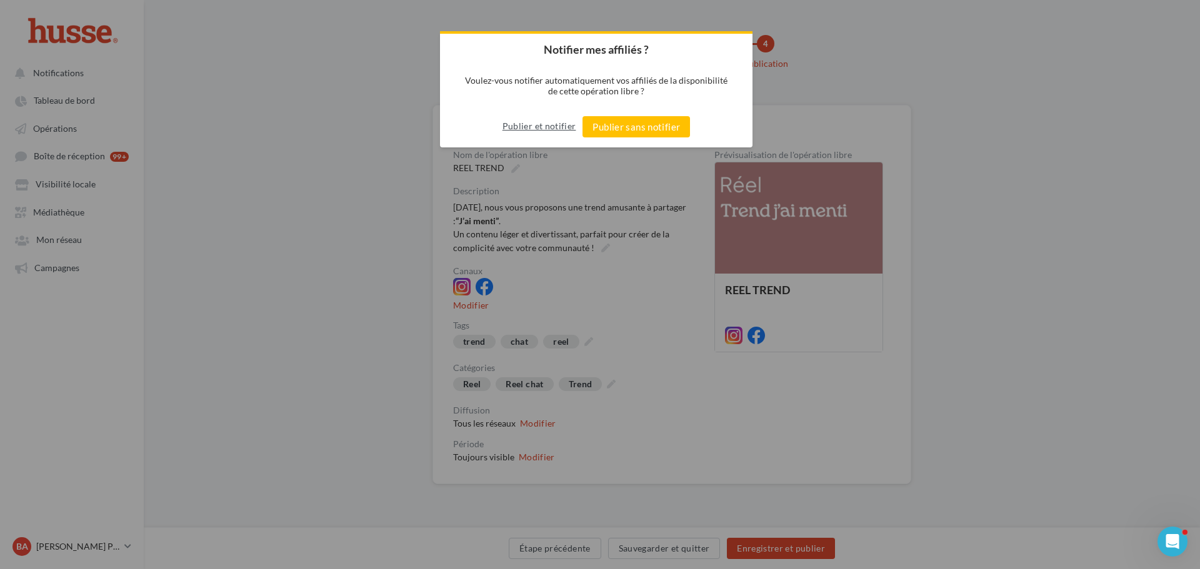
click at [532, 129] on button "Publier et notifier" at bounding box center [539, 126] width 74 height 20
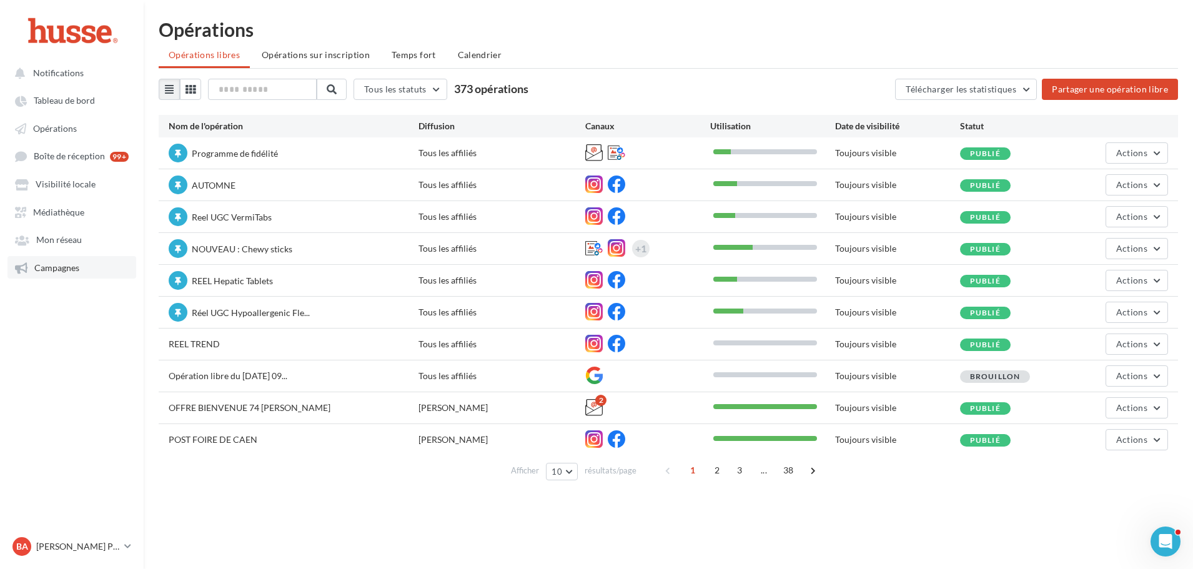
click at [73, 269] on span "Campagnes" at bounding box center [56, 267] width 45 height 11
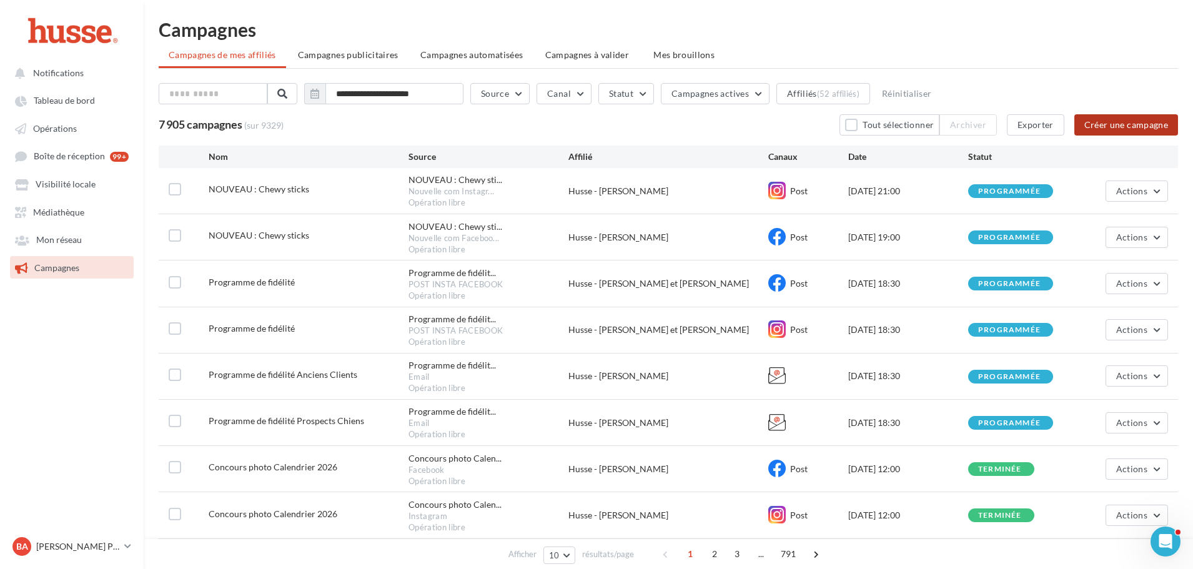
click at [1136, 123] on button "Créer une campagne" at bounding box center [1127, 124] width 104 height 21
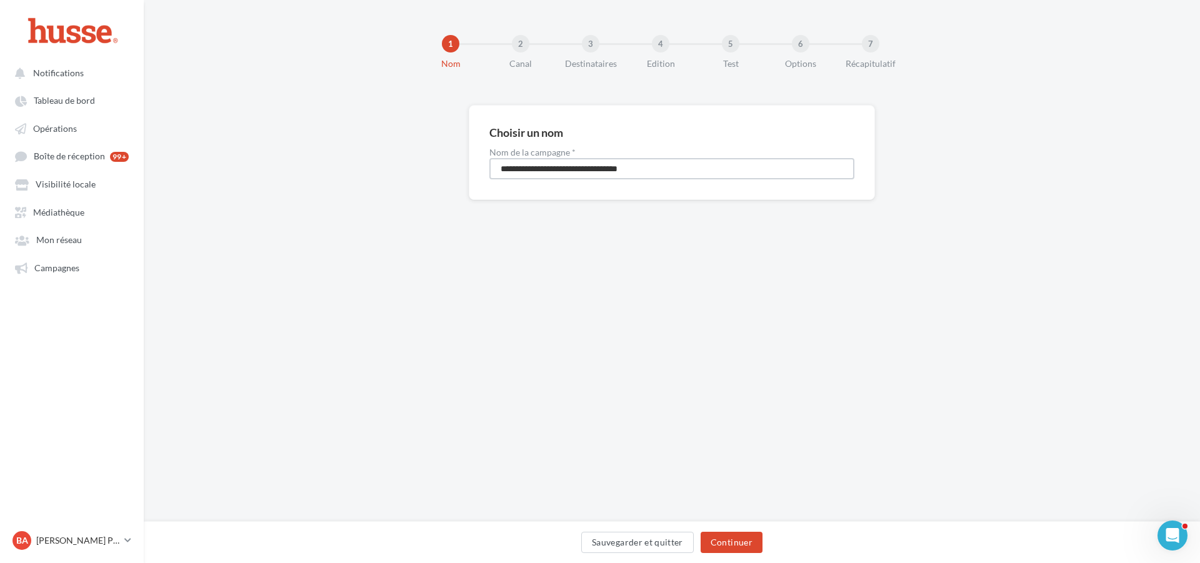
click at [540, 171] on input "**********" at bounding box center [671, 168] width 365 height 21
type input "**********"
click at [729, 534] on button "Continuer" at bounding box center [731, 542] width 62 height 21
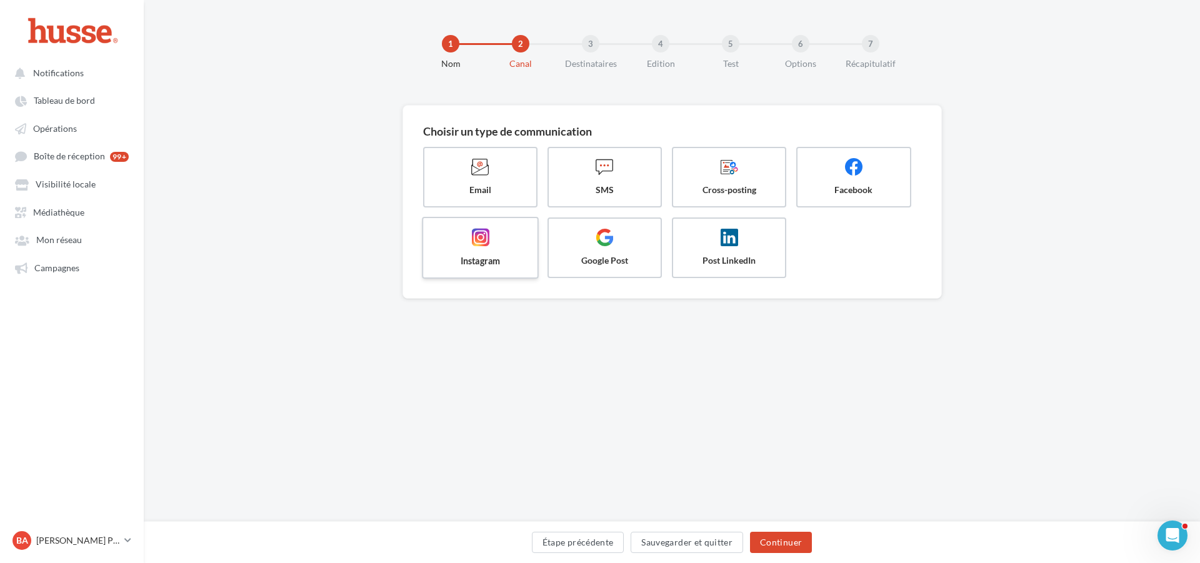
click at [473, 237] on icon at bounding box center [480, 237] width 18 height 18
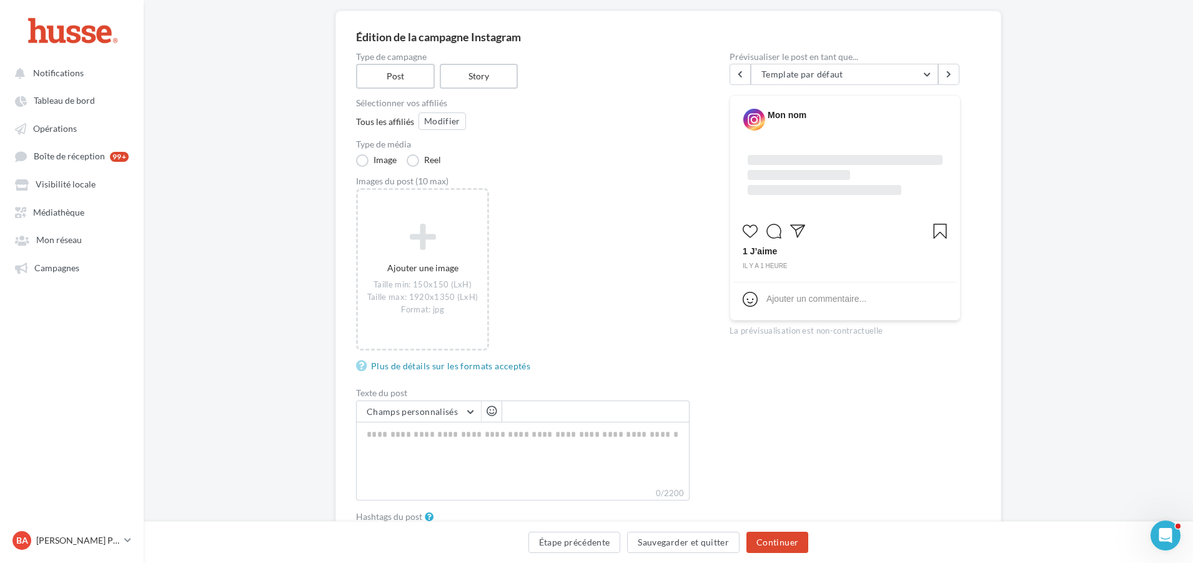
scroll to position [186, 0]
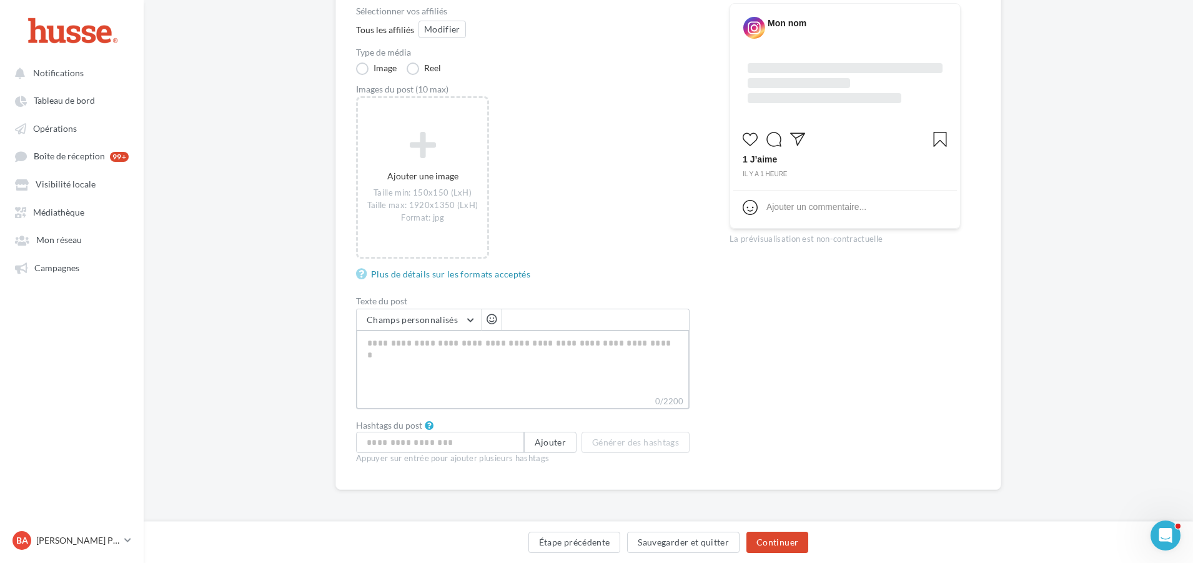
click at [439, 354] on textarea "0/2200" at bounding box center [523, 362] width 334 height 65
paste textarea "**********"
type textarea "**********"
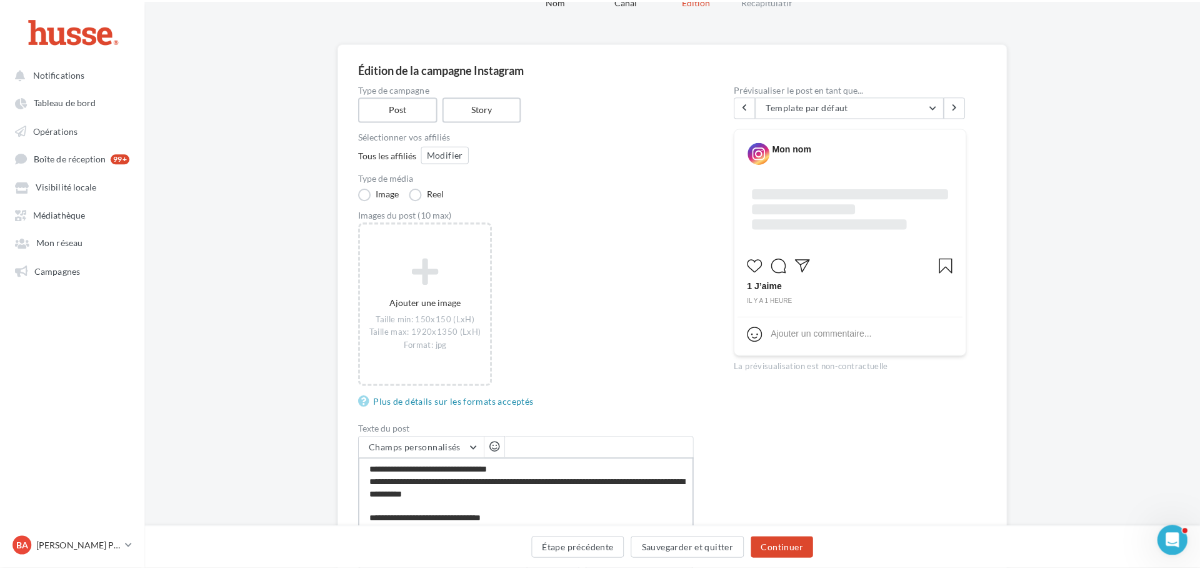
scroll to position [61, 0]
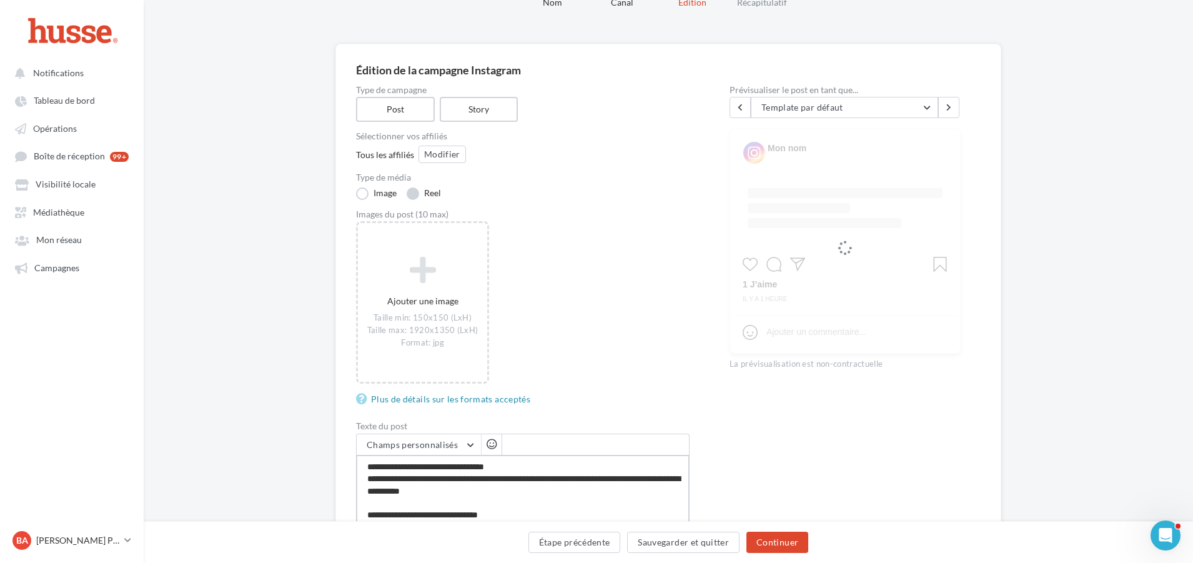
type textarea "**********"
click at [415, 191] on label "Reel" at bounding box center [424, 193] width 34 height 12
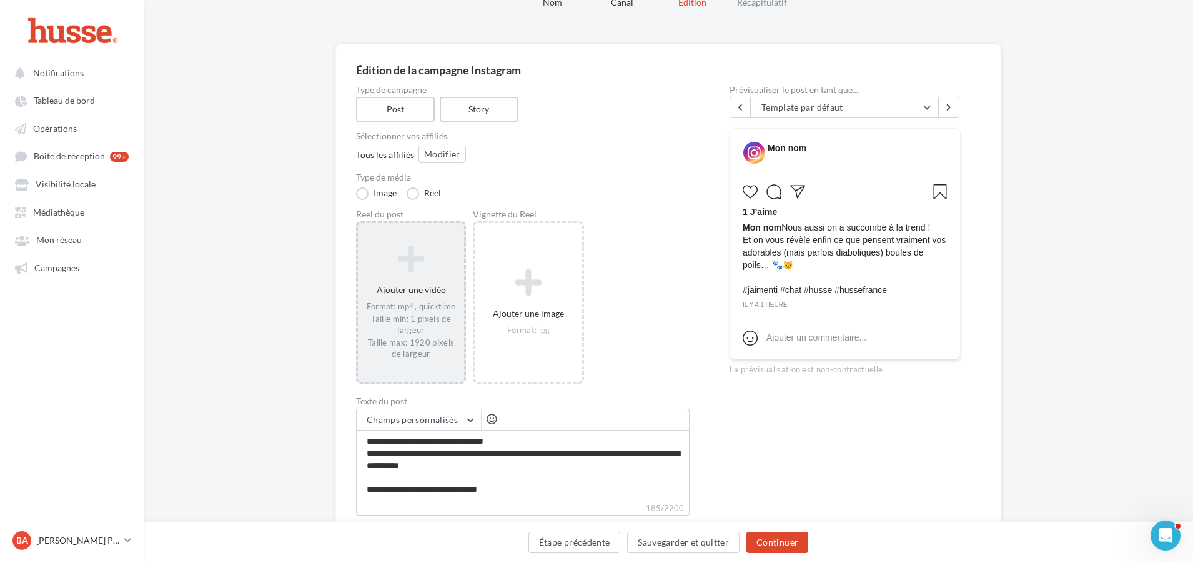
click at [411, 276] on div "Ajouter une vidéo Format: mp4, quicktime Taille min: 1 pixels de largeur Taille…" at bounding box center [411, 302] width 106 height 127
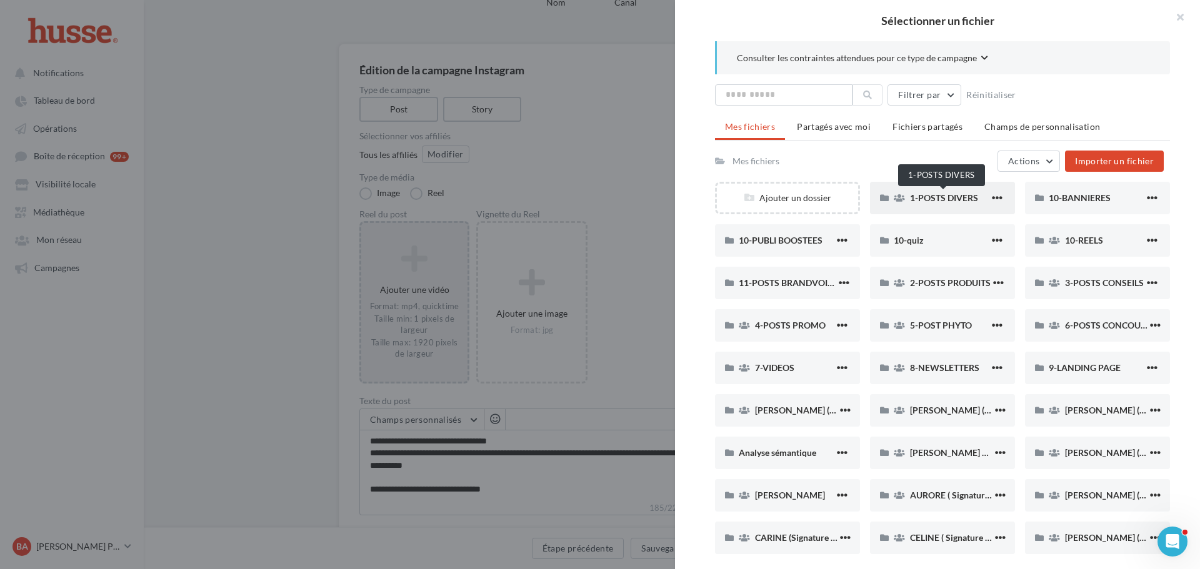
click at [930, 197] on span "1-POSTS DIVERS" at bounding box center [944, 197] width 68 height 11
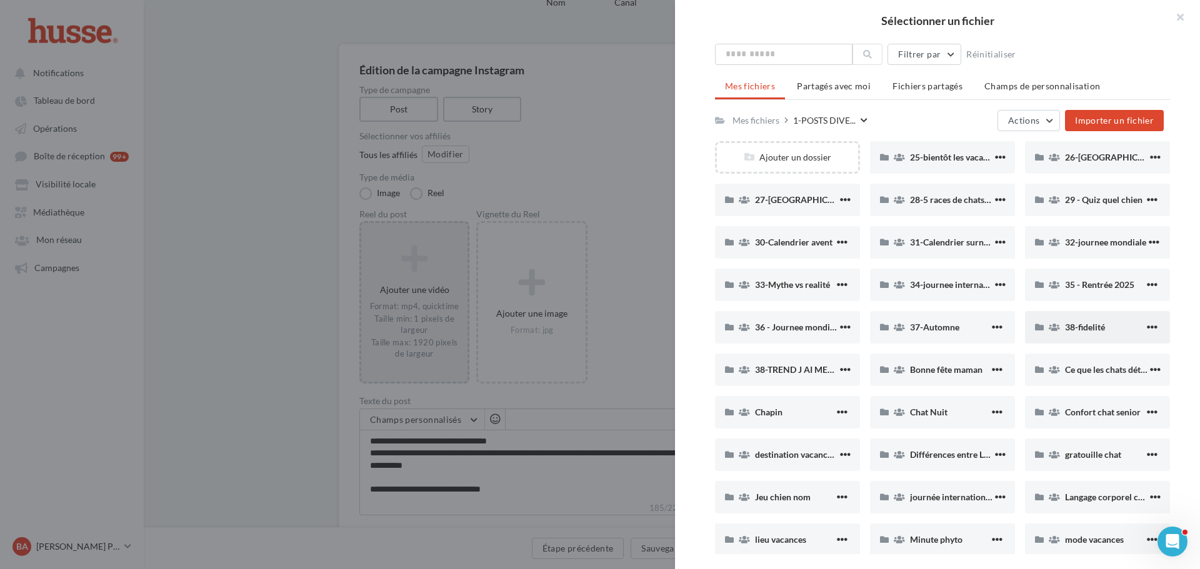
scroll to position [62, 0]
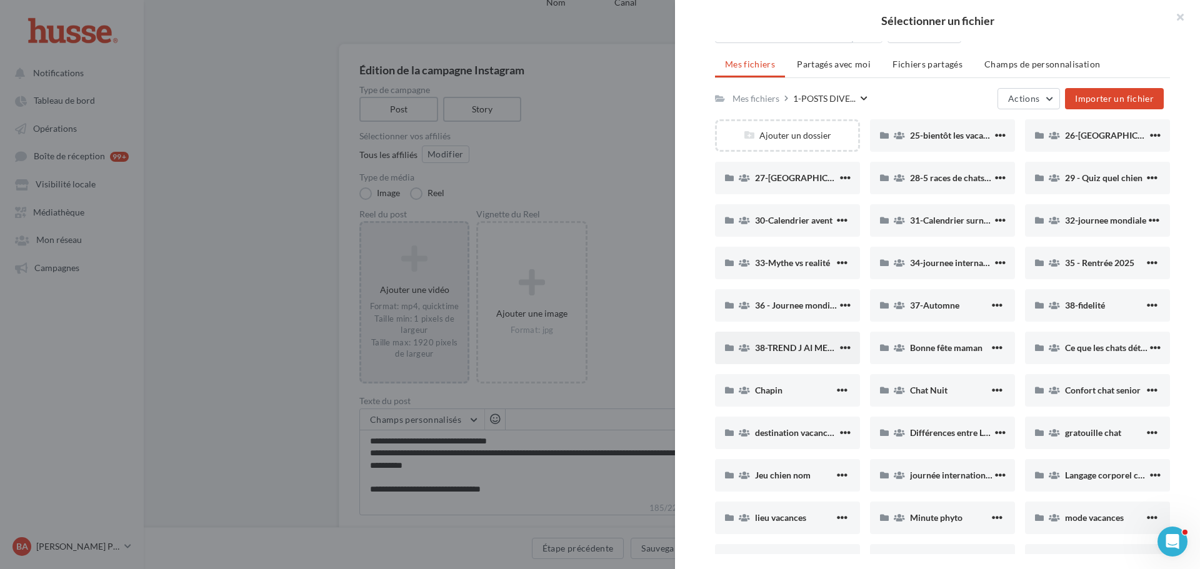
click at [775, 356] on div "38-TREND J AI MENTI" at bounding box center [787, 348] width 145 height 32
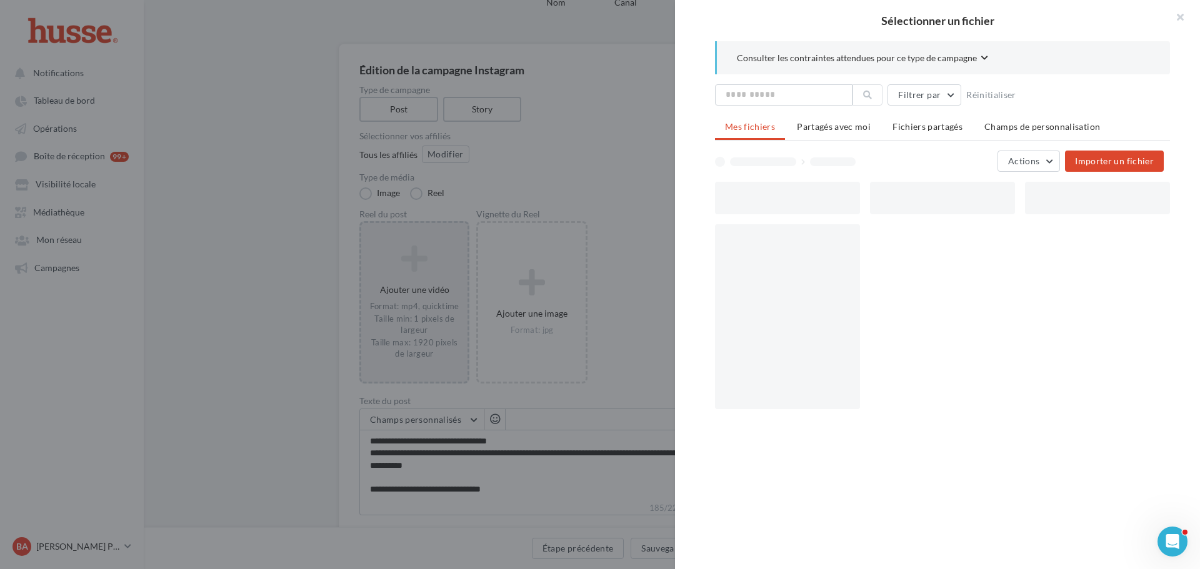
scroll to position [0, 0]
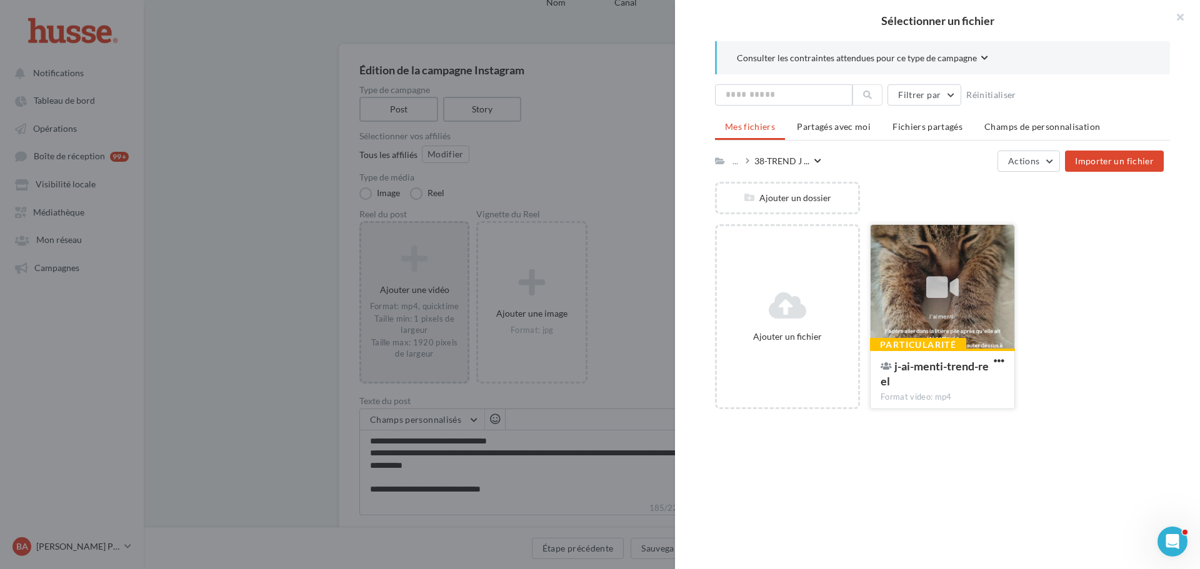
click at [931, 285] on icon at bounding box center [942, 287] width 32 height 29
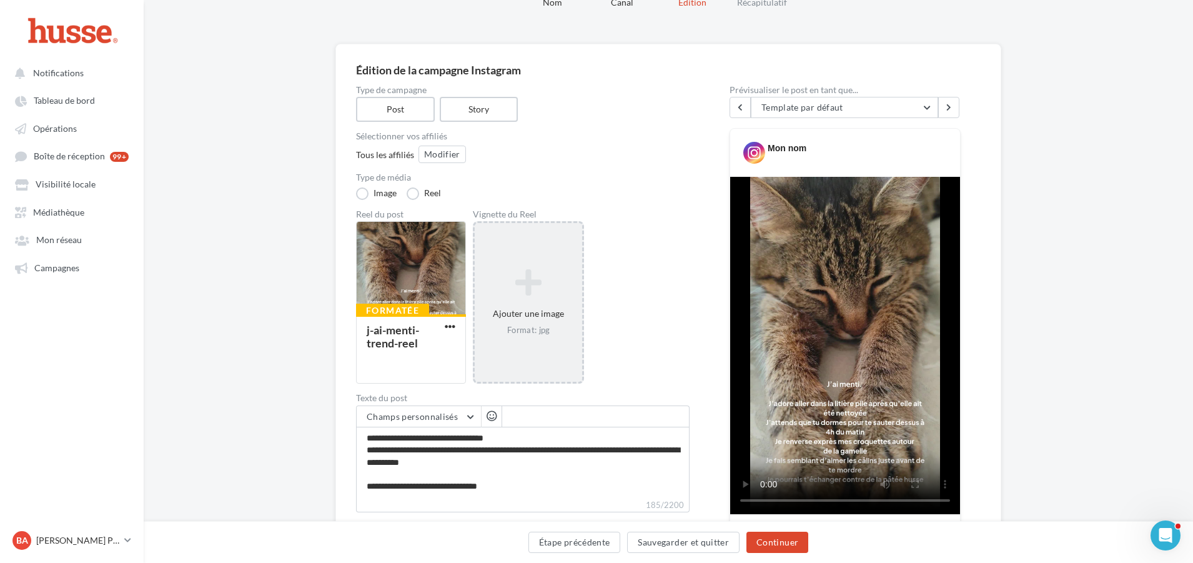
click at [533, 293] on icon at bounding box center [528, 282] width 97 height 30
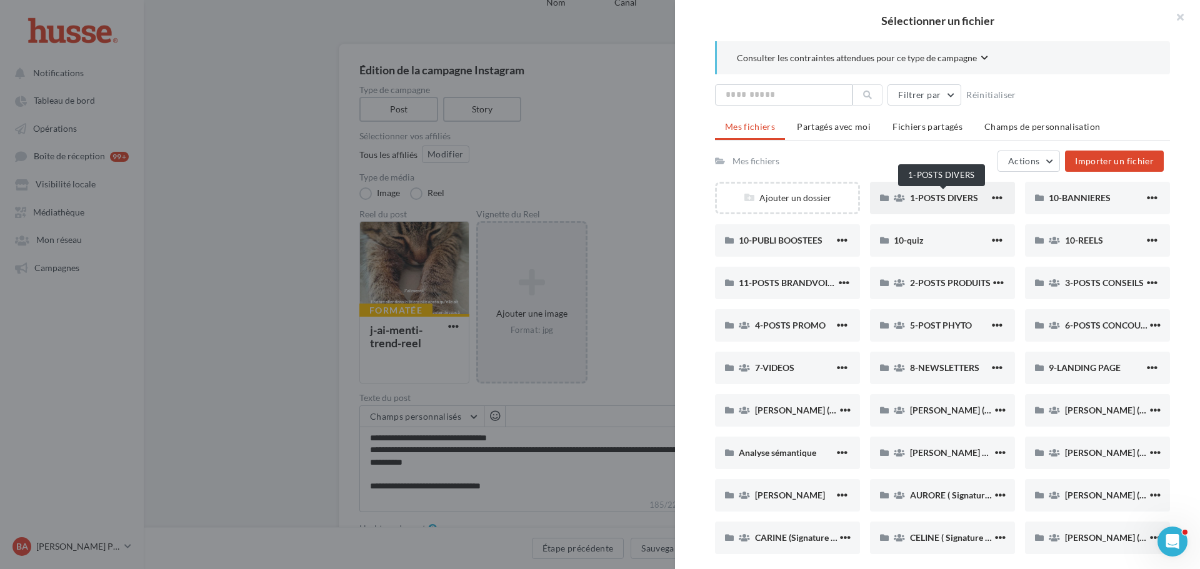
click at [920, 198] on span "1-POSTS DIVERS" at bounding box center [944, 197] width 68 height 11
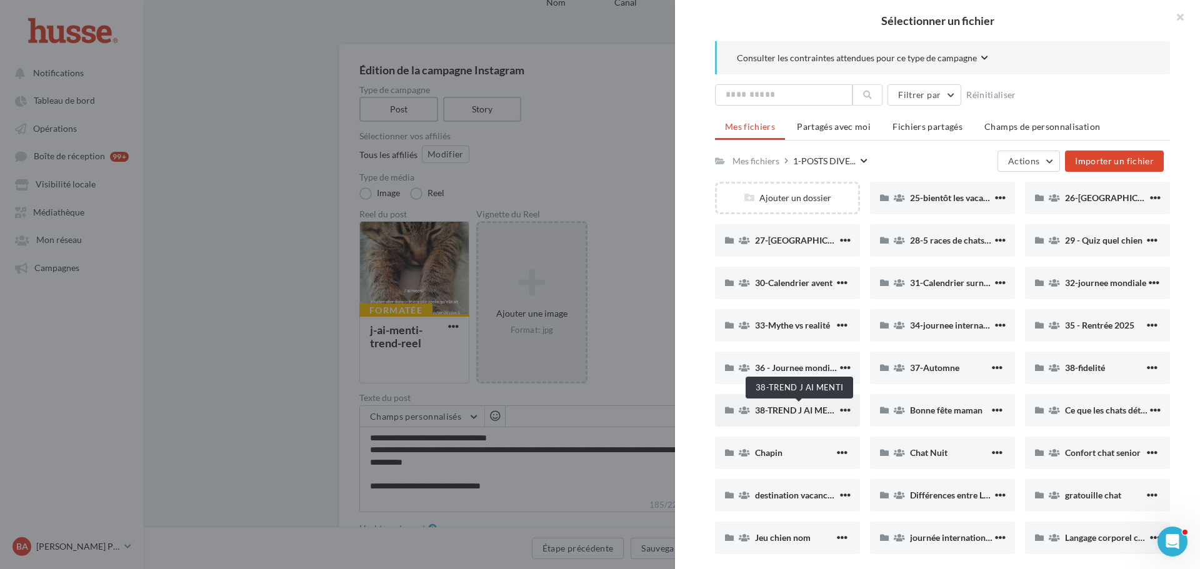
click at [768, 414] on span "38-TREND J AI MENTI" at bounding box center [798, 410] width 87 height 11
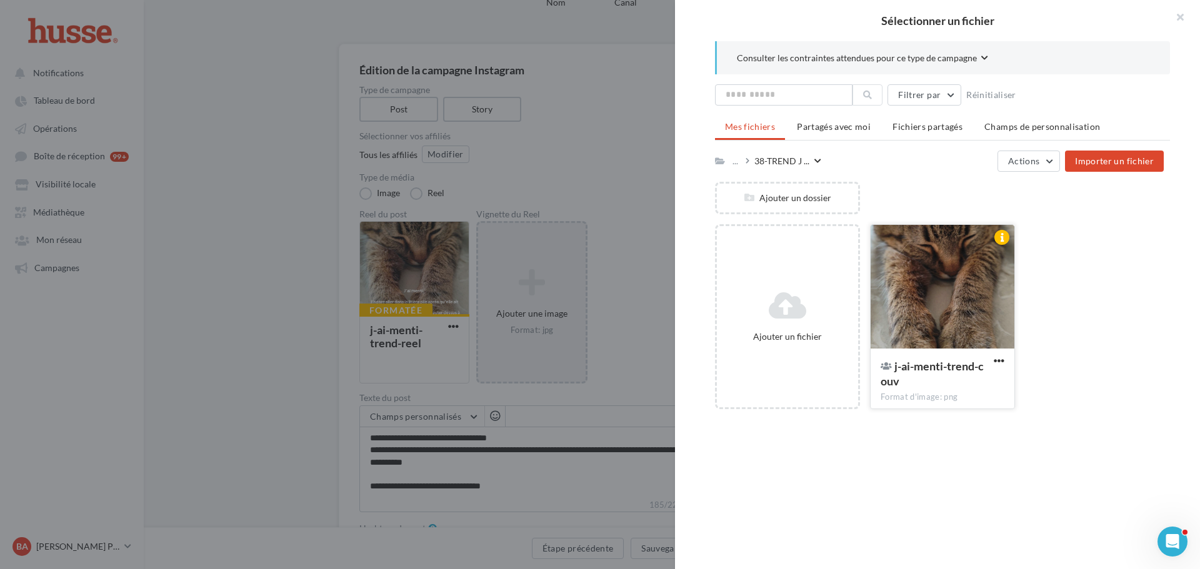
click at [949, 295] on div at bounding box center [942, 287] width 144 height 125
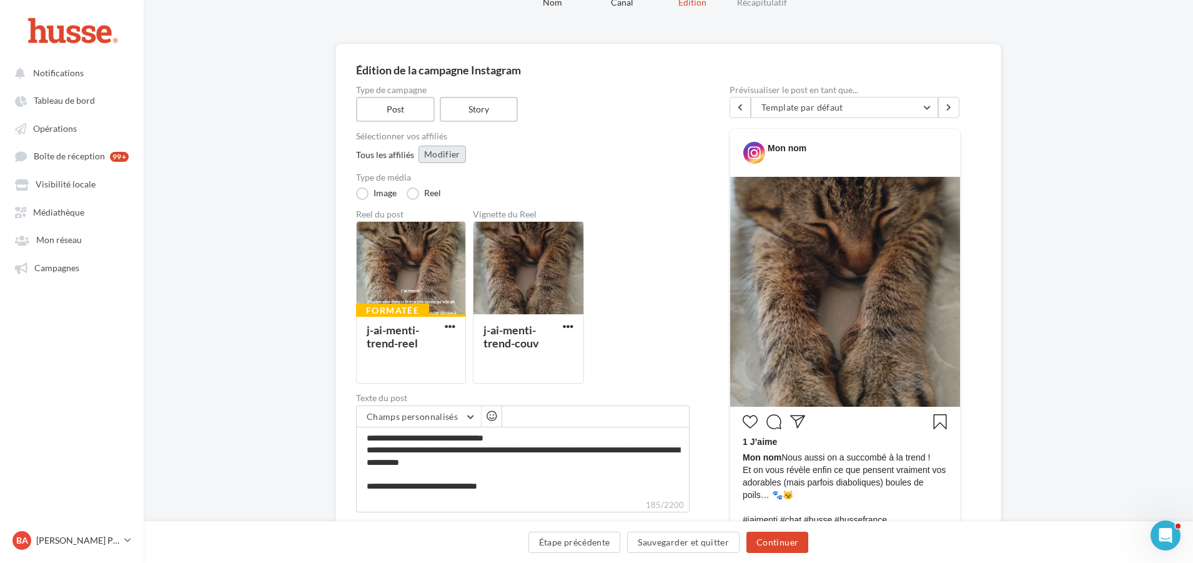
click at [450, 156] on button "Modifier" at bounding box center [442, 154] width 47 height 17
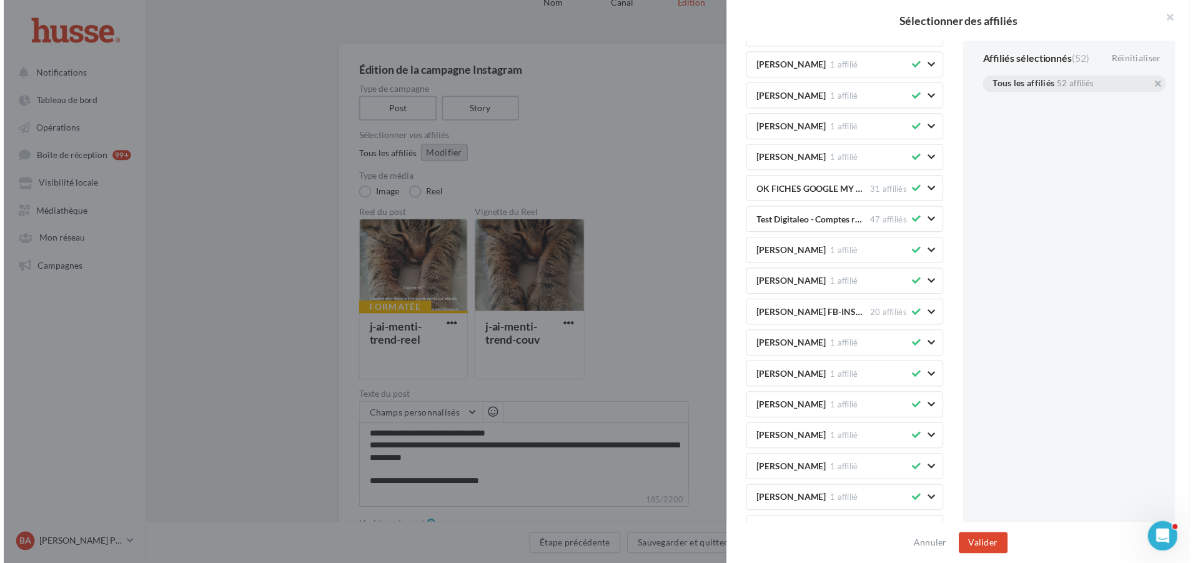
scroll to position [500, 0]
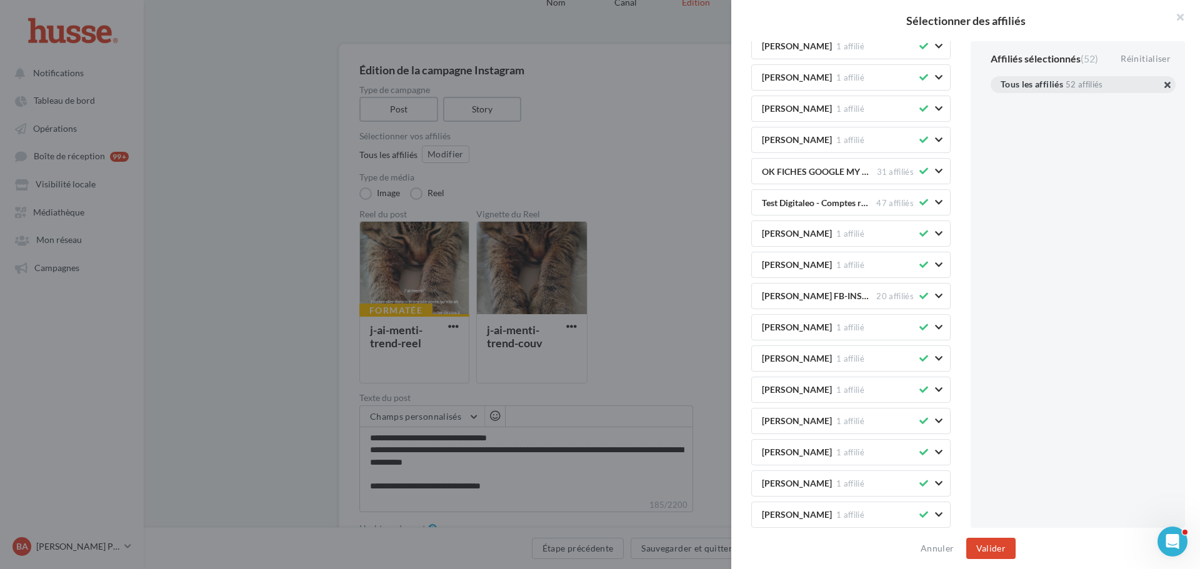
click at [1000, 100] on button "button" at bounding box center [1000, 100] width 0 height 0
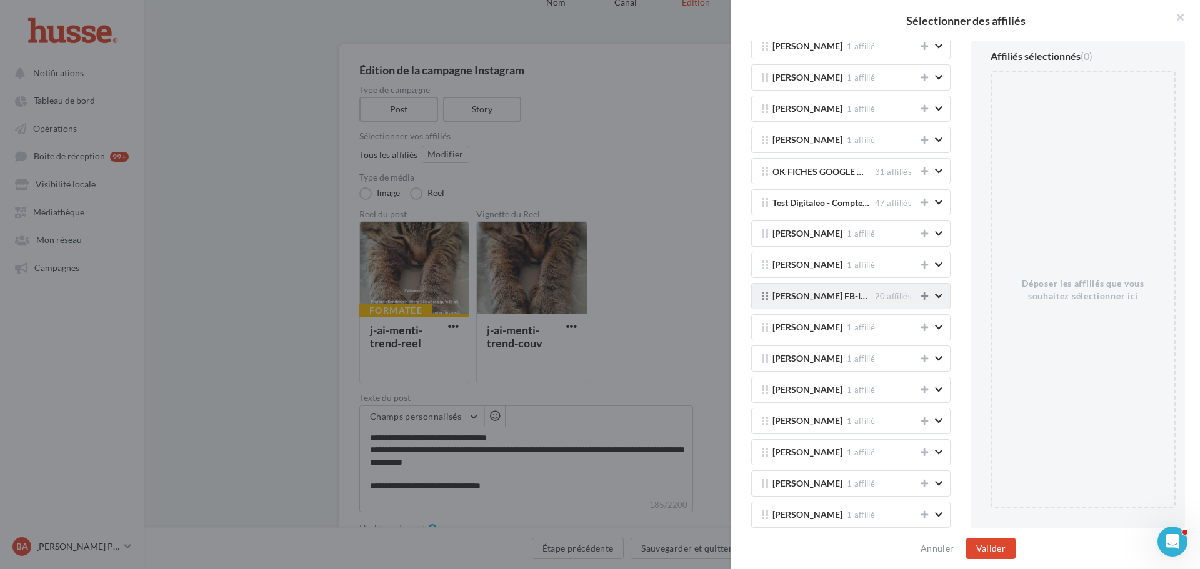
click at [920, 297] on icon at bounding box center [923, 296] width 7 height 9
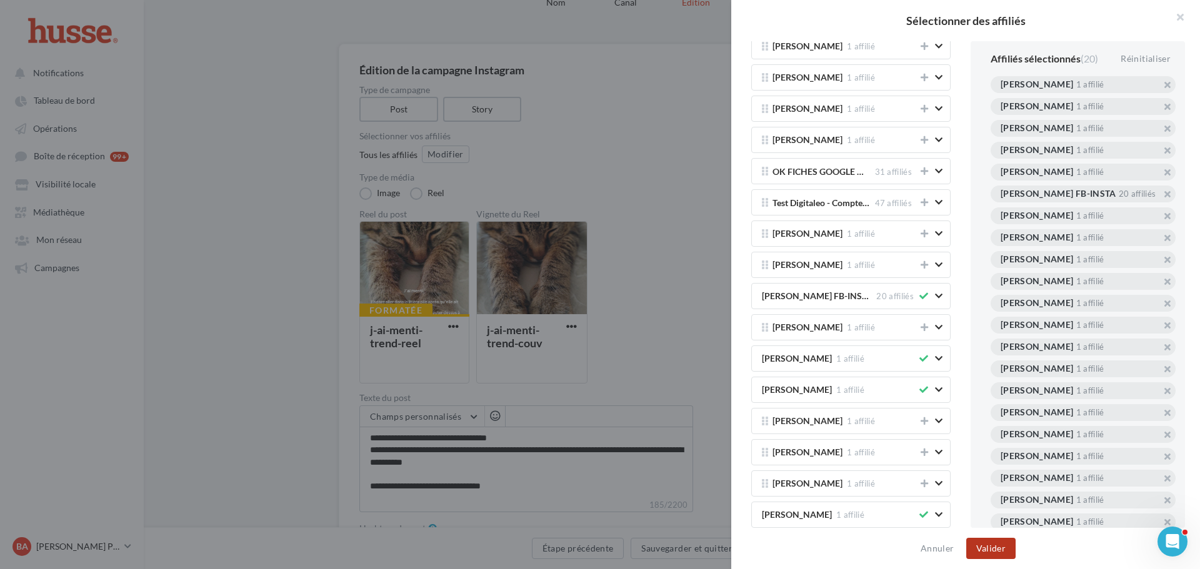
click at [995, 546] on button "Valider" at bounding box center [990, 548] width 49 height 21
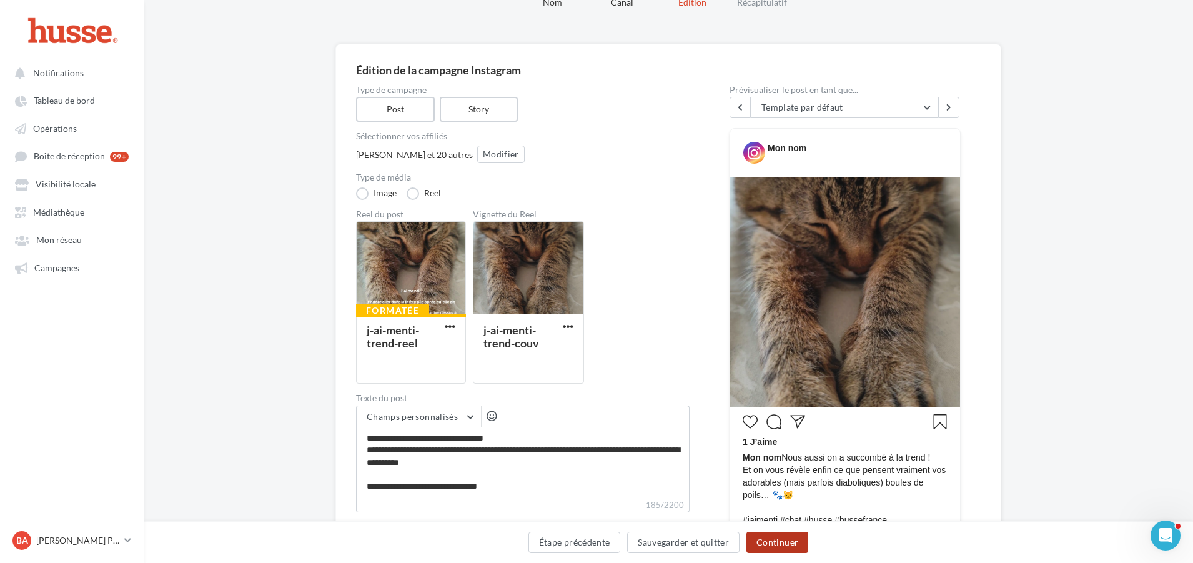
click at [790, 541] on button "Continuer" at bounding box center [778, 542] width 62 height 21
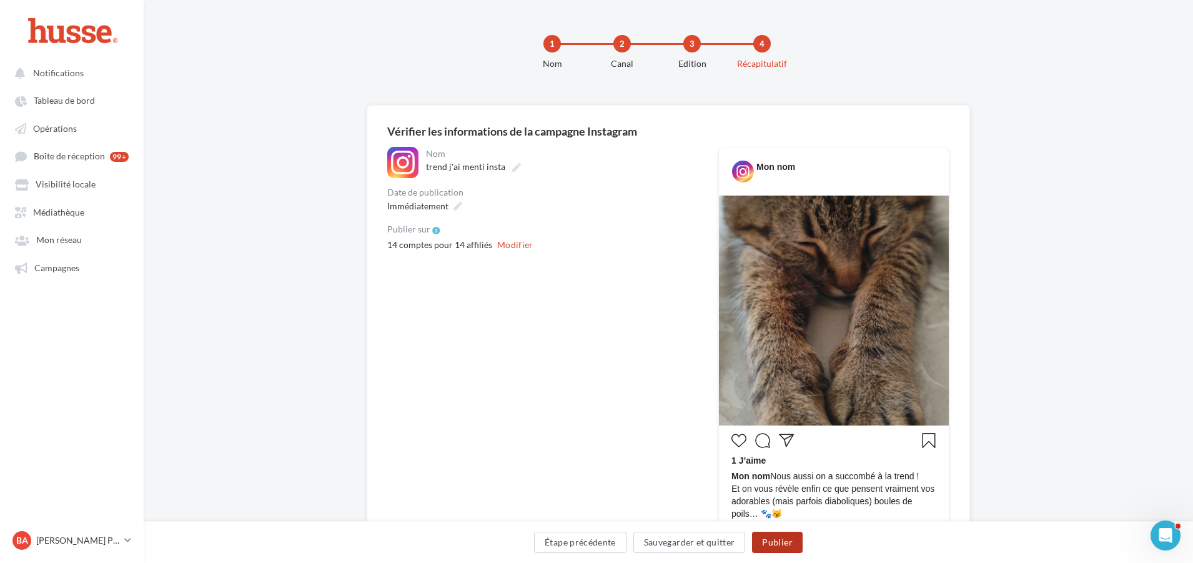
click at [780, 542] on button "Publier" at bounding box center [777, 542] width 50 height 21
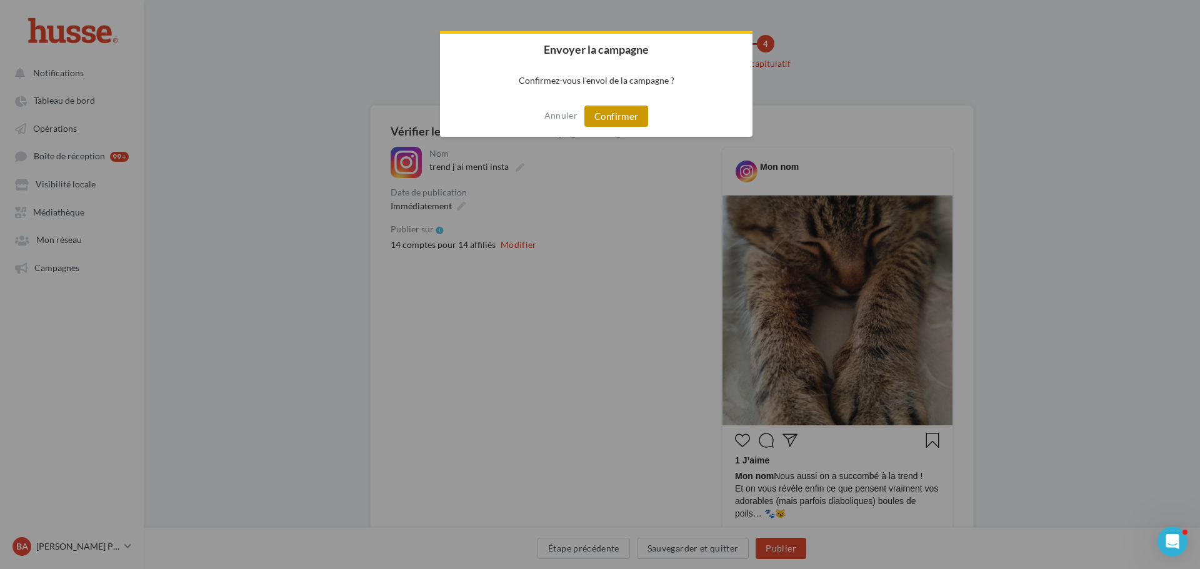
click at [623, 112] on button "Confirmer" at bounding box center [616, 116] width 64 height 21
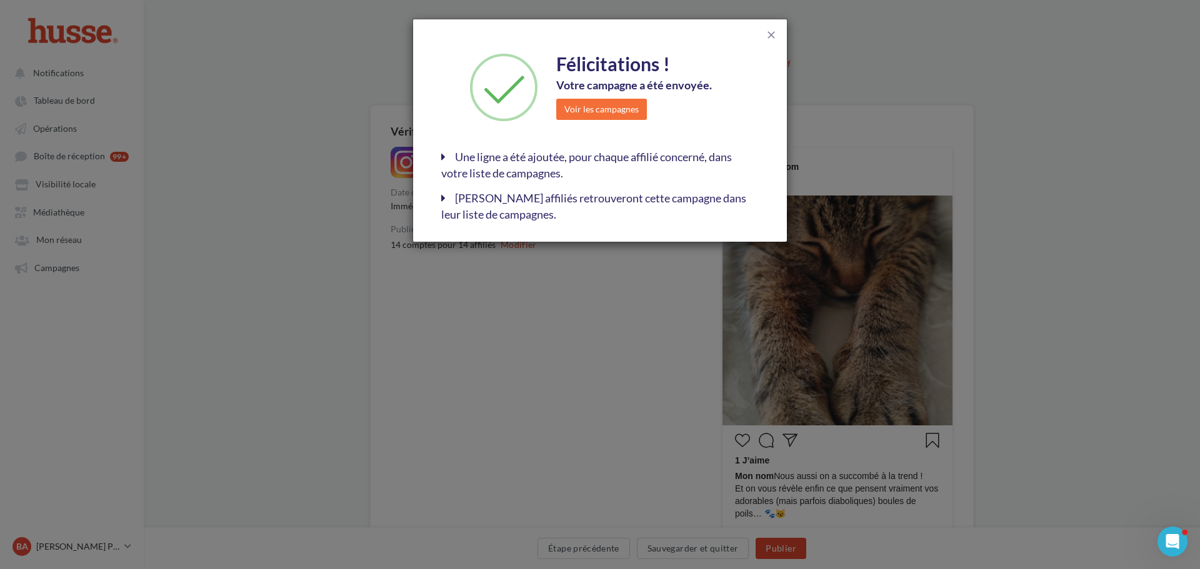
click at [1093, 151] on div "close Félicitations ! Votre campagne a été envoyée. Voir les campagnes Une lign…" at bounding box center [600, 284] width 1200 height 569
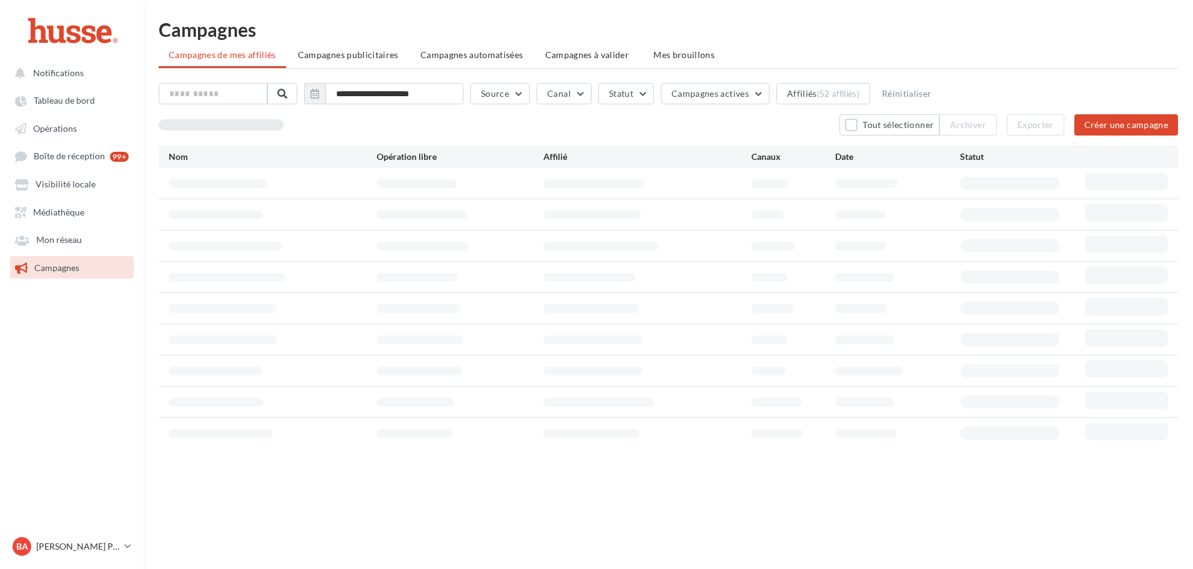
click at [66, 265] on span "Campagnes" at bounding box center [56, 267] width 45 height 11
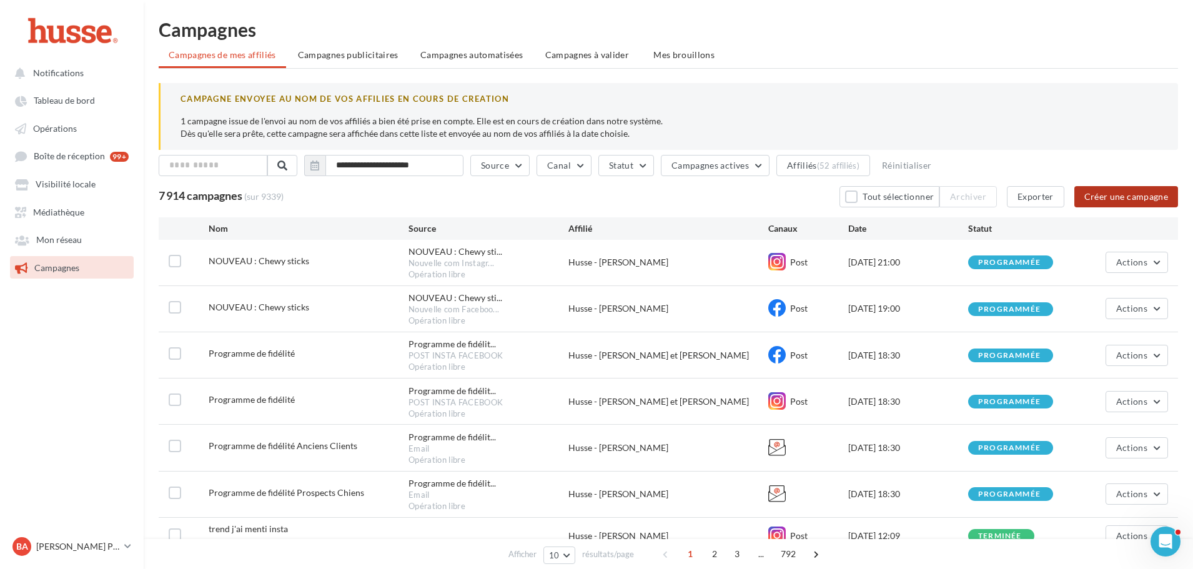
click at [1146, 197] on button "Créer une campagne" at bounding box center [1127, 196] width 104 height 21
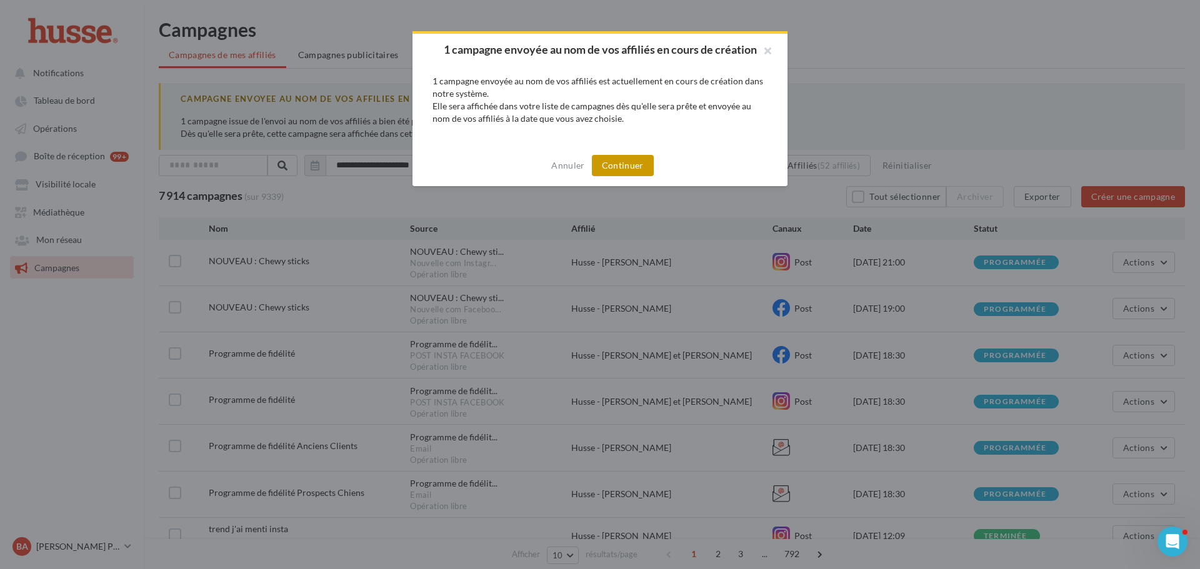
click at [617, 176] on button "Continuer" at bounding box center [623, 165] width 62 height 21
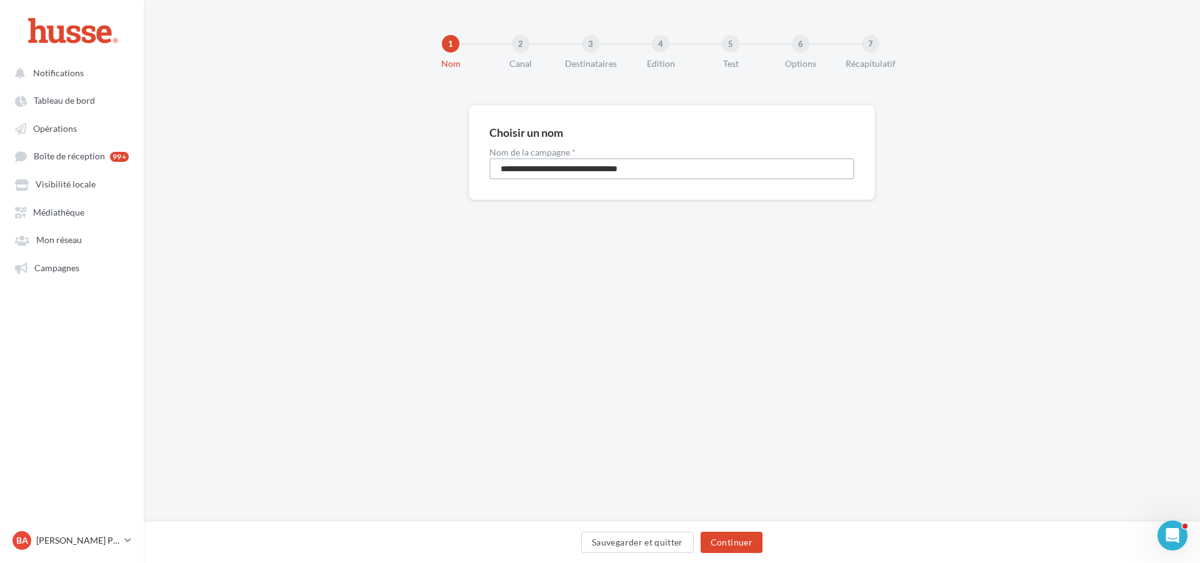
click at [537, 171] on input "**********" at bounding box center [671, 168] width 365 height 21
drag, startPoint x: 560, startPoint y: 168, endPoint x: 650, endPoint y: 165, distance: 90.0
click at [646, 167] on input "**********" at bounding box center [671, 168] width 365 height 21
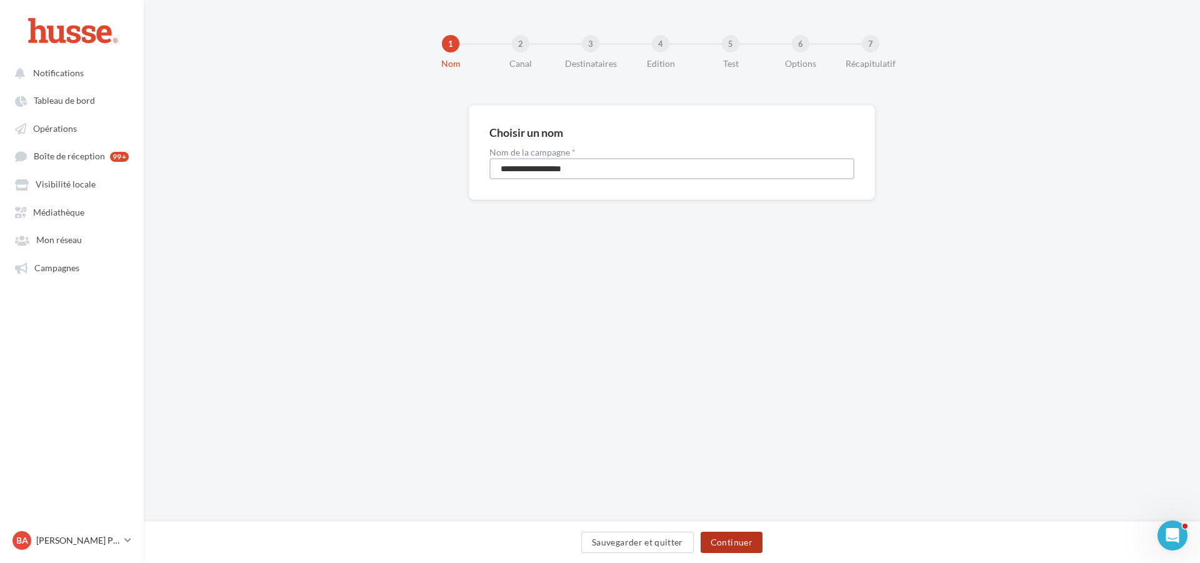
type input "**********"
click at [735, 542] on button "Continuer" at bounding box center [731, 542] width 62 height 21
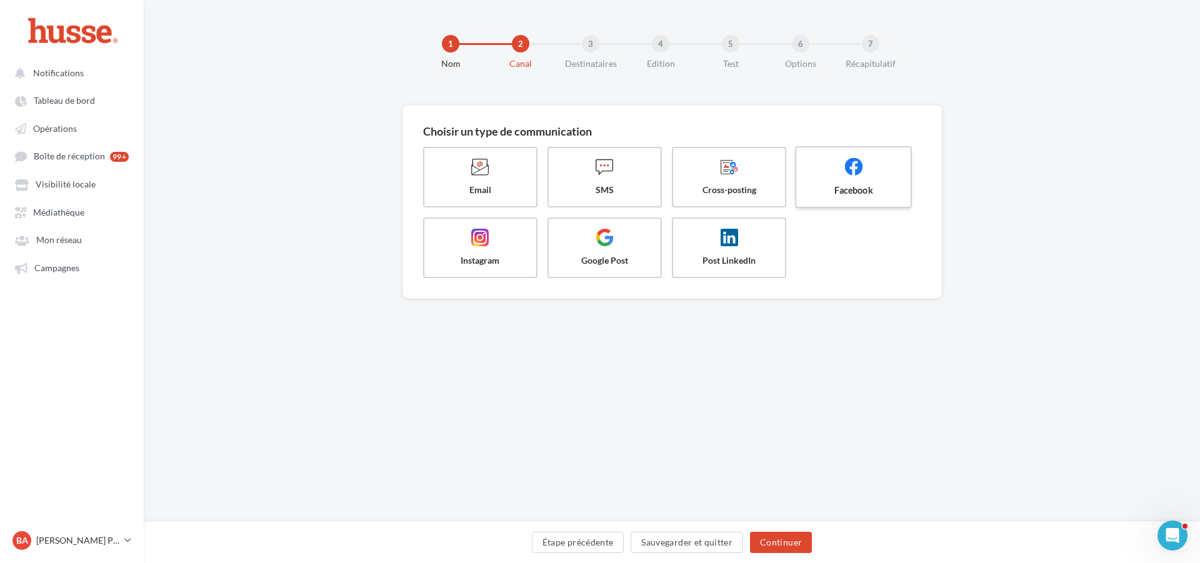
click at [883, 172] on span at bounding box center [854, 167] width 94 height 21
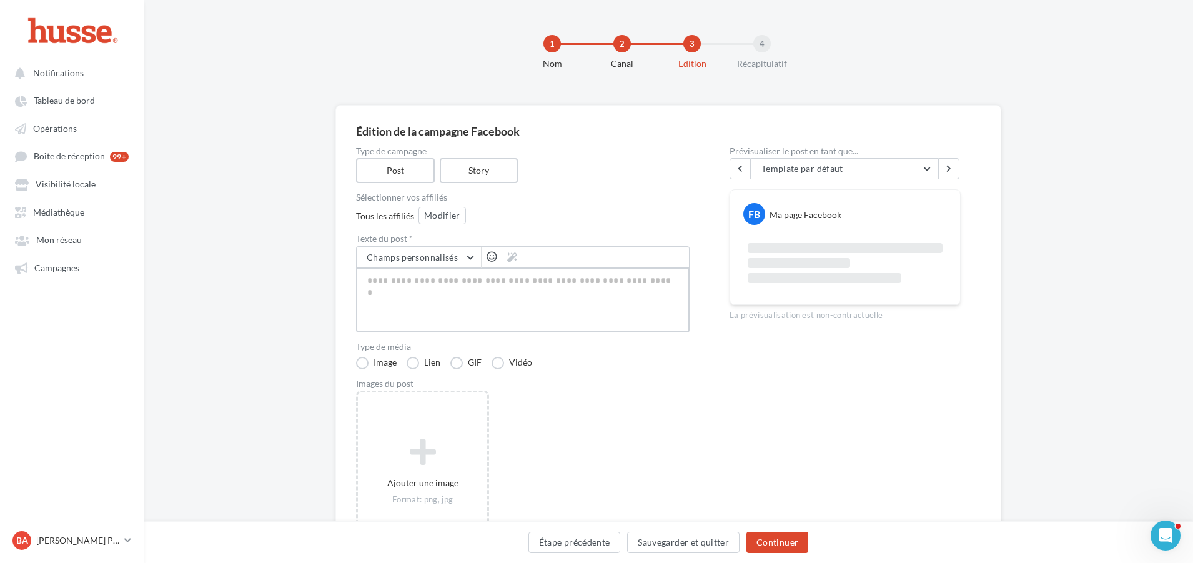
click at [420, 292] on textarea at bounding box center [523, 299] width 334 height 65
paste textarea "**********"
type textarea "**********"
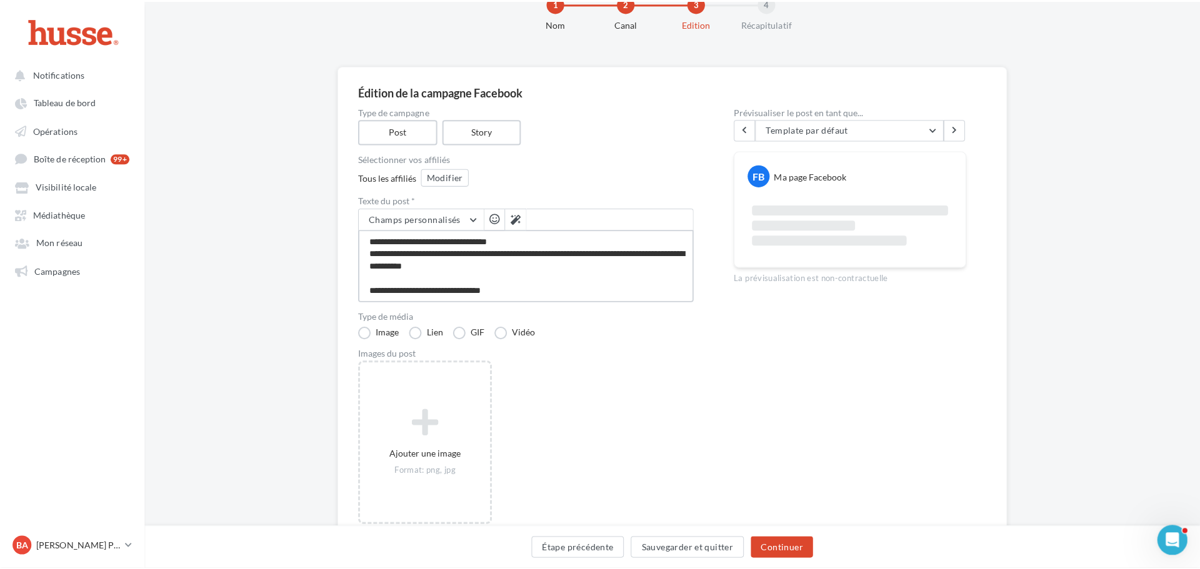
scroll to position [62, 0]
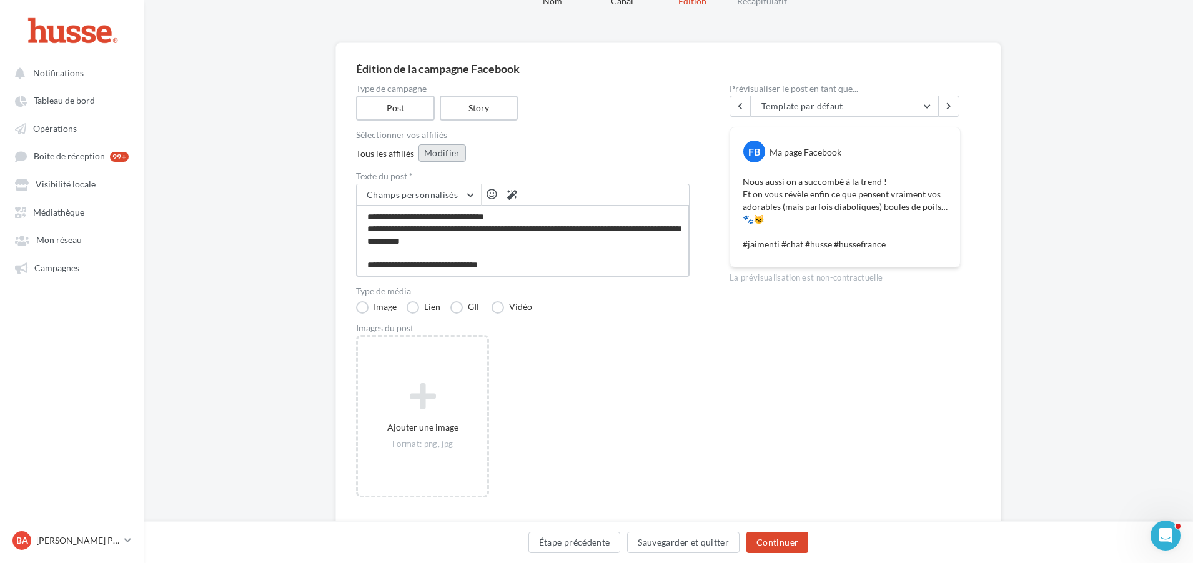
type textarea "**********"
click at [437, 149] on button "Modifier" at bounding box center [442, 152] width 47 height 17
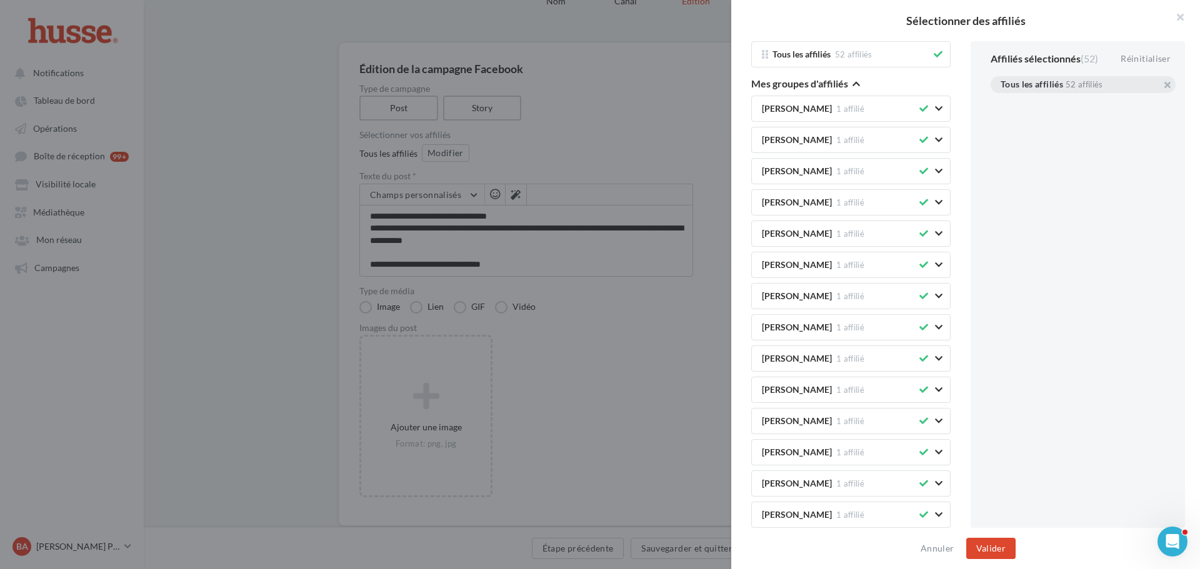
click at [1168, 86] on div "Tous les affiliés 52 affiliés" at bounding box center [1082, 84] width 185 height 17
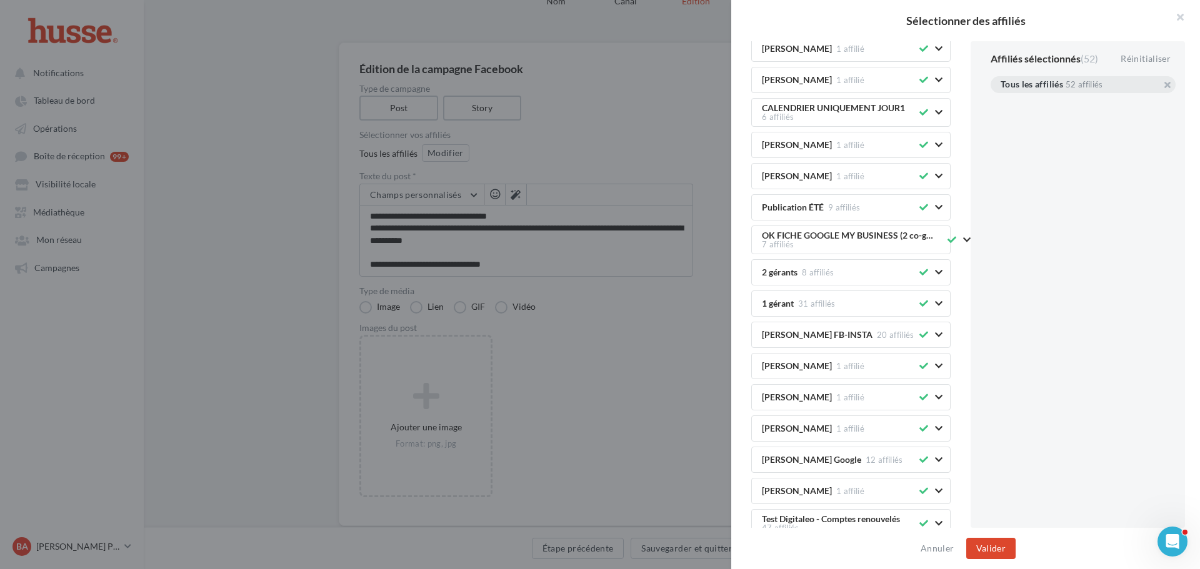
scroll to position [1499, 0]
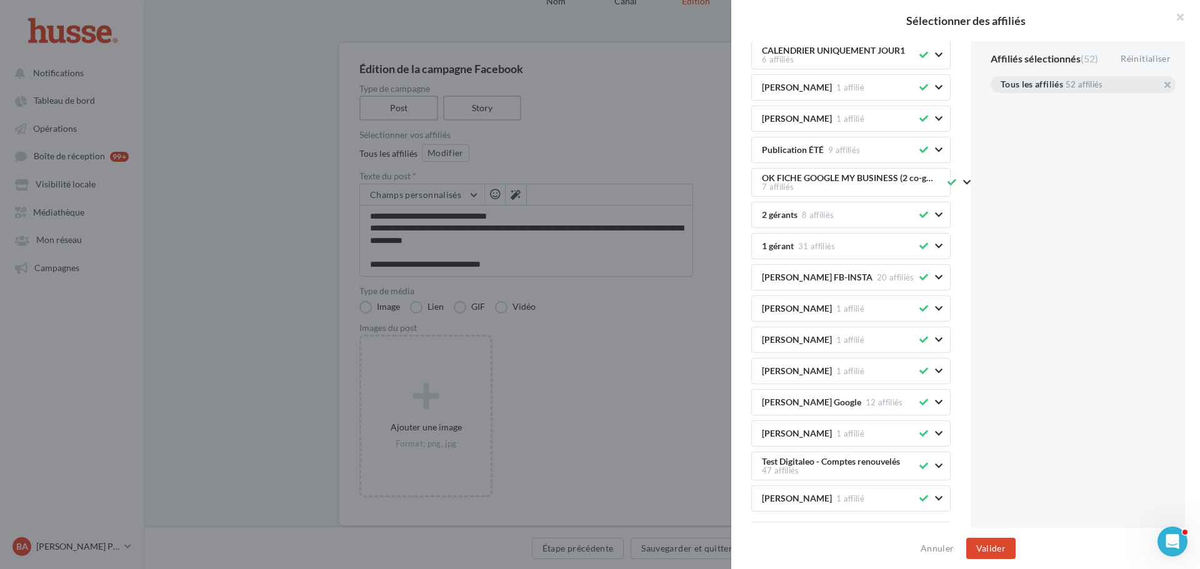
click at [919, 277] on icon at bounding box center [923, 277] width 9 height 9
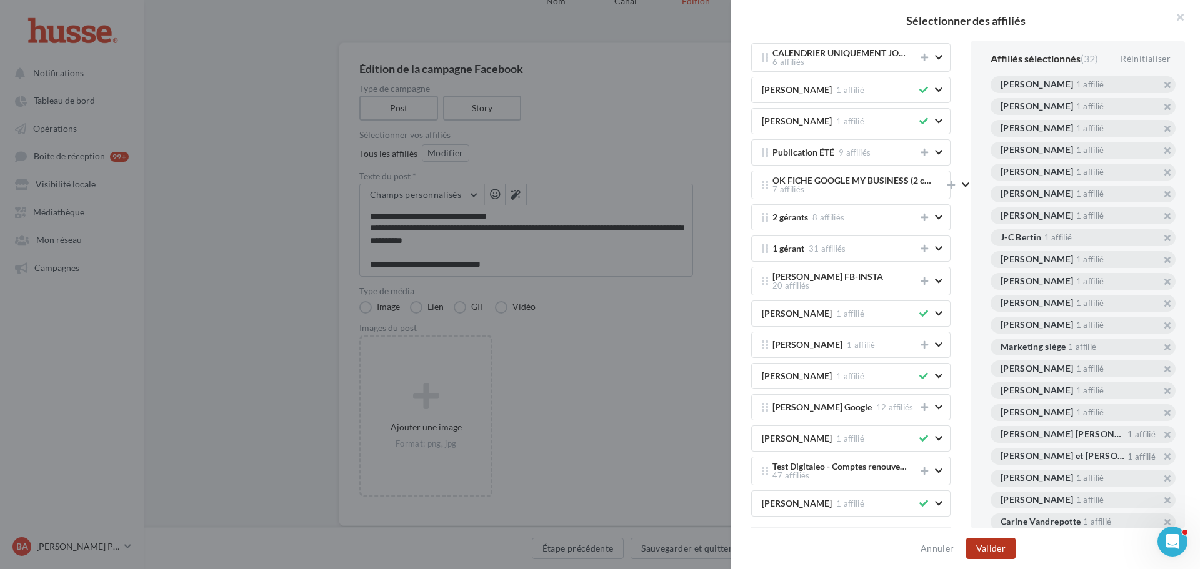
click at [991, 545] on button "Valider" at bounding box center [990, 548] width 49 height 21
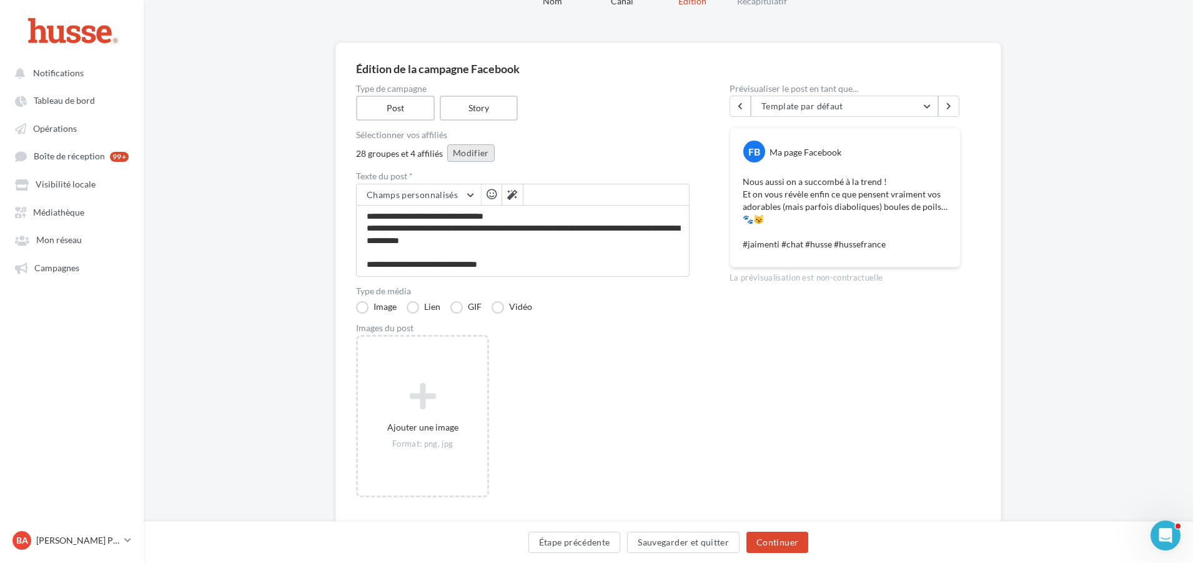
click at [475, 151] on button "Modifier" at bounding box center [470, 152] width 47 height 17
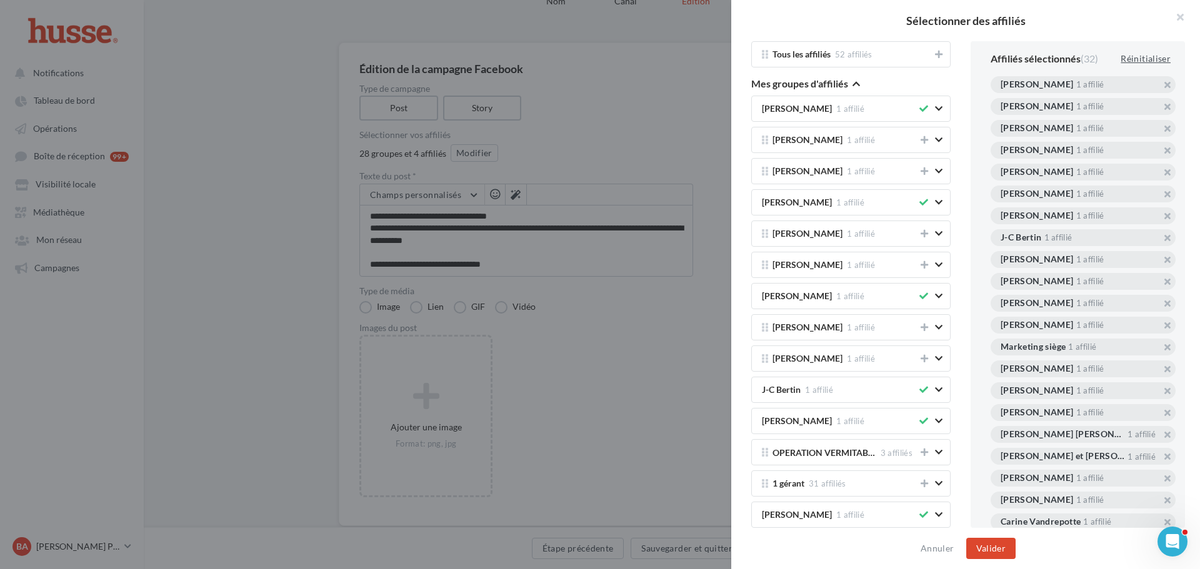
click at [1141, 56] on div "Réinitialiser" at bounding box center [1145, 58] width 60 height 15
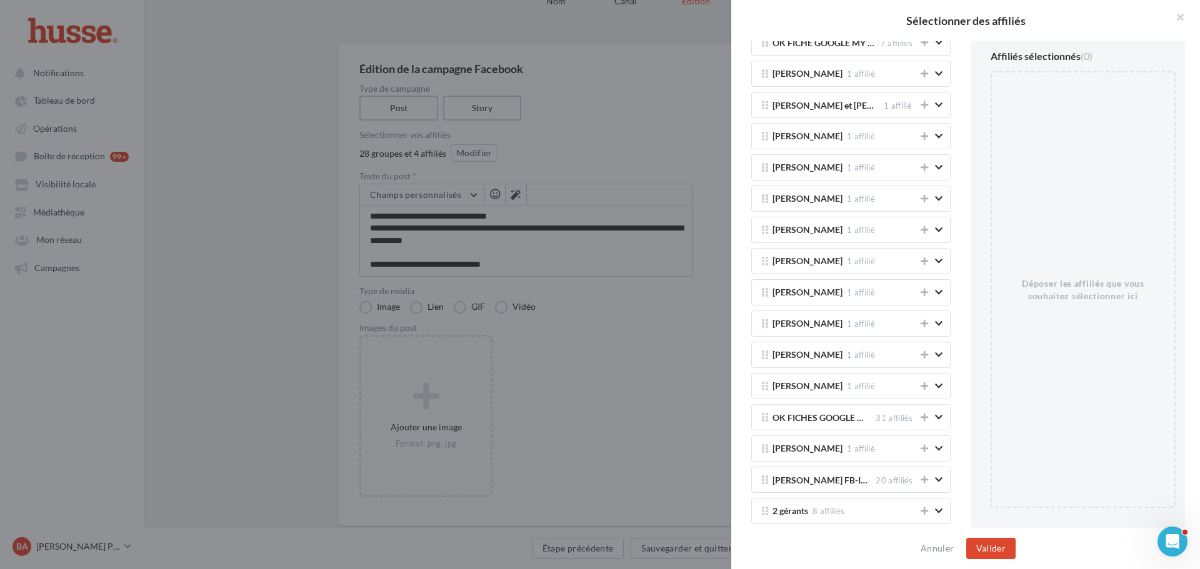
scroll to position [1437, 0]
click at [918, 447] on button at bounding box center [924, 449] width 12 height 15
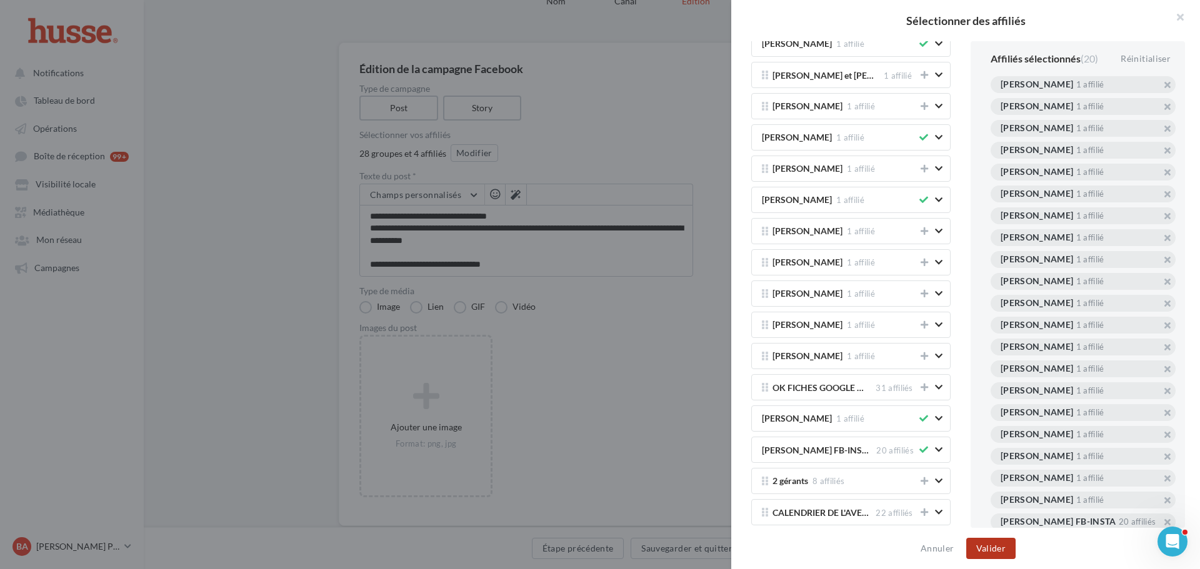
click at [990, 547] on button "Valider" at bounding box center [990, 548] width 49 height 21
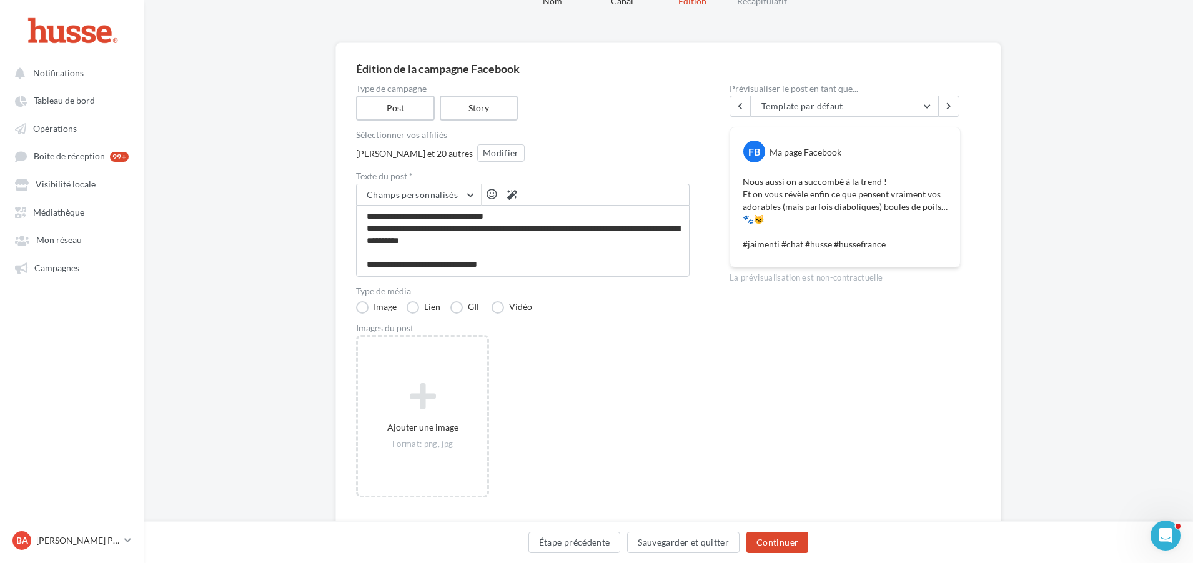
click at [506, 299] on div "Type de média Image Lien GIF Vidéo" at bounding box center [523, 300] width 334 height 27
click at [502, 310] on label "Vidéo" at bounding box center [512, 307] width 41 height 12
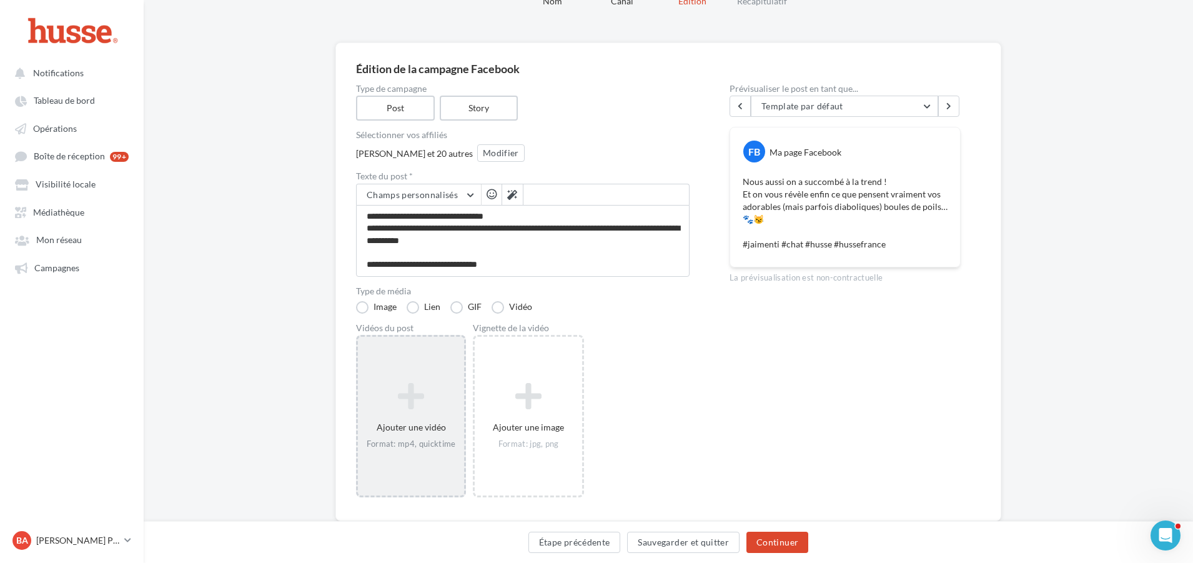
click at [428, 407] on icon at bounding box center [411, 396] width 96 height 30
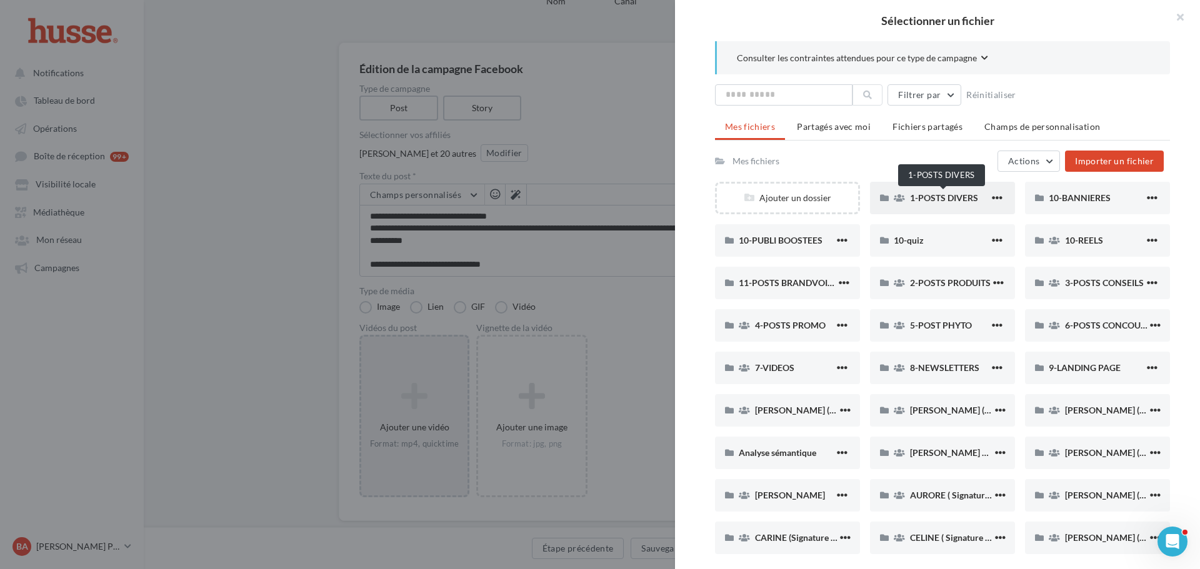
click at [953, 197] on span "1-POSTS DIVERS" at bounding box center [944, 197] width 68 height 11
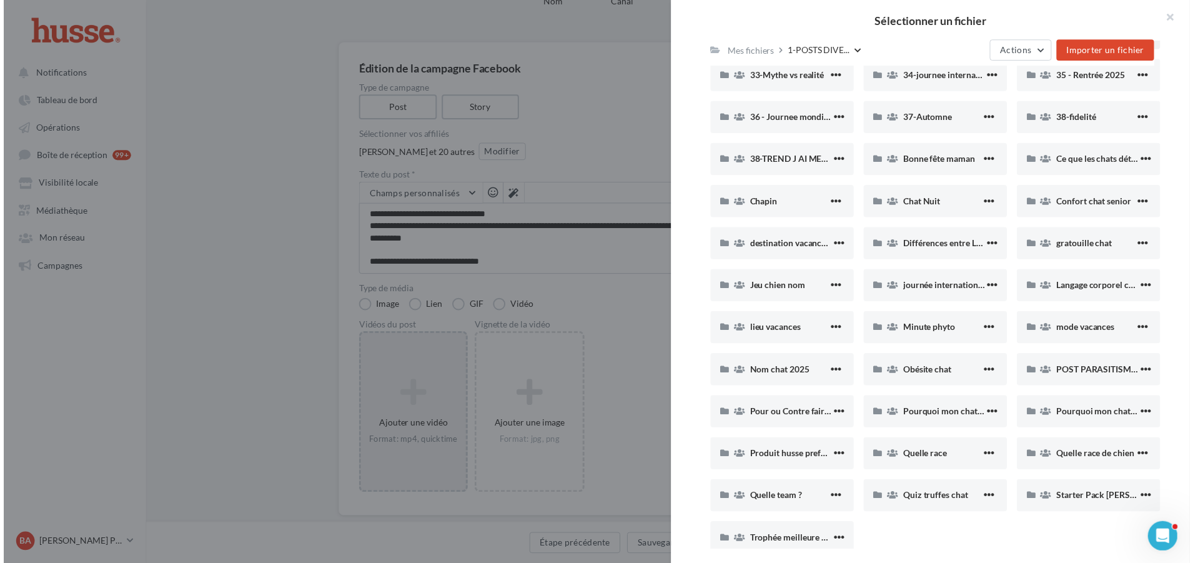
scroll to position [0, 0]
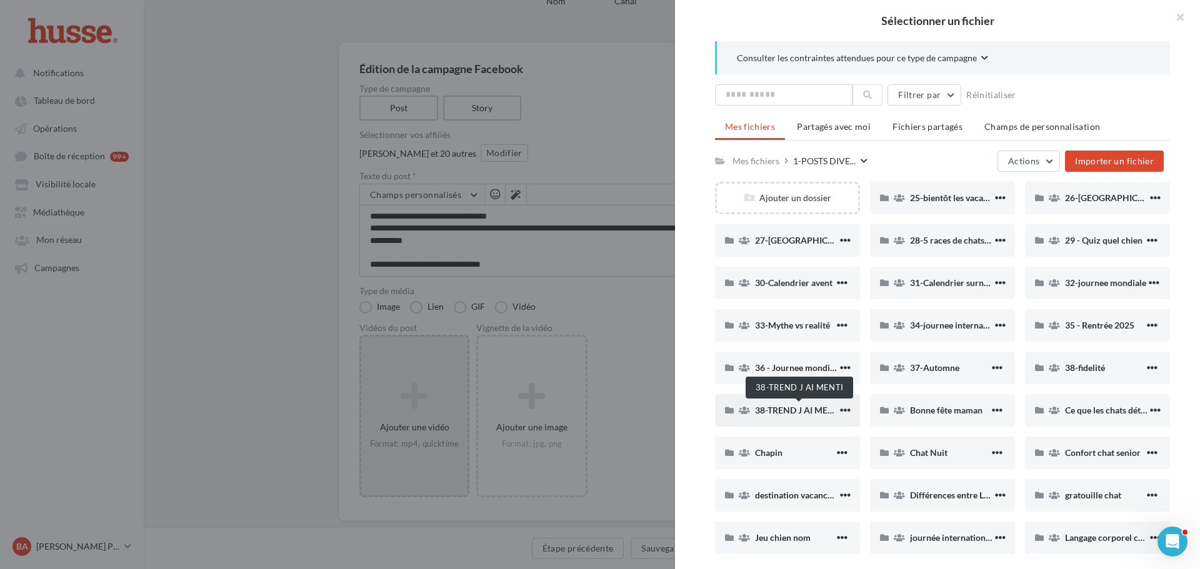
click at [770, 410] on span "38-TREND J AI MENTI" at bounding box center [798, 410] width 87 height 11
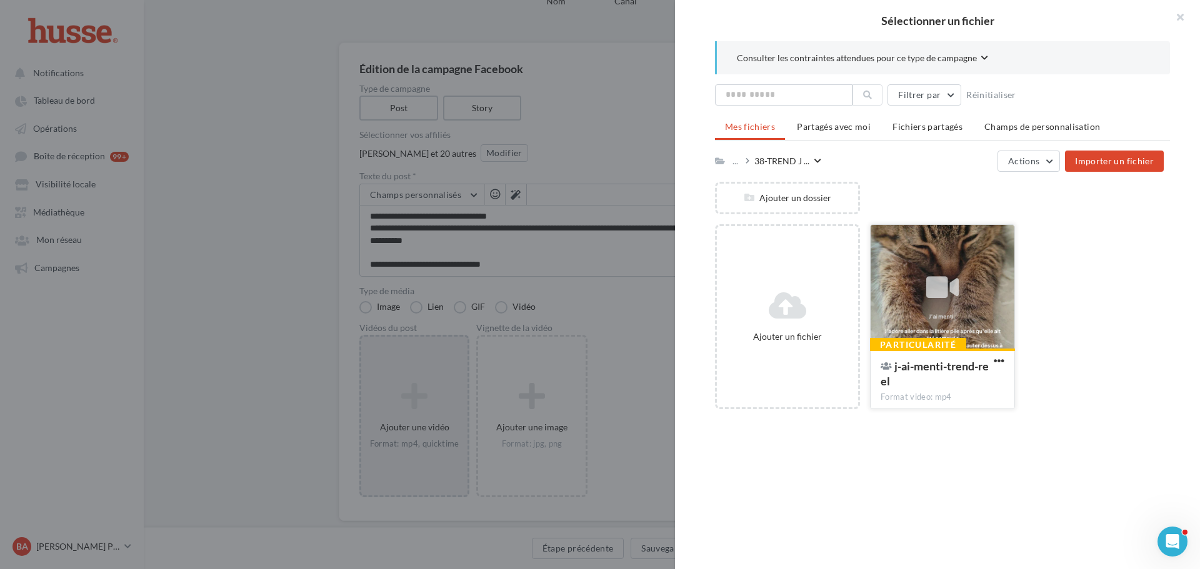
click at [943, 292] on icon at bounding box center [942, 287] width 32 height 29
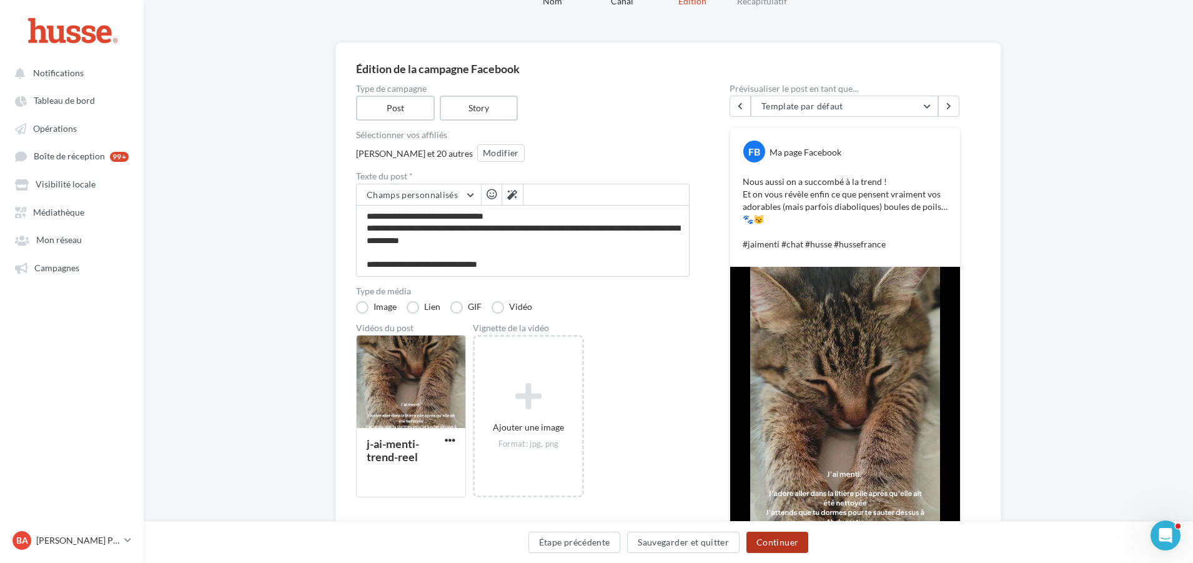
click at [785, 546] on button "Continuer" at bounding box center [778, 542] width 62 height 21
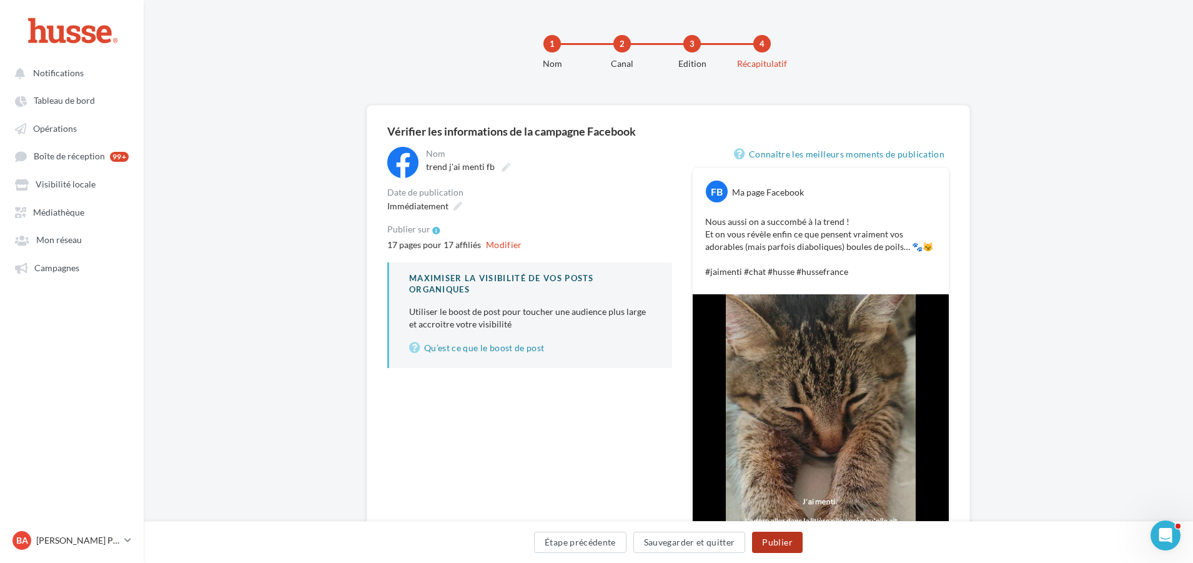
click at [785, 544] on button "Publier" at bounding box center [777, 542] width 50 height 21
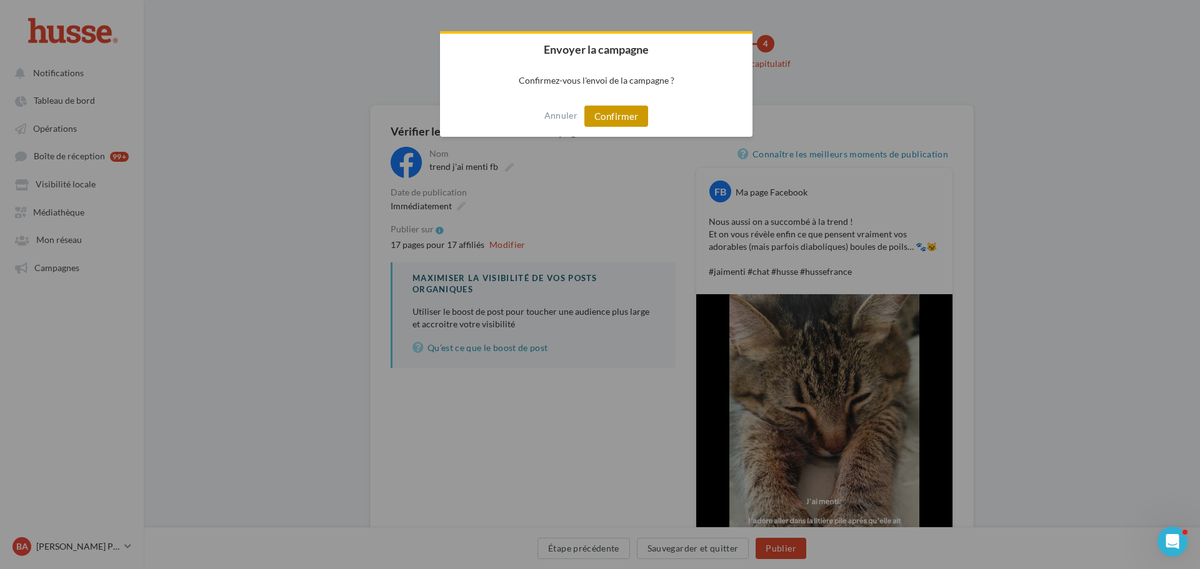
click at [614, 112] on button "Confirmer" at bounding box center [616, 116] width 64 height 21
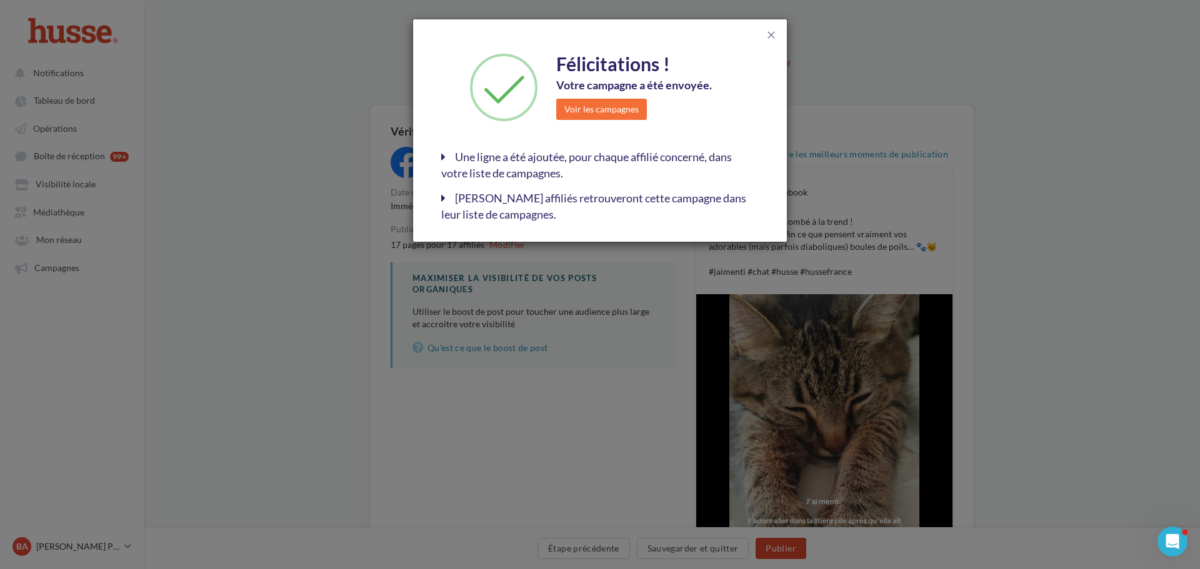
click at [983, 64] on div "close Félicitations ! Votre campagne a été envoyée. Voir les campagnes Une lign…" at bounding box center [600, 284] width 1200 height 569
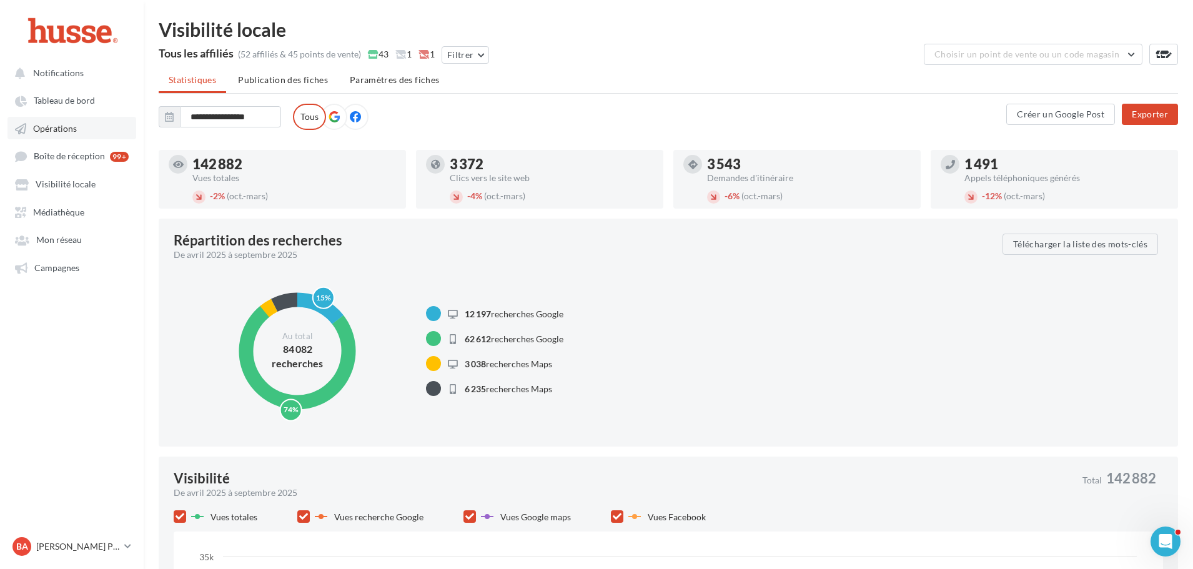
drag, startPoint x: 59, startPoint y: 128, endPoint x: 68, endPoint y: 128, distance: 9.4
click at [59, 128] on span "Opérations" at bounding box center [55, 128] width 44 height 11
